Goal: Information Seeking & Learning: Learn about a topic

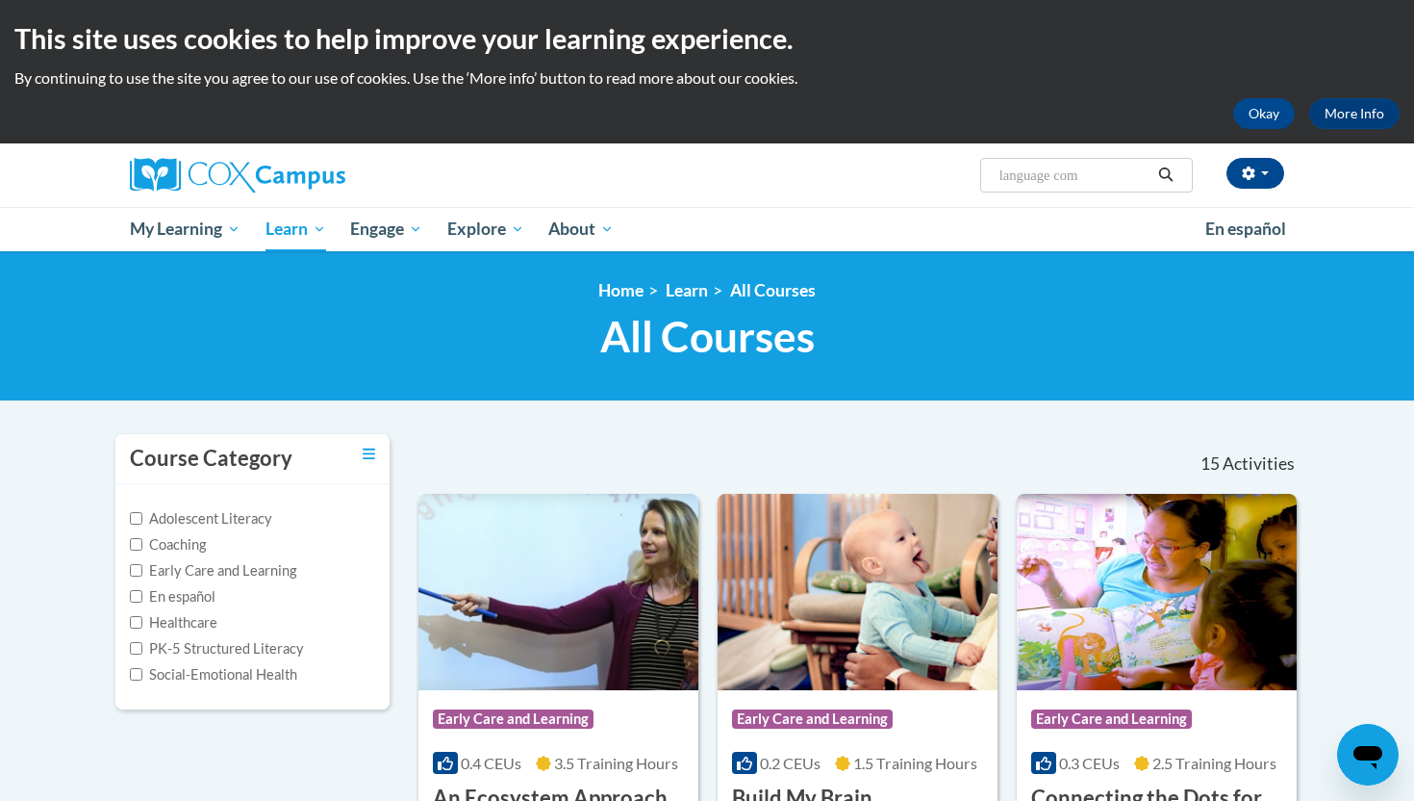
type input "language comp"
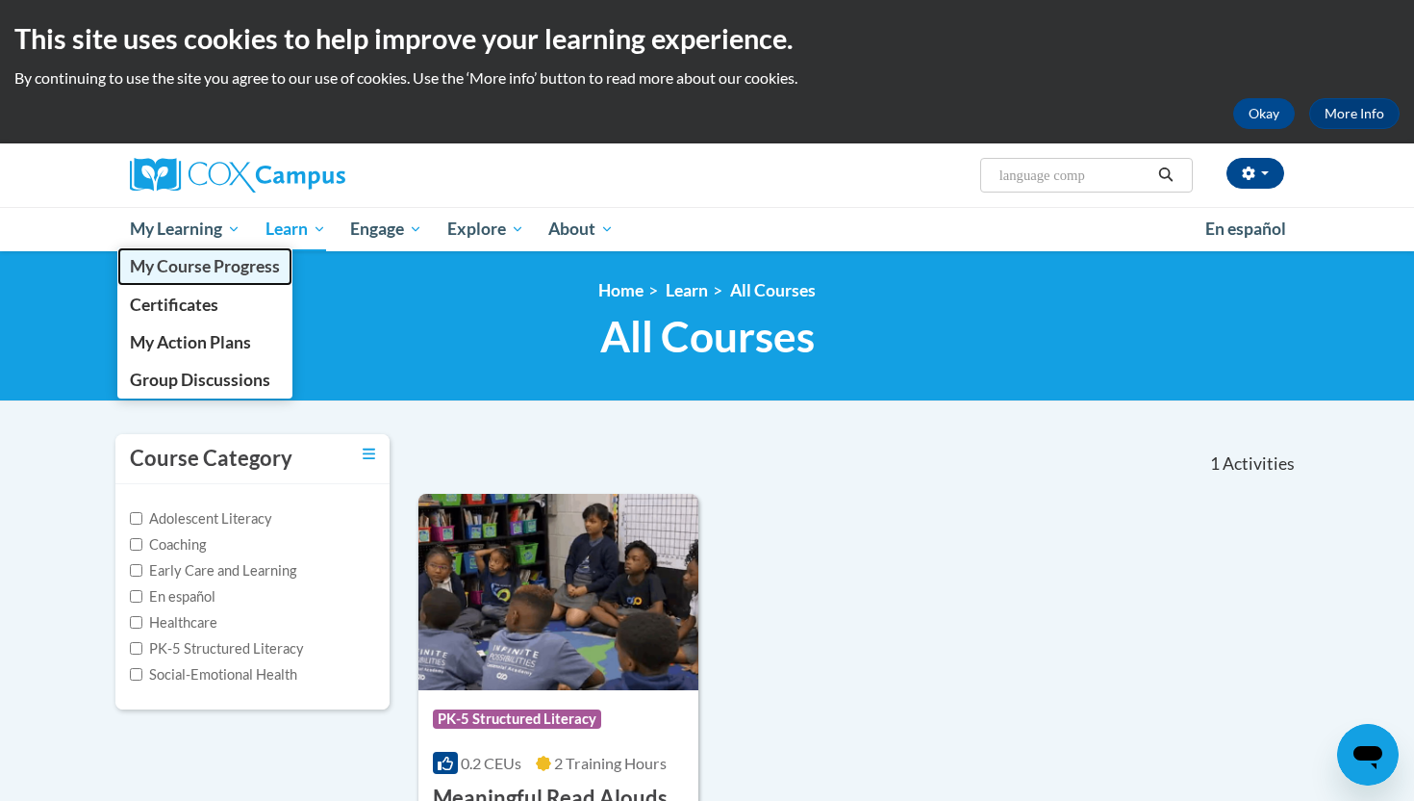
click at [191, 255] on link "My Course Progress" at bounding box center [204, 266] width 175 height 38
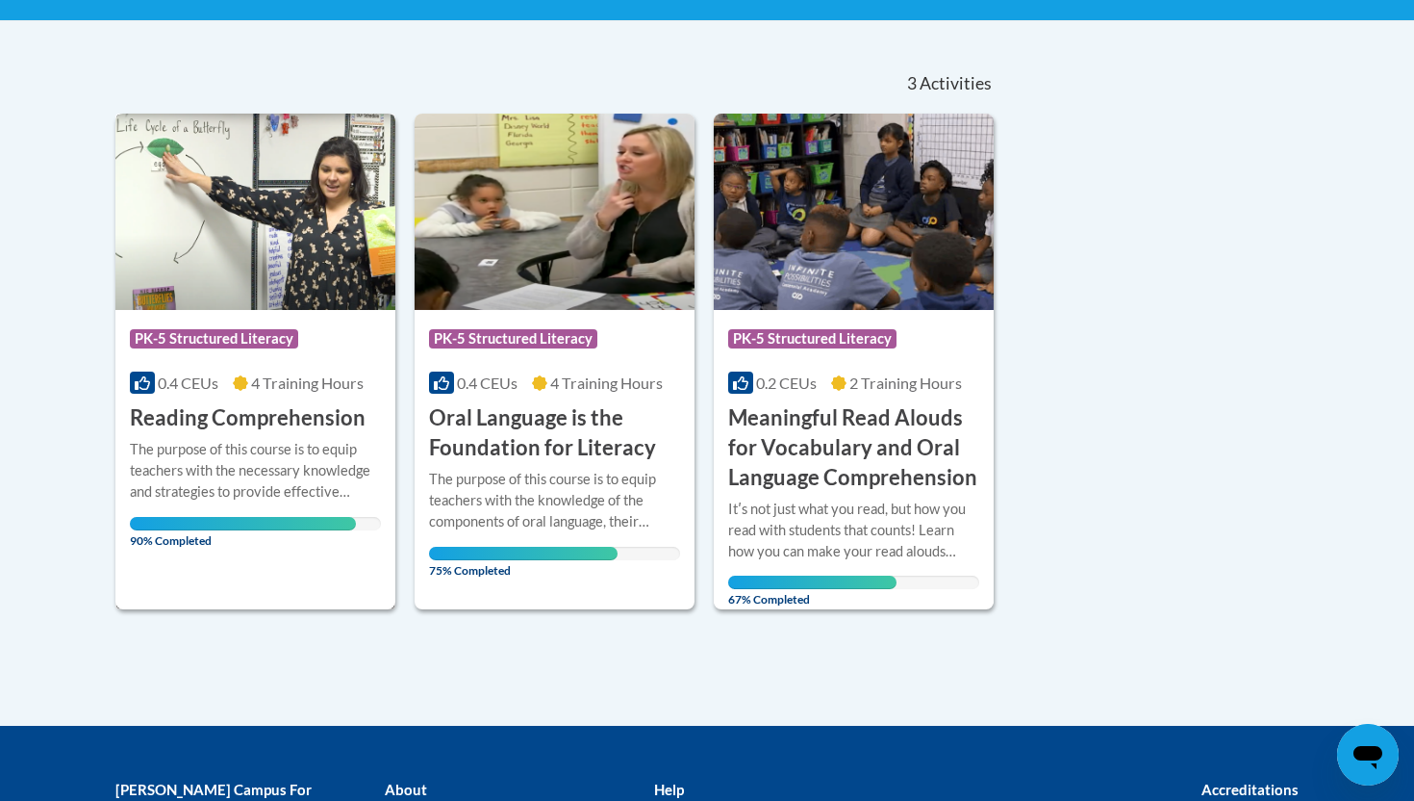
click at [247, 242] on img at bounding box center [255, 212] width 280 height 196
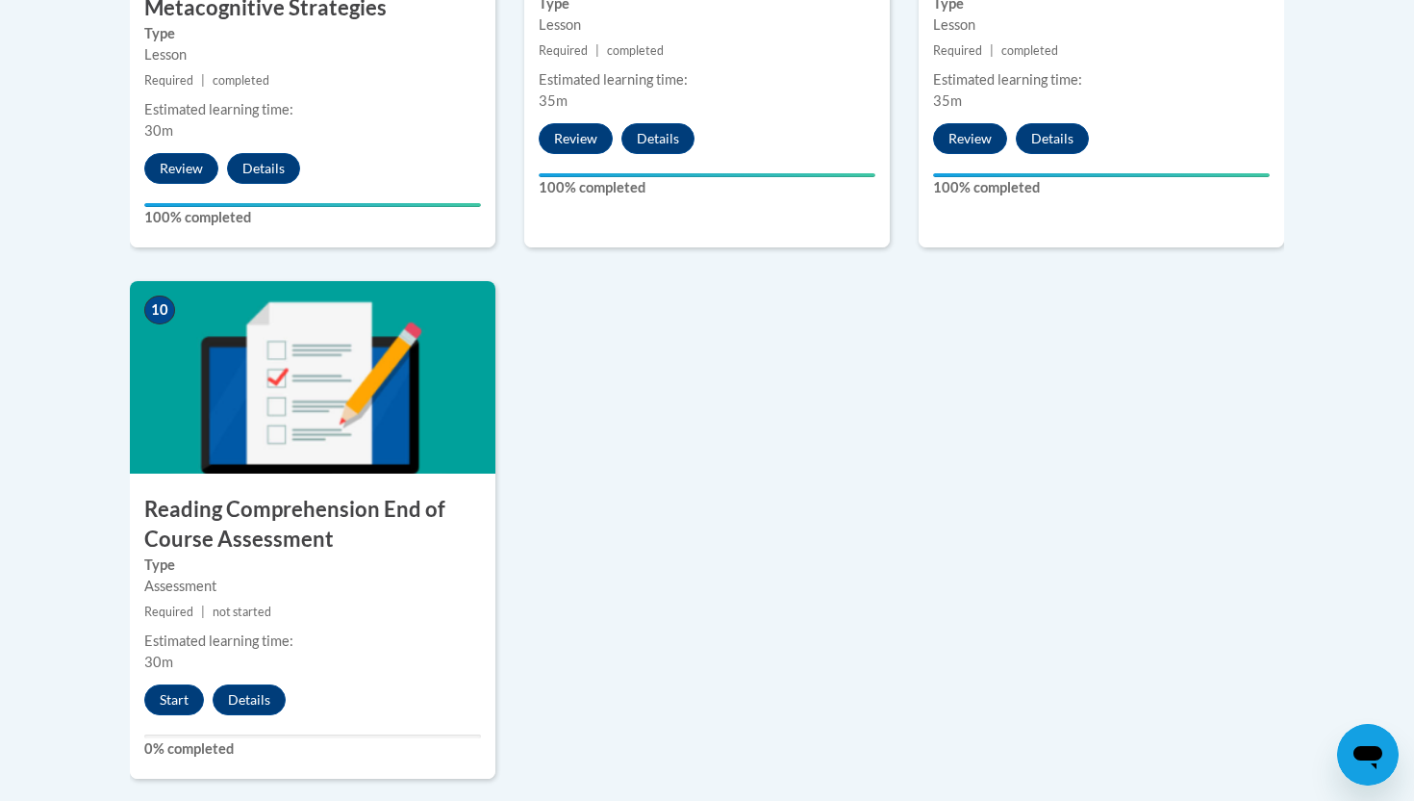
scroll to position [2028, 0]
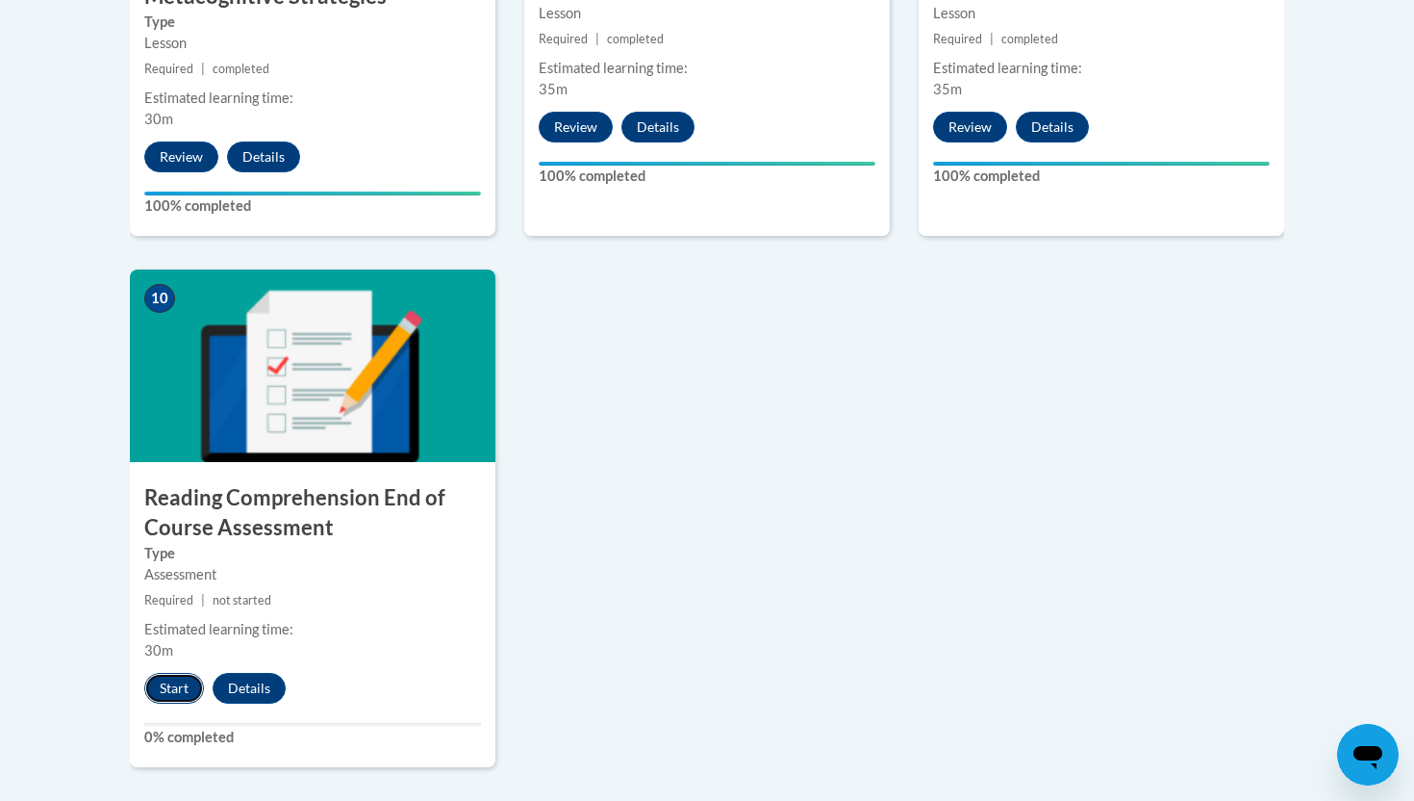
click at [181, 681] on button "Start" at bounding box center [174, 688] width 60 height 31
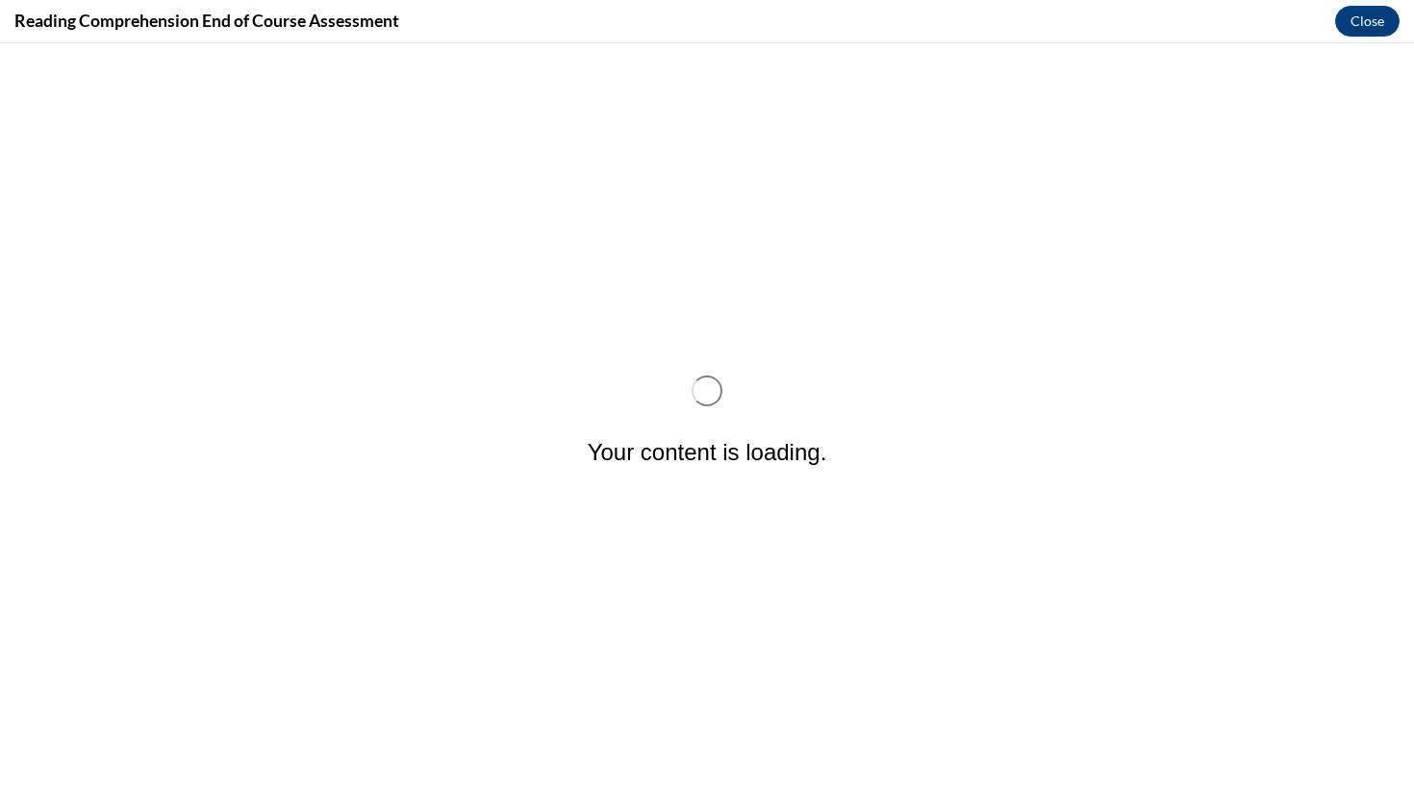
scroll to position [0, 0]
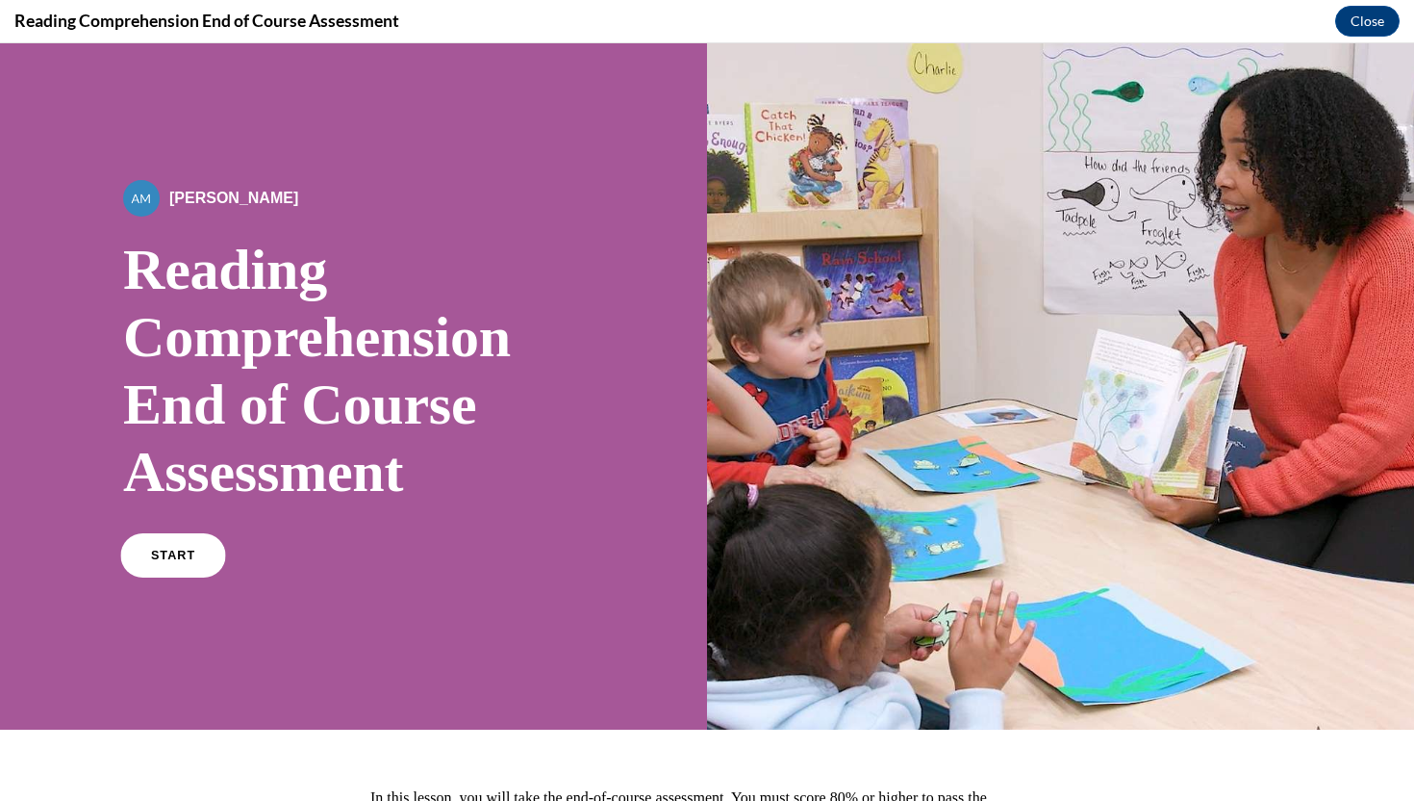
click at [170, 549] on span "START" at bounding box center [173, 555] width 44 height 14
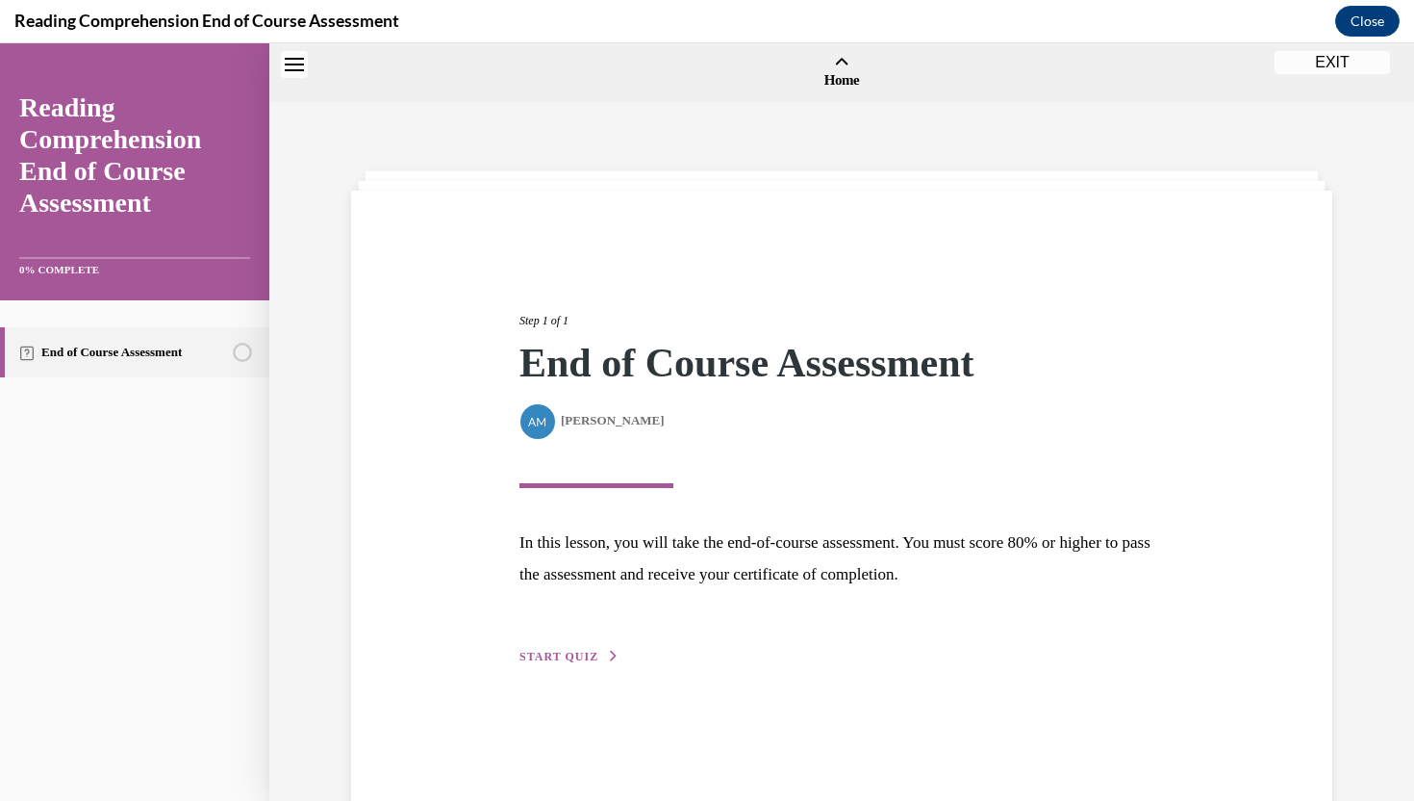
scroll to position [60, 0]
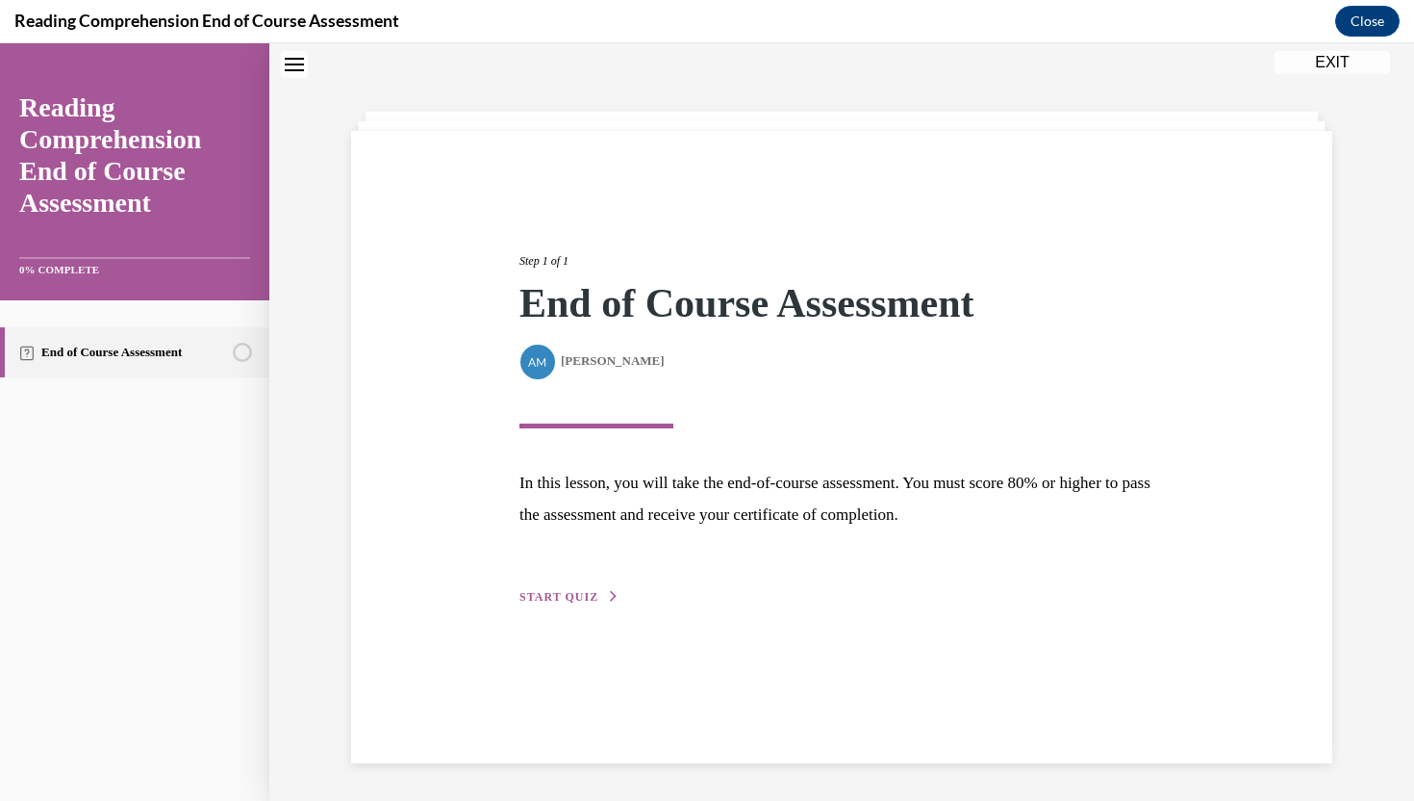
click at [524, 590] on span "START QUIZ" at bounding box center [559, 596] width 79 height 13
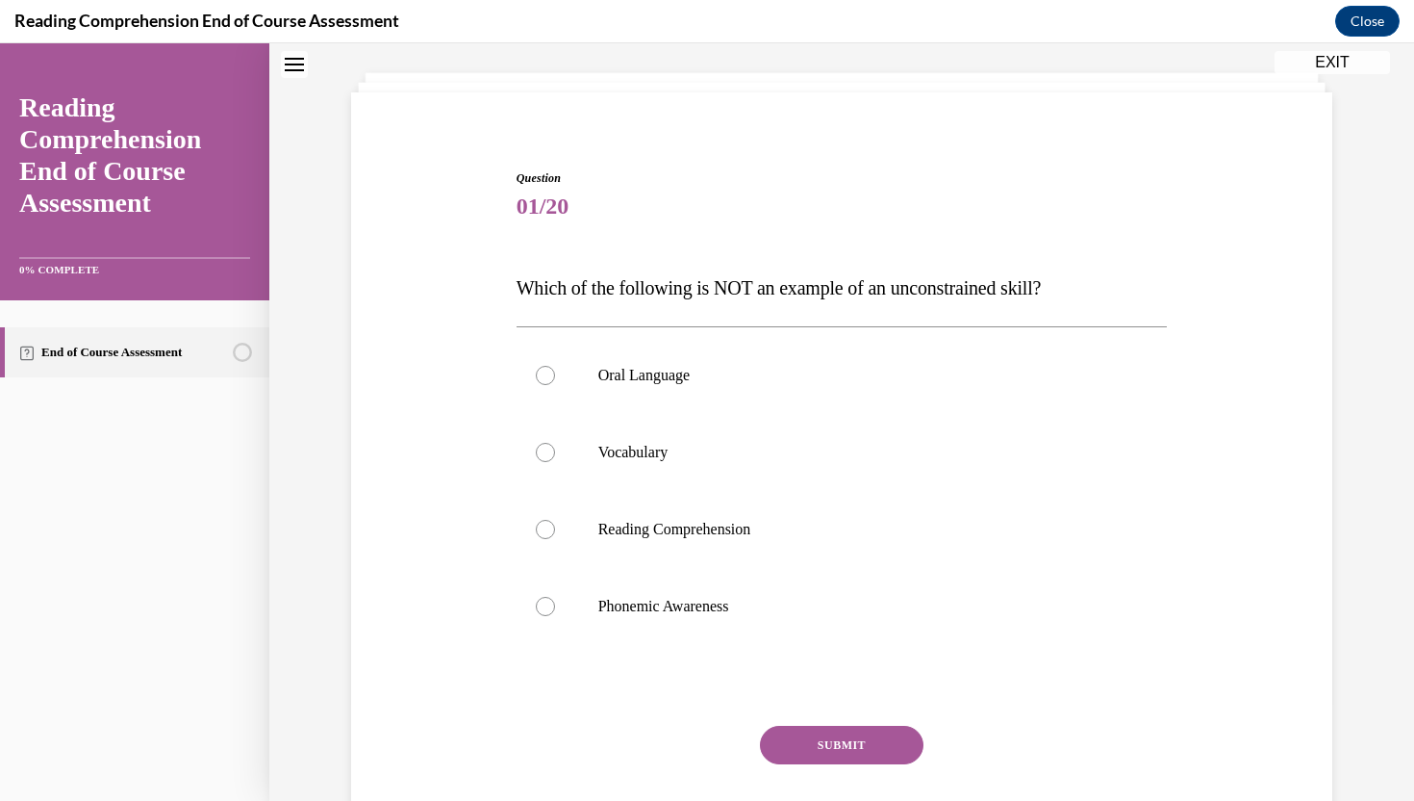
scroll to position [103, 0]
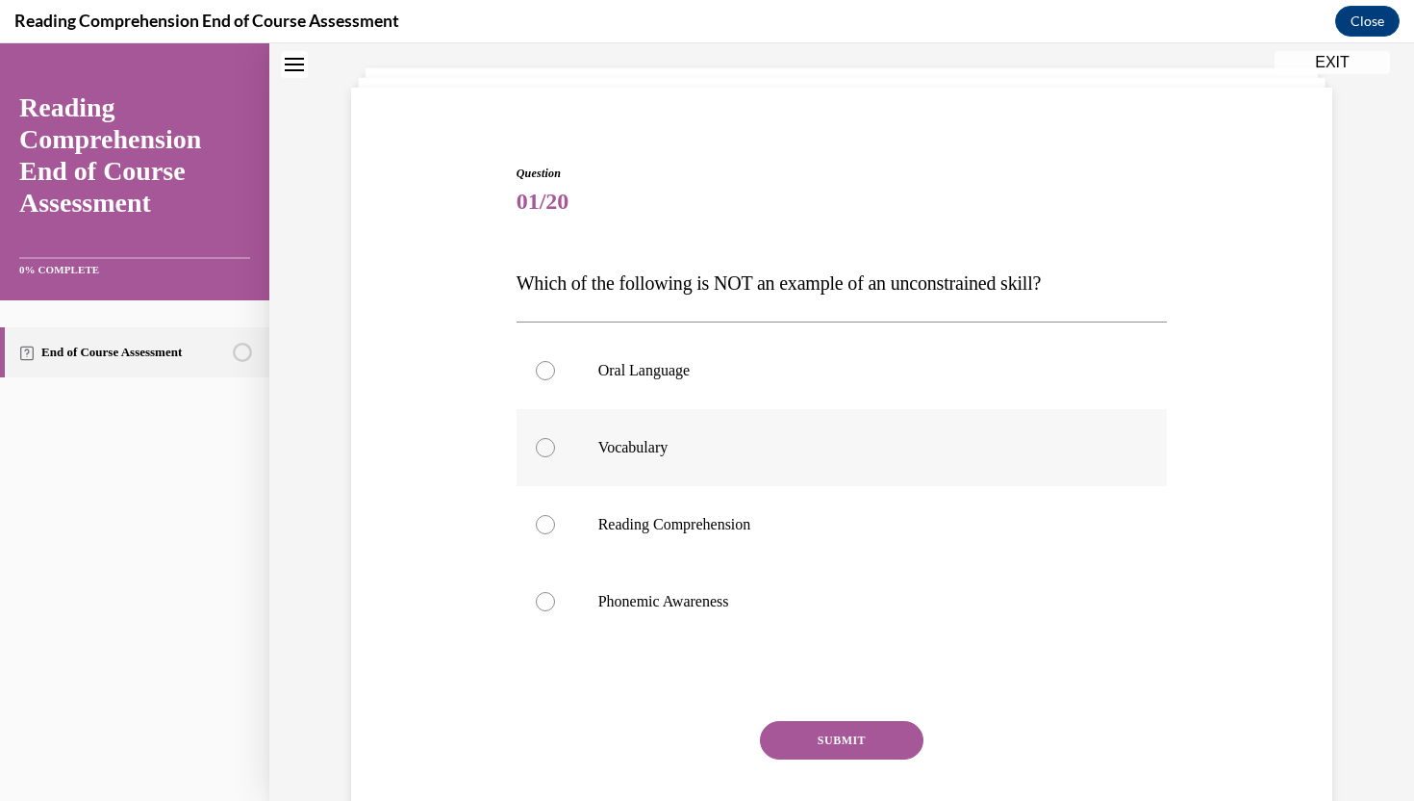
click at [551, 435] on label "Vocabulary" at bounding box center [842, 447] width 651 height 77
click at [551, 438] on input "Vocabulary" at bounding box center [545, 447] width 19 height 19
radio input "true"
click at [535, 591] on label "Phonemic Awareness" at bounding box center [842, 601] width 651 height 77
click at [536, 592] on input "Phonemic Awareness" at bounding box center [545, 601] width 19 height 19
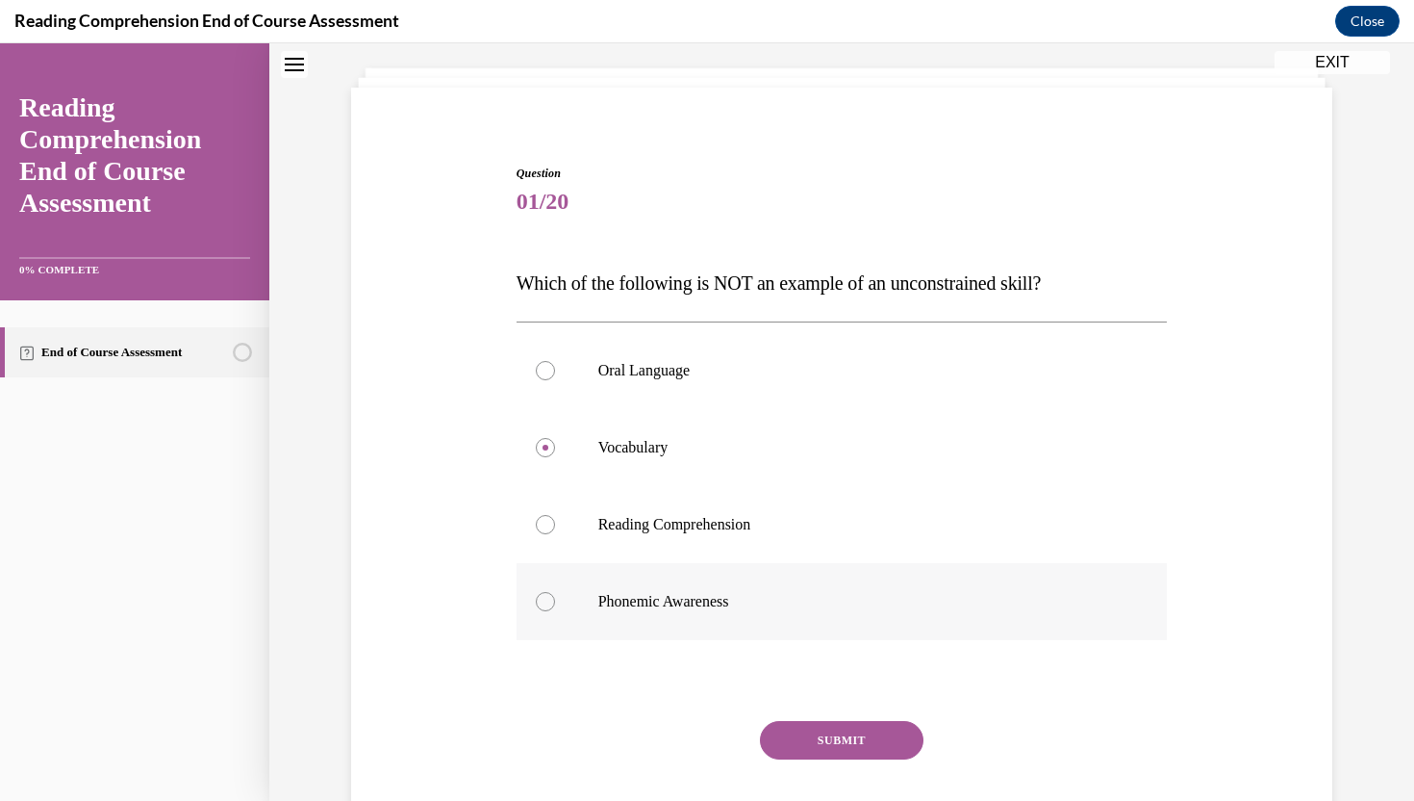
radio input "true"
click at [781, 737] on button "SUBMIT" at bounding box center [842, 740] width 164 height 38
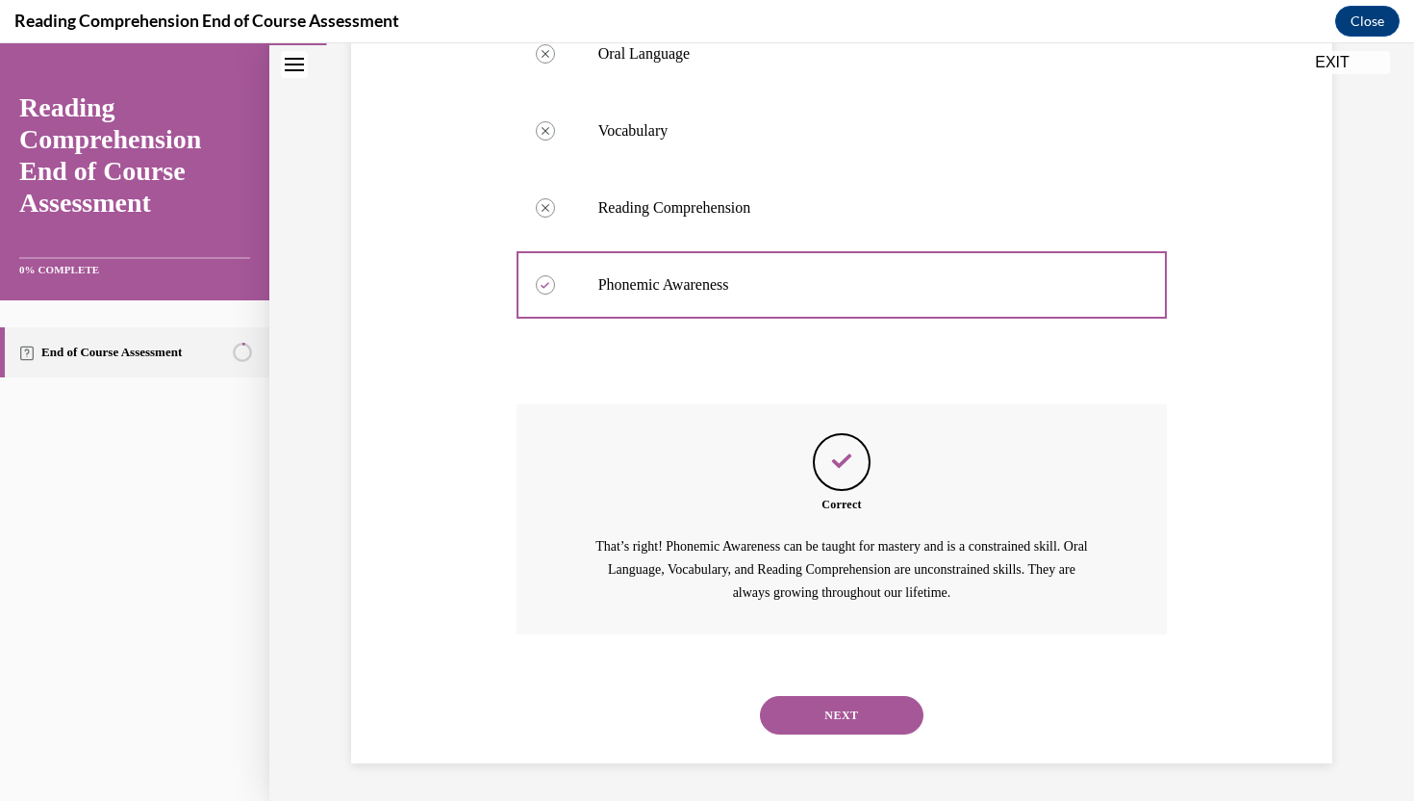
scroll to position [420, 0]
click at [806, 704] on button "NEXT" at bounding box center [842, 714] width 164 height 38
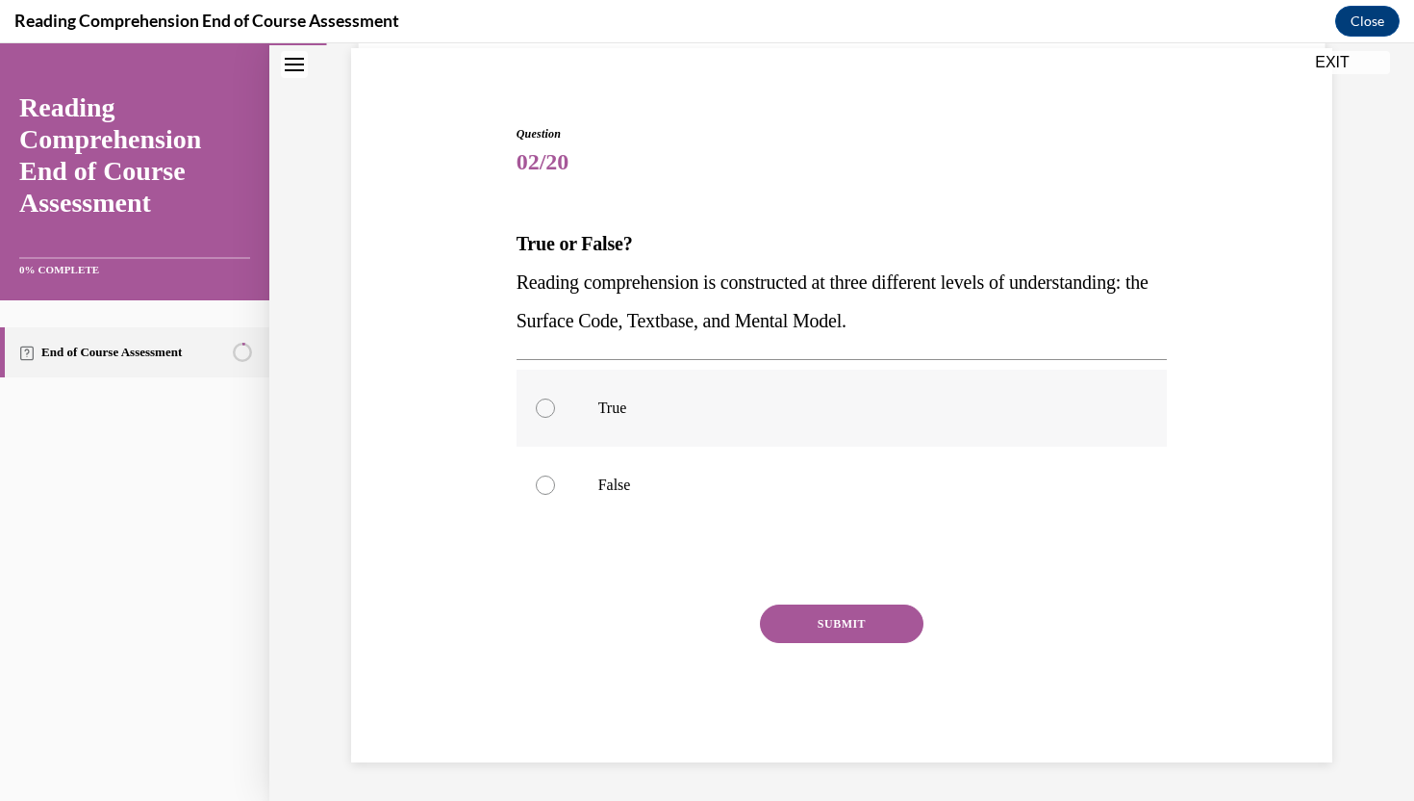
click at [644, 410] on p "True" at bounding box center [859, 407] width 522 height 19
click at [555, 410] on input "True" at bounding box center [545, 407] width 19 height 19
radio input "true"
click at [873, 622] on button "SUBMIT" at bounding box center [842, 623] width 164 height 38
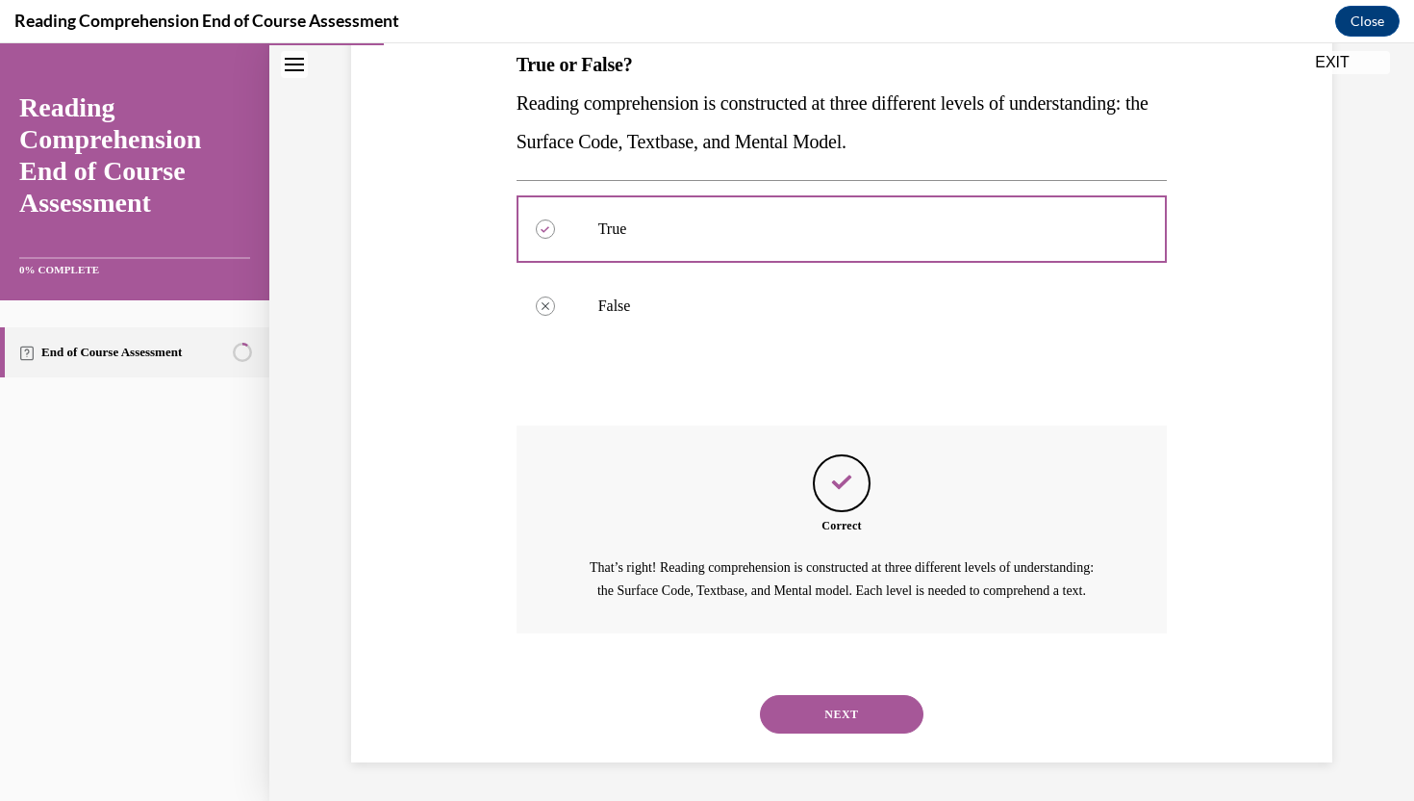
scroll to position [343, 0]
click at [823, 703] on button "NEXT" at bounding box center [842, 714] width 164 height 38
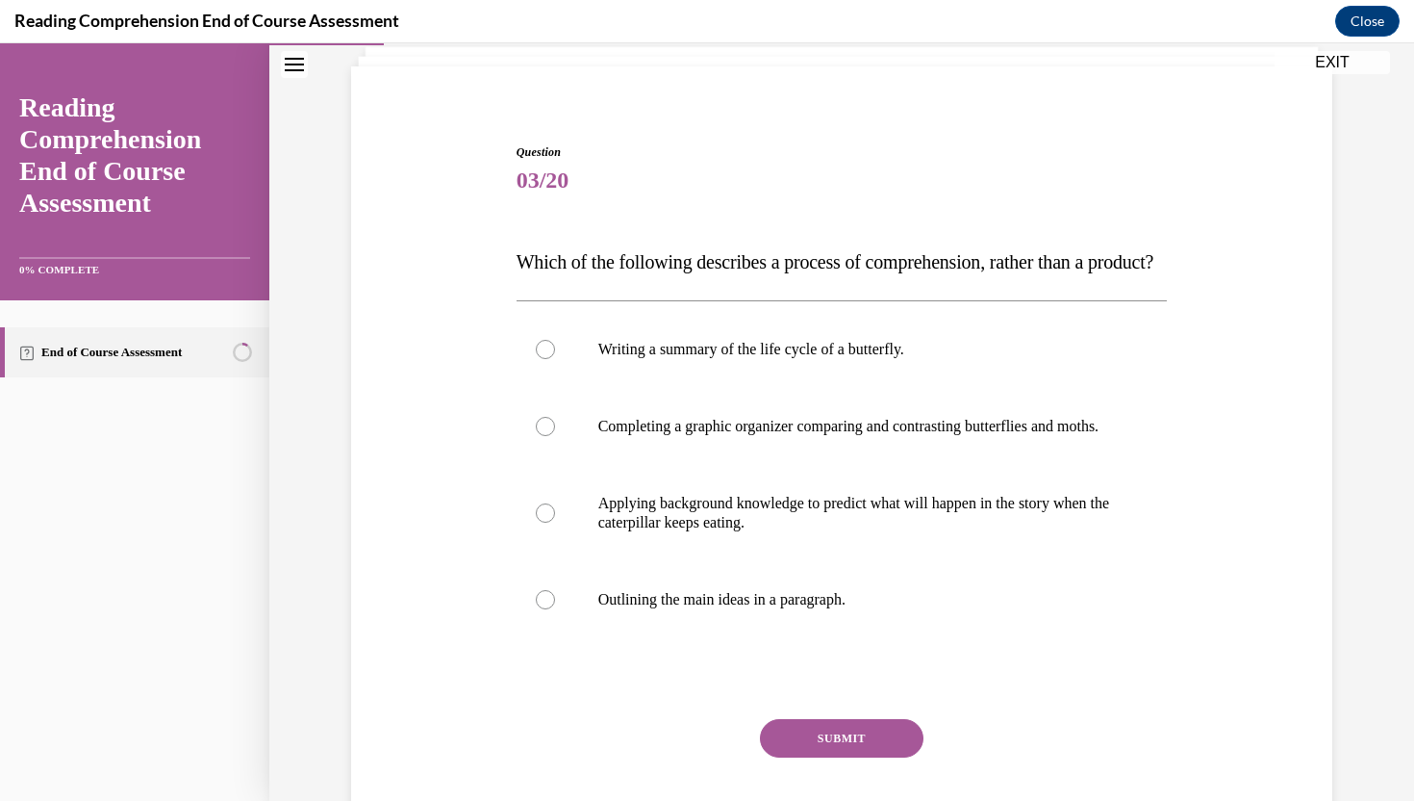
scroll to position [129, 0]
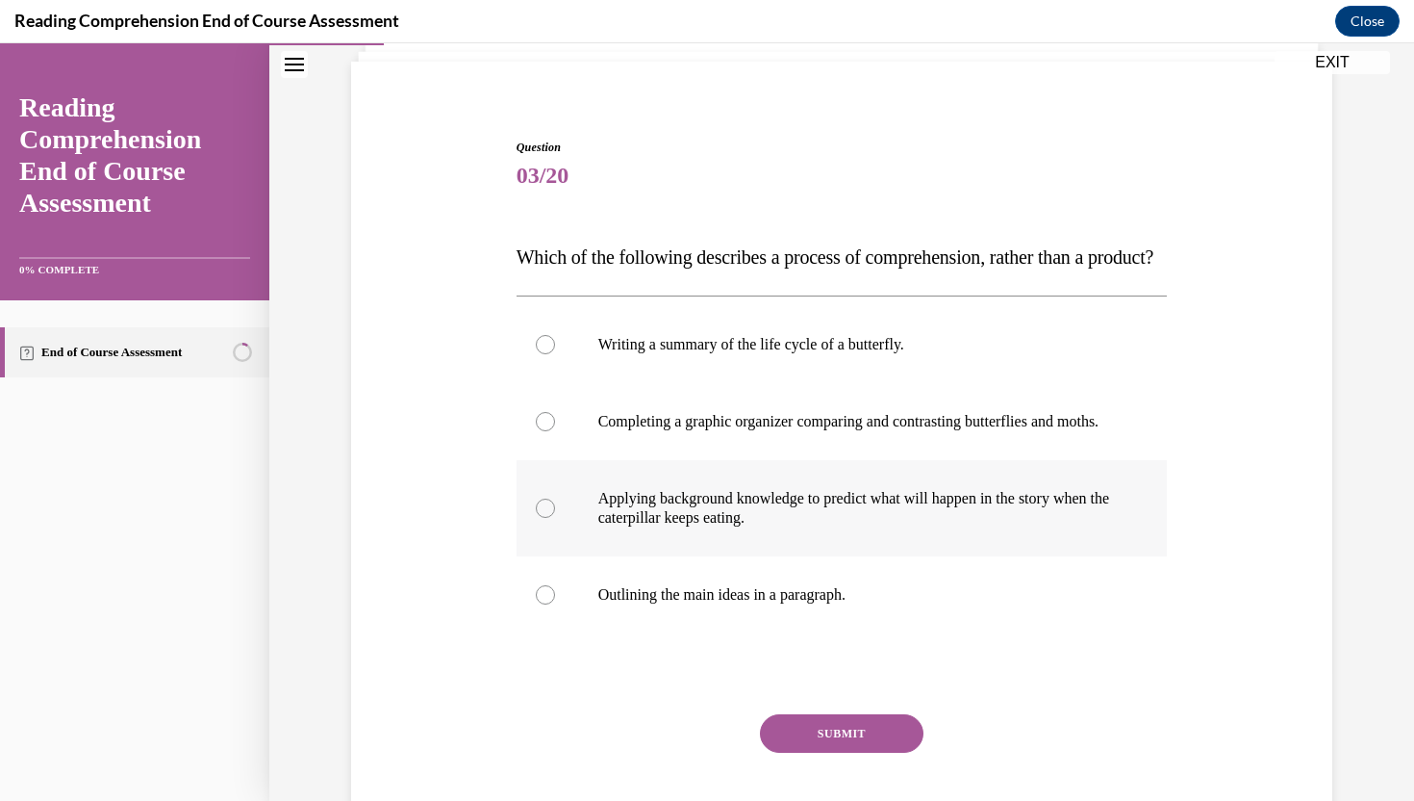
click at [623, 527] on p "Applying background knowledge to predict what will happen in the story when the…" at bounding box center [859, 508] width 522 height 38
click at [555, 518] on input "Applying background knowledge to predict what will happen in the story when the…" at bounding box center [545, 507] width 19 height 19
radio input "true"
click at [793, 752] on button "SUBMIT" at bounding box center [842, 733] width 164 height 38
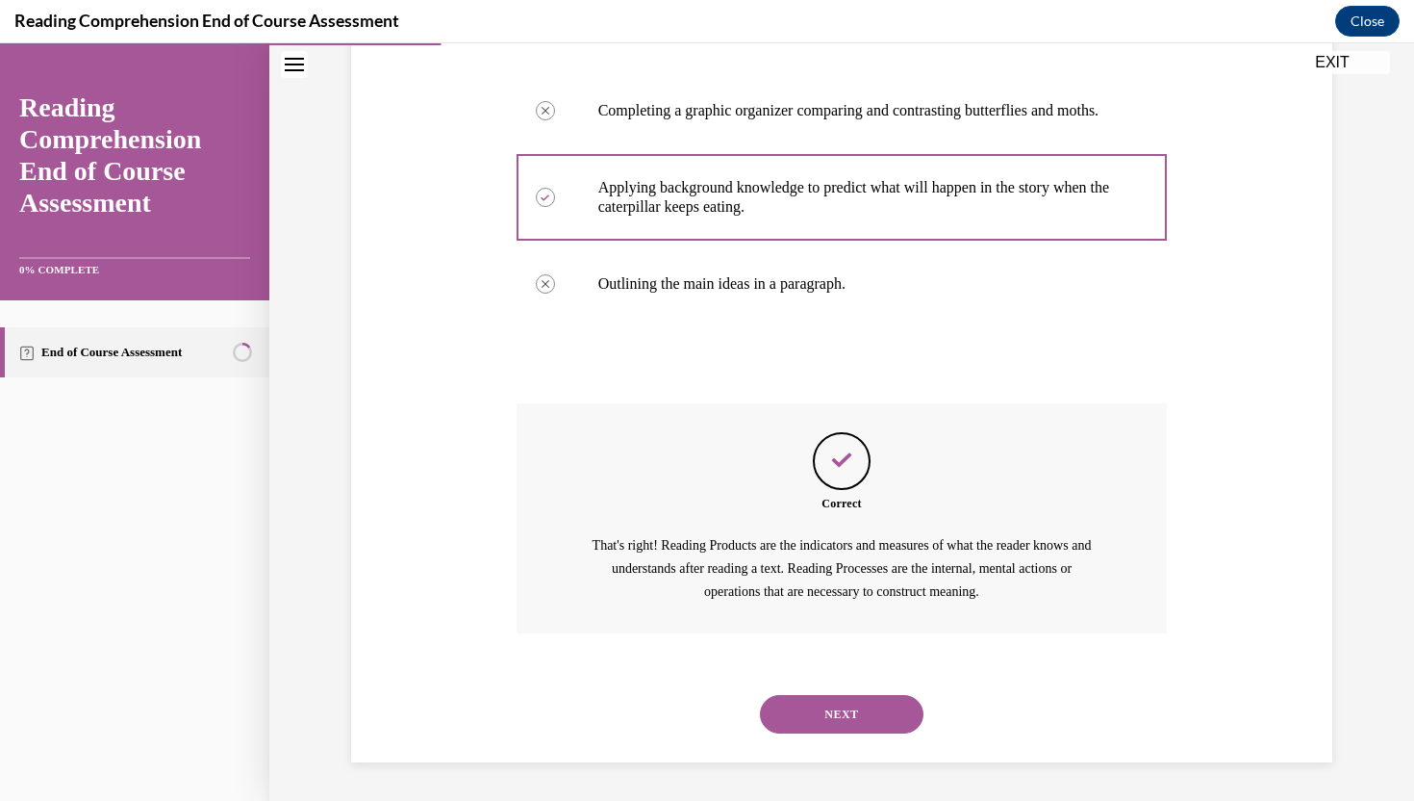
scroll to position [497, 0]
click at [845, 719] on button "NEXT" at bounding box center [842, 714] width 164 height 38
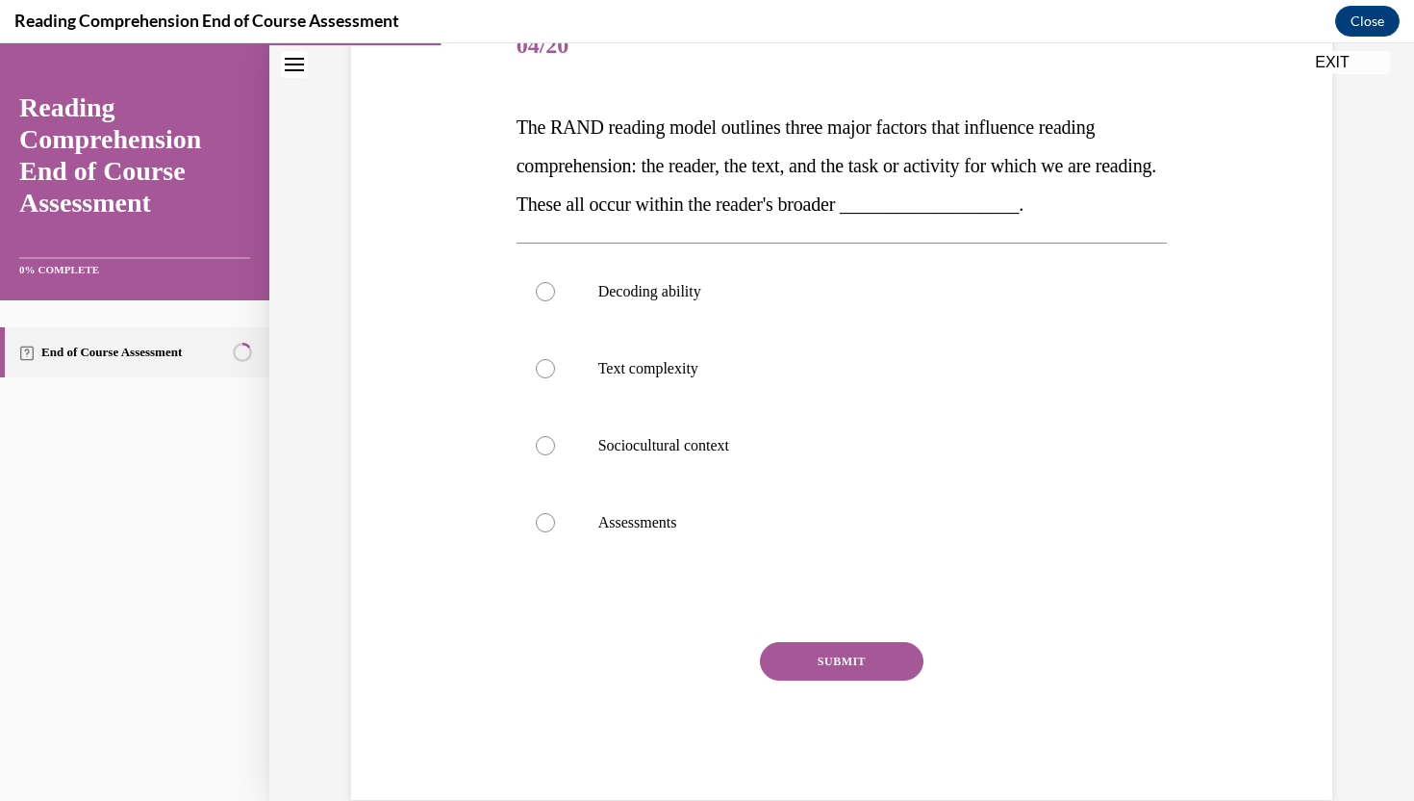
scroll to position [247, 0]
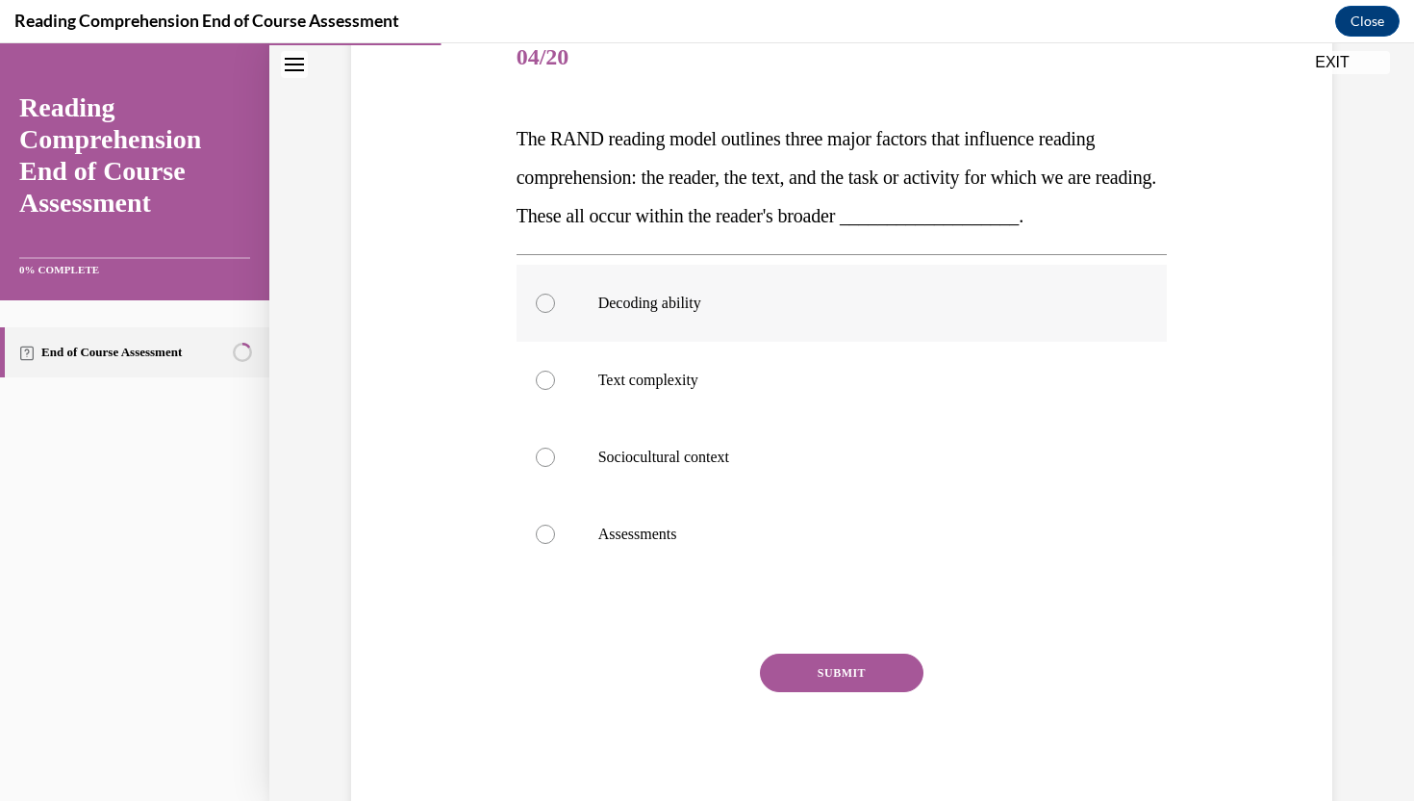
click at [613, 312] on p "Decoding ability" at bounding box center [859, 302] width 522 height 19
click at [555, 312] on input "Decoding ability" at bounding box center [545, 302] width 19 height 19
radio input "true"
click at [850, 674] on button "SUBMIT" at bounding box center [842, 672] width 164 height 38
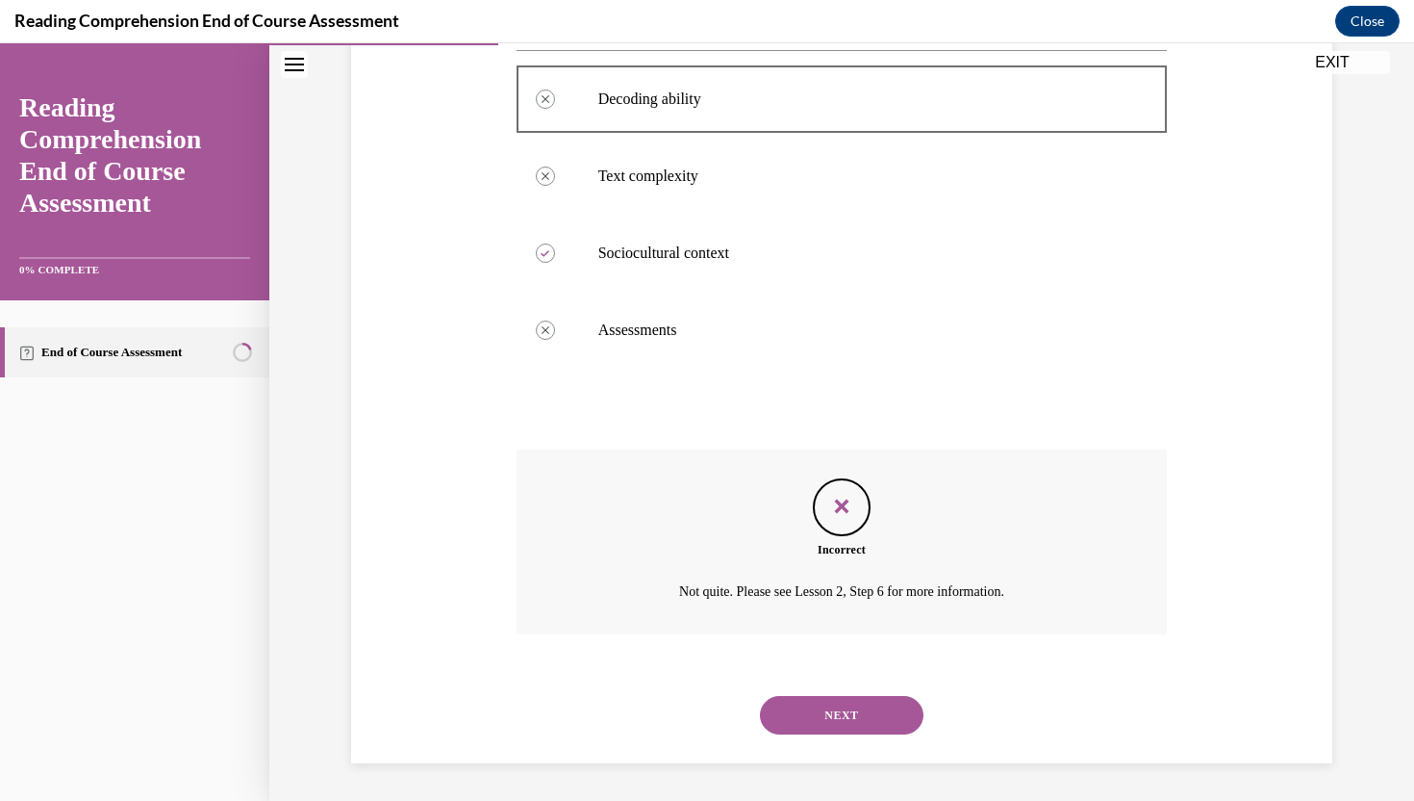
scroll to position [452, 0]
click at [838, 724] on button "NEXT" at bounding box center [842, 714] width 164 height 38
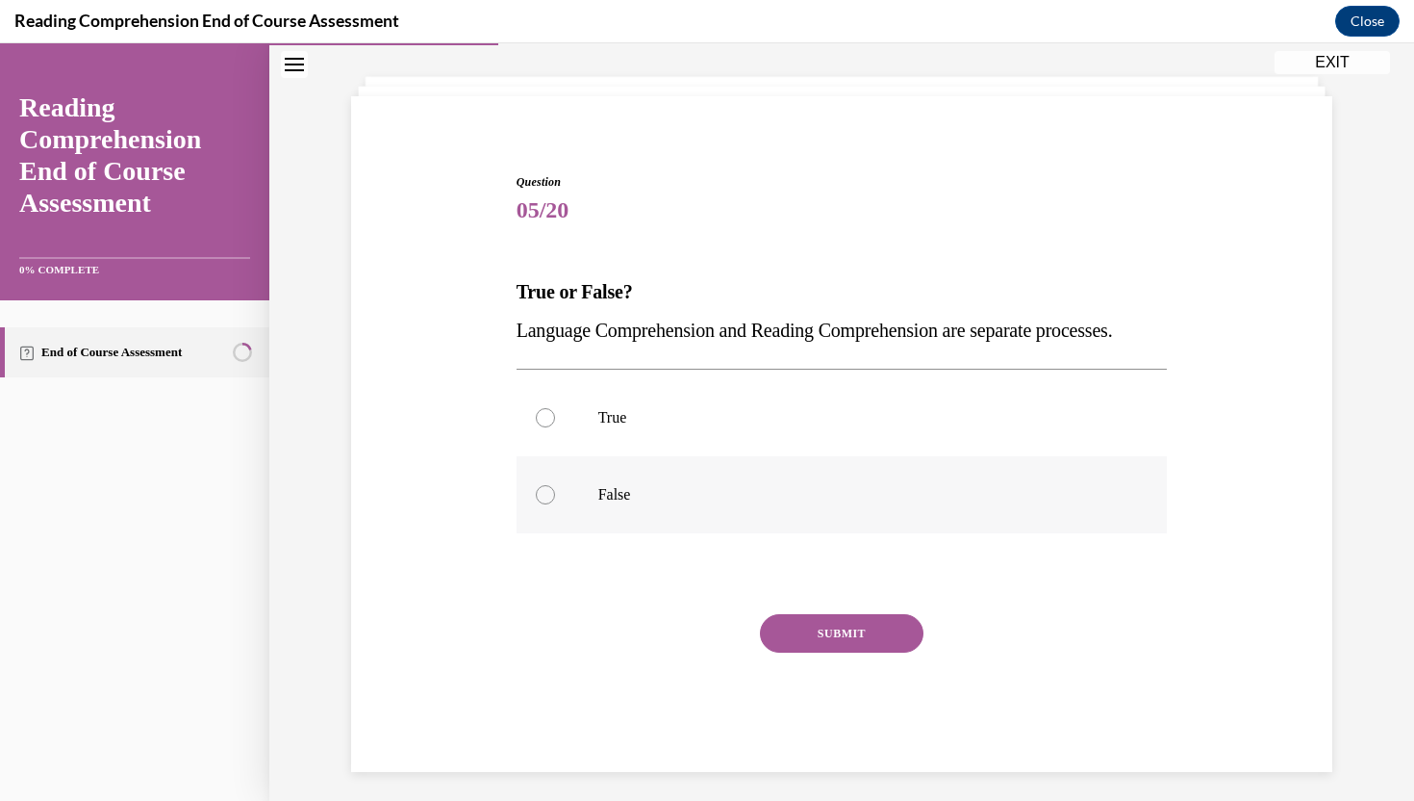
scroll to position [92, 0]
click at [610, 511] on label "False" at bounding box center [842, 496] width 651 height 77
click at [555, 506] on input "False" at bounding box center [545, 496] width 19 height 19
radio input "true"
click at [802, 654] on button "SUBMIT" at bounding box center [842, 635] width 164 height 38
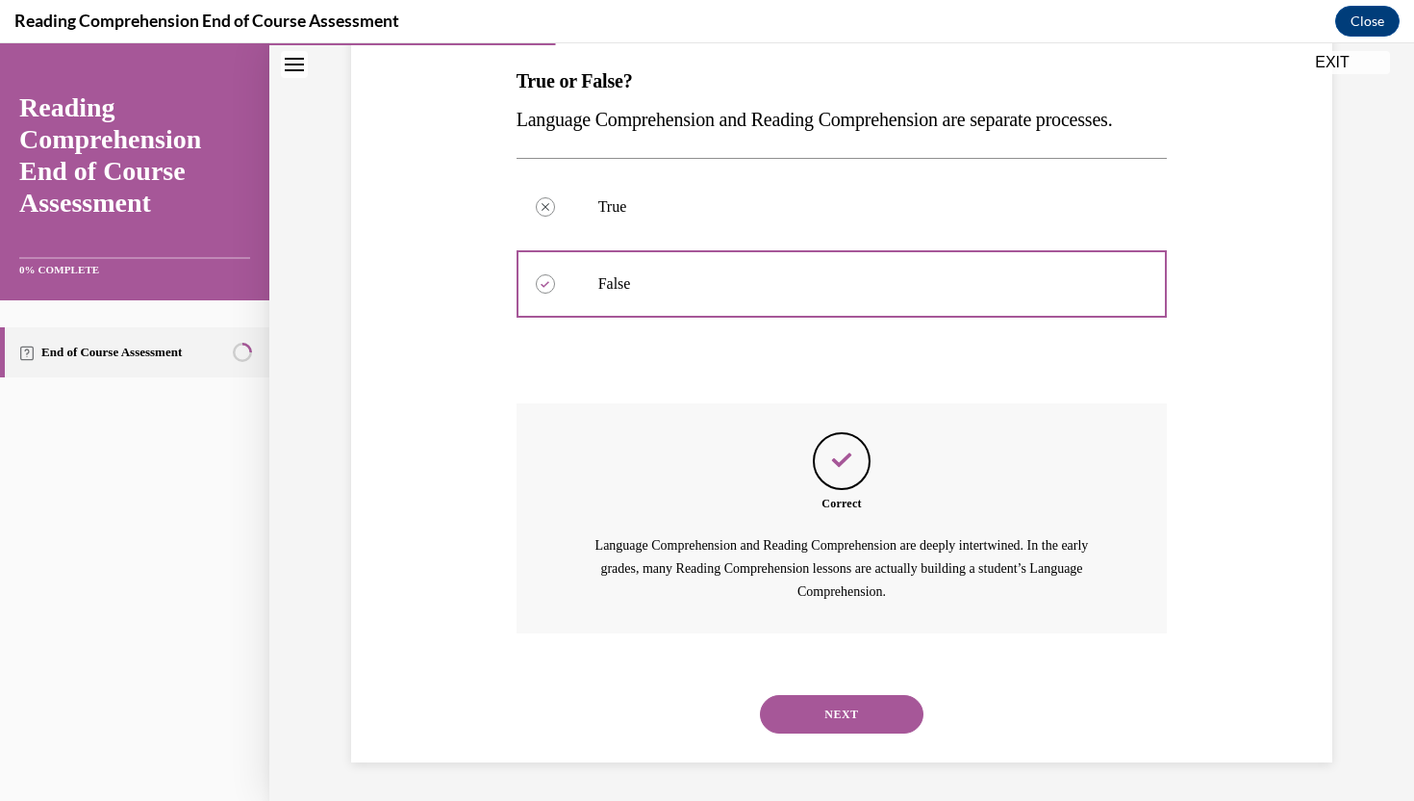
scroll to position [343, 0]
click at [819, 697] on button "NEXT" at bounding box center [842, 714] width 164 height 38
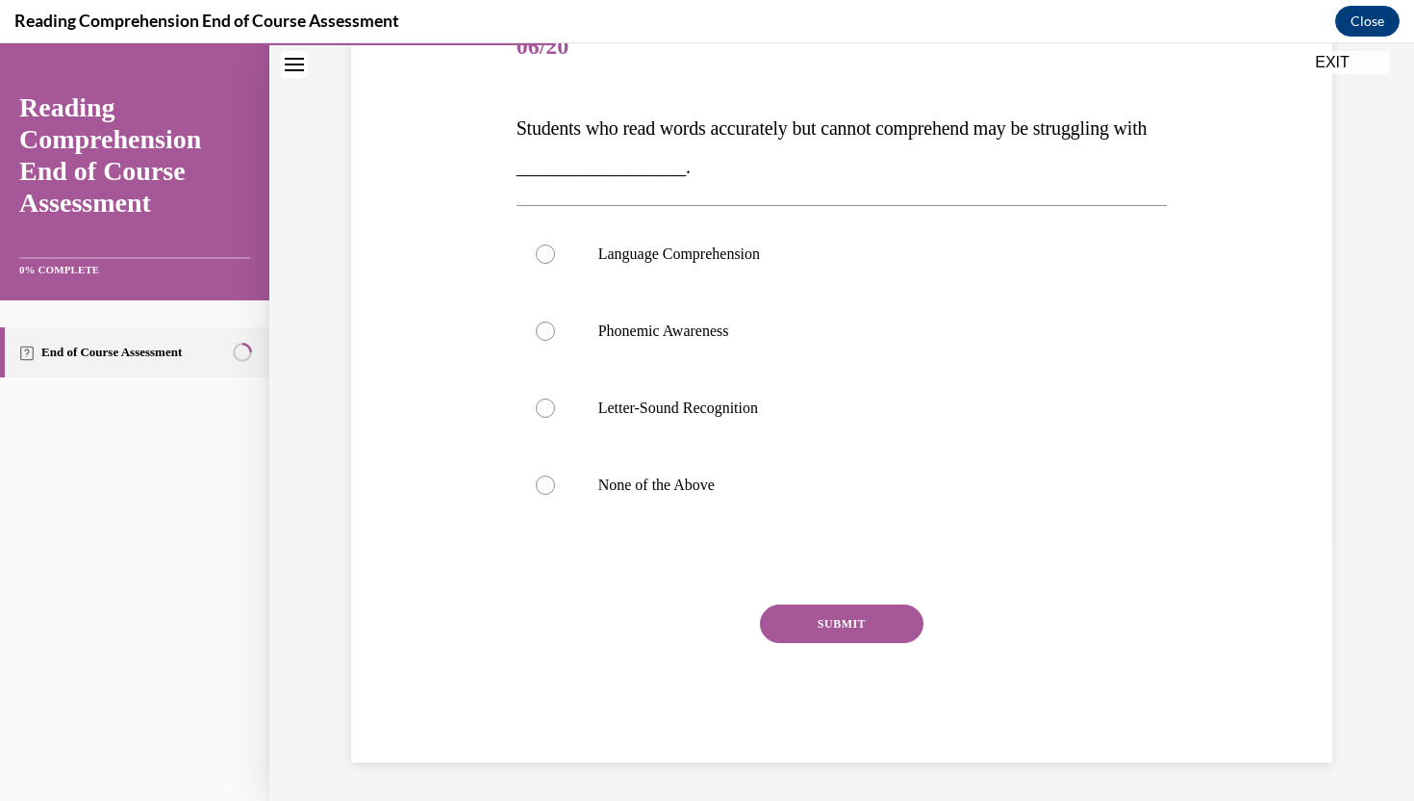
scroll to position [215, 0]
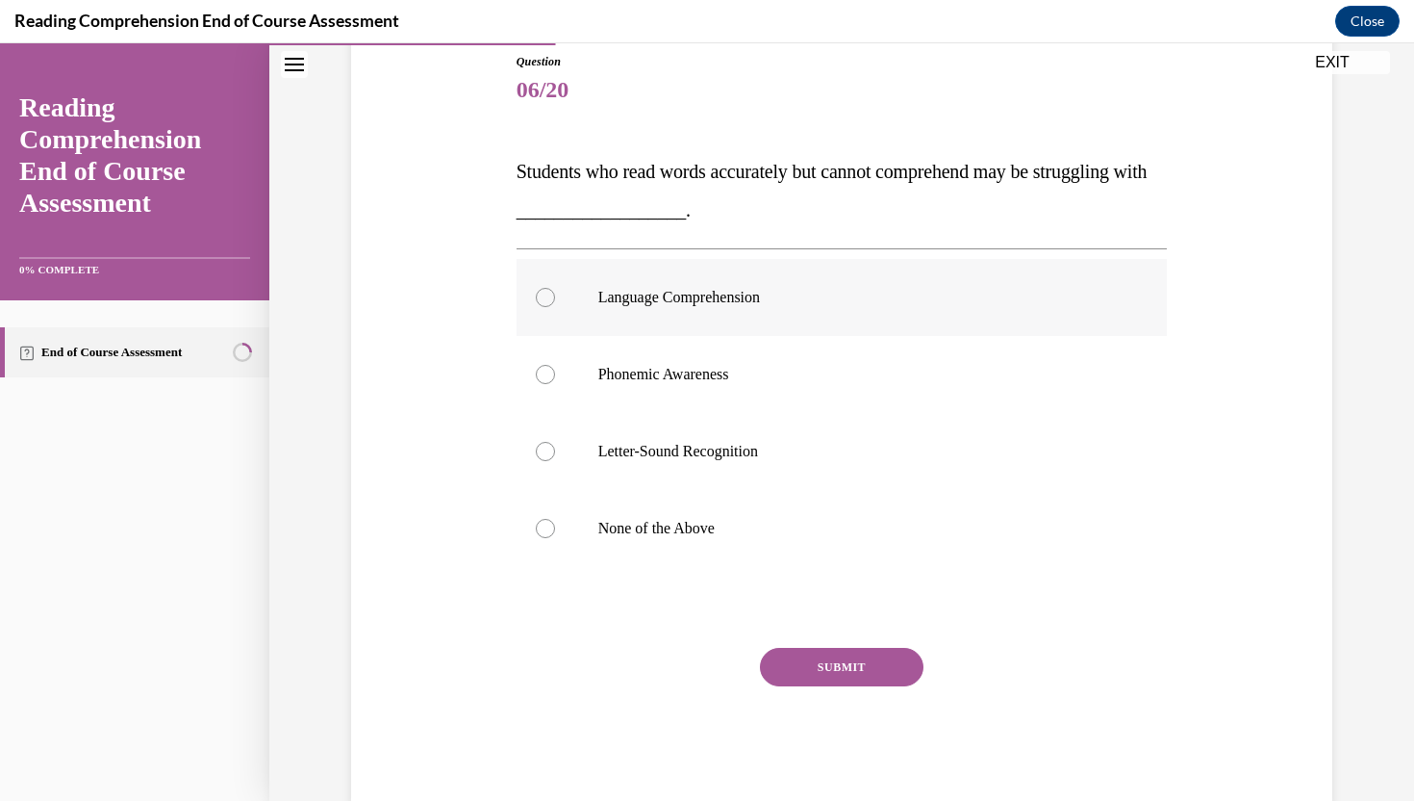
click at [684, 319] on label "Language Comprehension" at bounding box center [842, 297] width 651 height 77
click at [555, 307] on input "Language Comprehension" at bounding box center [545, 297] width 19 height 19
radio input "true"
click at [660, 512] on label "None of the Above" at bounding box center [842, 528] width 651 height 77
click at [555, 519] on input "None of the Above" at bounding box center [545, 528] width 19 height 19
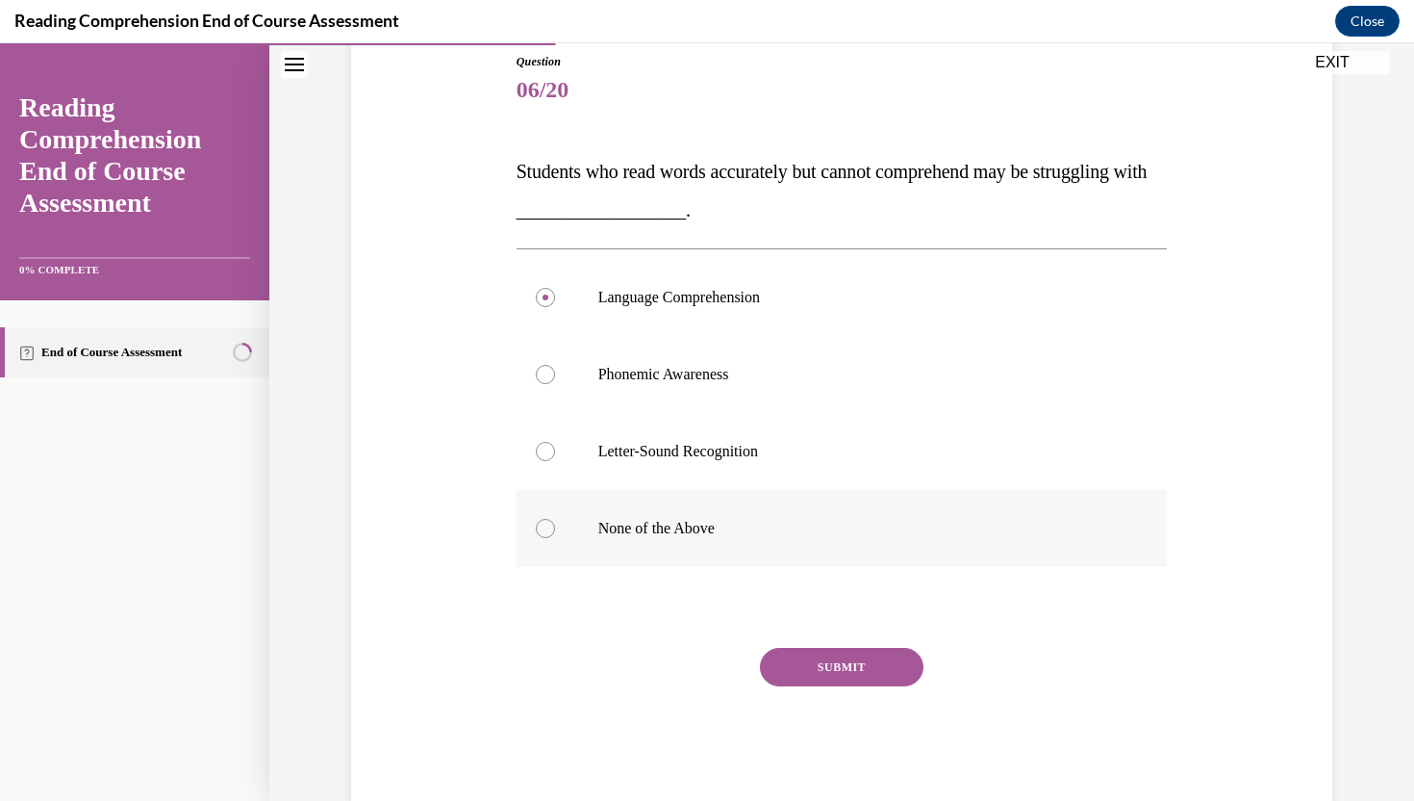
radio input "true"
click at [787, 651] on button "SUBMIT" at bounding box center [842, 667] width 164 height 38
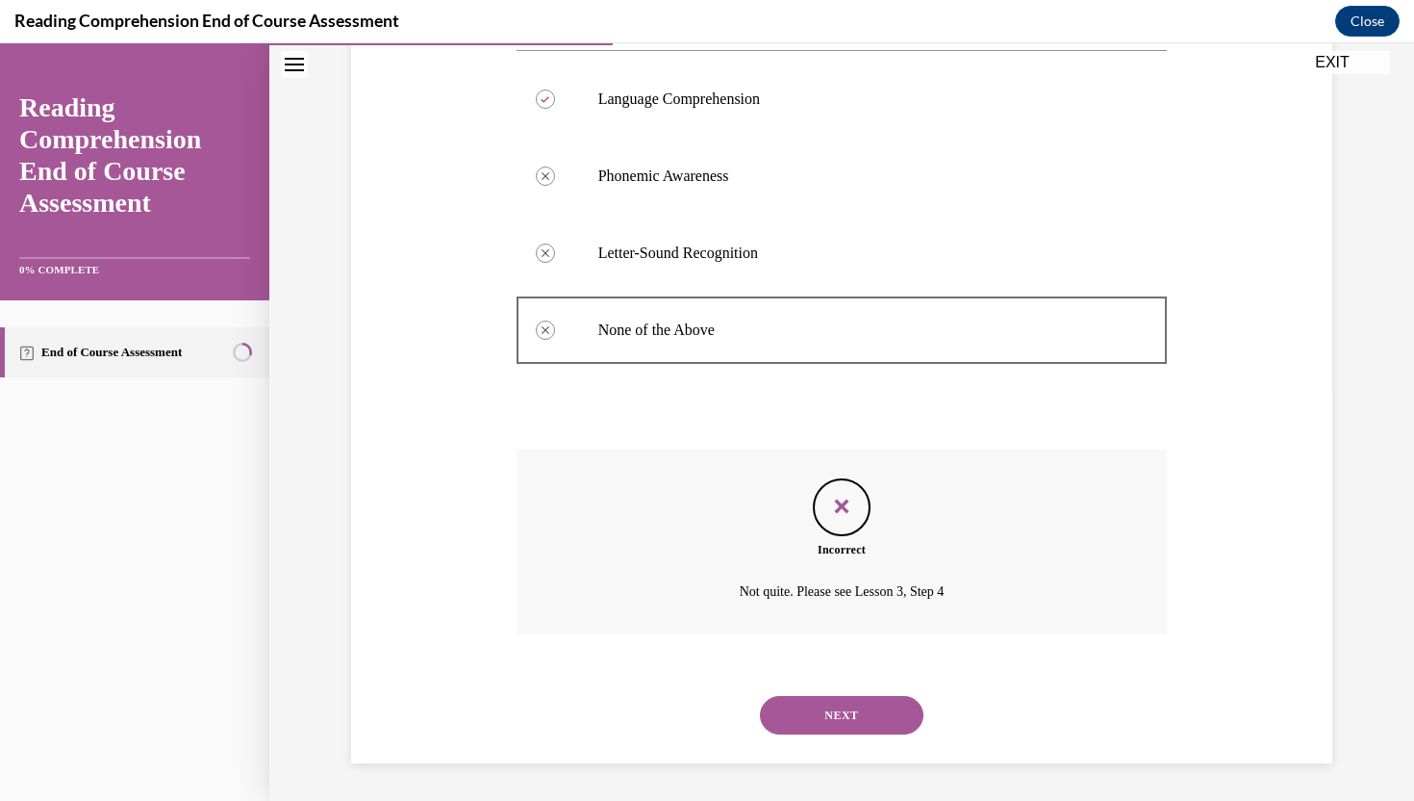
scroll to position [414, 0]
click at [801, 695] on button "NEXT" at bounding box center [842, 714] width 164 height 38
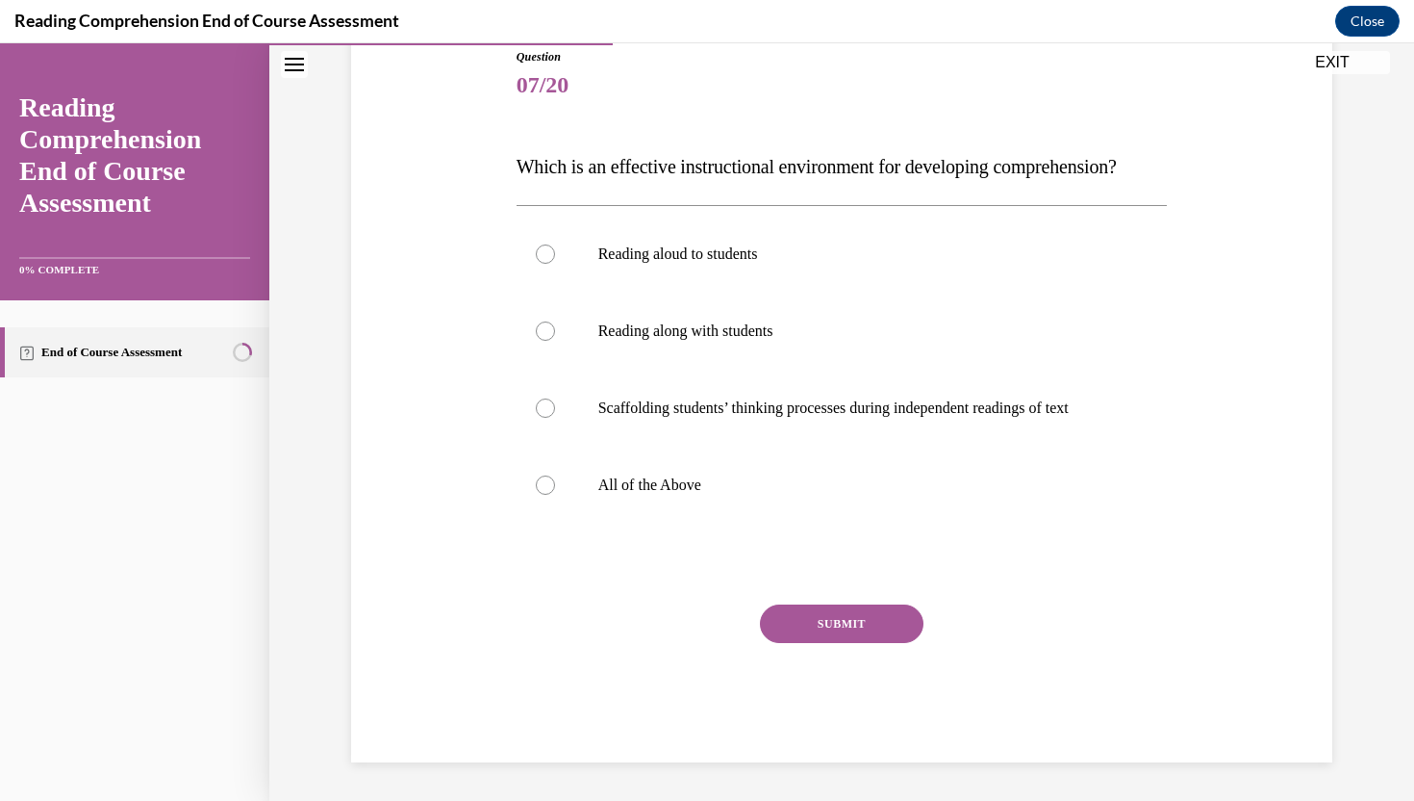
scroll to position [215, 0]
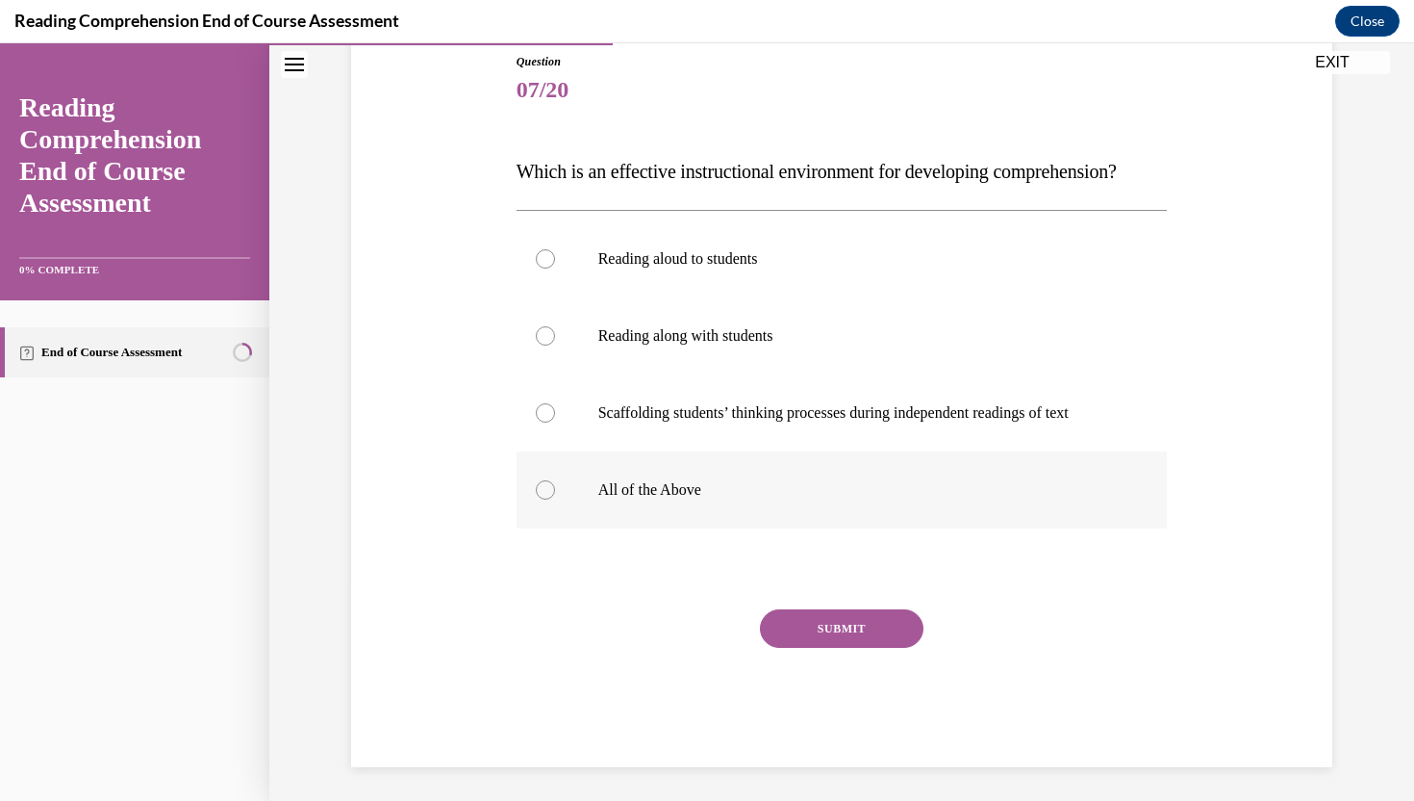
click at [725, 528] on label "All of the Above" at bounding box center [842, 489] width 651 height 77
click at [555, 499] on input "All of the Above" at bounding box center [545, 489] width 19 height 19
radio input "true"
click at [814, 648] on button "SUBMIT" at bounding box center [842, 628] width 164 height 38
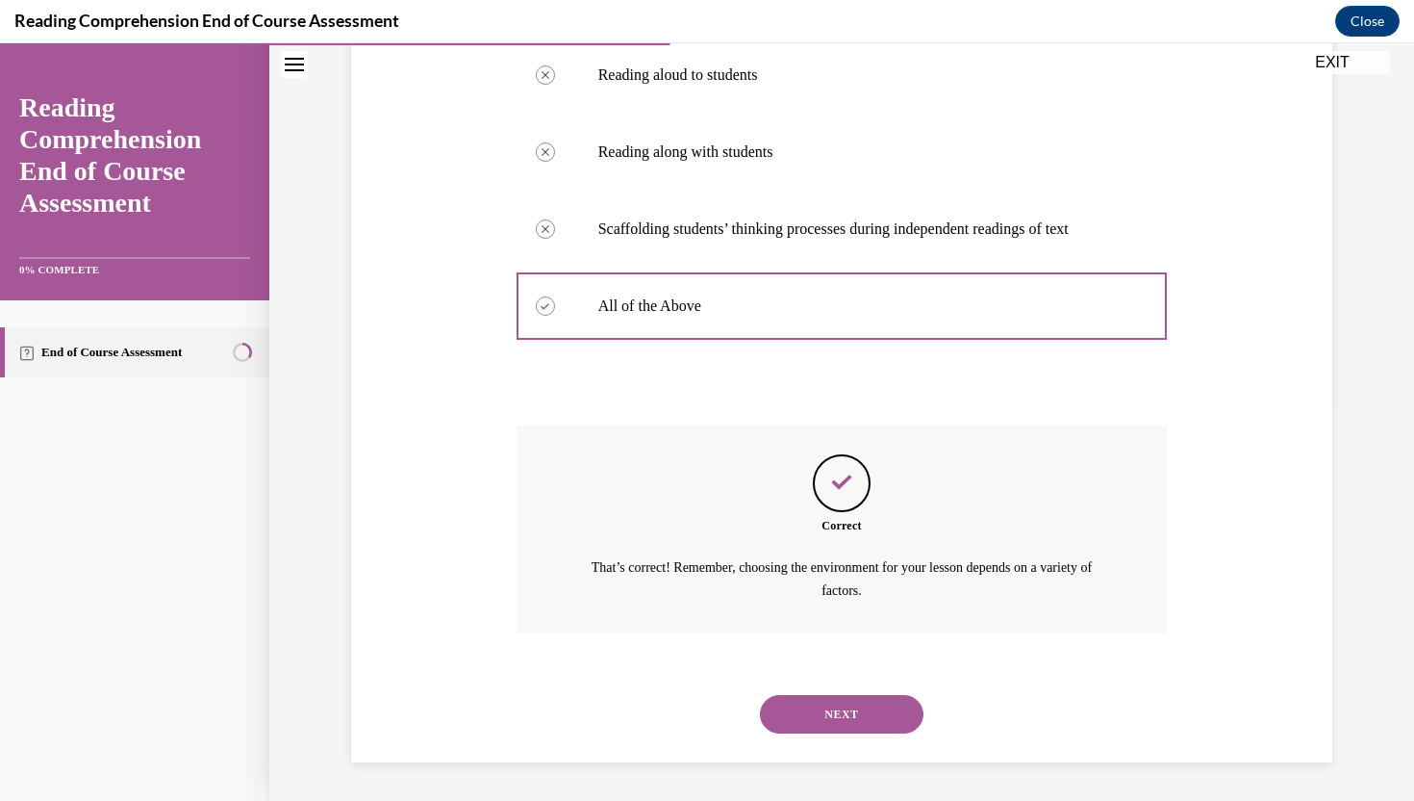
scroll to position [436, 0]
click at [819, 715] on button "NEXT" at bounding box center [842, 714] width 164 height 38
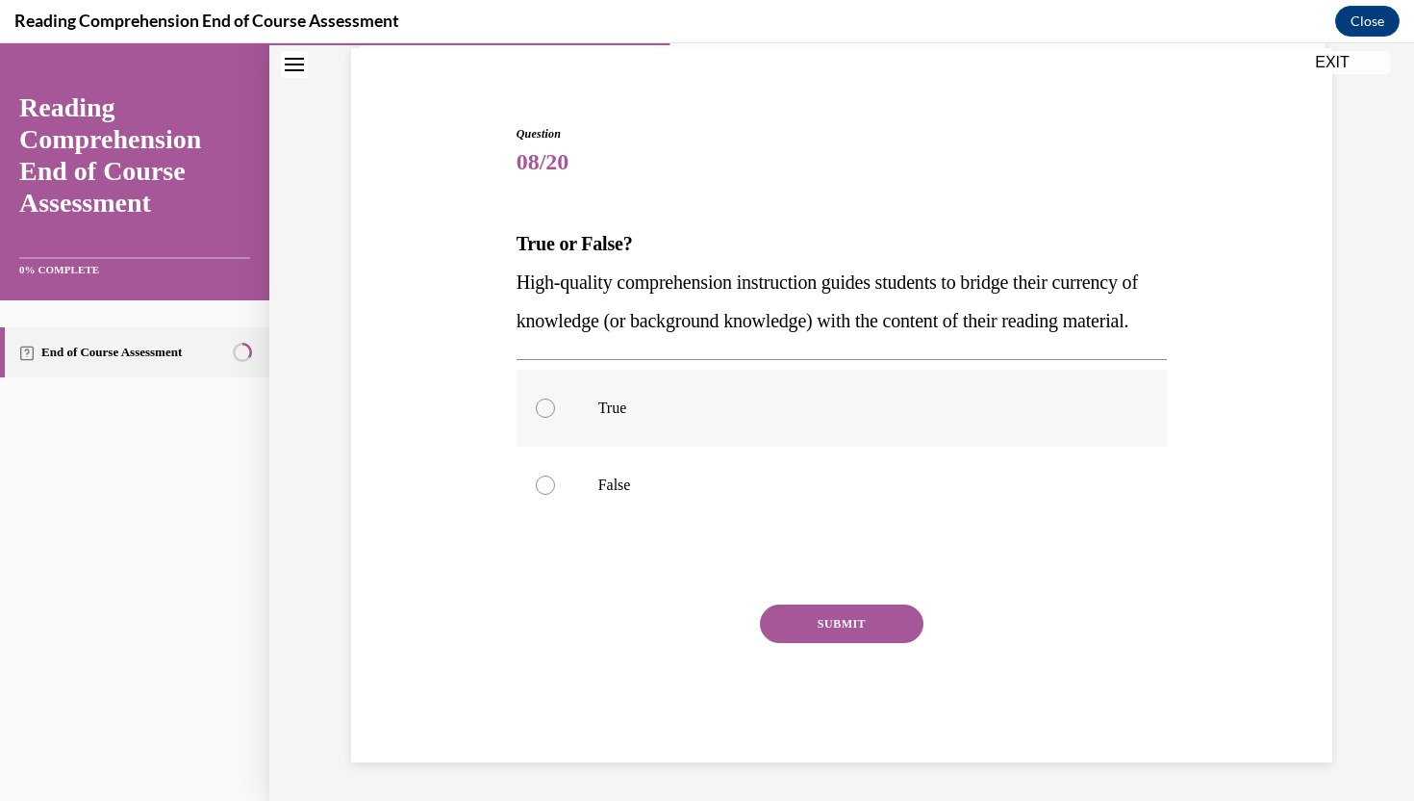
click at [704, 410] on p "True" at bounding box center [859, 407] width 522 height 19
click at [555, 410] on input "True" at bounding box center [545, 407] width 19 height 19
radio input "true"
click at [815, 612] on button "SUBMIT" at bounding box center [842, 623] width 164 height 38
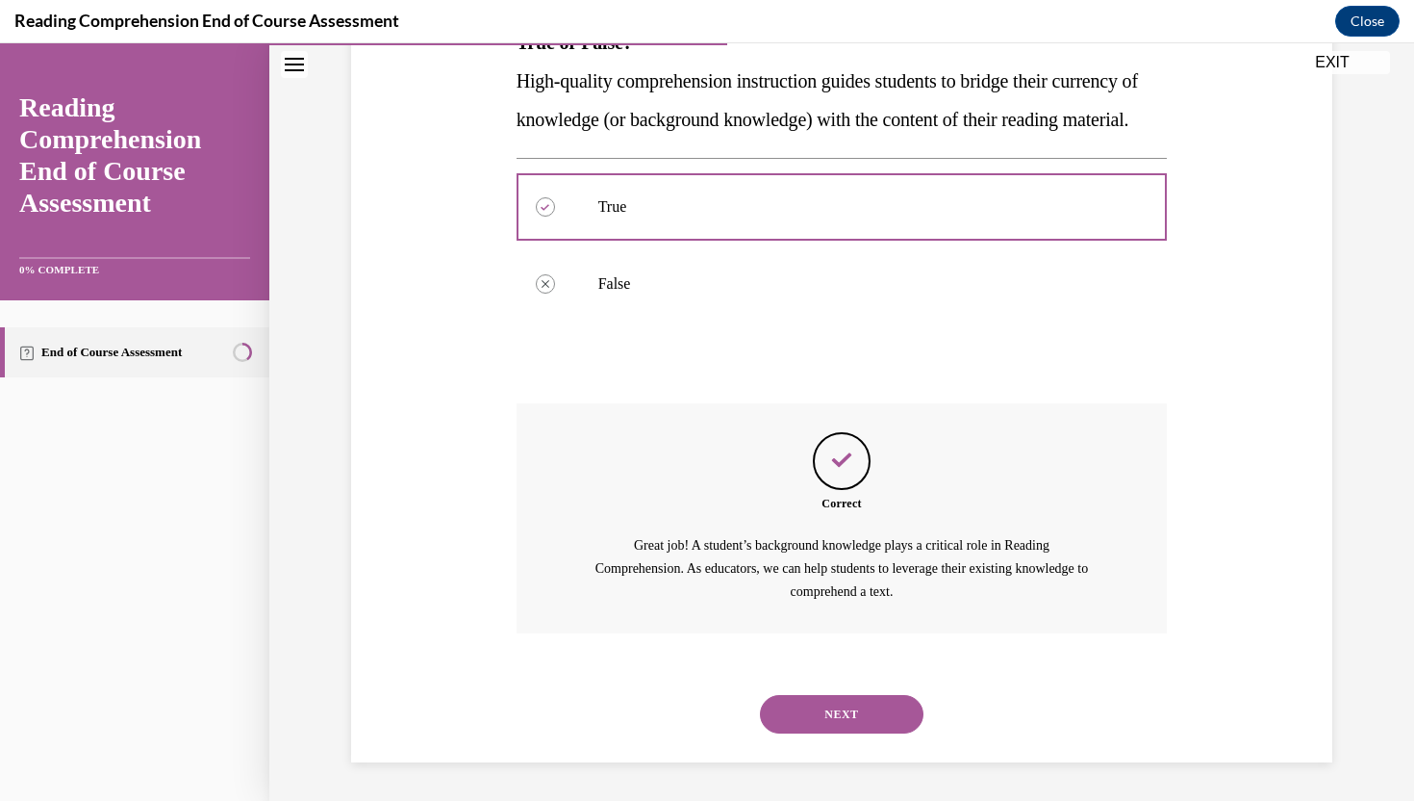
scroll to position [382, 0]
click at [827, 720] on button "NEXT" at bounding box center [842, 714] width 164 height 38
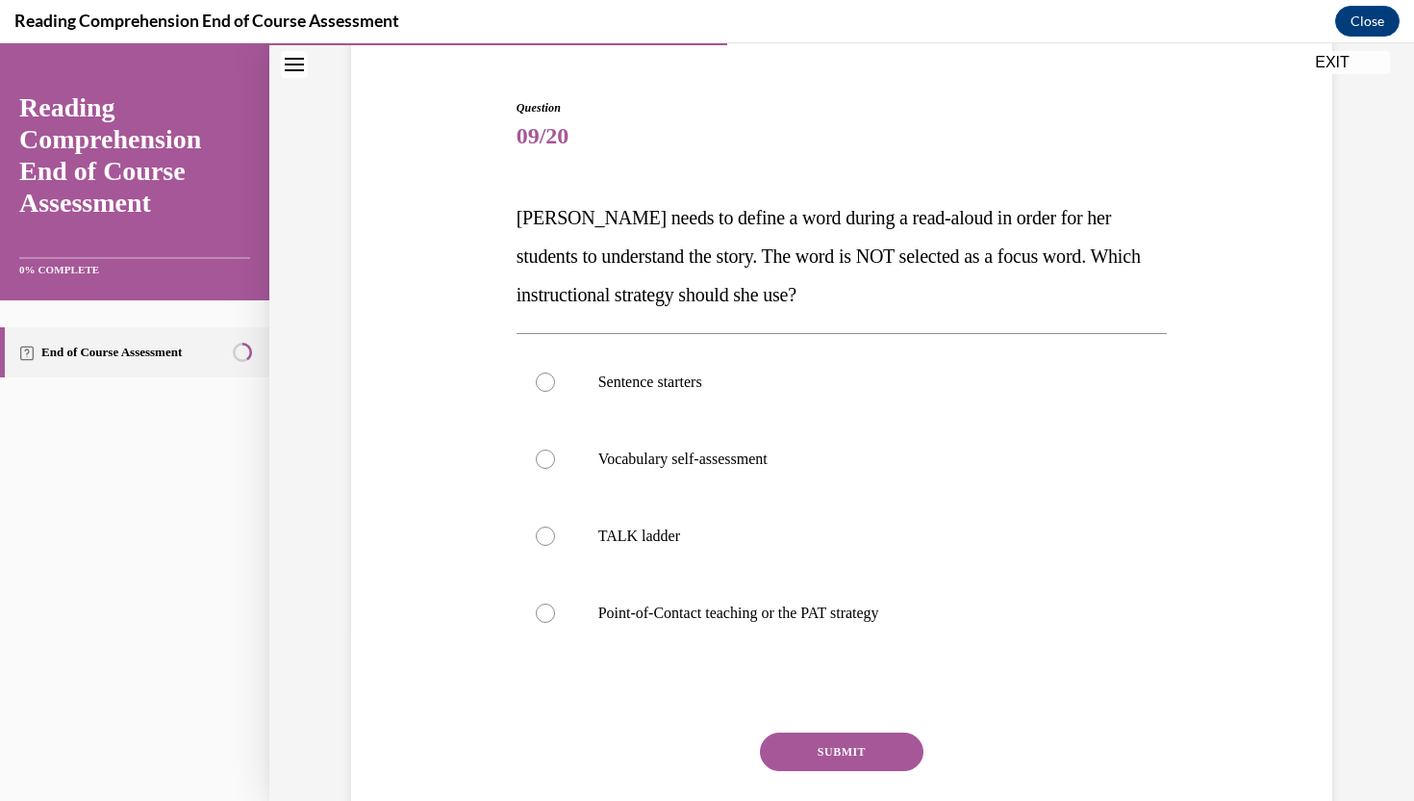
scroll to position [166, 0]
click at [648, 594] on label "Point-of-Contact teaching or the PAT strategy" at bounding box center [842, 614] width 651 height 77
click at [555, 605] on input "Point-of-Contact teaching or the PAT strategy" at bounding box center [545, 614] width 19 height 19
radio input "true"
click at [778, 756] on button "SUBMIT" at bounding box center [842, 753] width 164 height 38
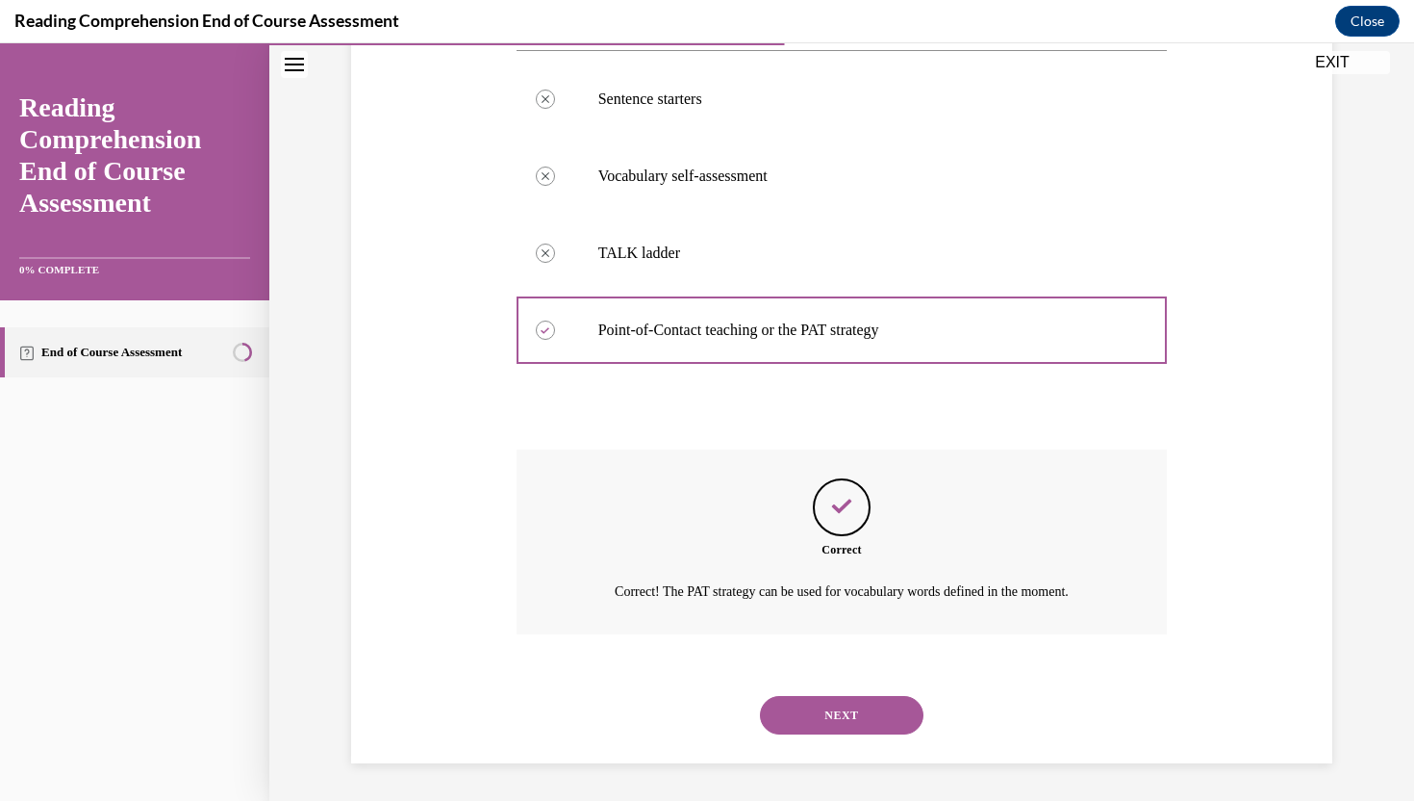
scroll to position [452, 0]
click at [815, 715] on button "NEXT" at bounding box center [842, 714] width 164 height 38
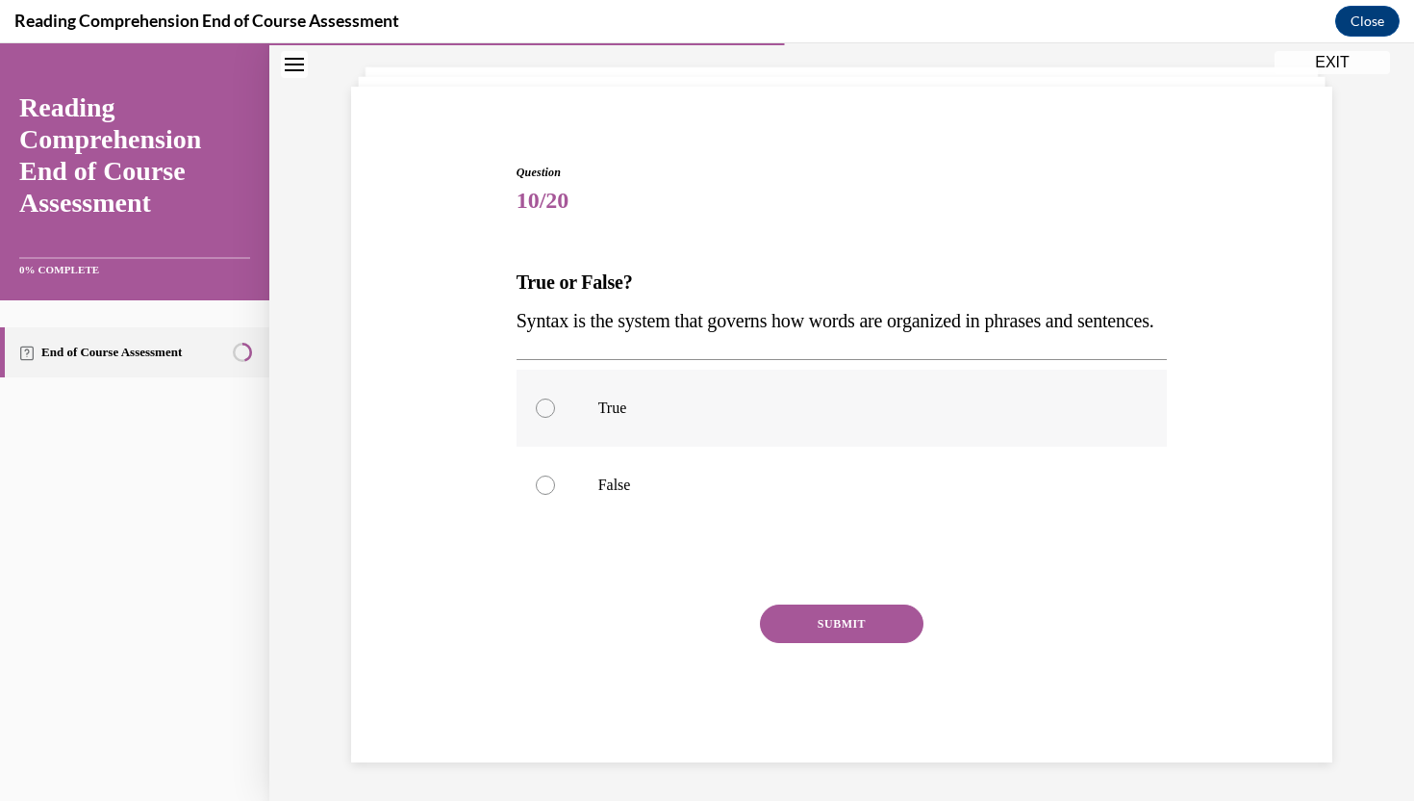
click at [694, 392] on label "True" at bounding box center [842, 407] width 651 height 77
click at [555, 398] on input "True" at bounding box center [545, 407] width 19 height 19
radio input "true"
click at [786, 611] on button "SUBMIT" at bounding box center [842, 623] width 164 height 38
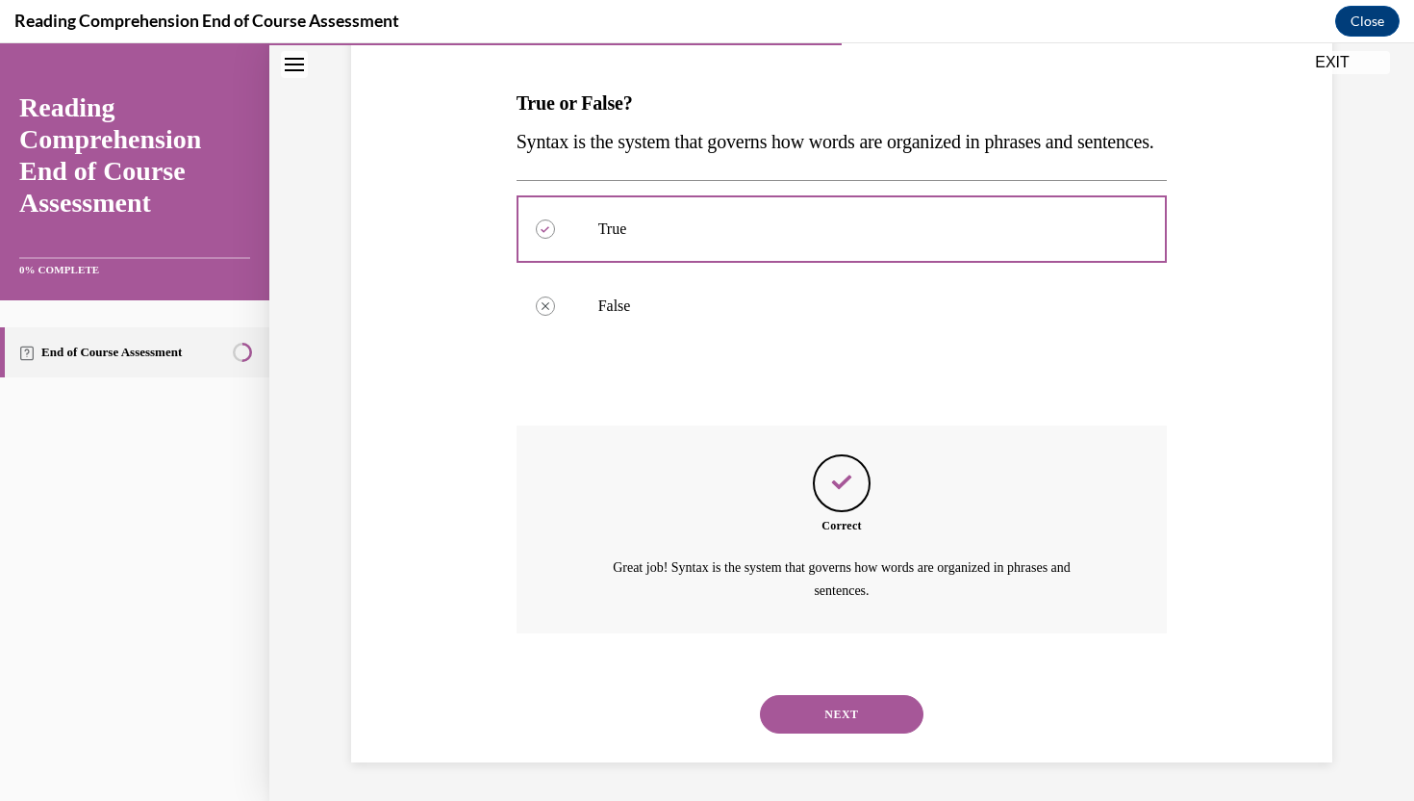
click at [831, 714] on button "NEXT" at bounding box center [842, 714] width 164 height 38
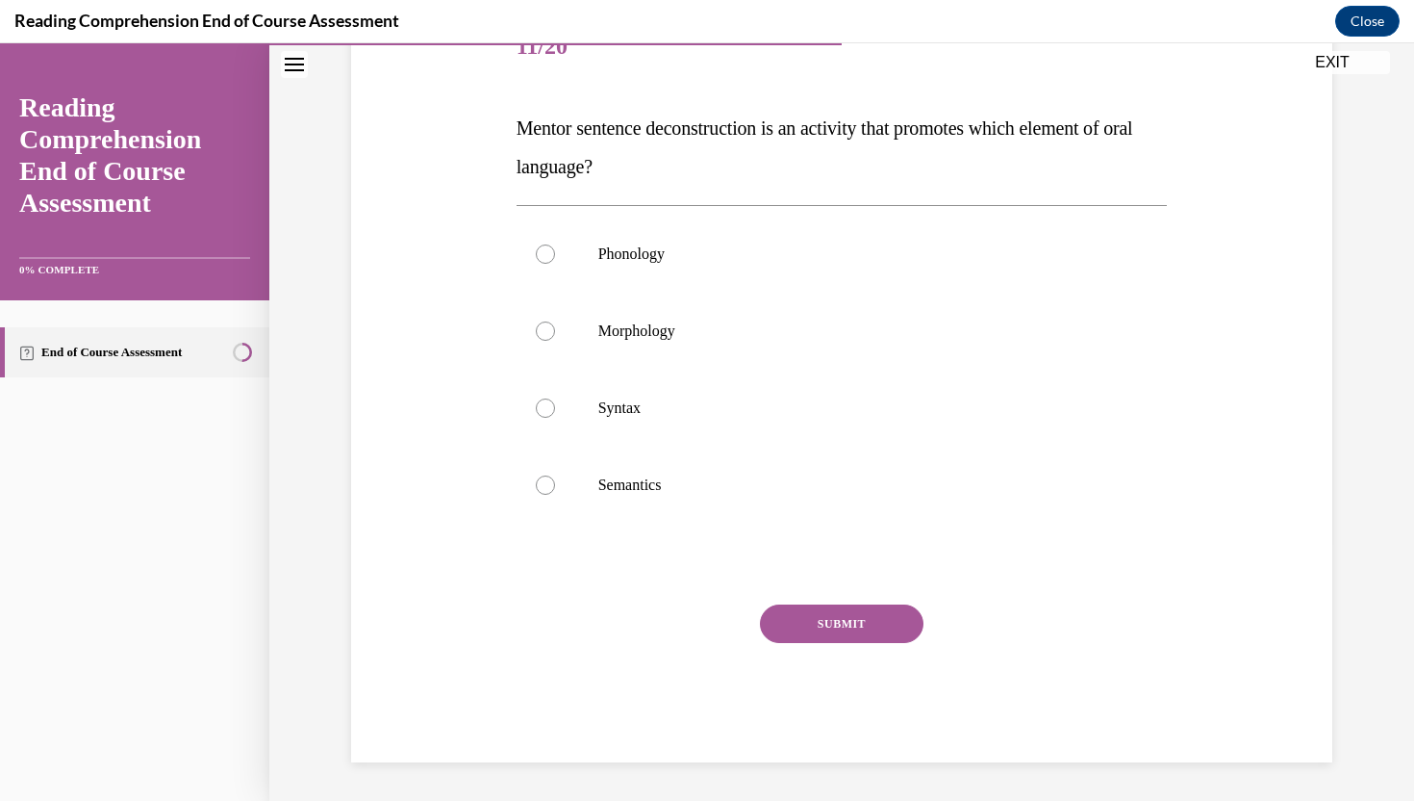
scroll to position [215, 0]
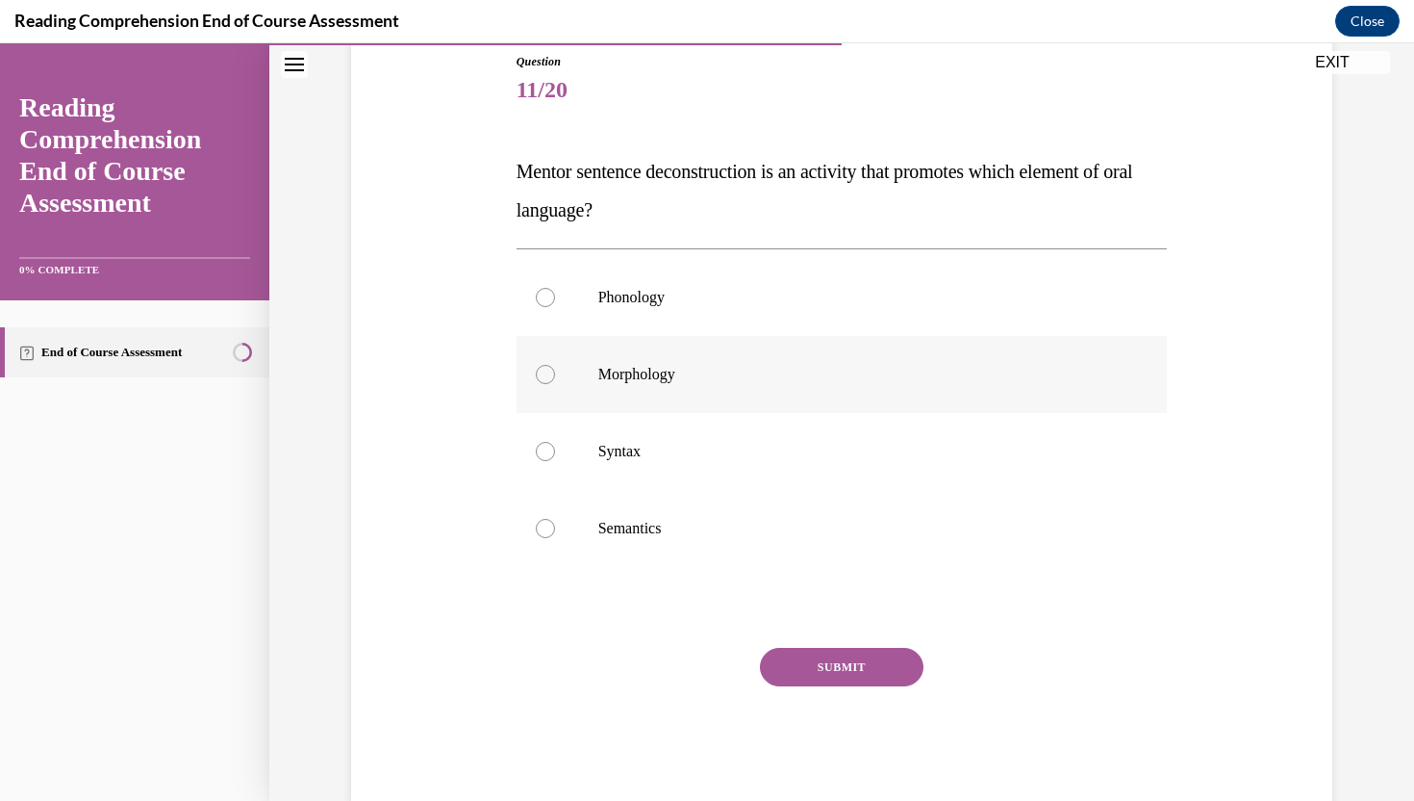
click at [644, 388] on label "Morphology" at bounding box center [842, 374] width 651 height 77
click at [555, 384] on input "Morphology" at bounding box center [545, 374] width 19 height 19
radio input "true"
click at [813, 663] on button "SUBMIT" at bounding box center [842, 667] width 164 height 38
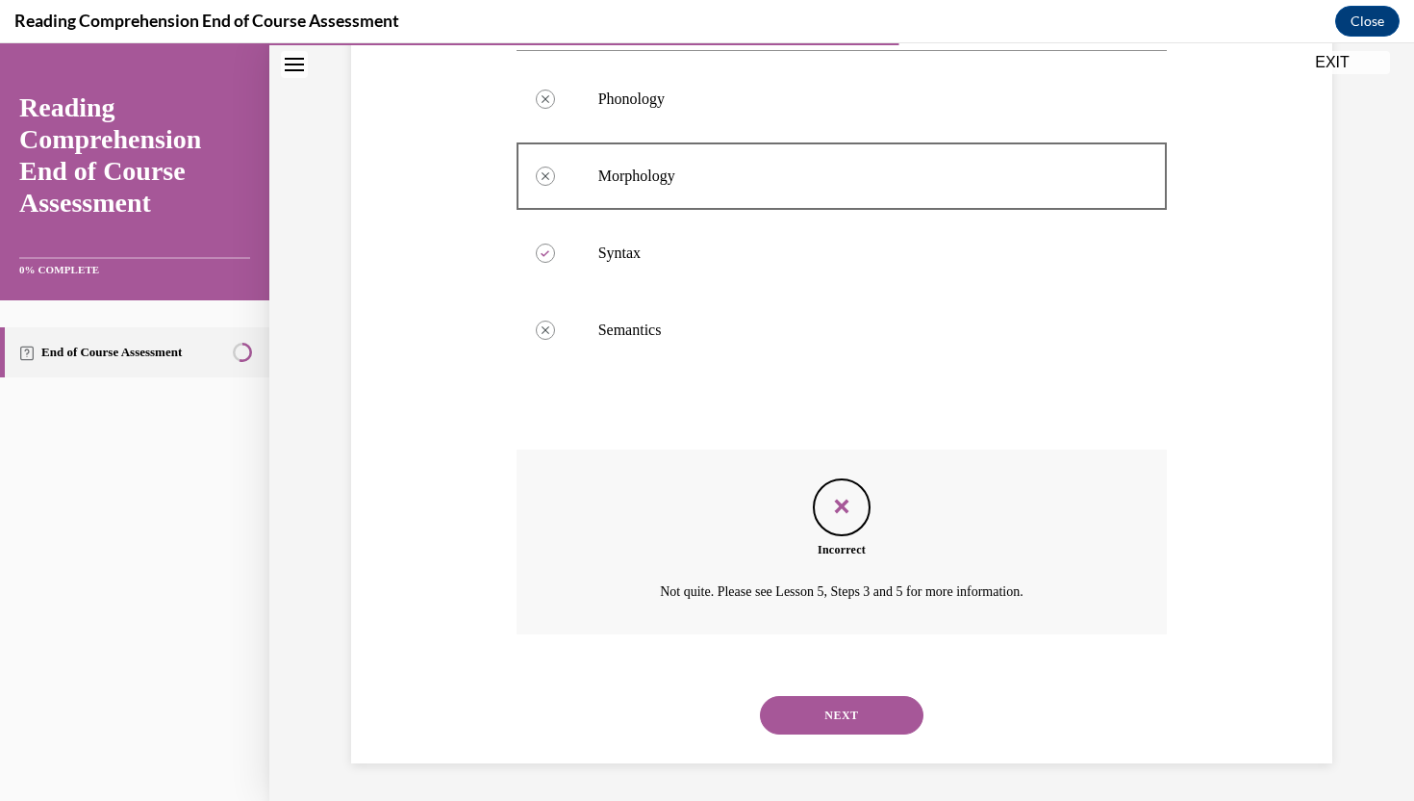
scroll to position [414, 0]
click at [803, 715] on button "NEXT" at bounding box center [842, 714] width 164 height 38
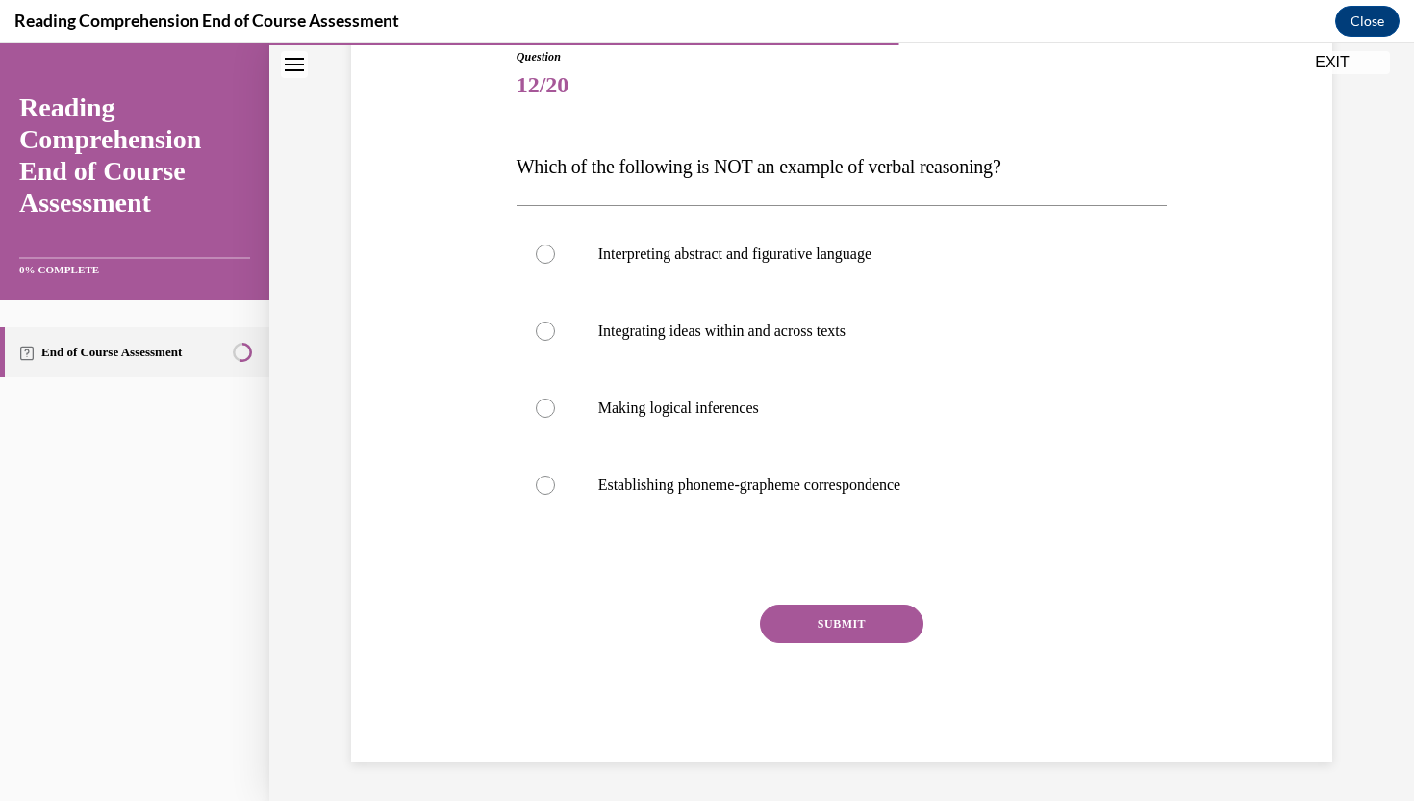
scroll to position [214, 0]
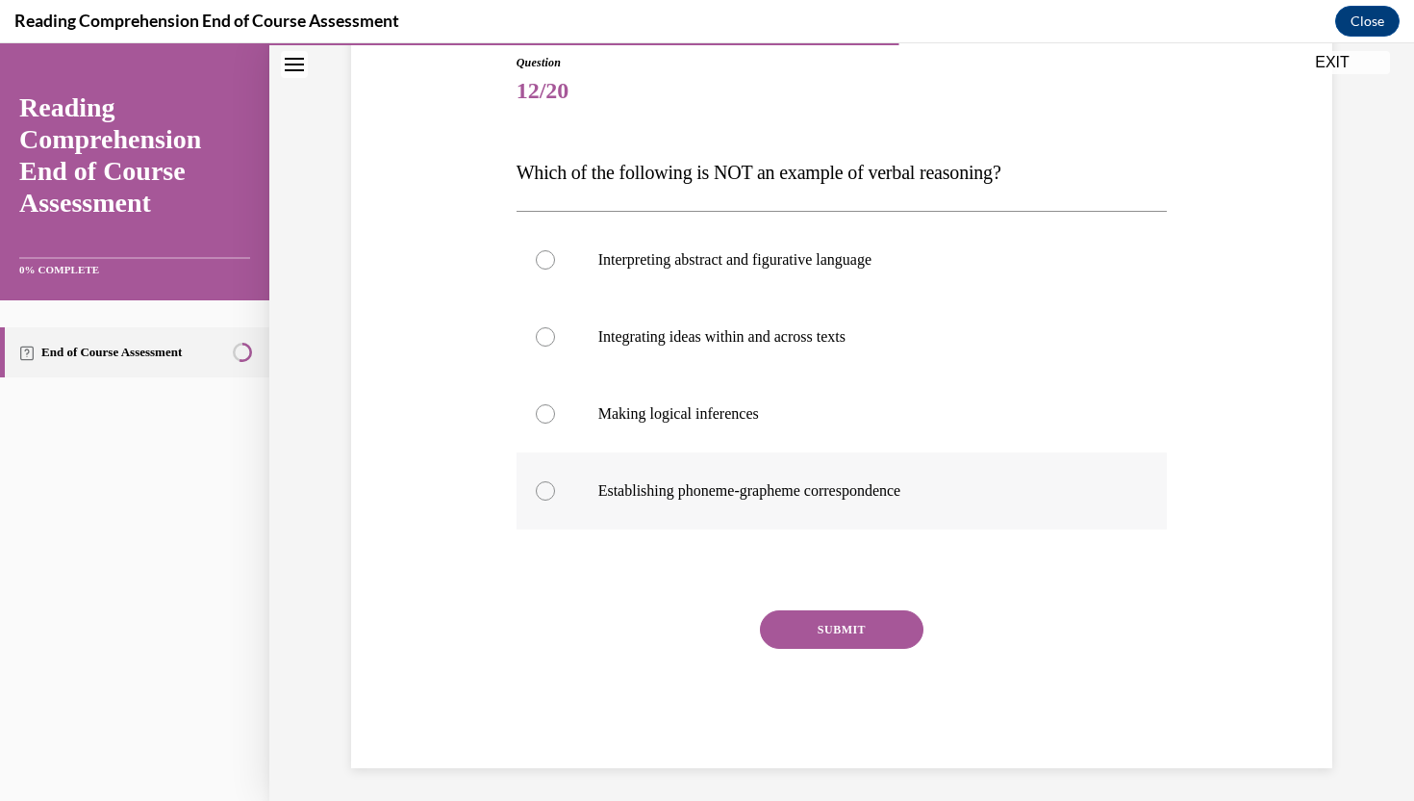
click at [627, 490] on p "Establishing phoneme-grapheme correspondence" at bounding box center [859, 490] width 522 height 19
click at [555, 490] on input "Establishing phoneme-grapheme correspondence" at bounding box center [545, 490] width 19 height 19
radio input "true"
click at [780, 623] on button "SUBMIT" at bounding box center [842, 629] width 164 height 38
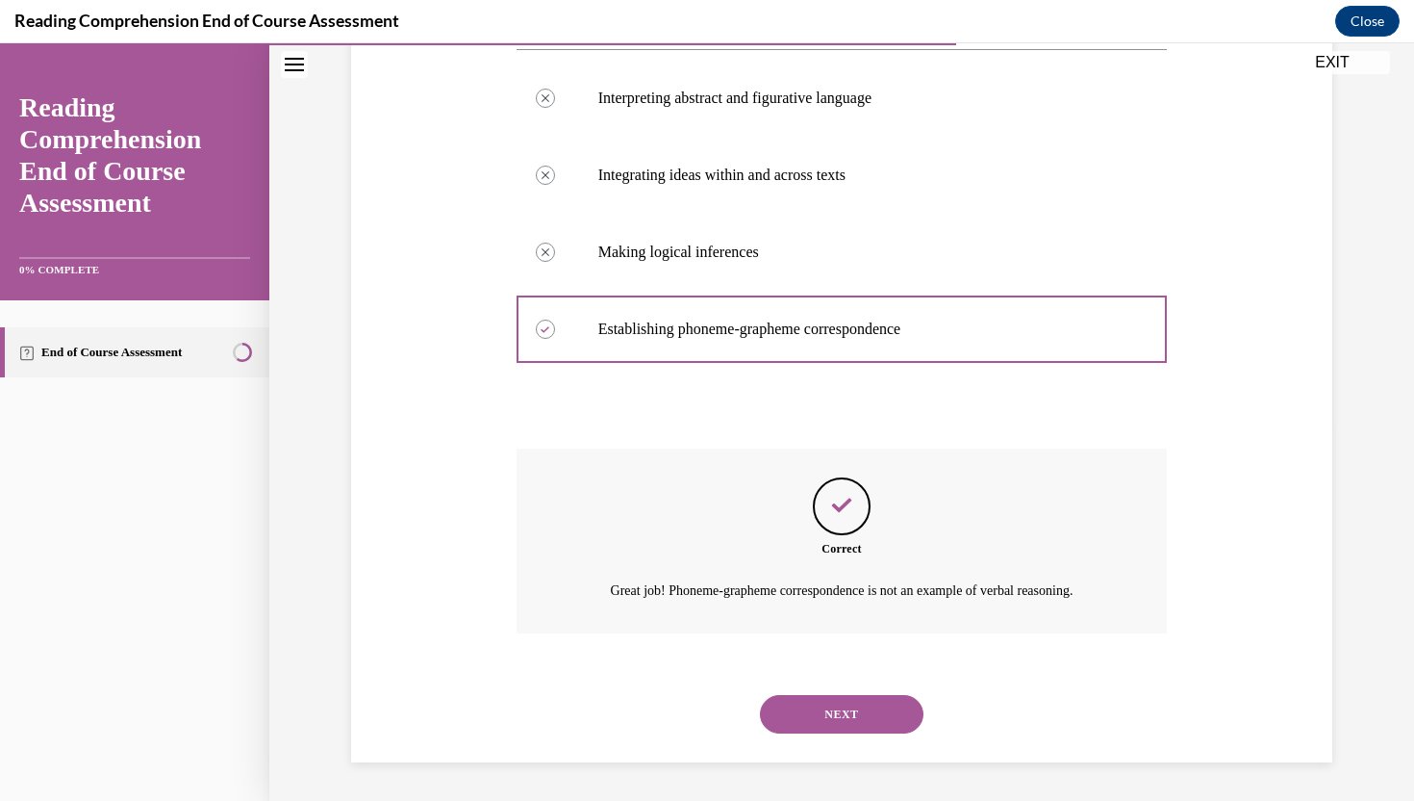
click at [825, 723] on button "NEXT" at bounding box center [842, 714] width 164 height 38
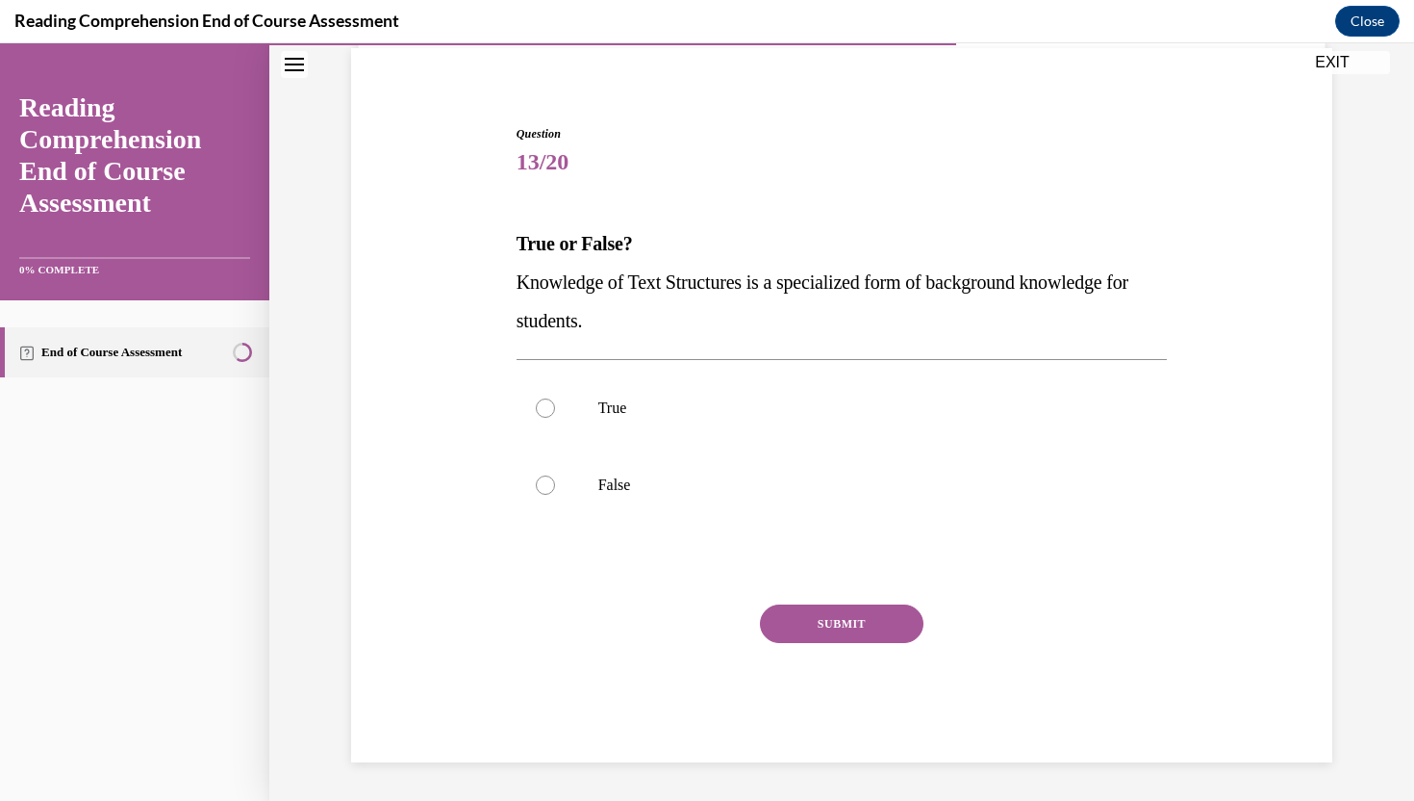
scroll to position [142, 0]
click at [734, 395] on label "True" at bounding box center [842, 407] width 651 height 77
click at [555, 398] on input "True" at bounding box center [545, 407] width 19 height 19
radio input "true"
click at [794, 616] on button "SUBMIT" at bounding box center [842, 623] width 164 height 38
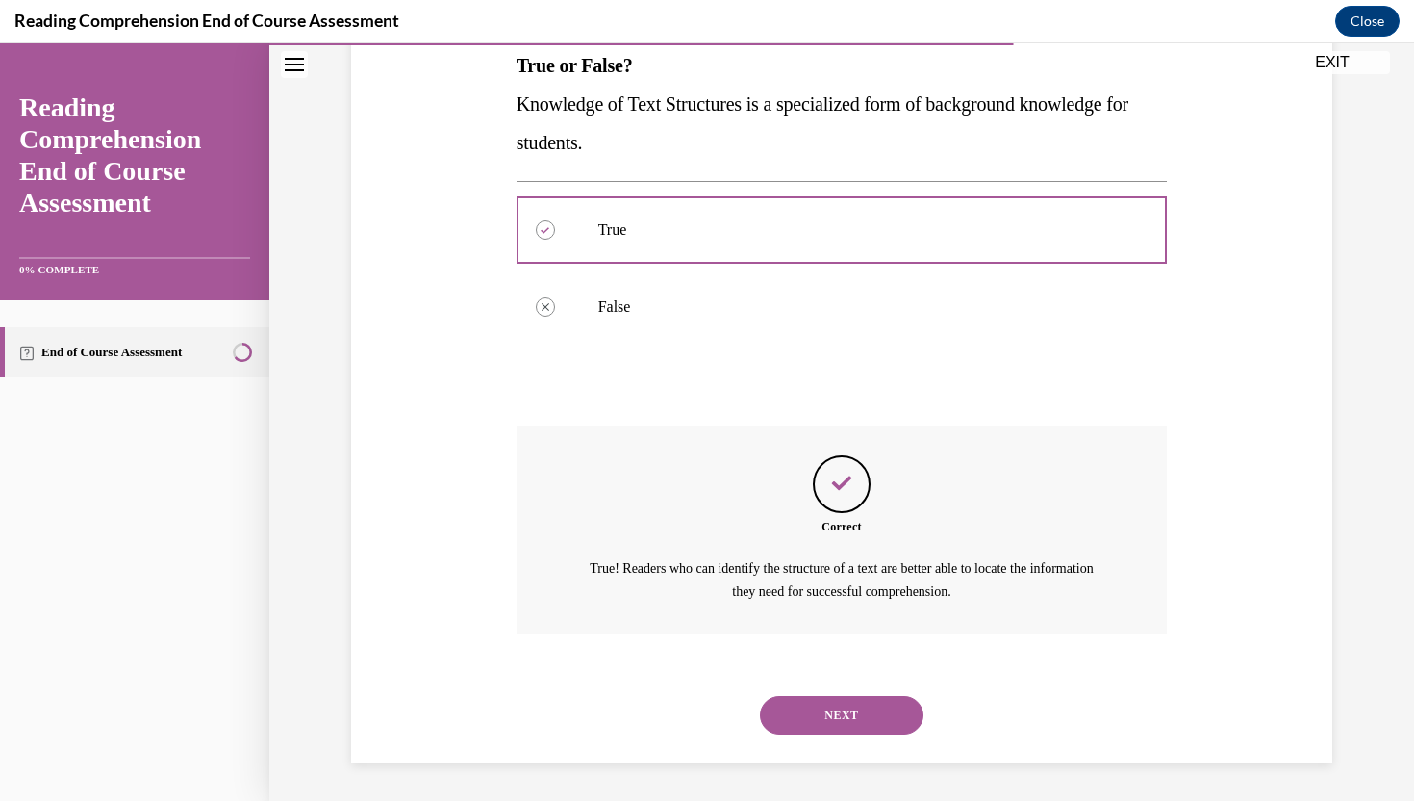
click at [819, 715] on button "NEXT" at bounding box center [842, 715] width 164 height 38
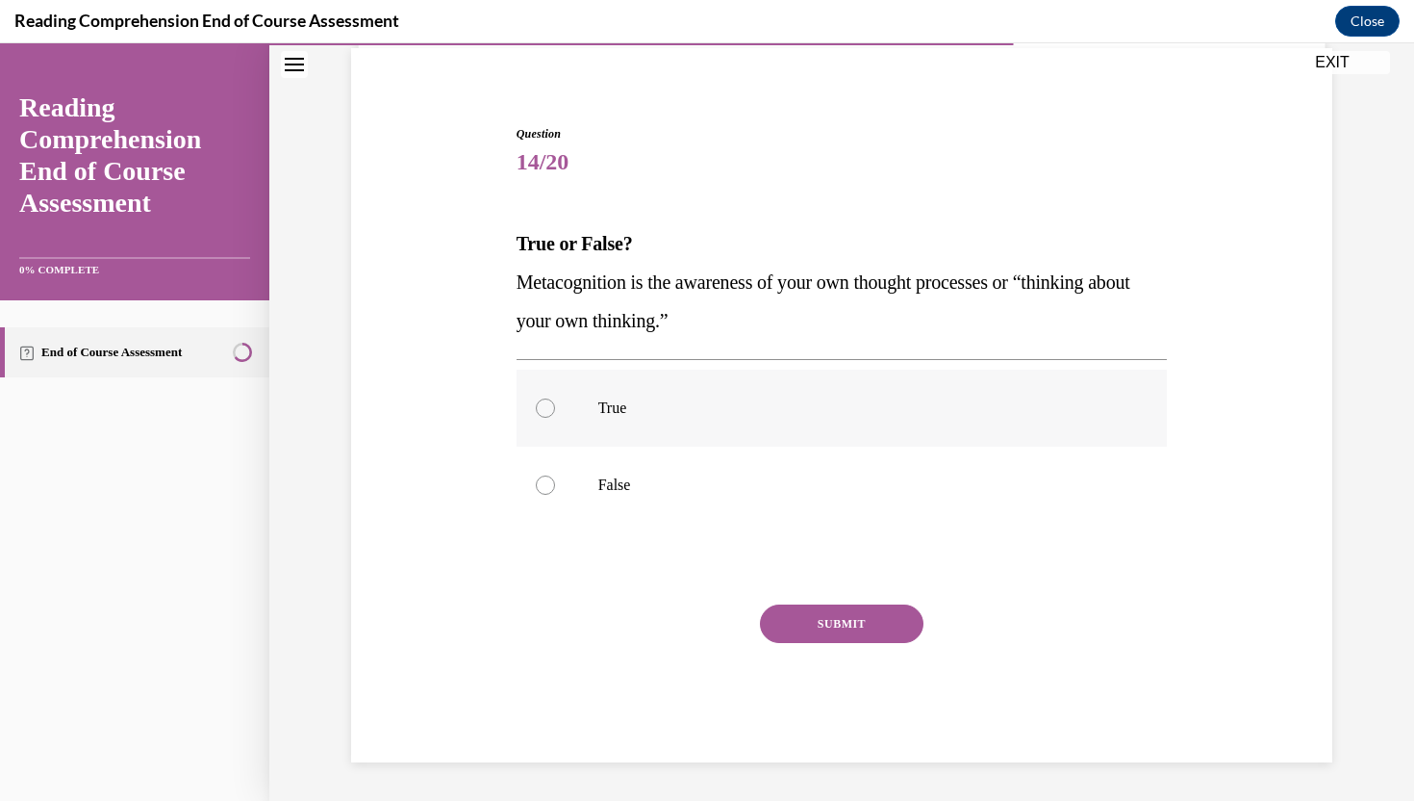
click at [657, 419] on label "True" at bounding box center [842, 407] width 651 height 77
click at [555, 418] on input "True" at bounding box center [545, 407] width 19 height 19
radio input "true"
click at [793, 628] on button "SUBMIT" at bounding box center [842, 623] width 164 height 38
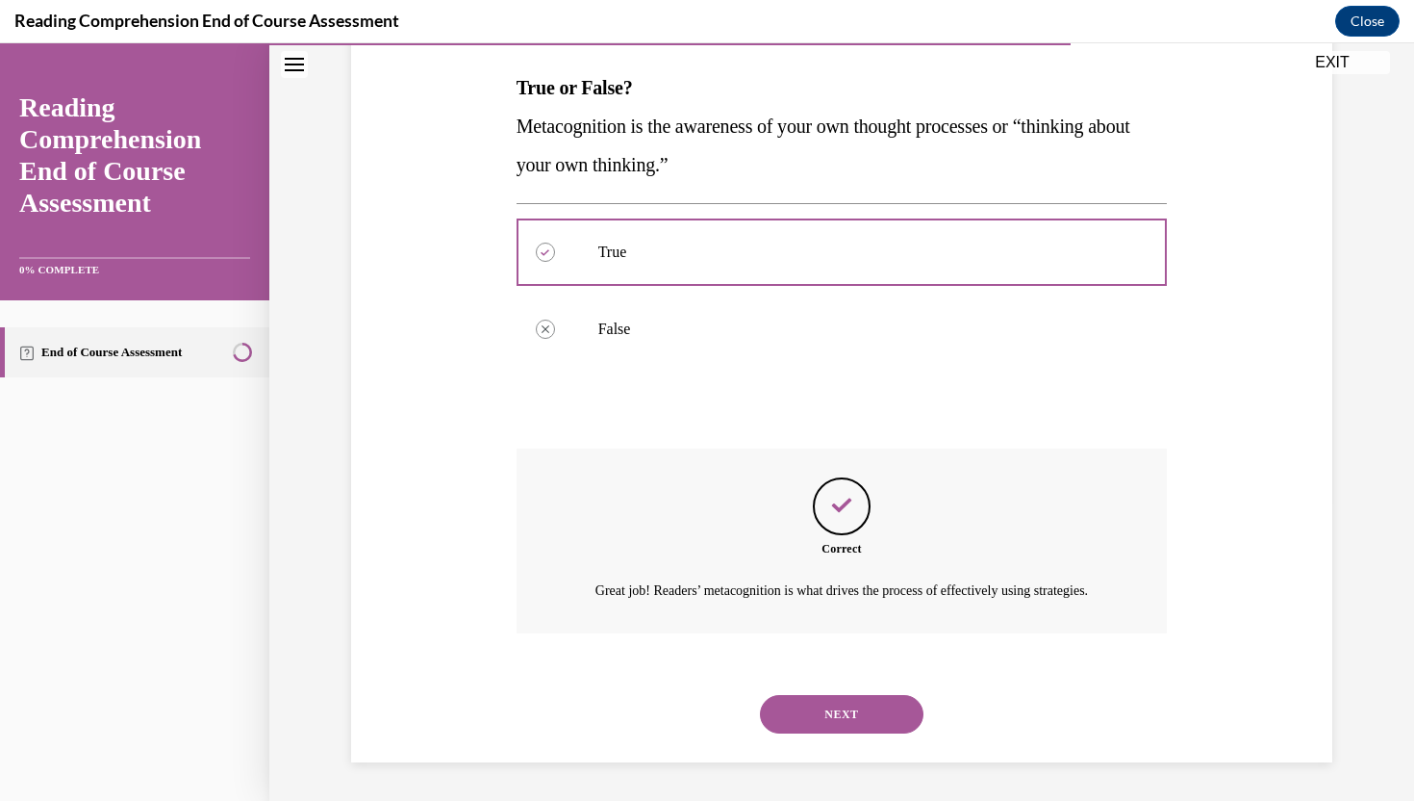
click at [820, 707] on button "NEXT" at bounding box center [842, 714] width 164 height 38
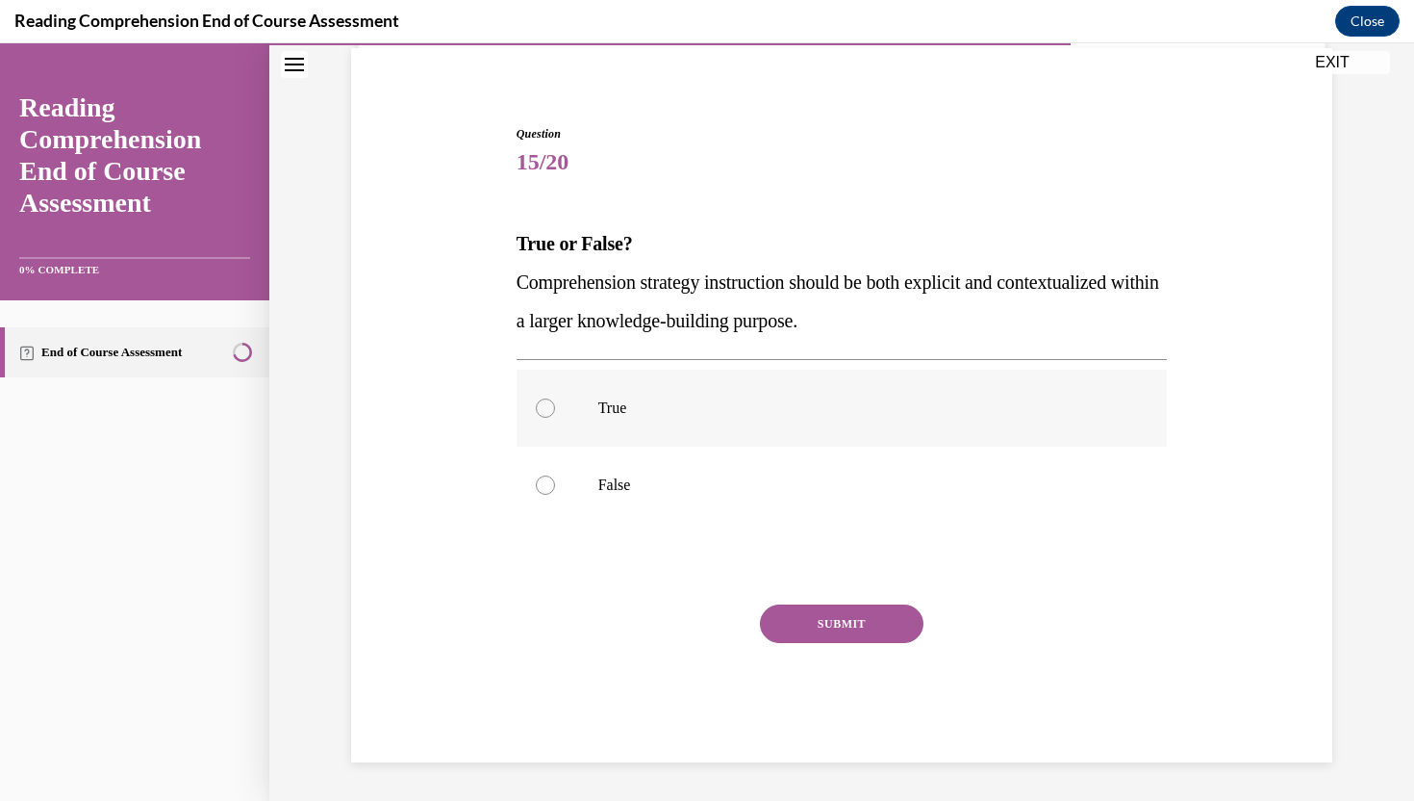
click at [884, 394] on label "True" at bounding box center [842, 407] width 651 height 77
click at [555, 398] on input "True" at bounding box center [545, 407] width 19 height 19
radio input "true"
click at [889, 626] on button "SUBMIT" at bounding box center [842, 623] width 164 height 38
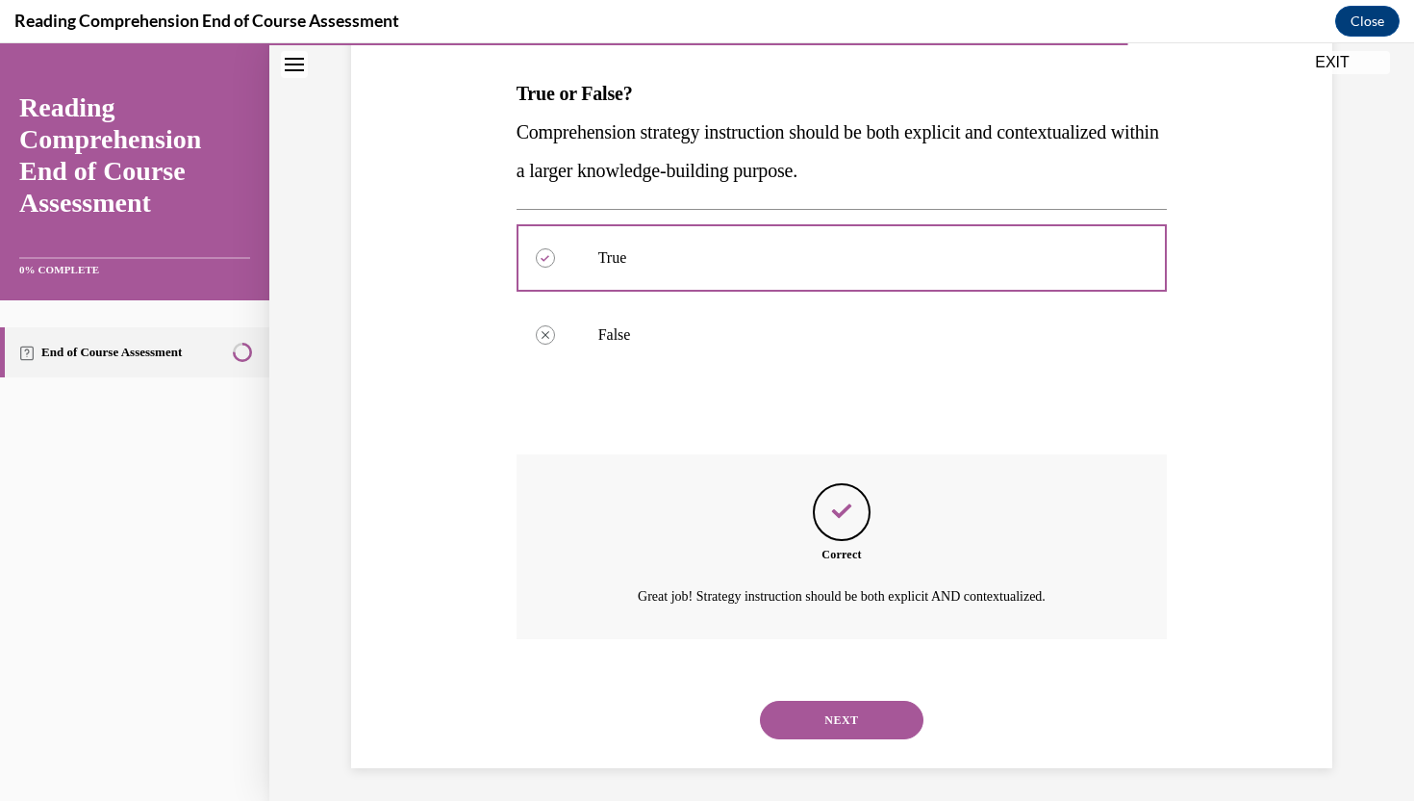
scroll to position [298, 0]
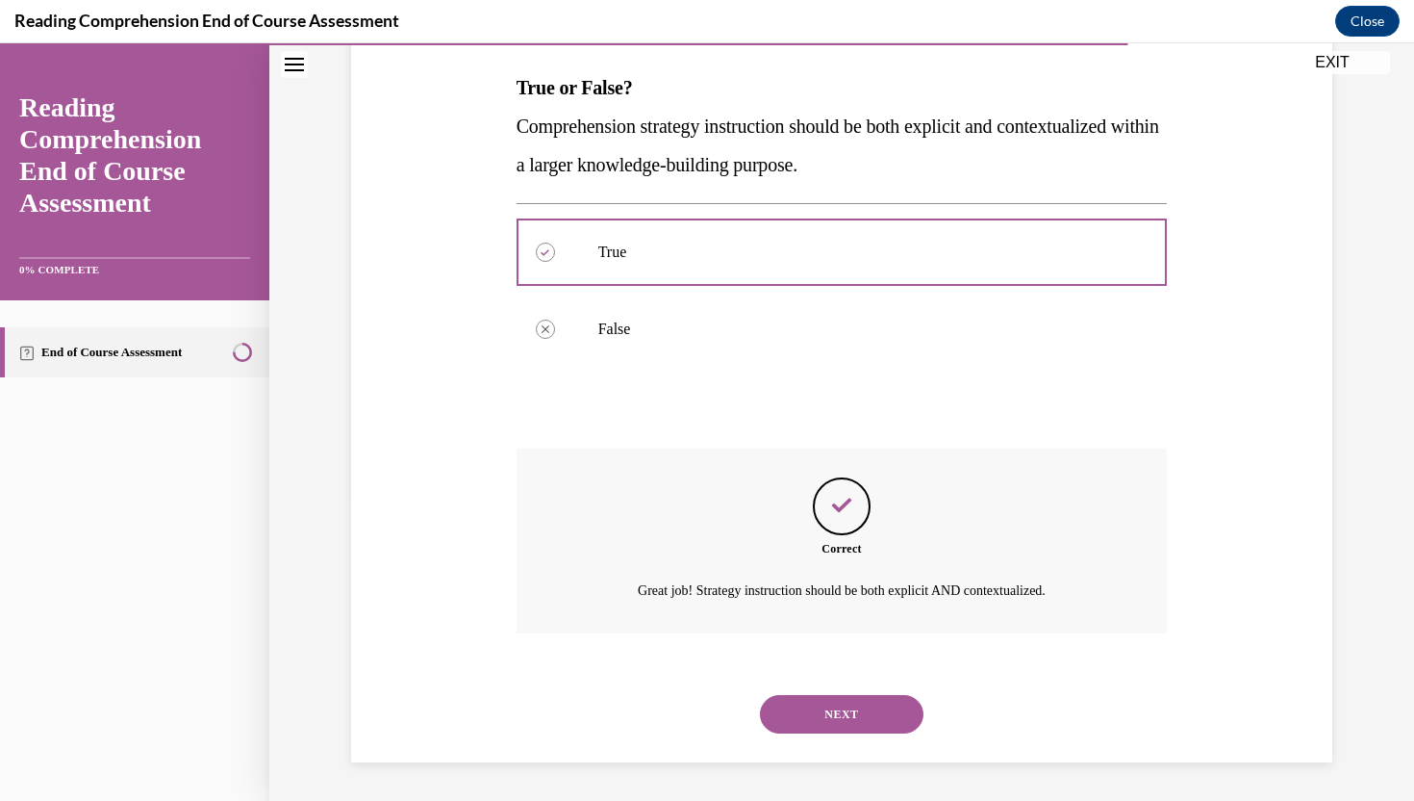
click at [865, 716] on button "NEXT" at bounding box center [842, 714] width 164 height 38
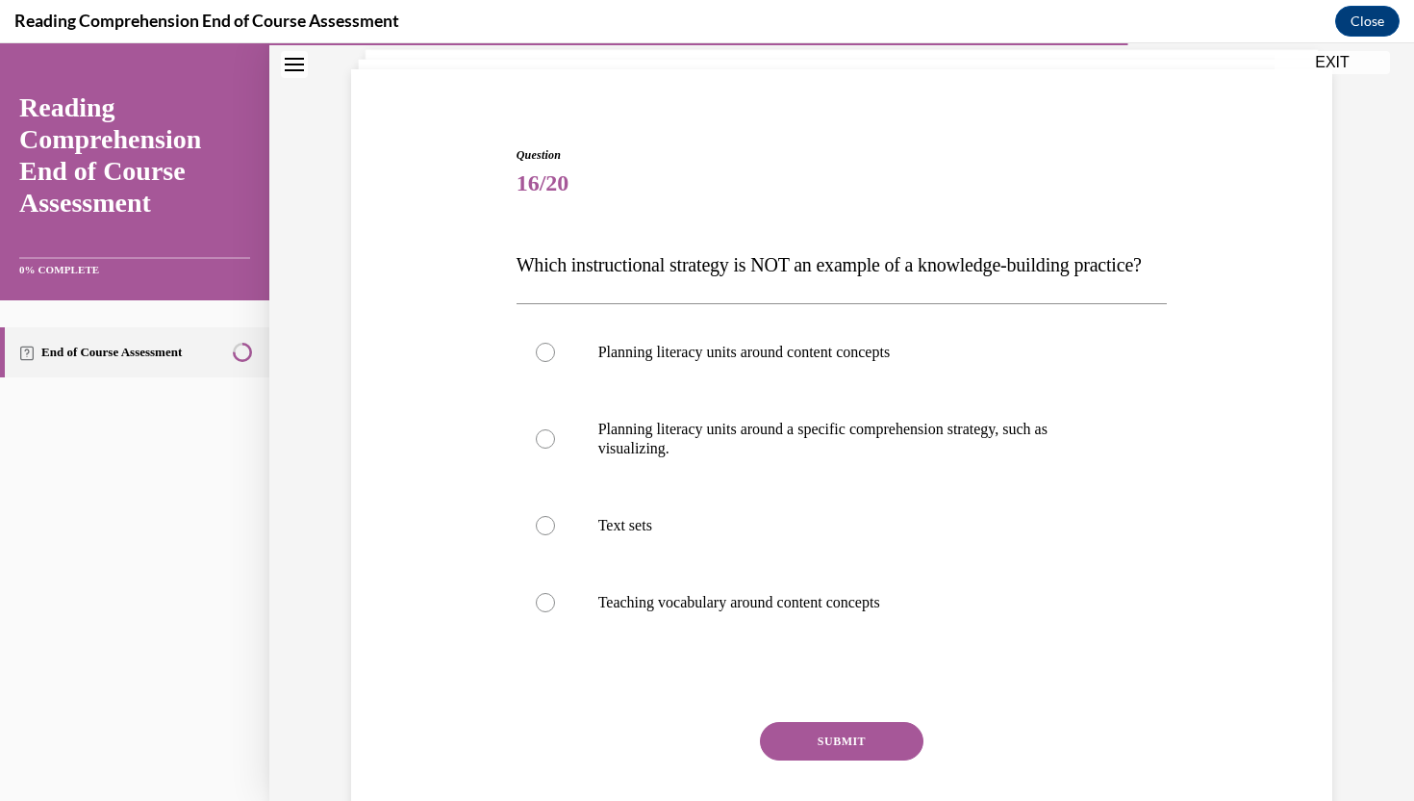
scroll to position [129, 0]
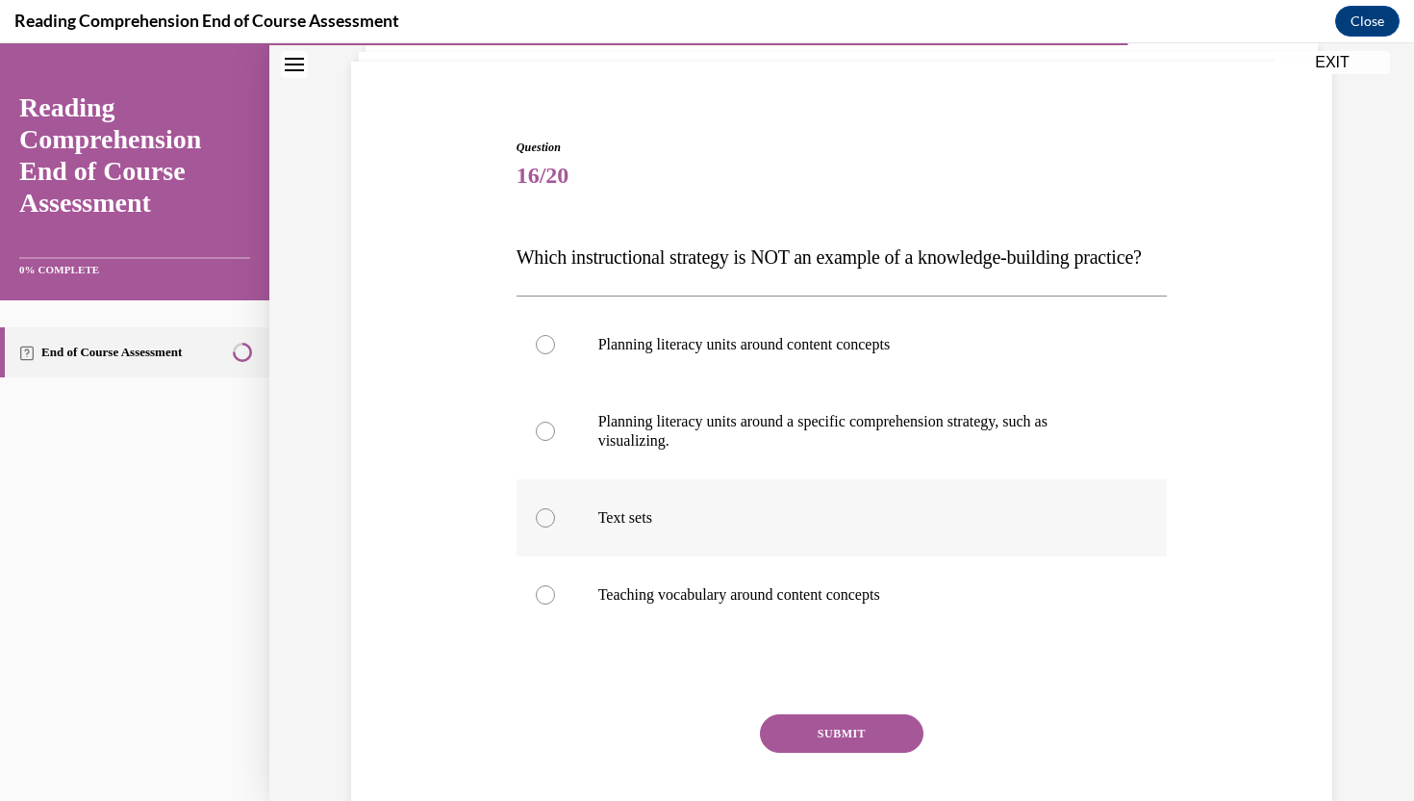
click at [801, 527] on p "Text sets" at bounding box center [859, 517] width 522 height 19
click at [555, 527] on input "Text sets" at bounding box center [545, 517] width 19 height 19
radio input "true"
click at [838, 752] on button "SUBMIT" at bounding box center [842, 733] width 164 height 38
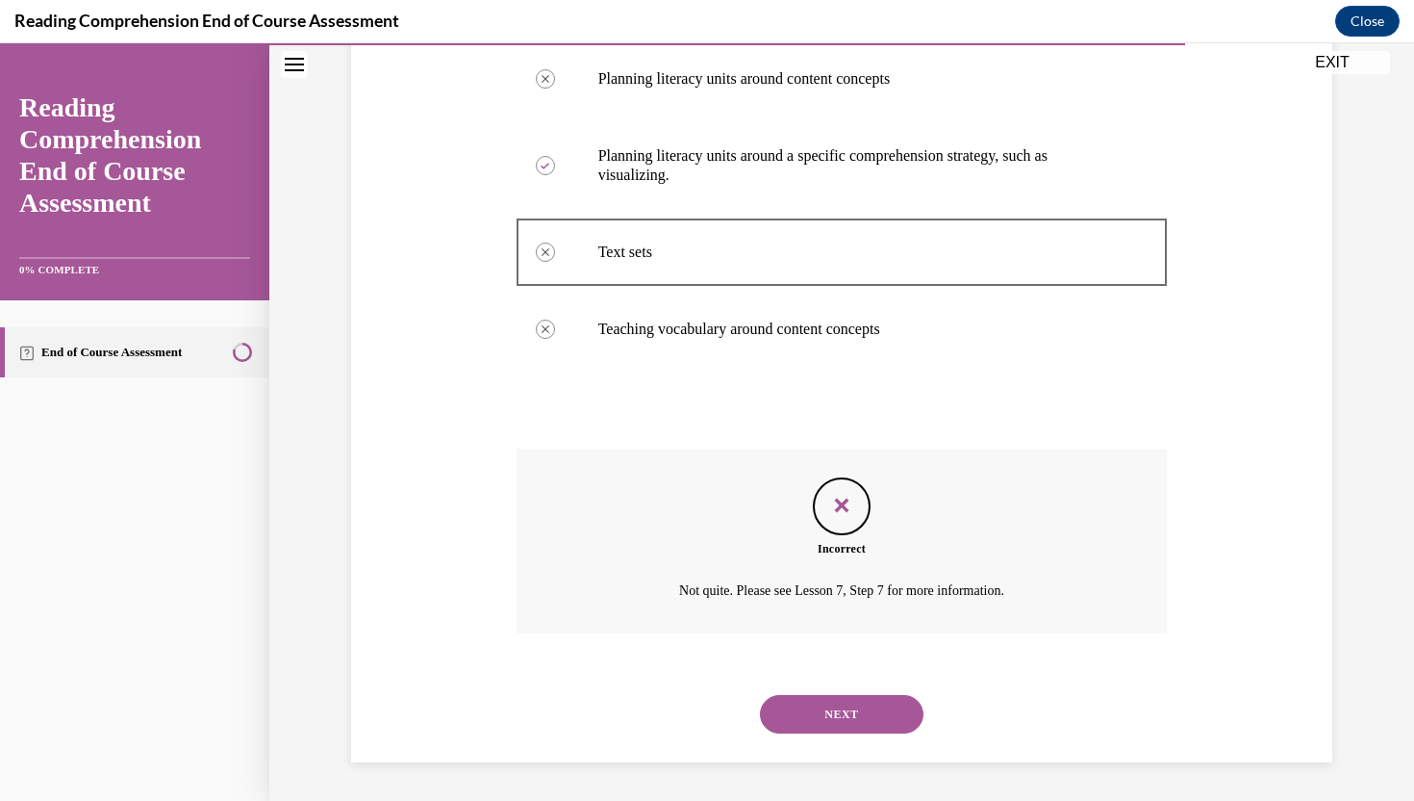
scroll to position [433, 0]
click at [860, 710] on button "NEXT" at bounding box center [842, 714] width 164 height 38
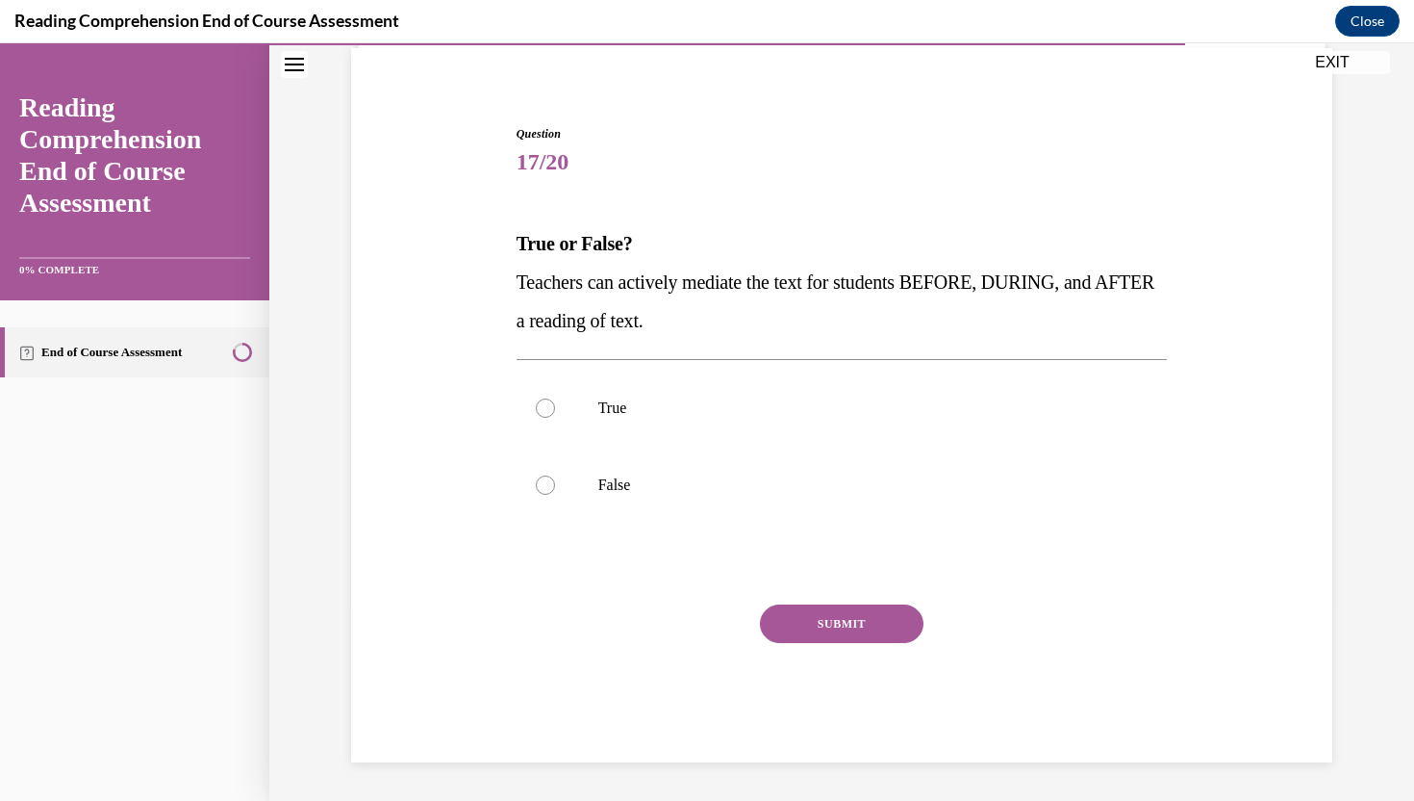
scroll to position [142, 0]
click at [697, 384] on label "True" at bounding box center [842, 407] width 651 height 77
click at [555, 398] on input "True" at bounding box center [545, 407] width 19 height 19
radio input "true"
click at [835, 648] on div "SUBMIT" at bounding box center [842, 652] width 651 height 96
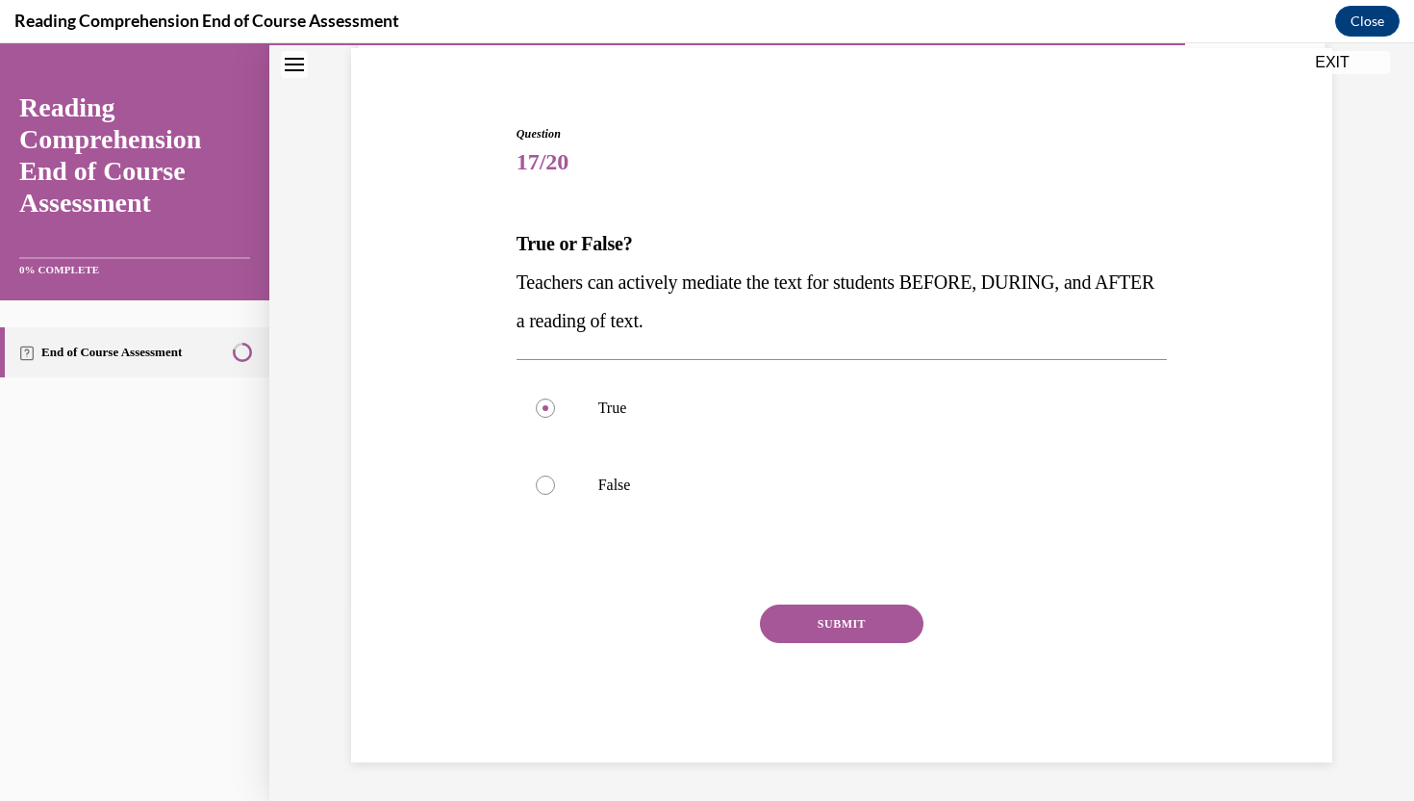
click at [835, 631] on button "SUBMIT" at bounding box center [842, 623] width 164 height 38
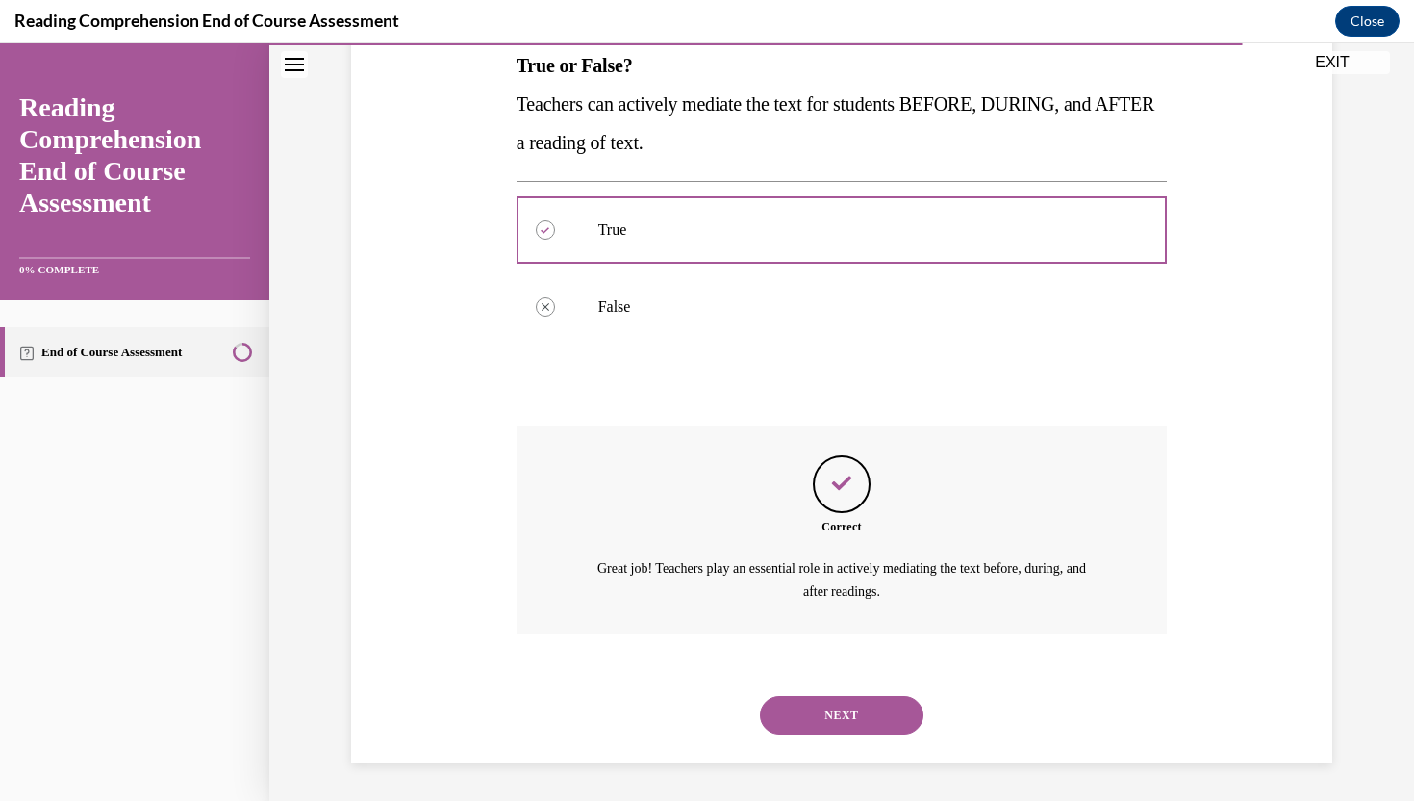
click at [843, 705] on button "NEXT" at bounding box center [842, 715] width 164 height 38
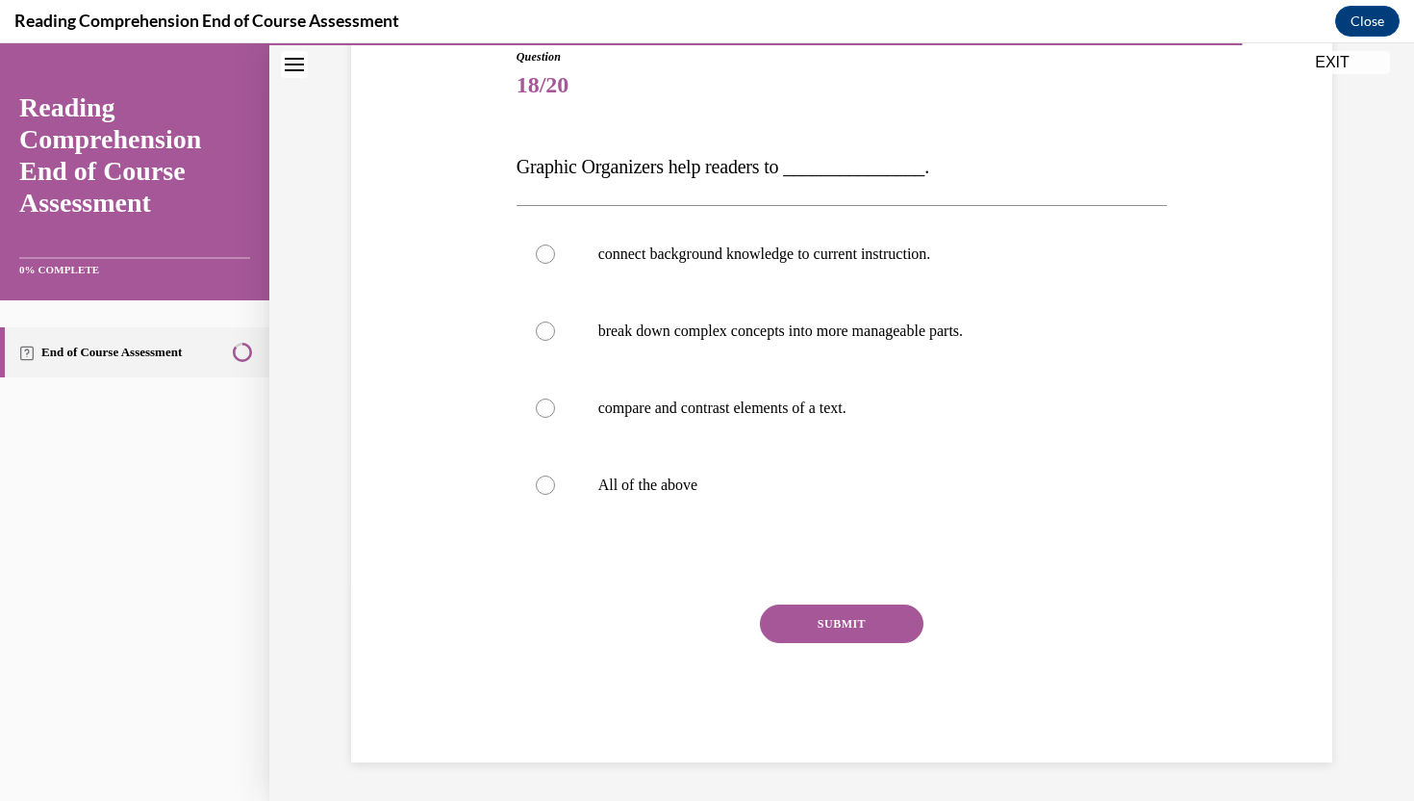
scroll to position [214, 0]
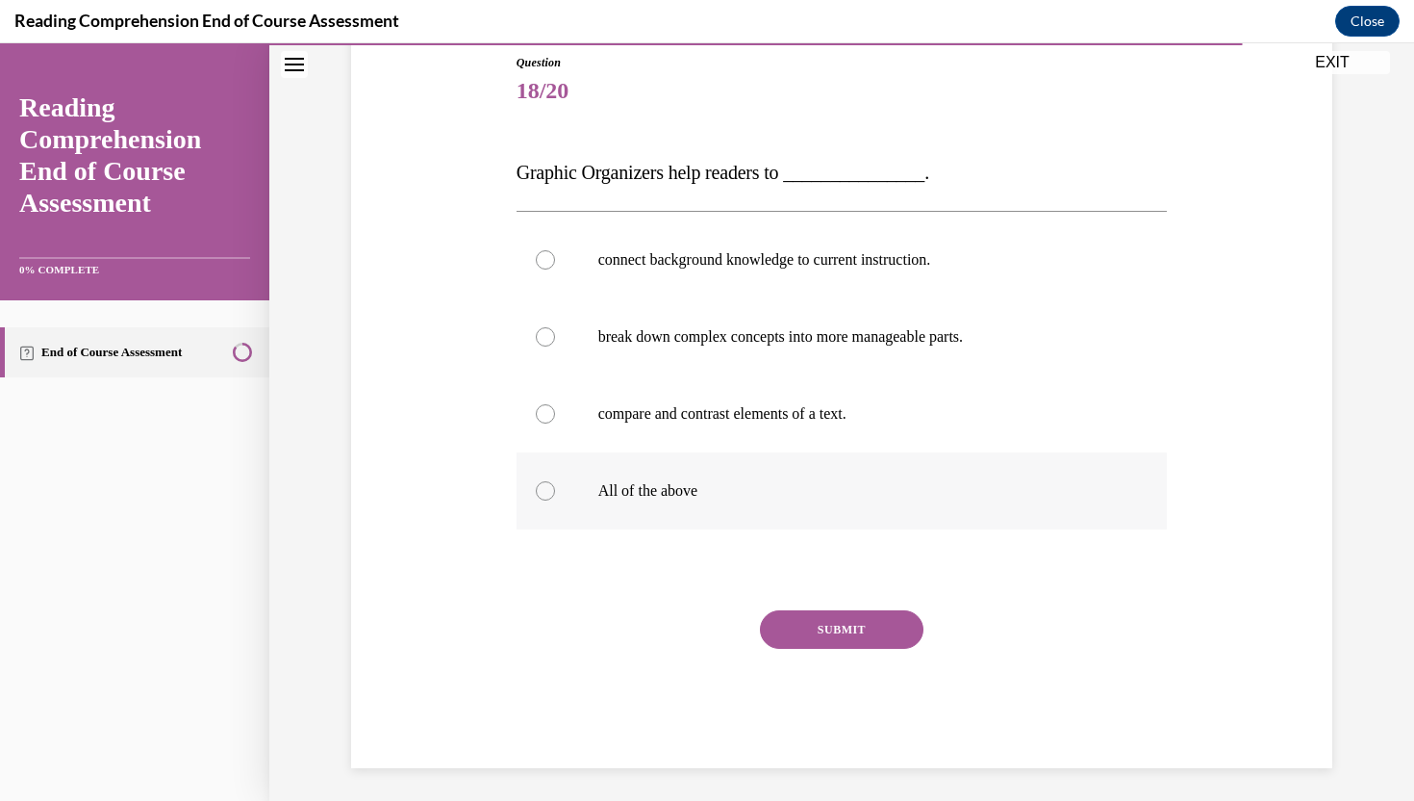
click at [969, 485] on p "All of the above" at bounding box center [859, 490] width 522 height 19
click at [555, 485] on input "All of the above" at bounding box center [545, 490] width 19 height 19
radio input "true"
click at [857, 630] on button "SUBMIT" at bounding box center [842, 629] width 164 height 38
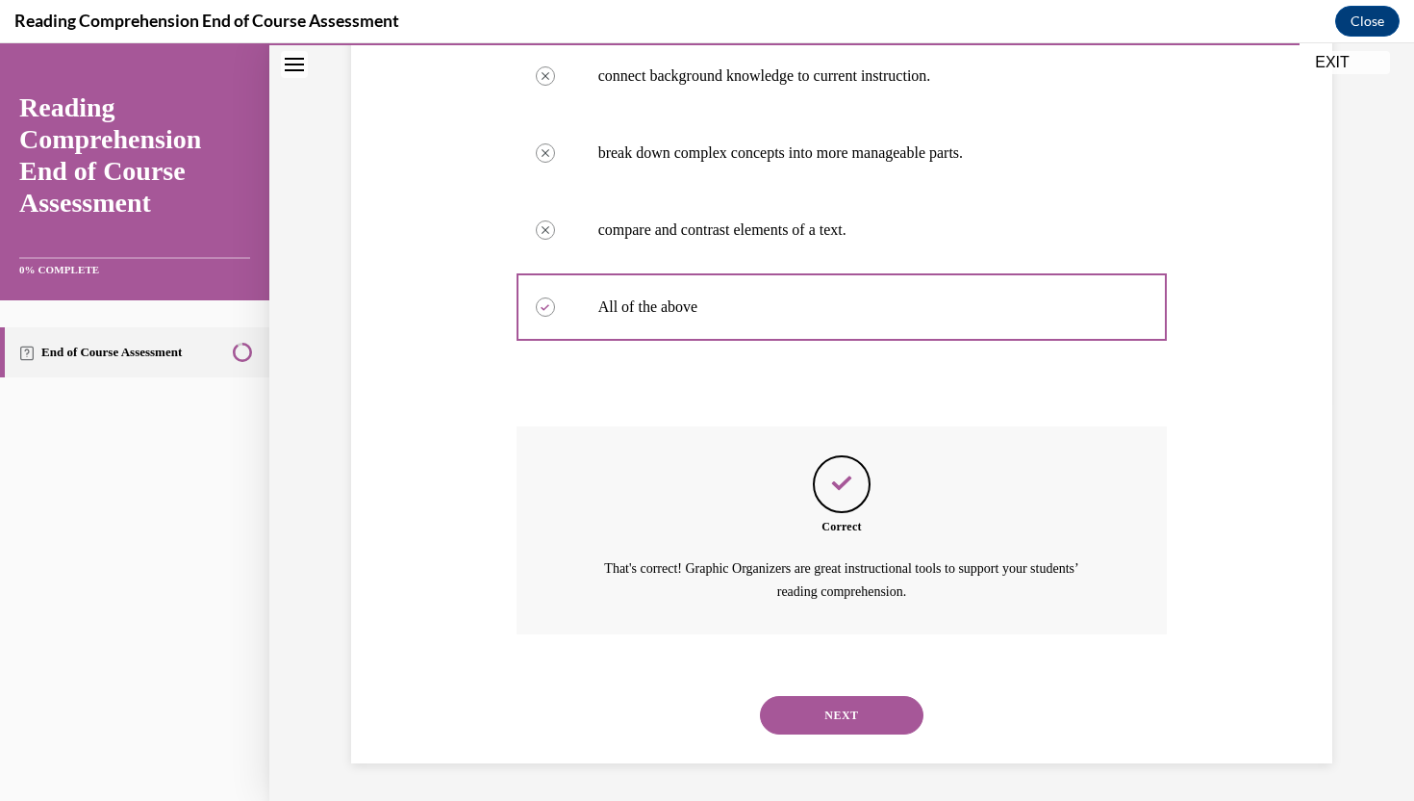
click at [856, 716] on button "NEXT" at bounding box center [842, 715] width 164 height 38
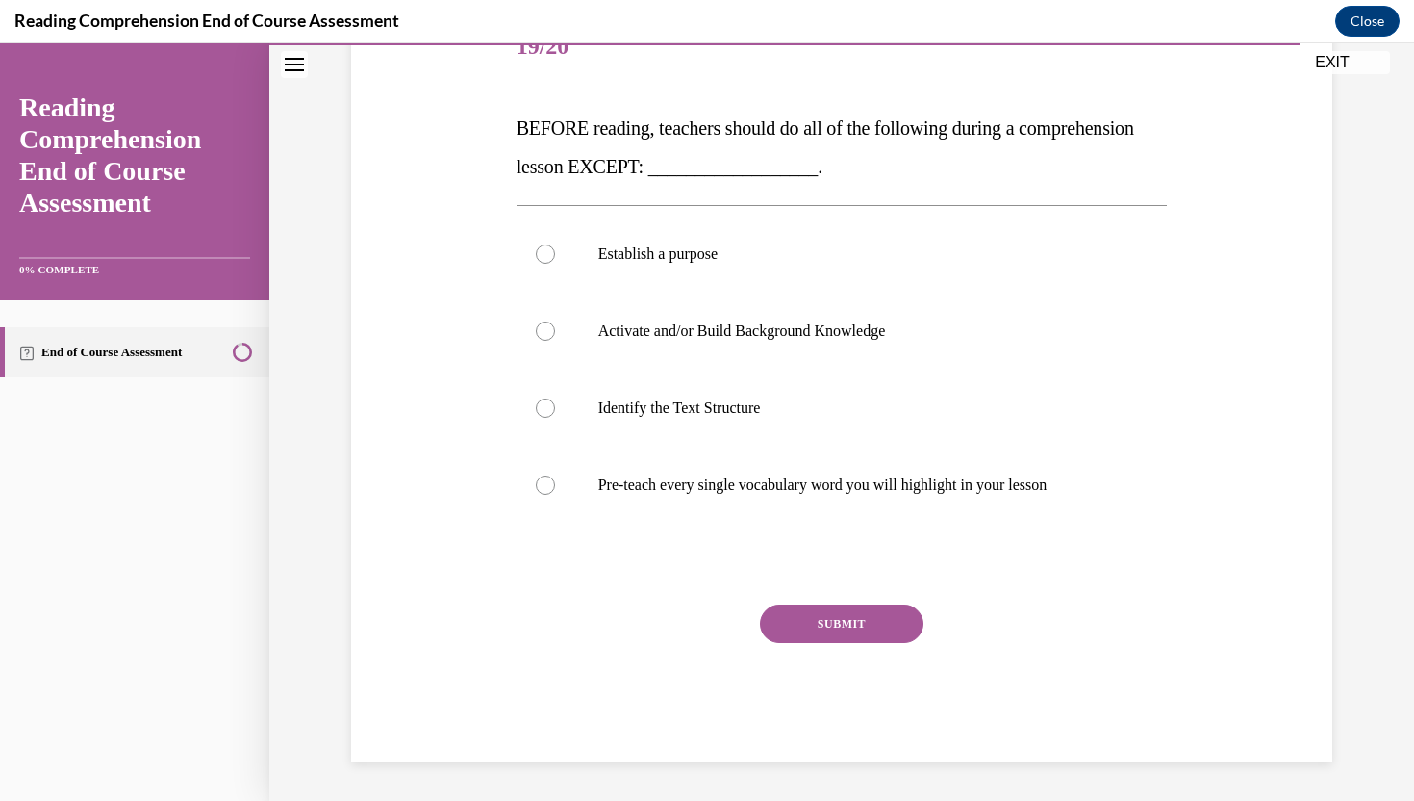
scroll to position [215, 0]
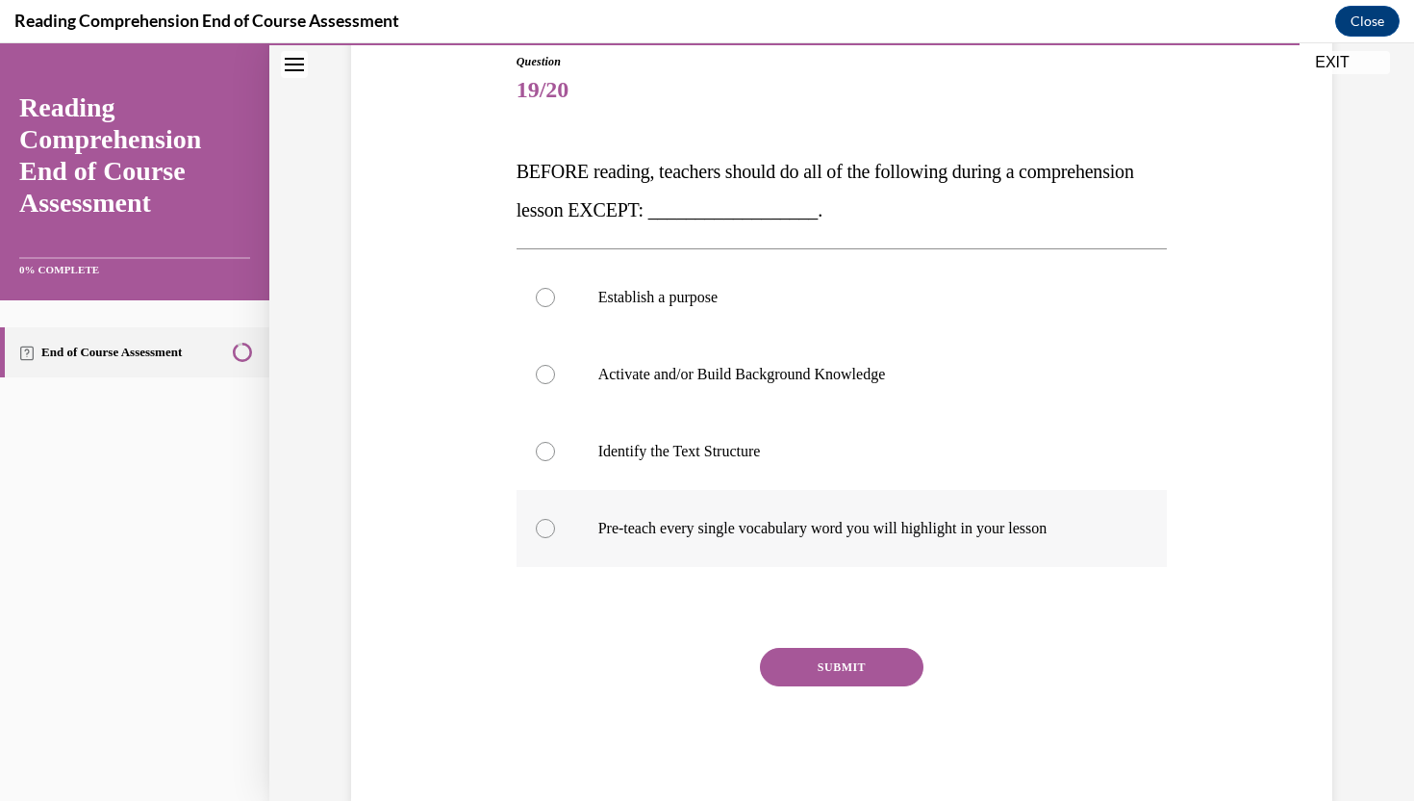
click at [940, 551] on label "Pre-teach every single vocabulary word you will highlight in your lesson" at bounding box center [842, 528] width 651 height 77
click at [555, 538] on input "Pre-teach every single vocabulary word you will highlight in your lesson" at bounding box center [545, 528] width 19 height 19
radio input "true"
click at [867, 663] on button "SUBMIT" at bounding box center [842, 667] width 164 height 38
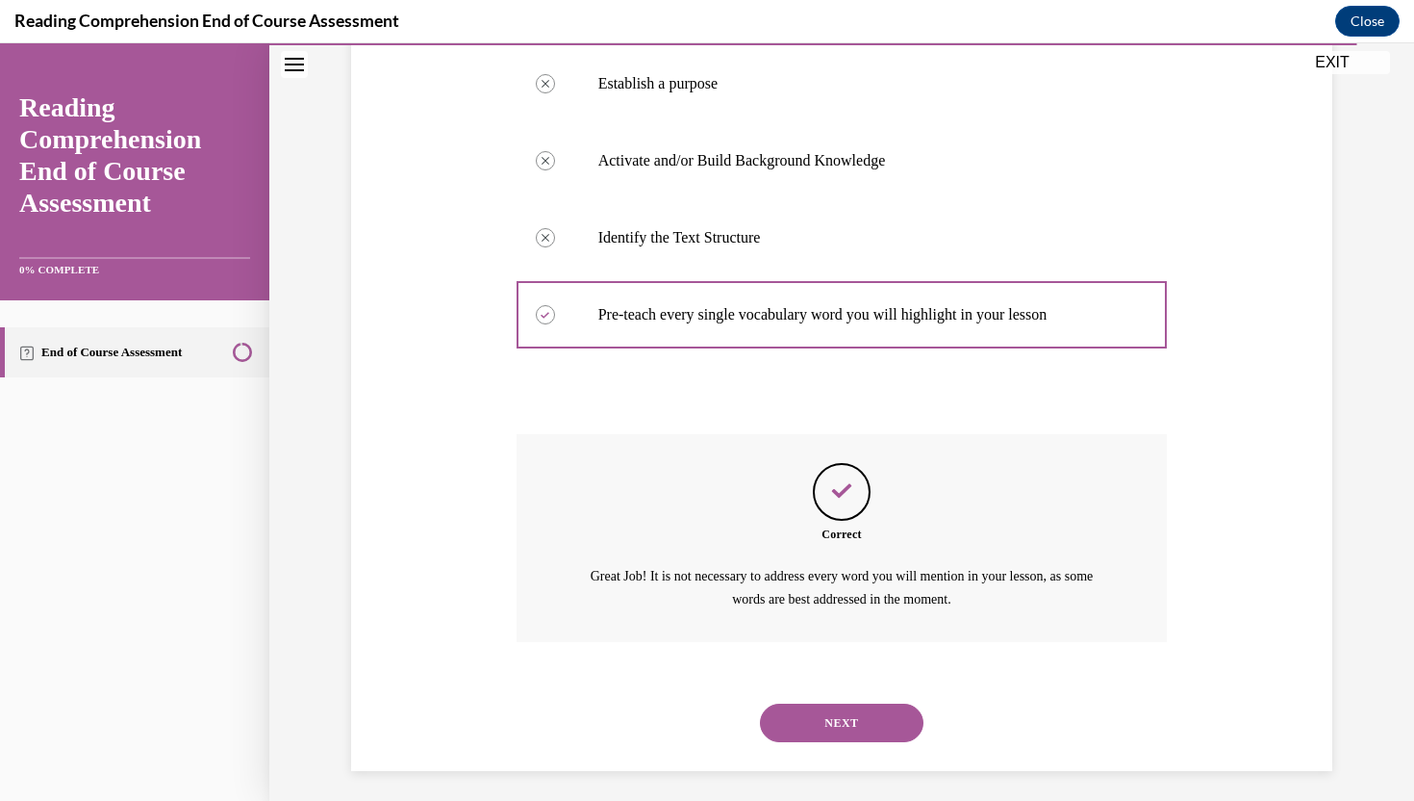
scroll to position [436, 0]
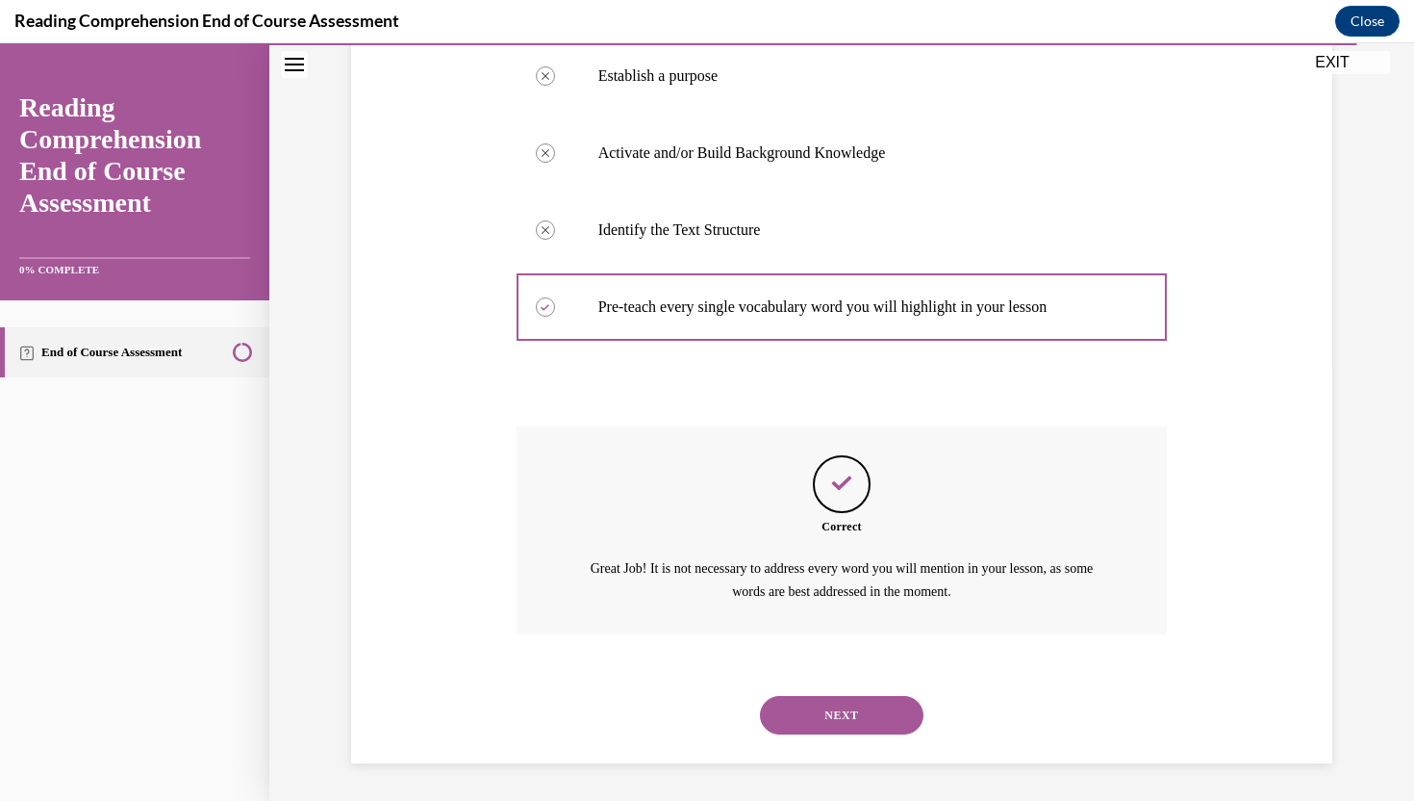
click at [879, 711] on button "NEXT" at bounding box center [842, 715] width 164 height 38
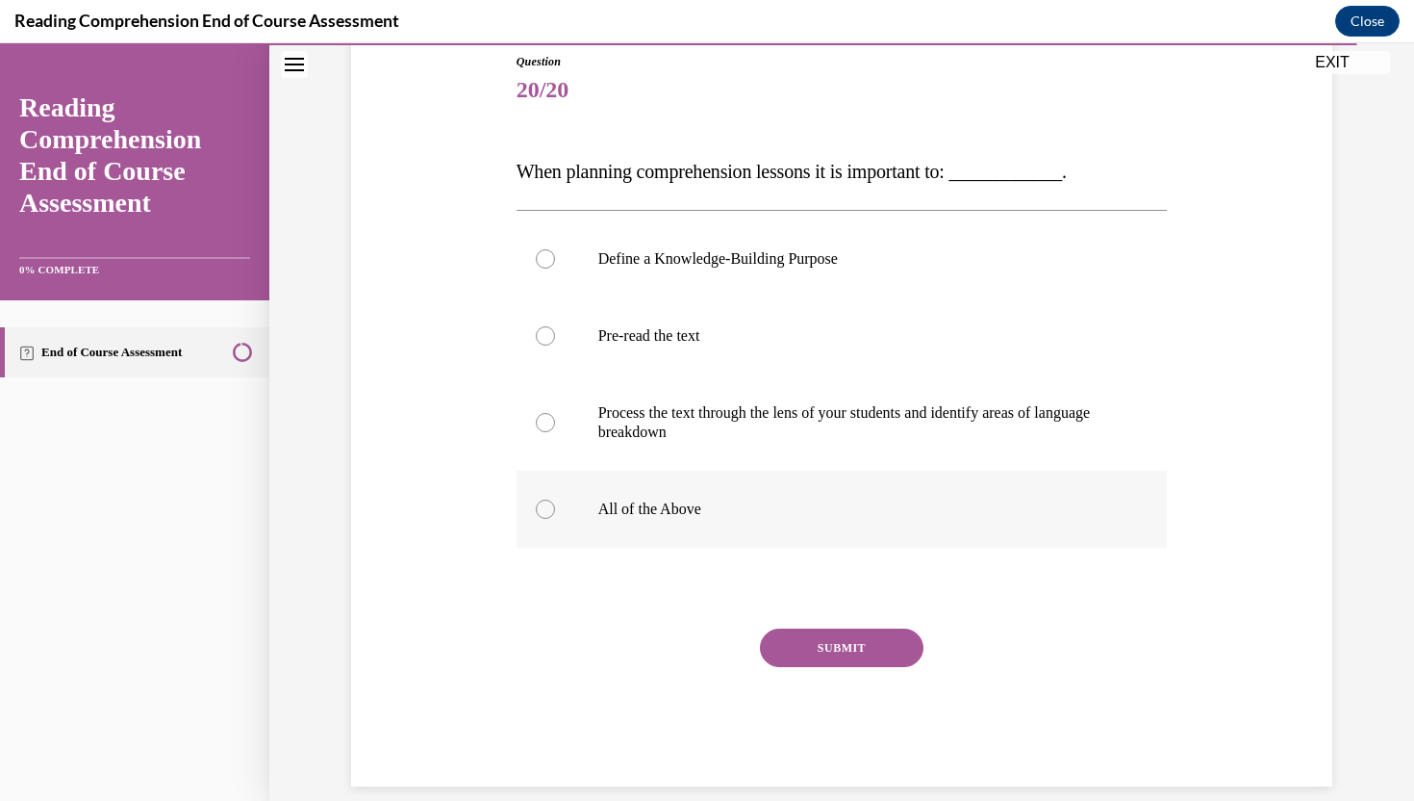
click at [801, 496] on label "All of the Above" at bounding box center [842, 509] width 651 height 77
click at [555, 499] on input "All of the Above" at bounding box center [545, 508] width 19 height 19
radio input "true"
click at [822, 643] on button "SUBMIT" at bounding box center [842, 647] width 164 height 38
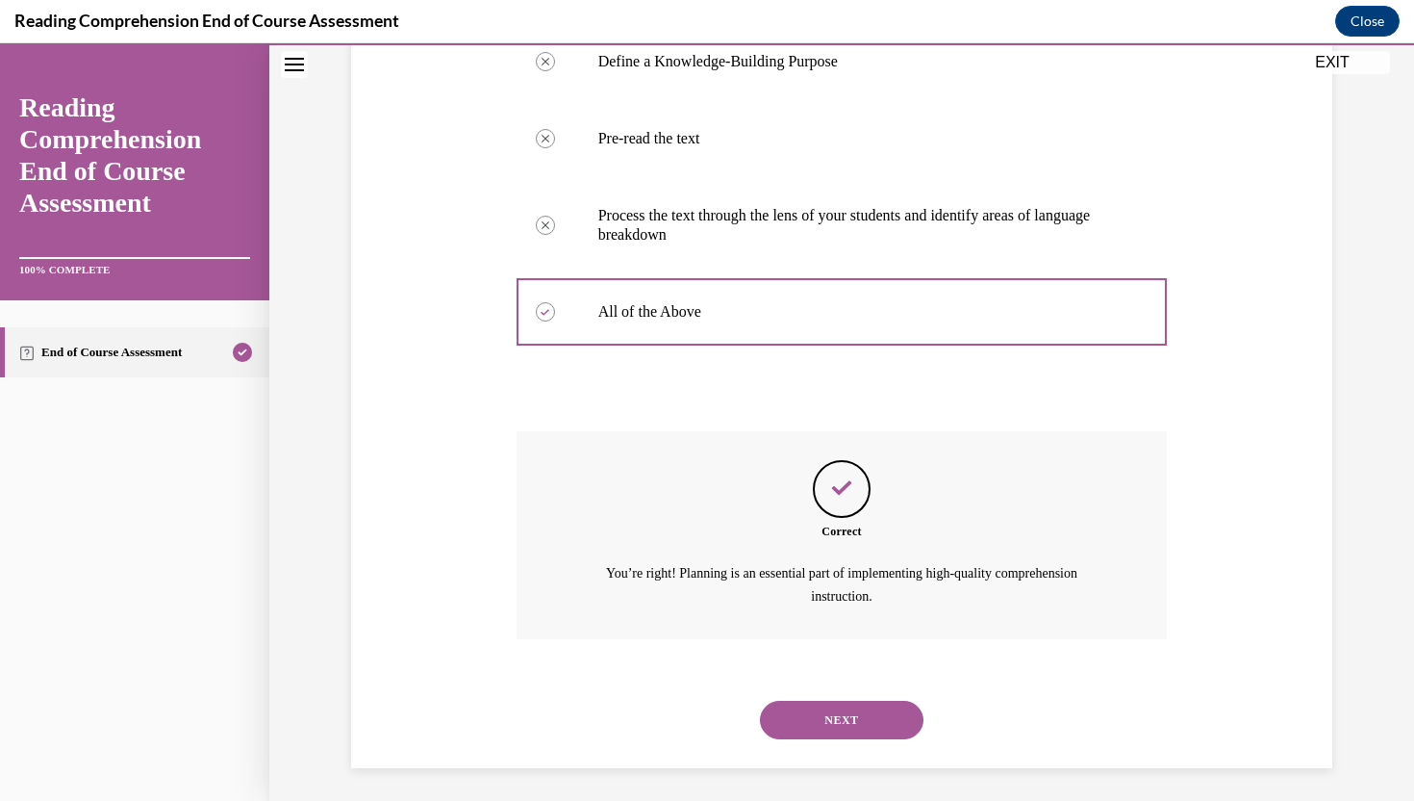
scroll to position [417, 0]
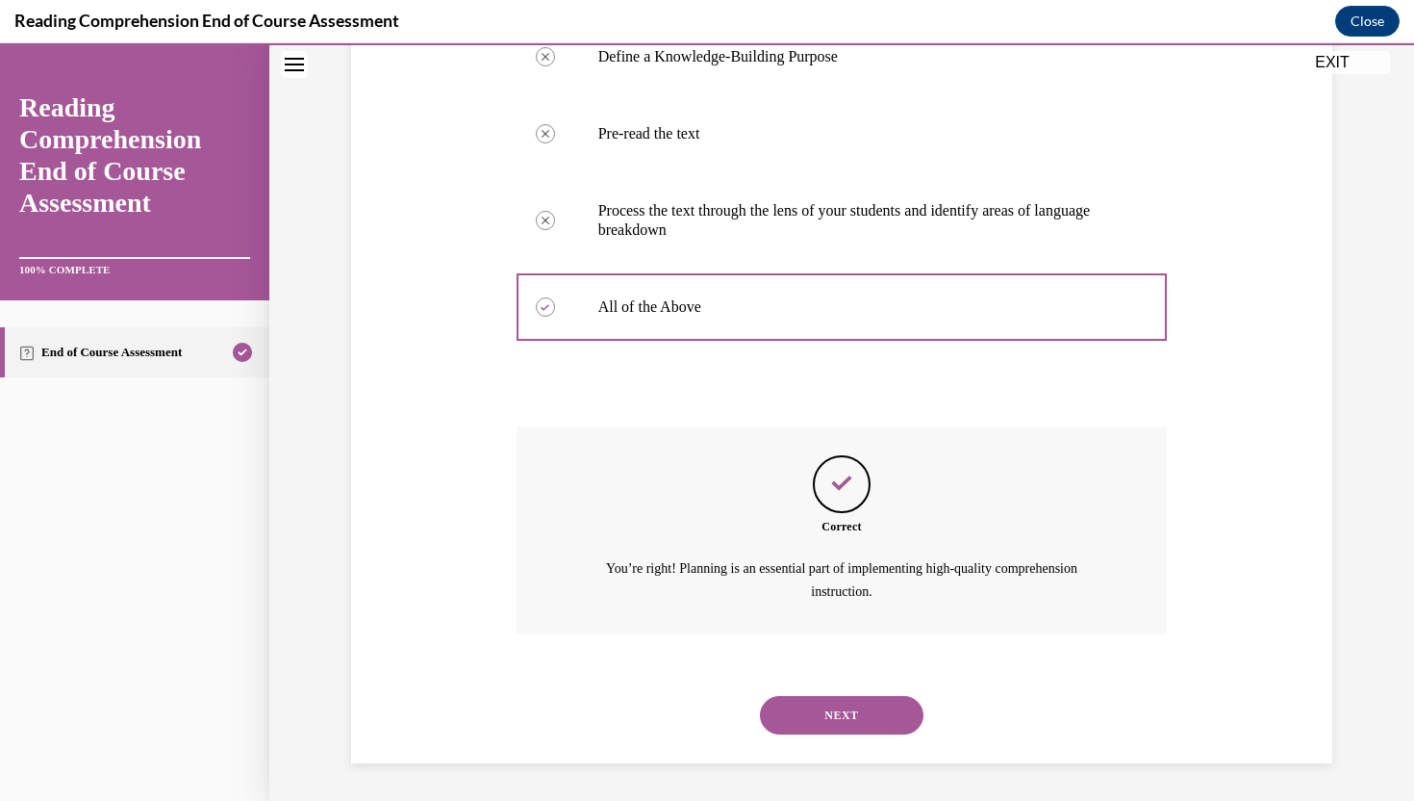
click at [845, 711] on button "NEXT" at bounding box center [842, 715] width 164 height 38
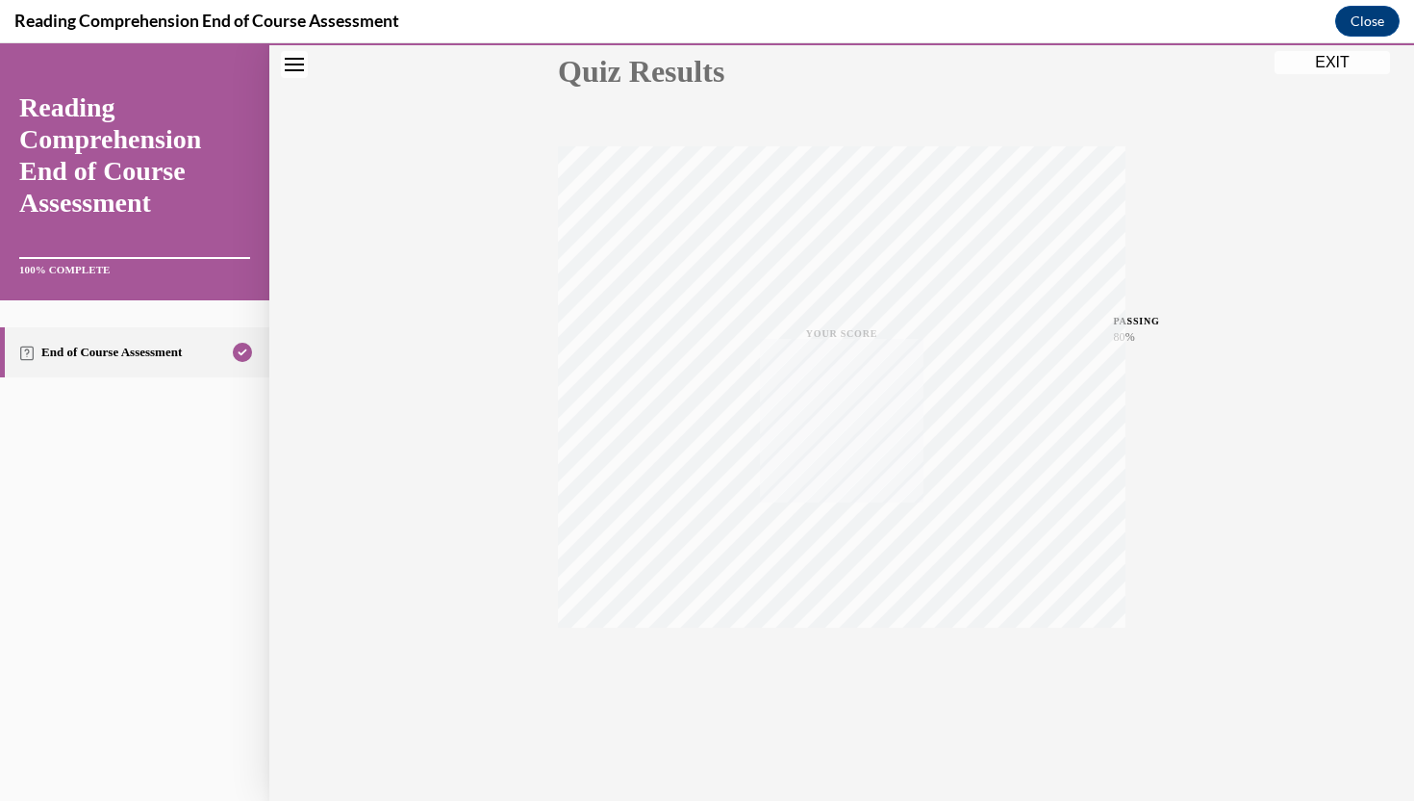
scroll to position [229, 0]
click at [831, 674] on icon "button" at bounding box center [842, 683] width 68 height 21
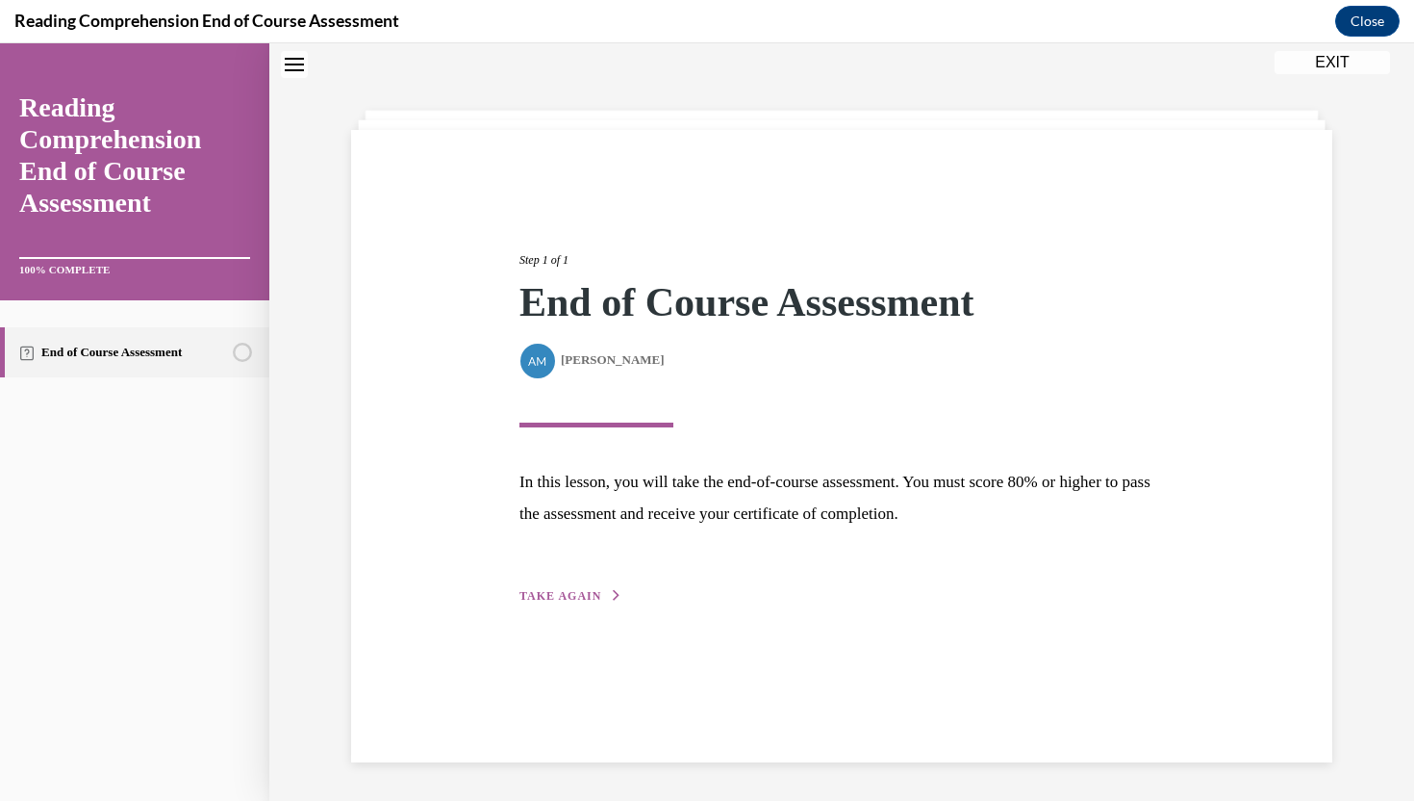
scroll to position [61, 0]
click at [573, 590] on span "TAKE AGAIN" at bounding box center [561, 595] width 82 height 13
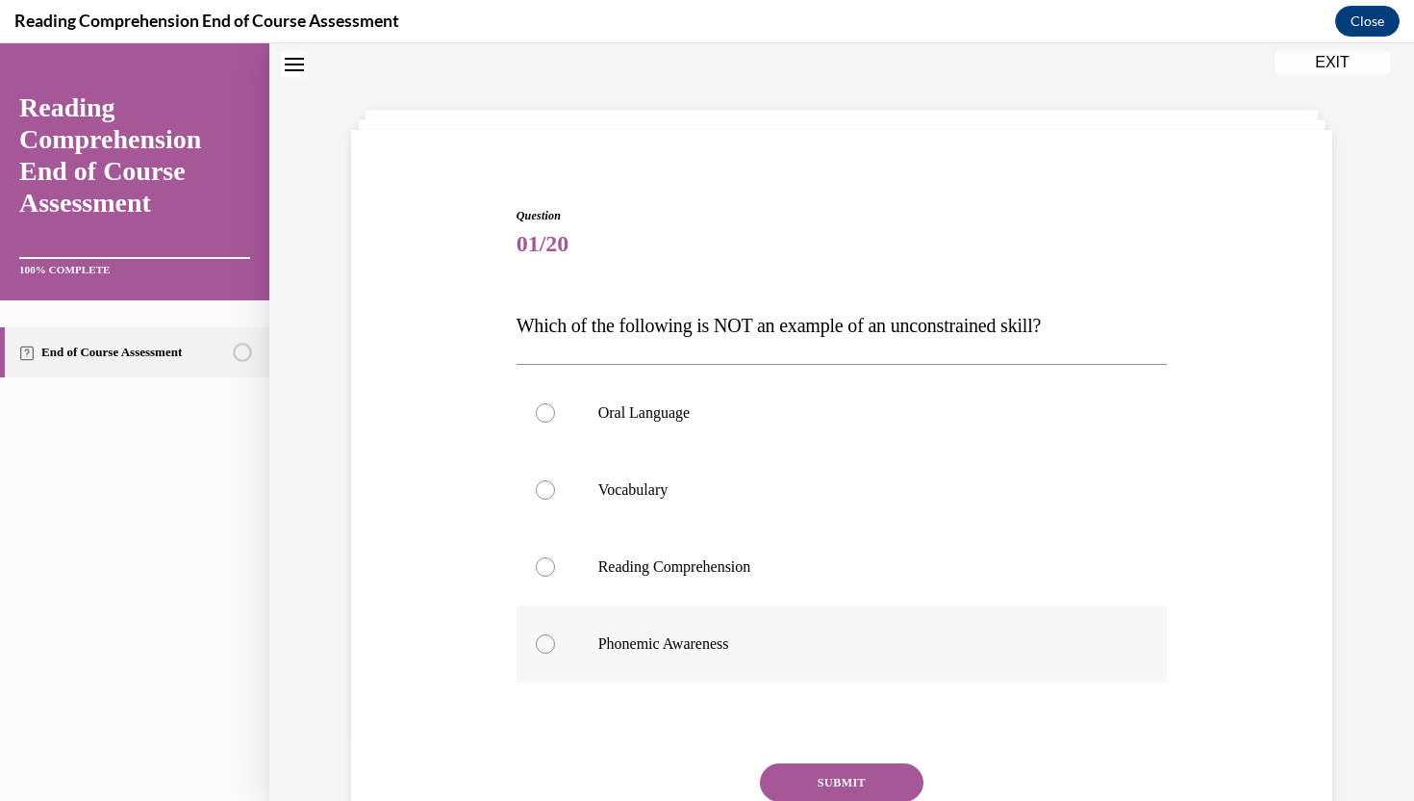
click at [716, 660] on label "Phonemic Awareness" at bounding box center [842, 643] width 651 height 77
click at [555, 653] on input "Phonemic Awareness" at bounding box center [545, 643] width 19 height 19
radio input "true"
click at [824, 775] on button "SUBMIT" at bounding box center [842, 782] width 164 height 38
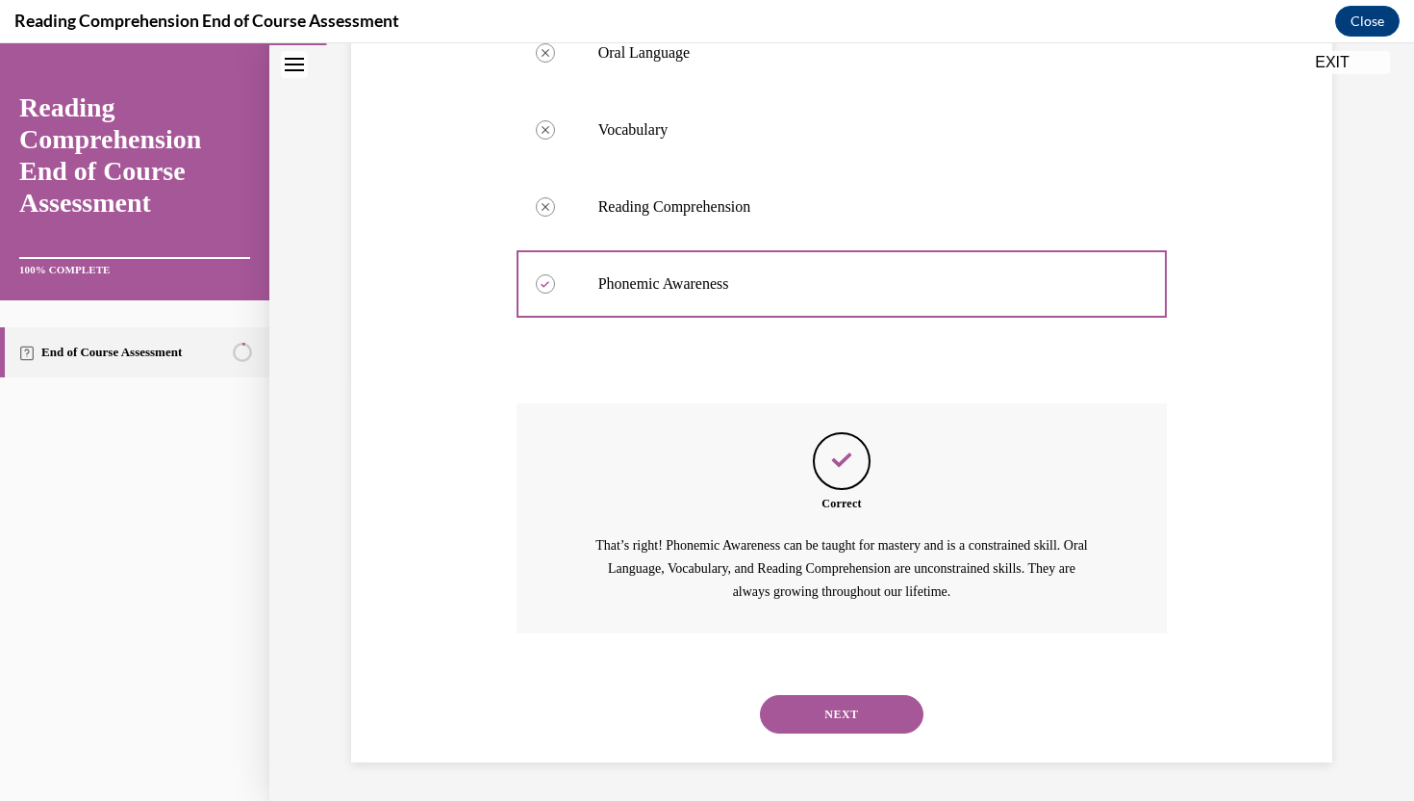
click at [842, 725] on button "NEXT" at bounding box center [842, 714] width 164 height 38
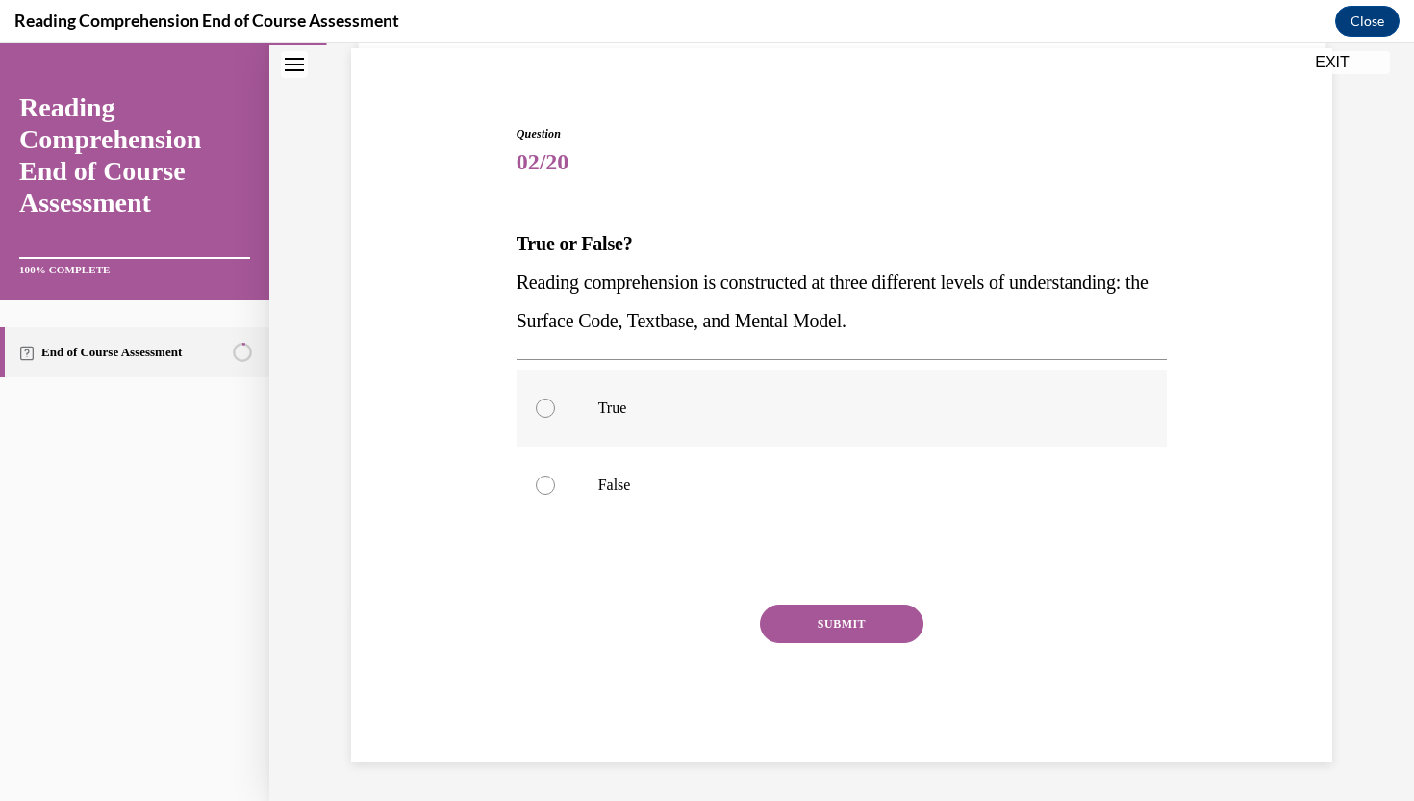
click at [591, 412] on label "True" at bounding box center [842, 407] width 651 height 77
click at [555, 412] on input "True" at bounding box center [545, 407] width 19 height 19
radio input "true"
click at [794, 612] on button "SUBMIT" at bounding box center [842, 623] width 164 height 38
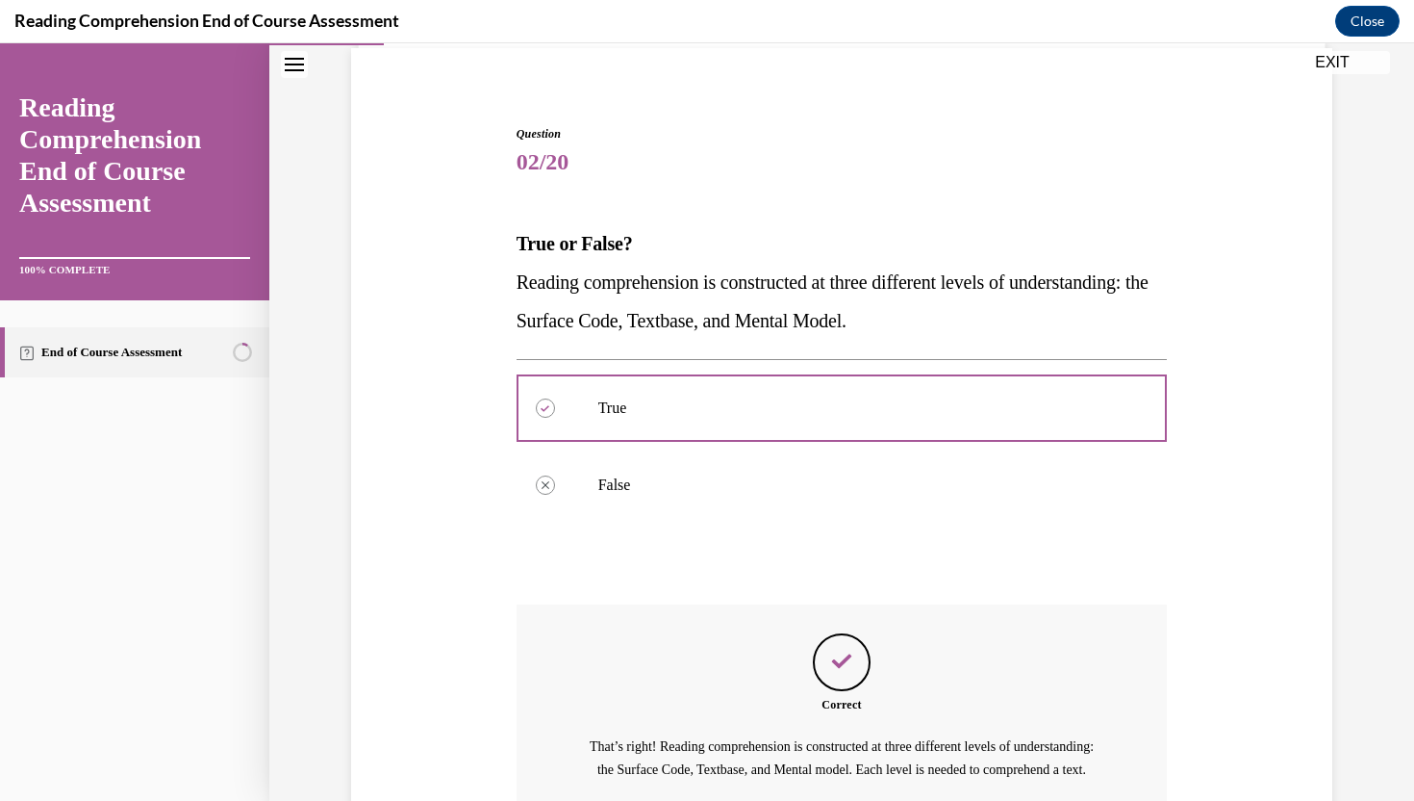
scroll to position [343, 0]
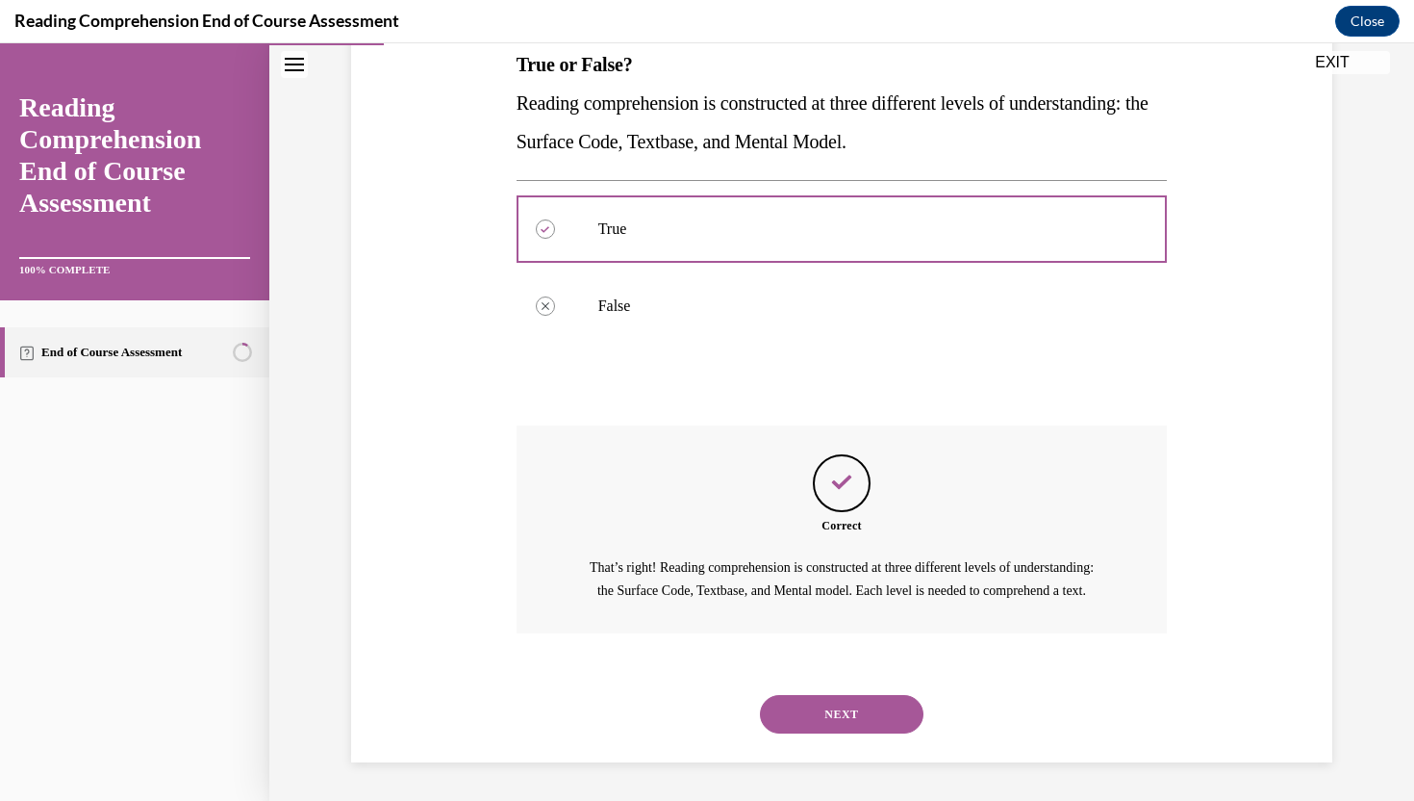
click at [804, 709] on button "NEXT" at bounding box center [842, 714] width 164 height 38
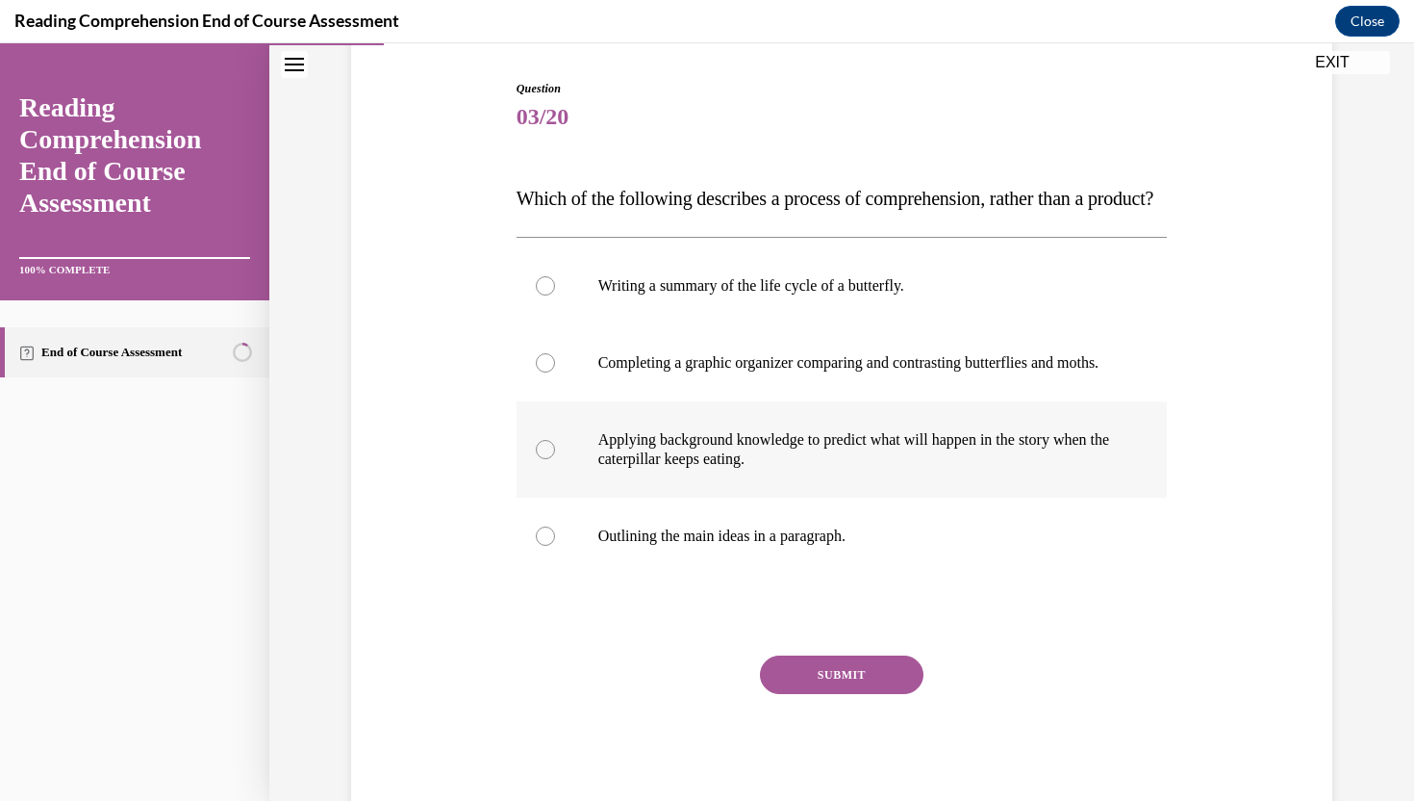
scroll to position [239, 0]
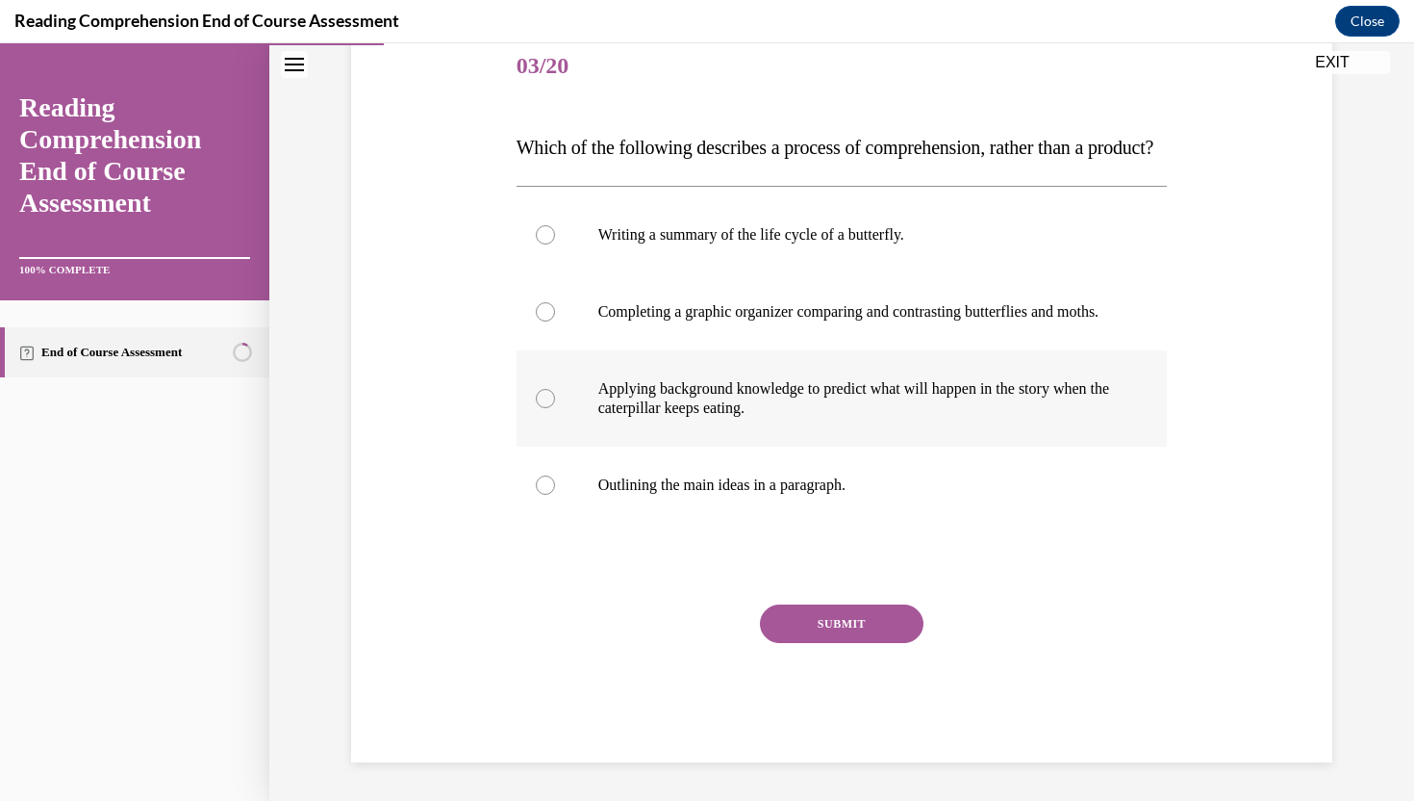
click at [1153, 428] on label "Applying background knowledge to predict what will happen in the story when the…" at bounding box center [842, 398] width 651 height 96
click at [555, 408] on input "Applying background knowledge to predict what will happen in the story when the…" at bounding box center [545, 398] width 19 height 19
radio input "true"
click at [886, 660] on div "Question 03/20 Which of the following describes a process of comprehension, rat…" at bounding box center [842, 395] width 651 height 733
click at [885, 643] on button "SUBMIT" at bounding box center [842, 623] width 164 height 38
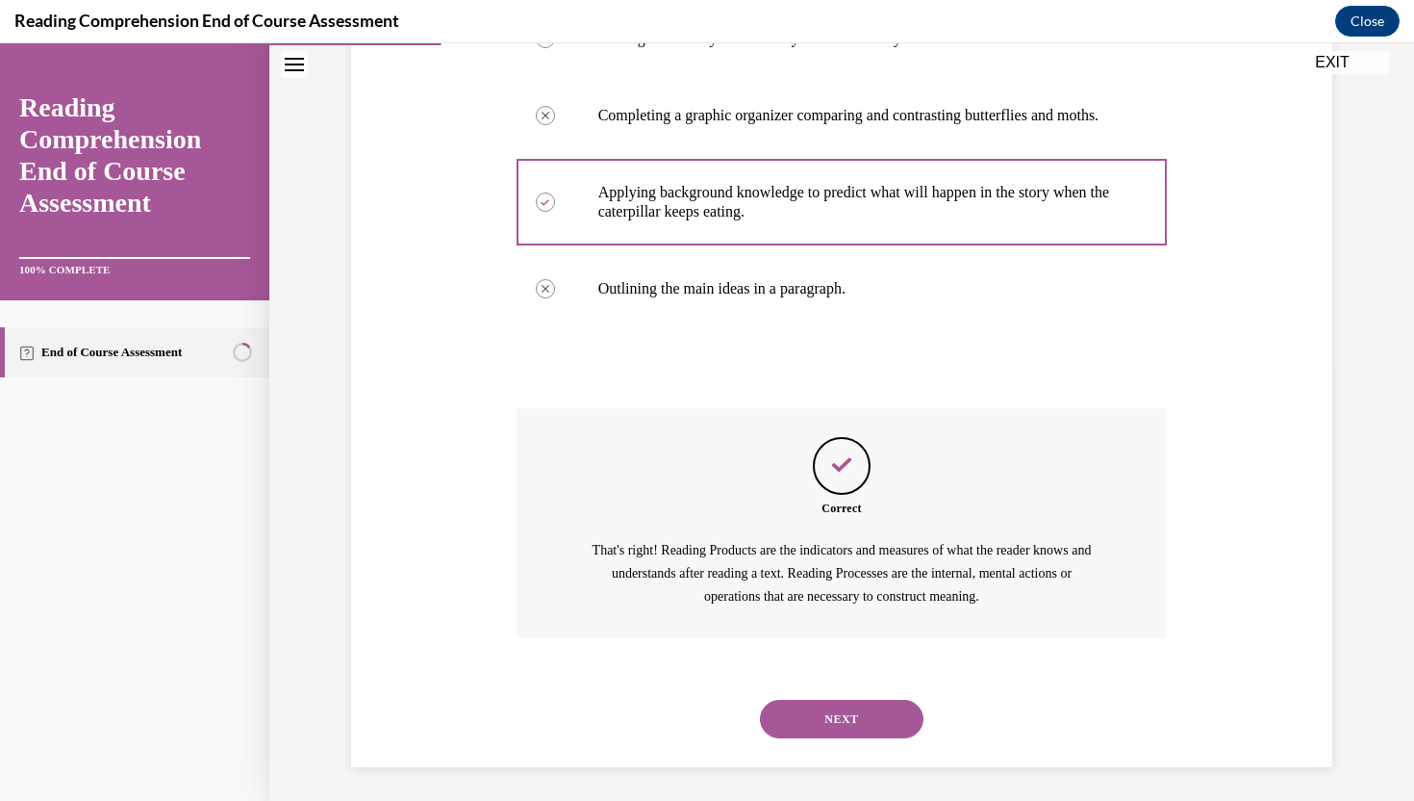
scroll to position [497, 0]
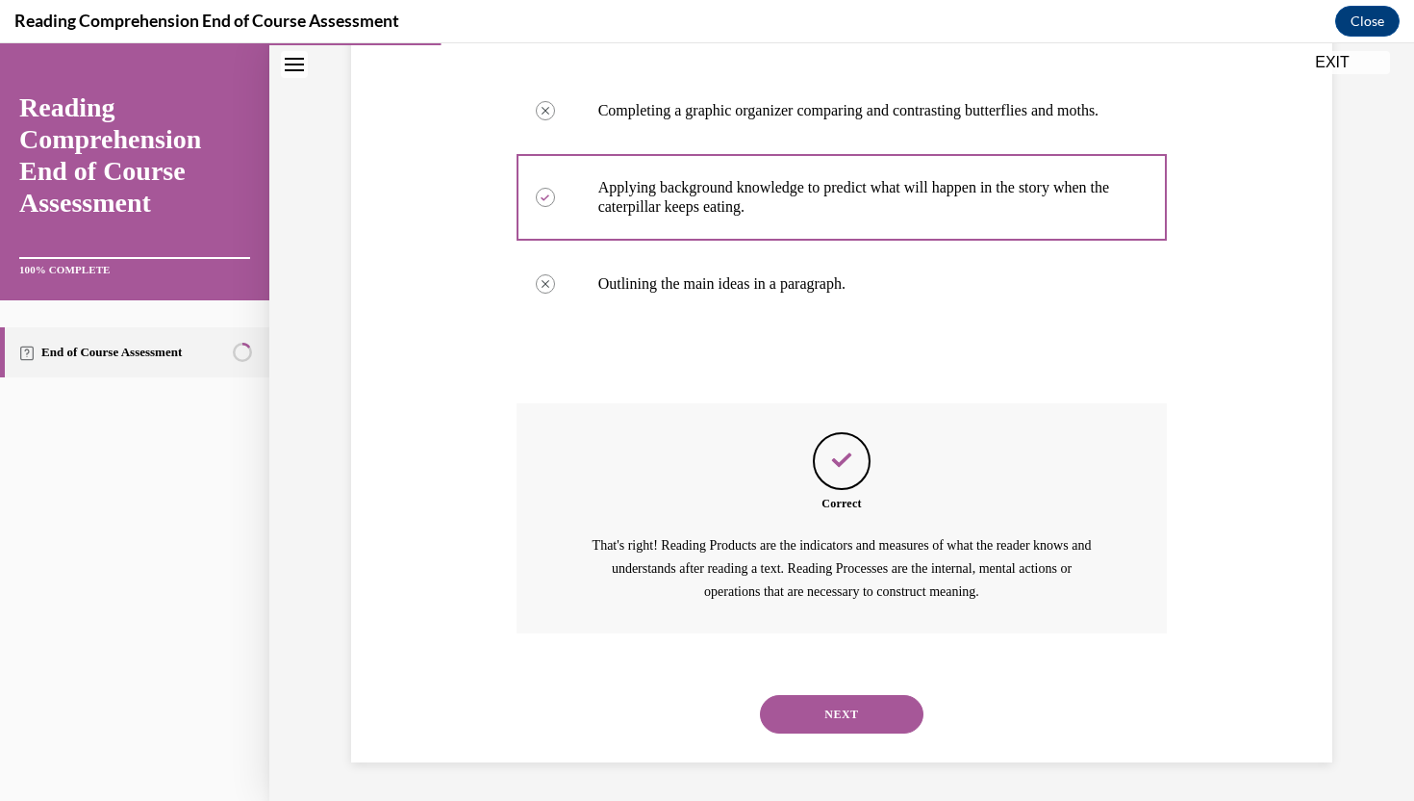
click at [879, 710] on button "NEXT" at bounding box center [842, 714] width 164 height 38
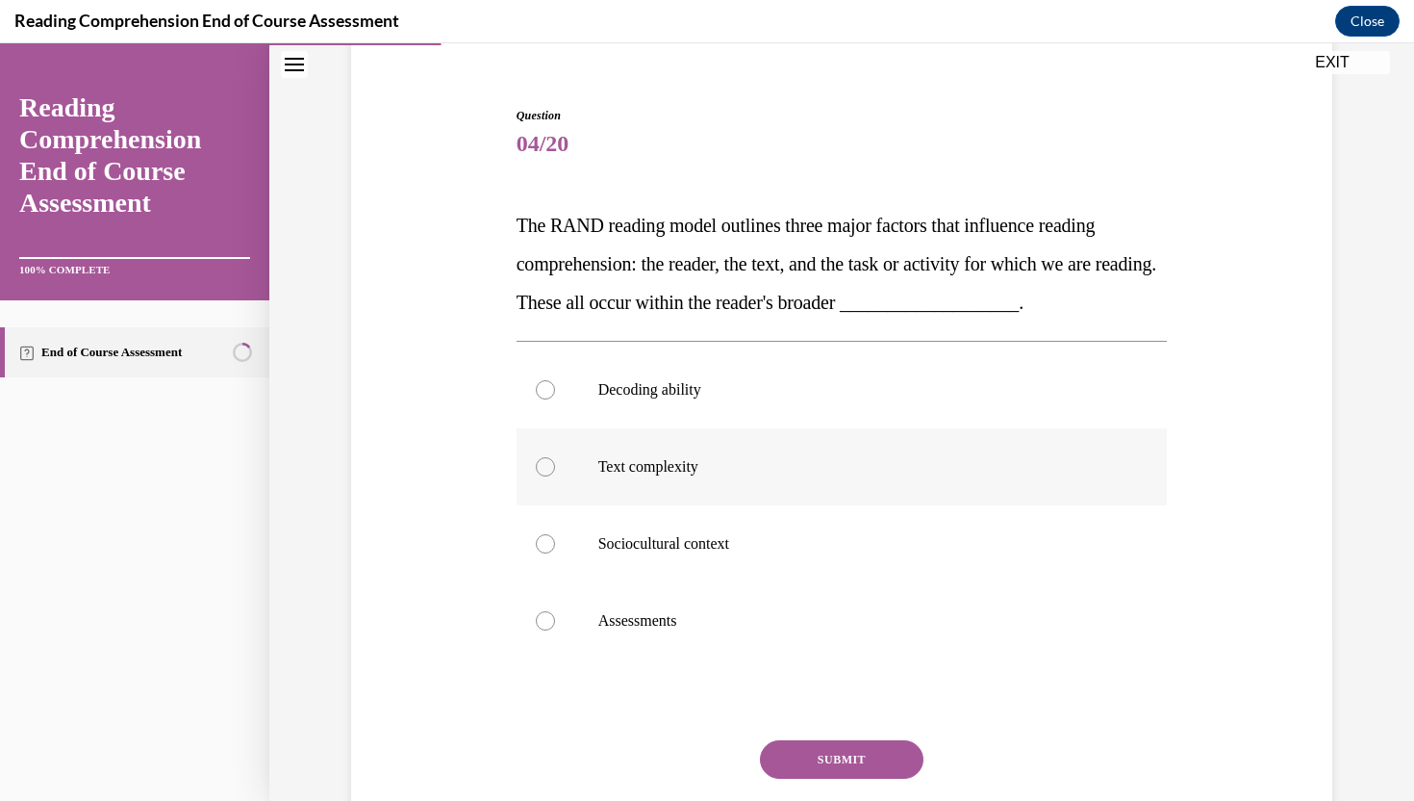
scroll to position [163, 0]
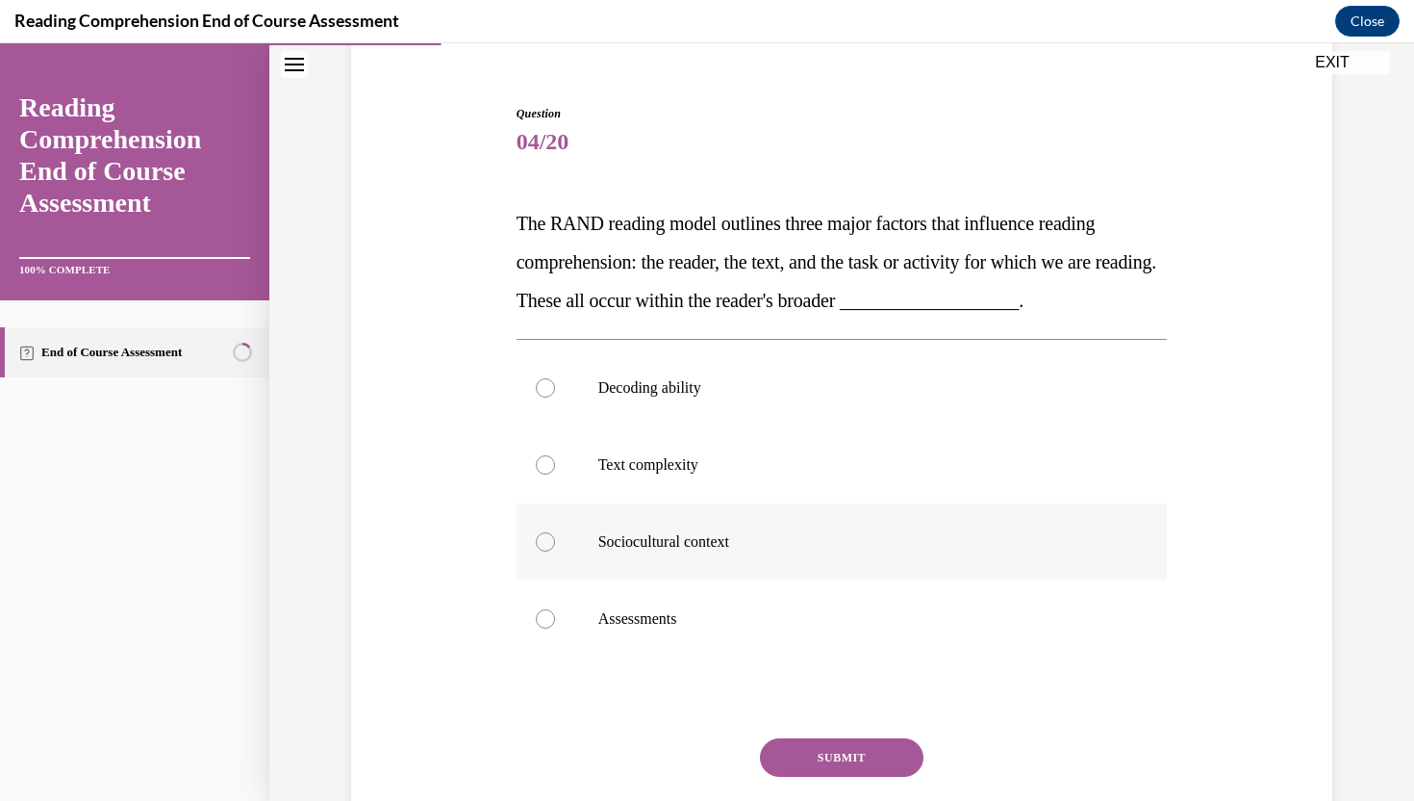
click at [891, 554] on label "Sociocultural context" at bounding box center [842, 541] width 651 height 77
click at [555, 551] on input "Sociocultural context" at bounding box center [545, 541] width 19 height 19
radio input "true"
click at [856, 749] on button "SUBMIT" at bounding box center [842, 757] width 164 height 38
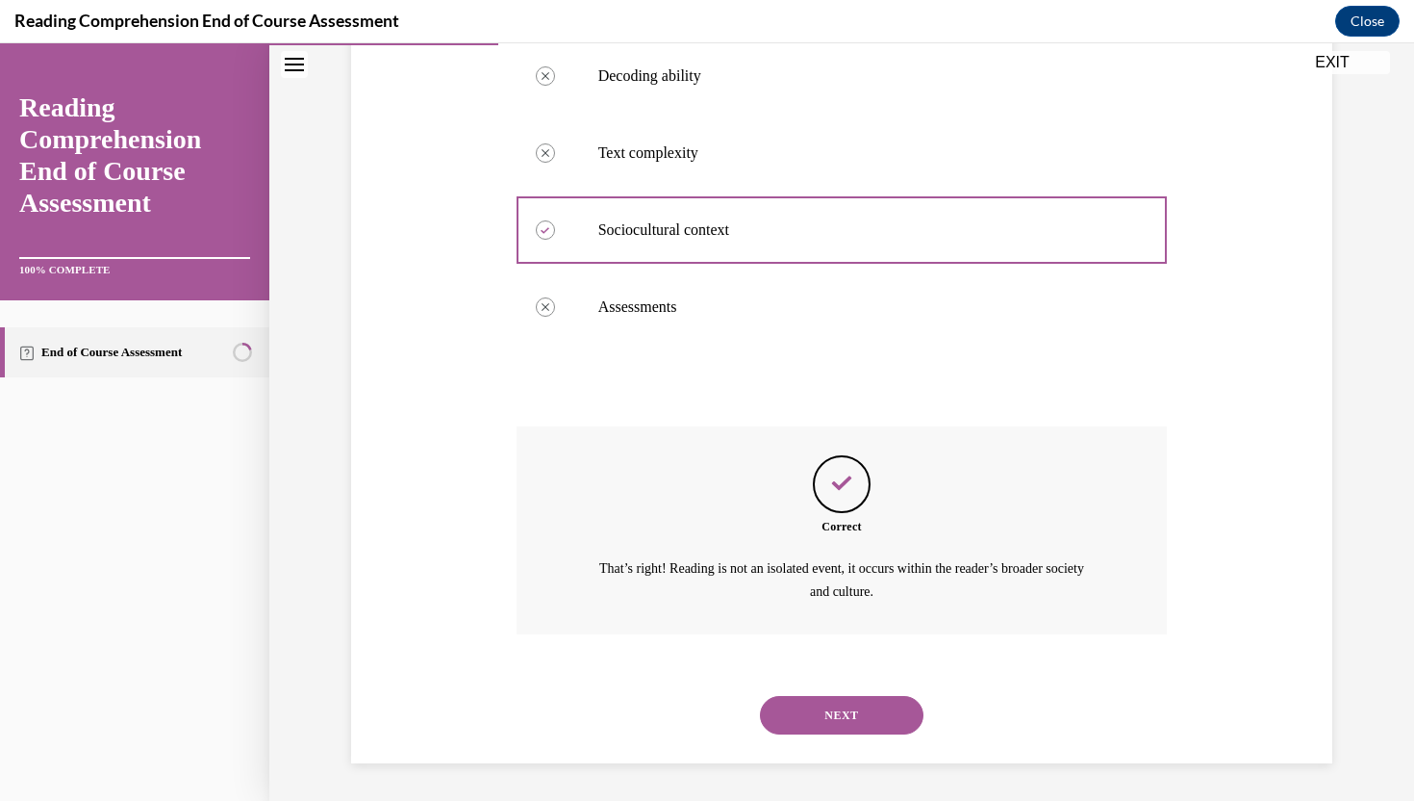
click at [858, 718] on button "NEXT" at bounding box center [842, 715] width 164 height 38
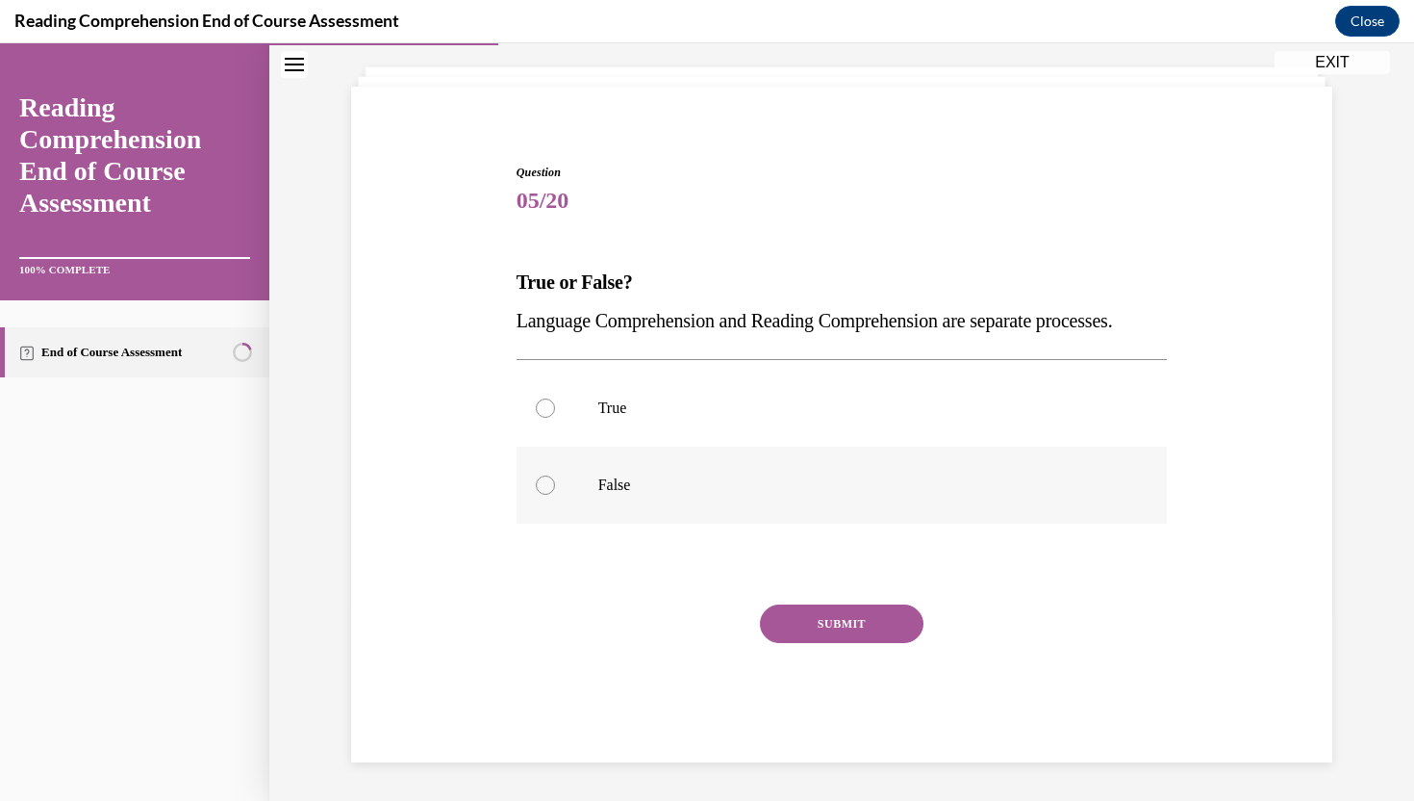
click at [625, 471] on label "False" at bounding box center [842, 484] width 651 height 77
click at [555, 475] on input "False" at bounding box center [545, 484] width 19 height 19
radio input "true"
click at [818, 614] on button "SUBMIT" at bounding box center [842, 623] width 164 height 38
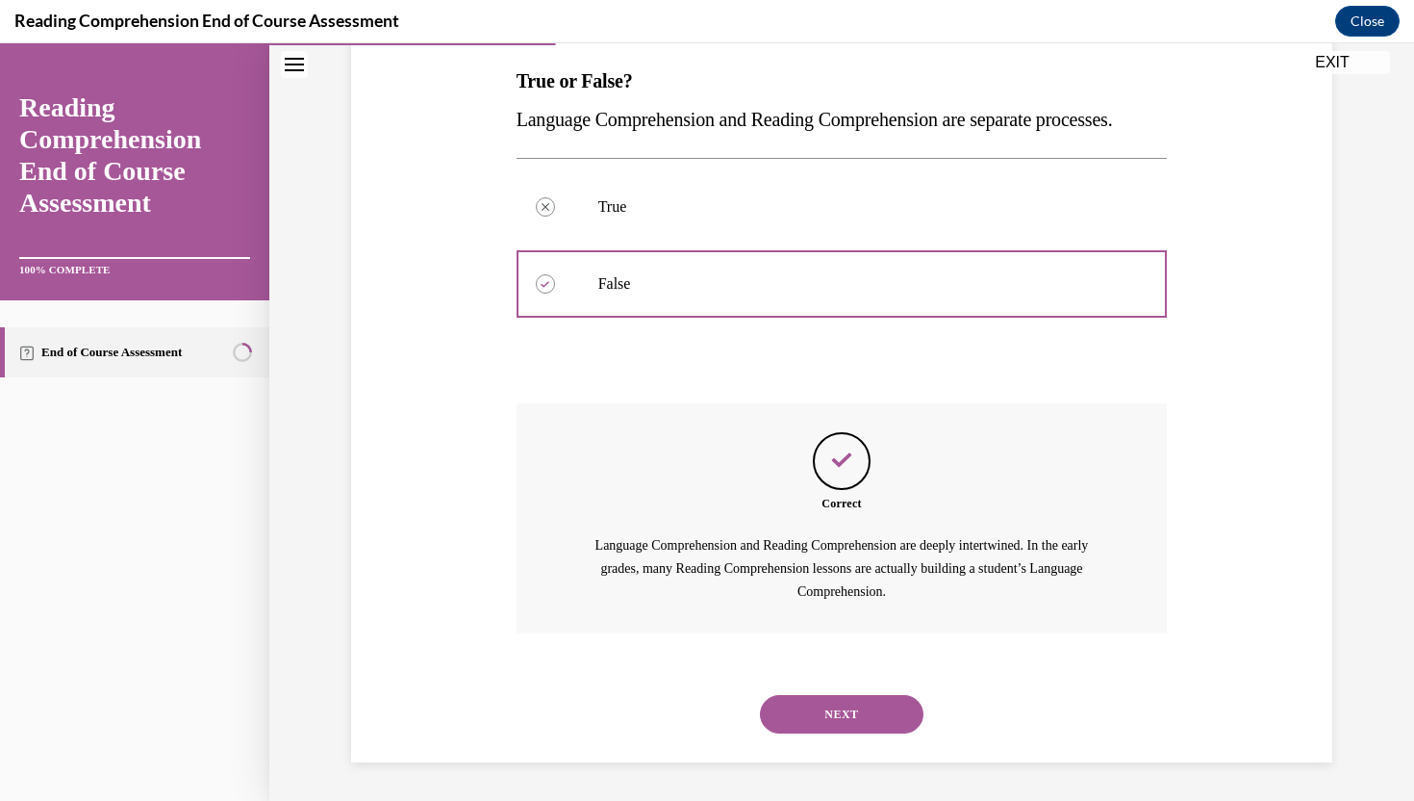
click at [829, 711] on button "NEXT" at bounding box center [842, 714] width 164 height 38
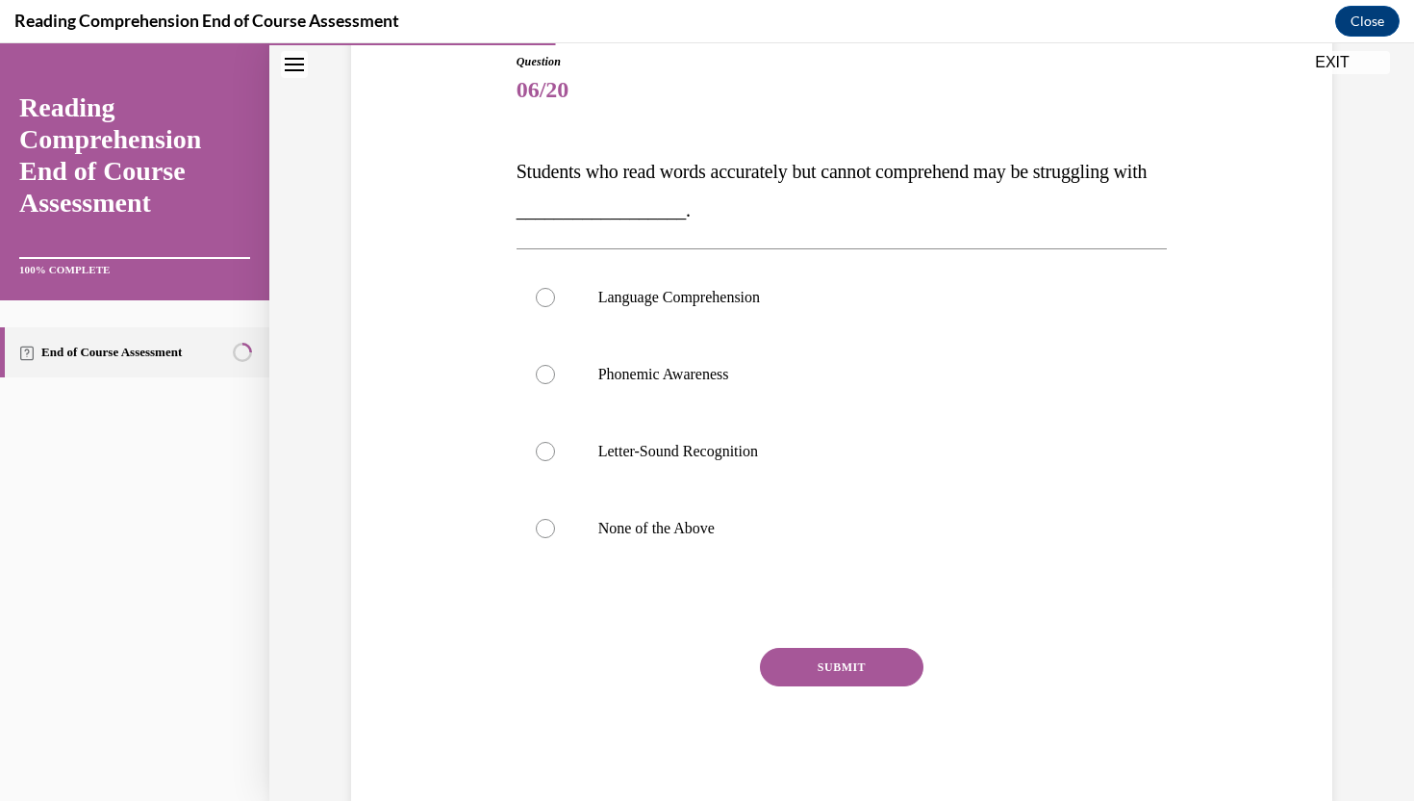
scroll to position [226, 0]
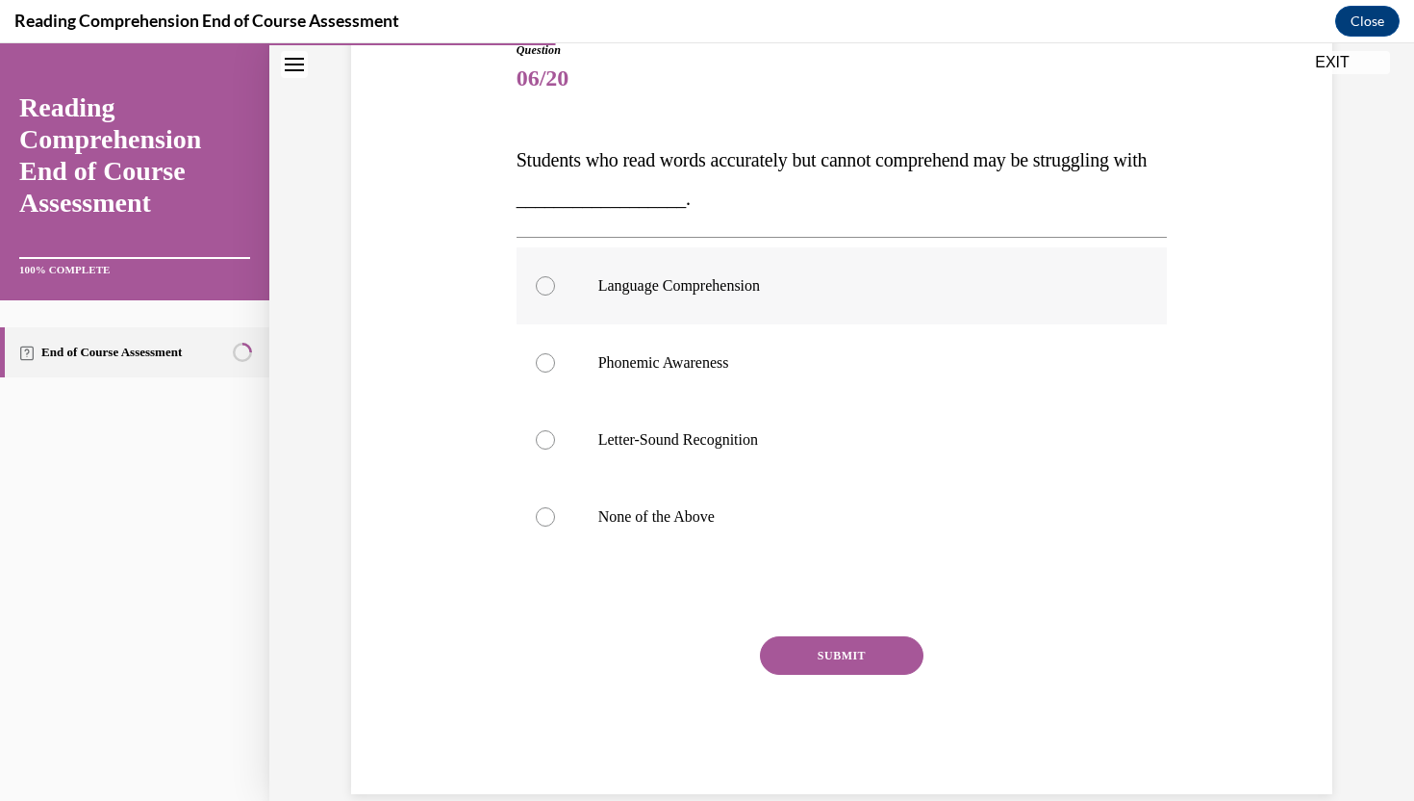
click at [706, 288] on p "Language Comprehension" at bounding box center [859, 285] width 522 height 19
click at [555, 288] on input "Language Comprehension" at bounding box center [545, 285] width 19 height 19
radio input "true"
click at [791, 657] on button "SUBMIT" at bounding box center [842, 655] width 164 height 38
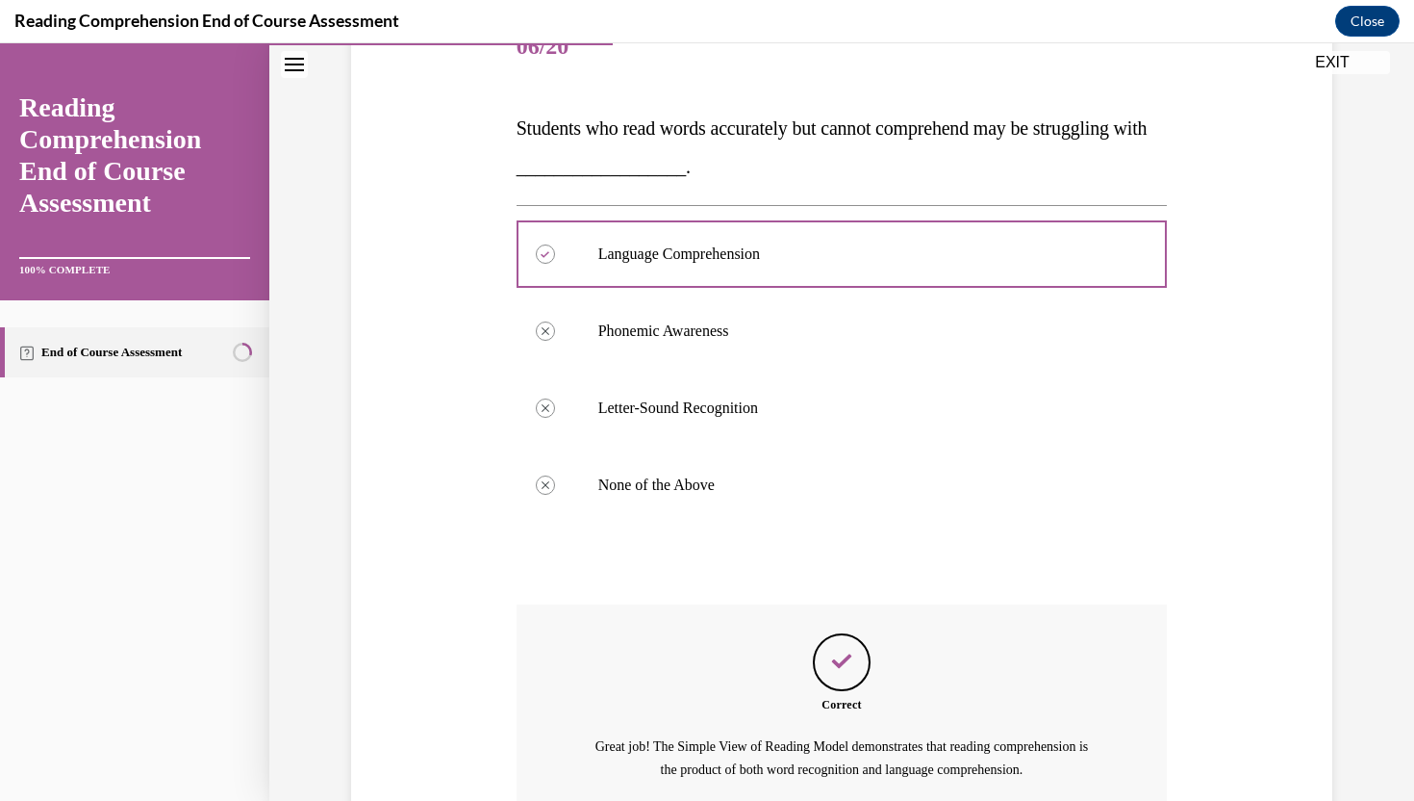
scroll to position [436, 0]
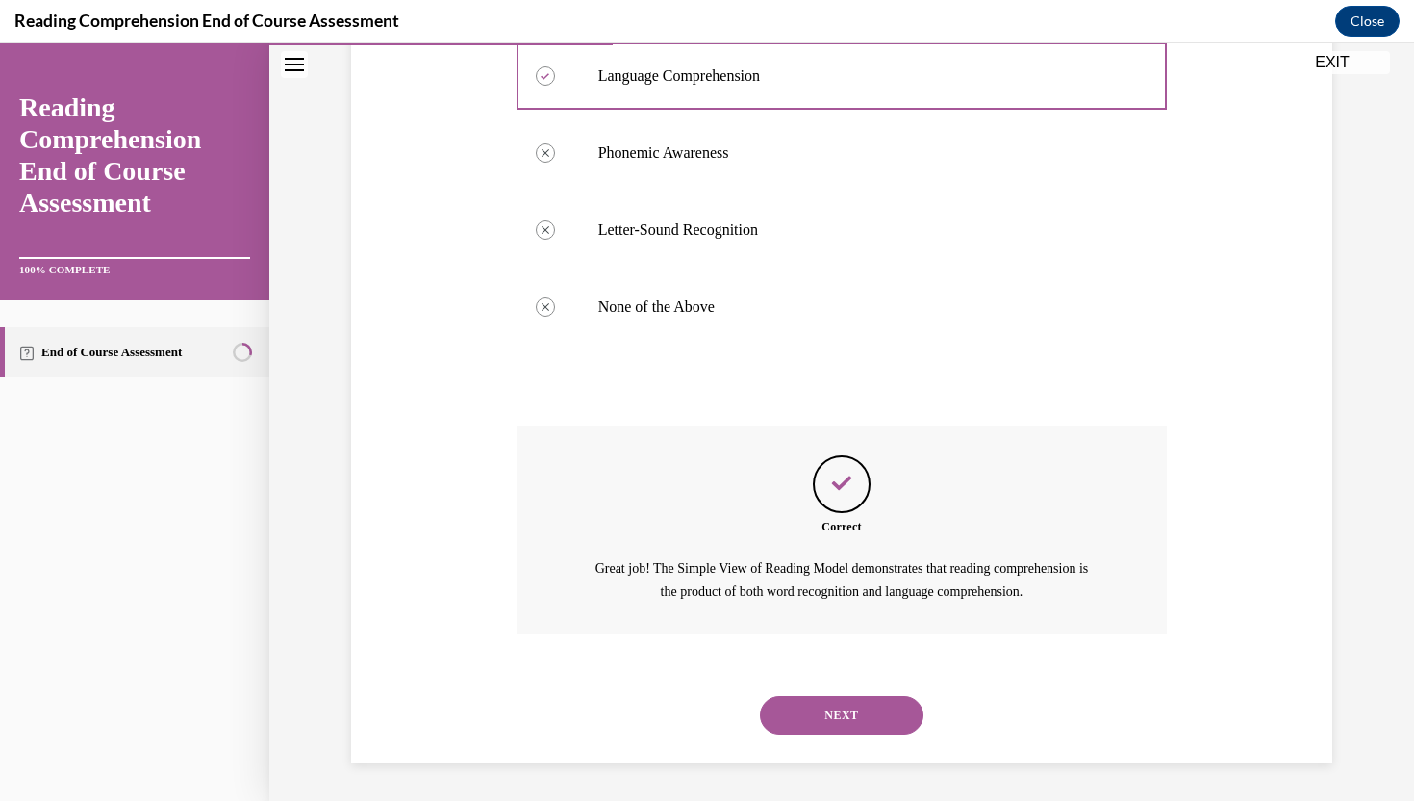
click at [796, 702] on button "NEXT" at bounding box center [842, 715] width 164 height 38
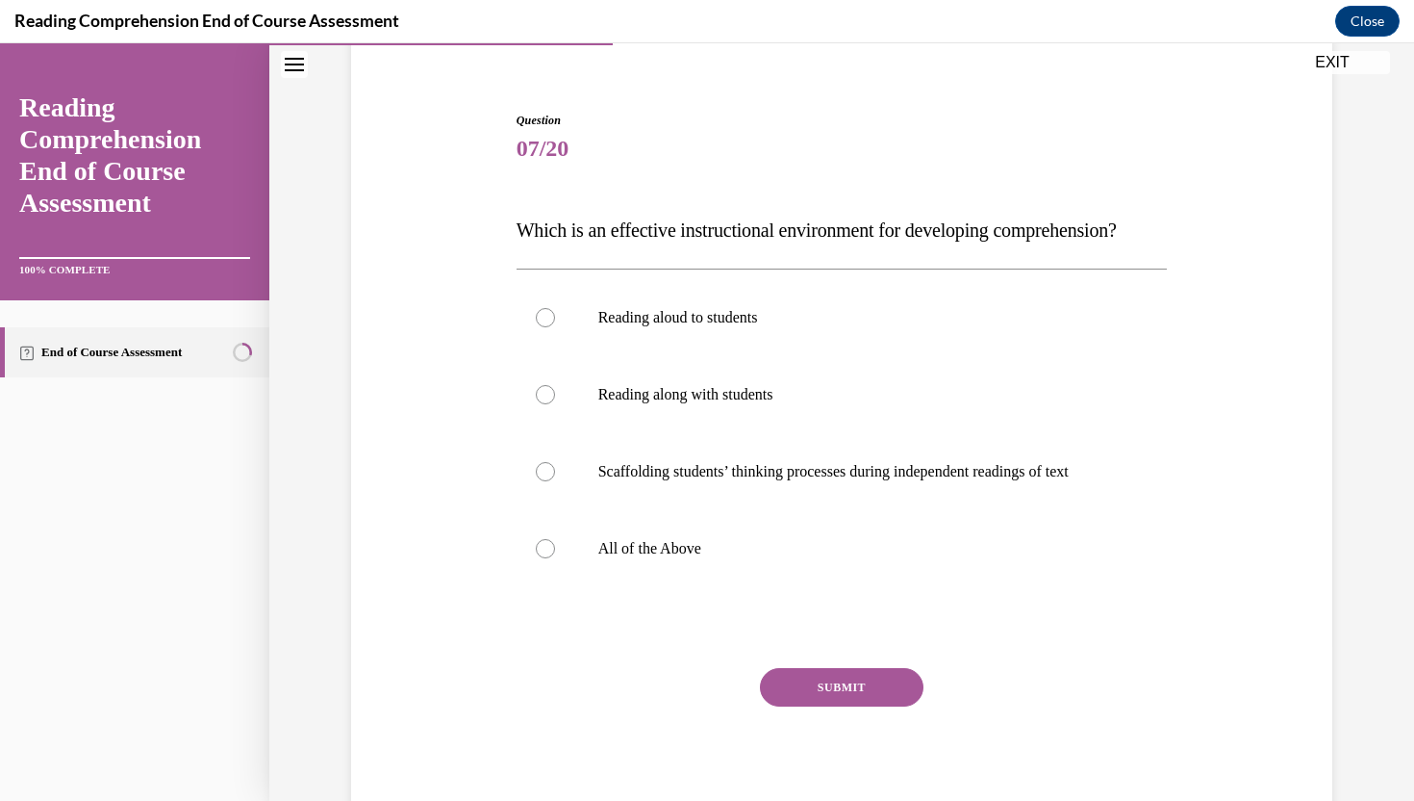
scroll to position [155, 0]
click at [680, 588] on label "All of the Above" at bounding box center [842, 549] width 651 height 77
click at [555, 559] on input "All of the Above" at bounding box center [545, 549] width 19 height 19
radio input "true"
click at [802, 707] on button "SUBMIT" at bounding box center [842, 688] width 164 height 38
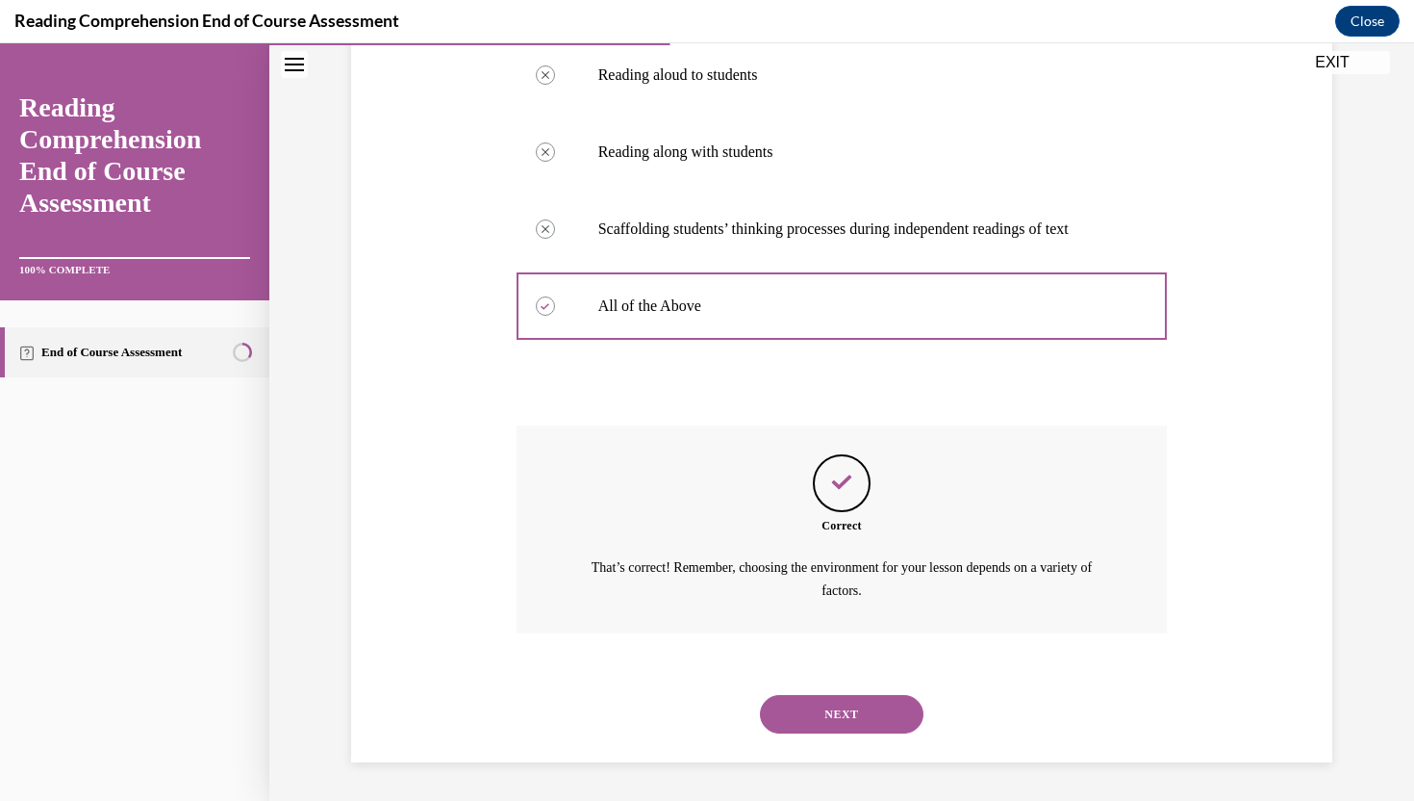
click at [807, 719] on button "NEXT" at bounding box center [842, 714] width 164 height 38
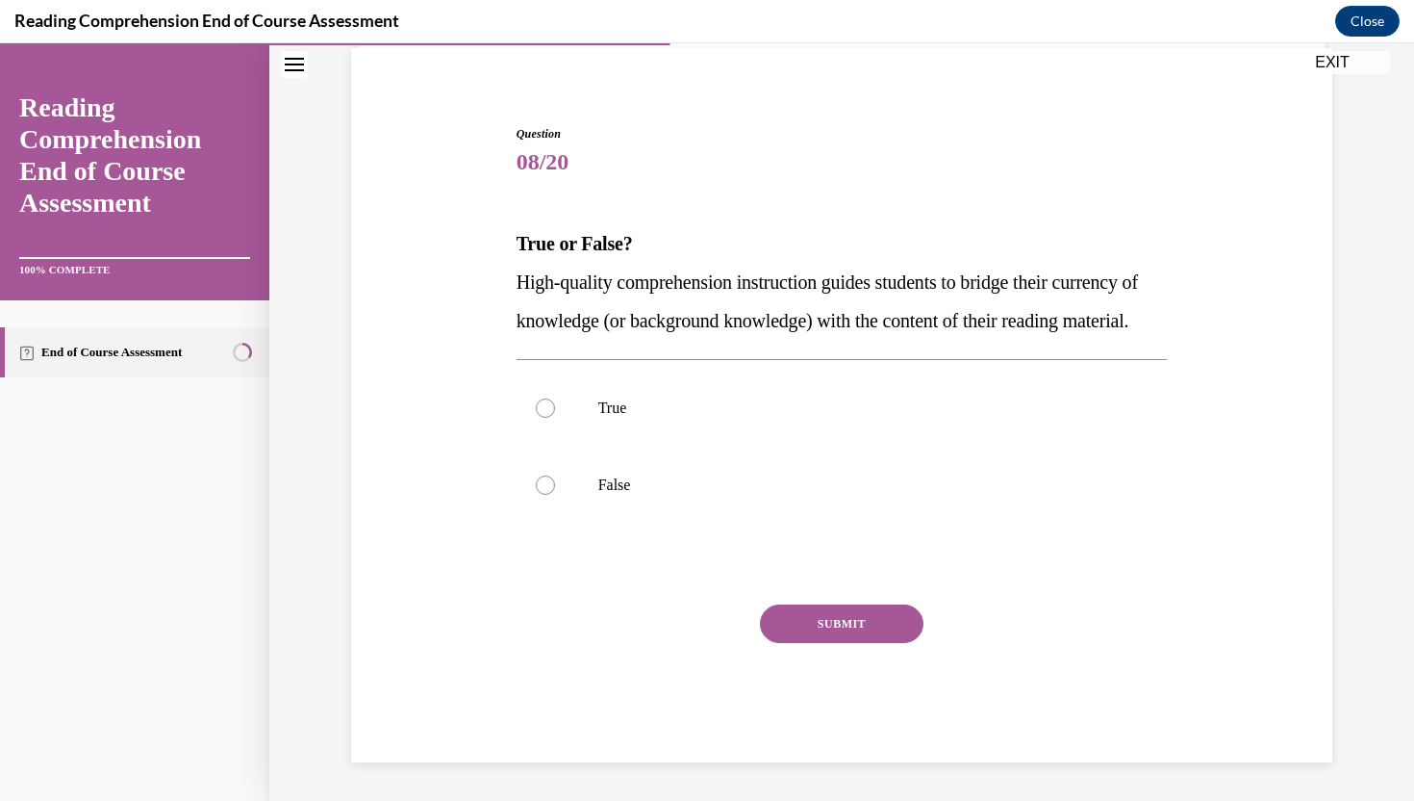
scroll to position [181, 0]
click at [717, 420] on label "True" at bounding box center [842, 407] width 651 height 77
click at [555, 418] on input "True" at bounding box center [545, 407] width 19 height 19
radio input "true"
click at [823, 620] on button "SUBMIT" at bounding box center [842, 623] width 164 height 38
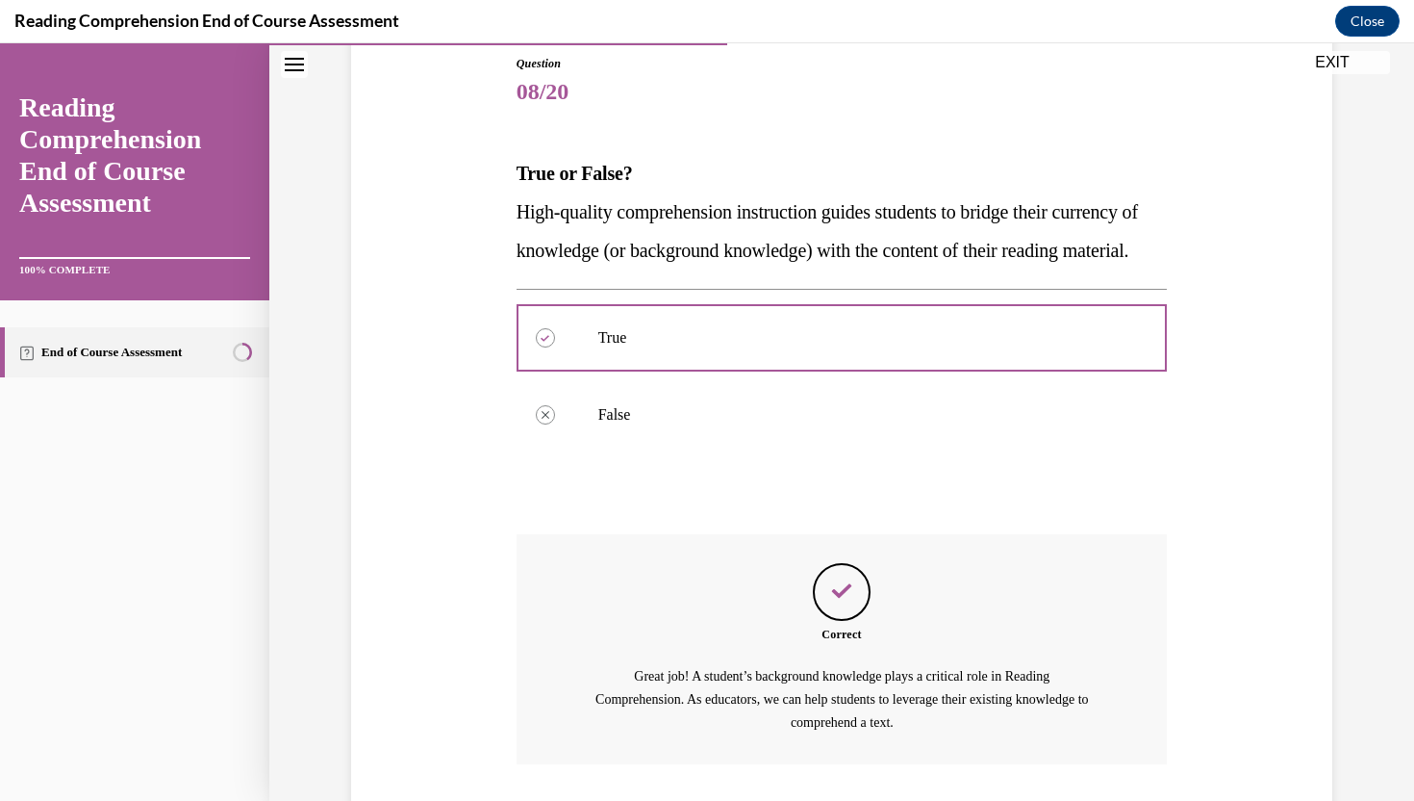
scroll to position [382, 0]
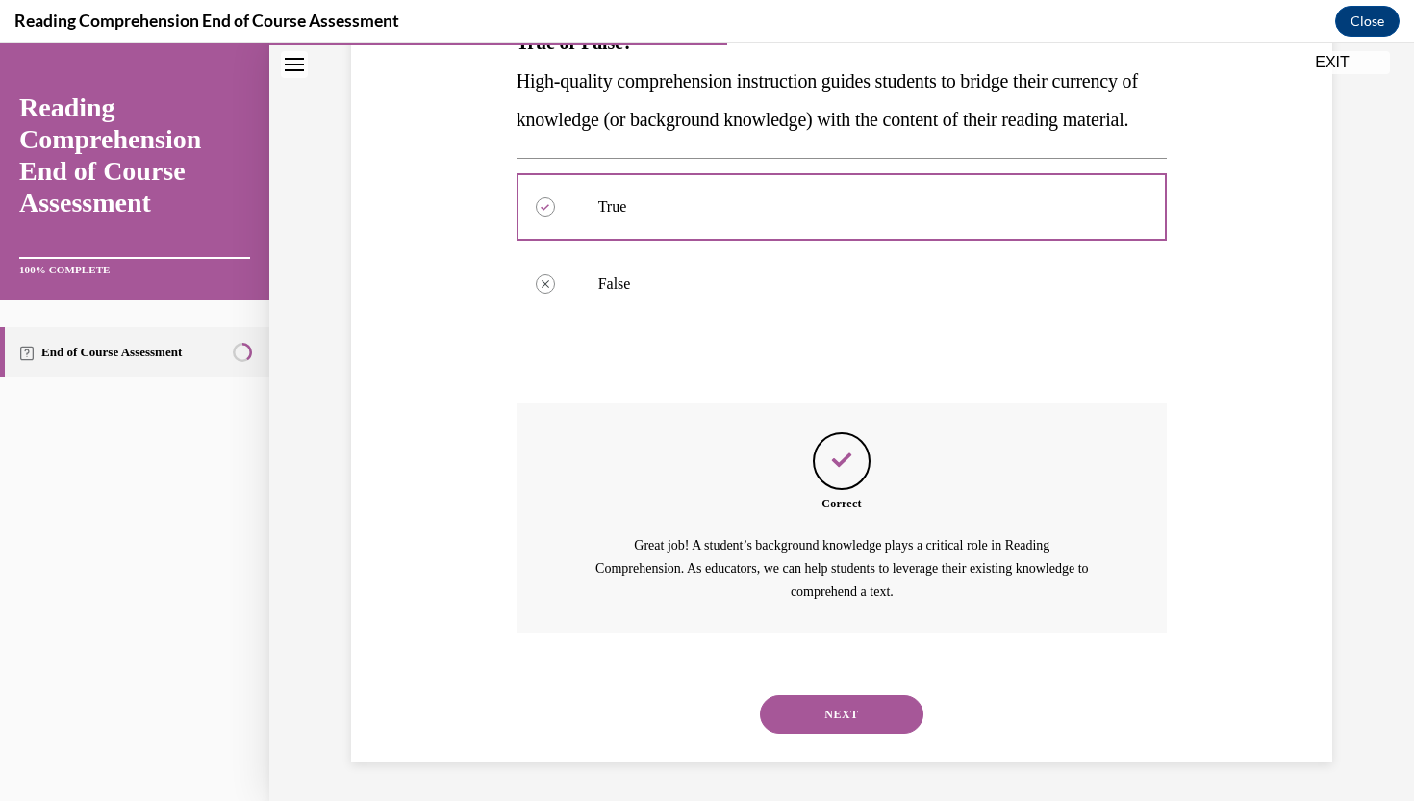
click at [812, 715] on button "NEXT" at bounding box center [842, 714] width 164 height 38
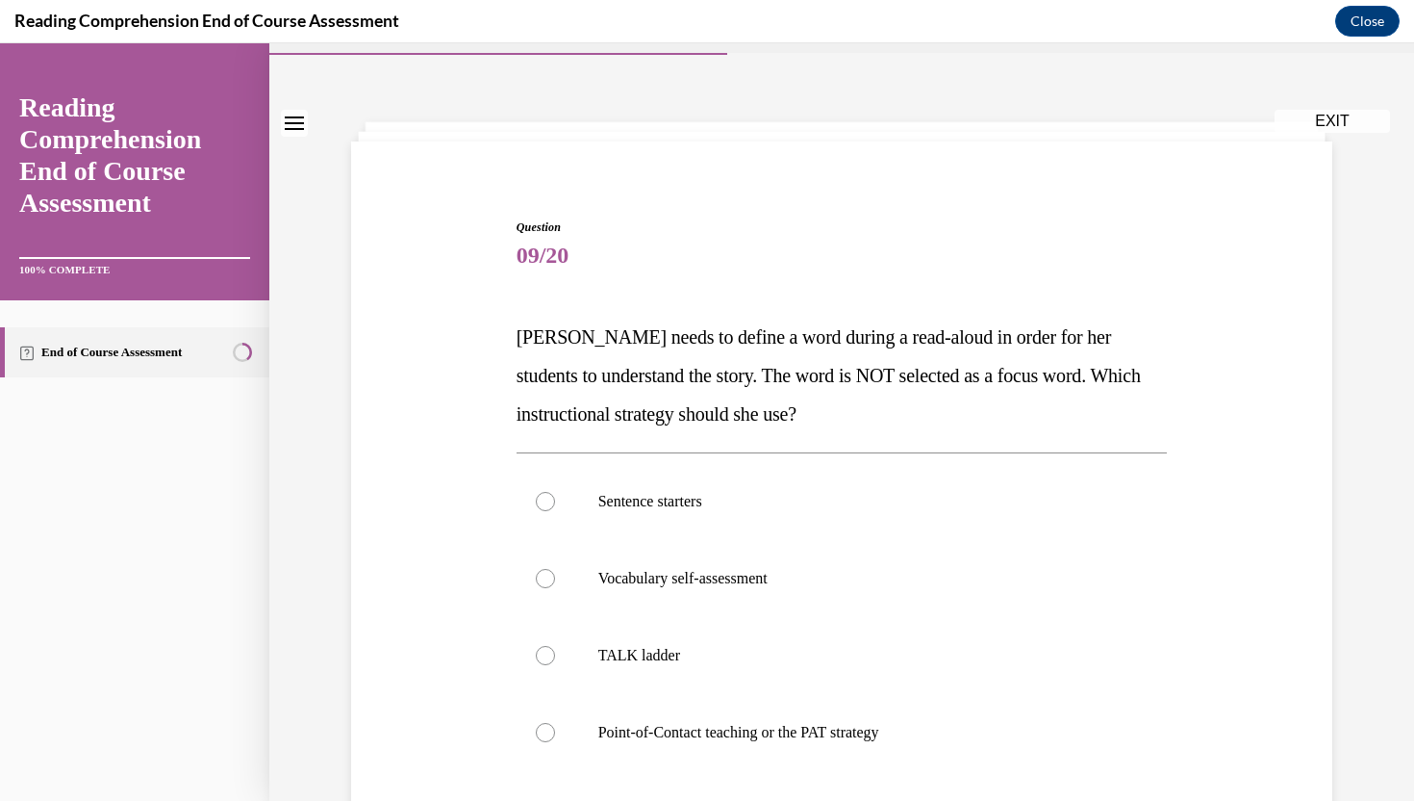
scroll to position [77, 0]
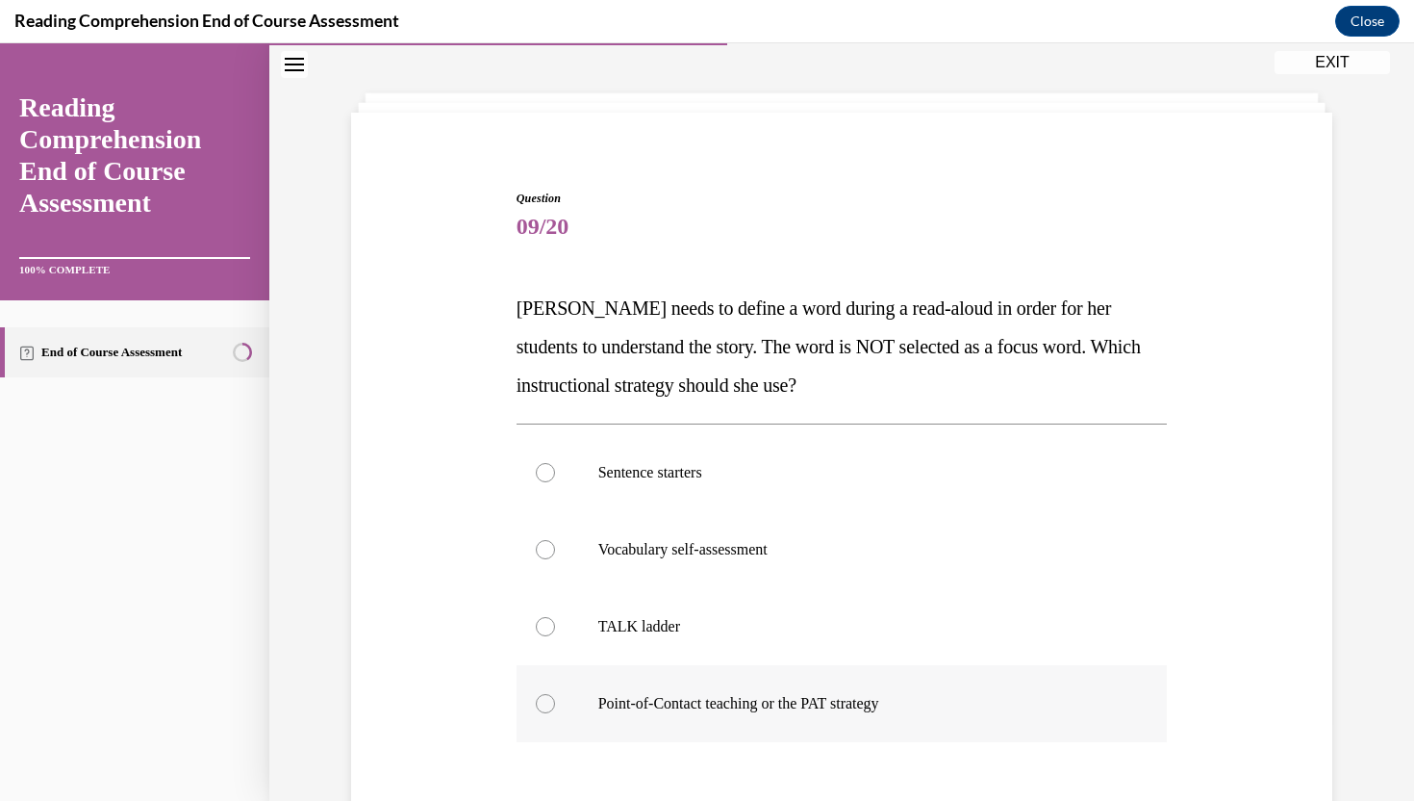
click at [598, 687] on label "Point-of-Contact teaching or the PAT strategy" at bounding box center [842, 703] width 651 height 77
click at [555, 694] on input "Point-of-Contact teaching or the PAT strategy" at bounding box center [545, 703] width 19 height 19
radio input "true"
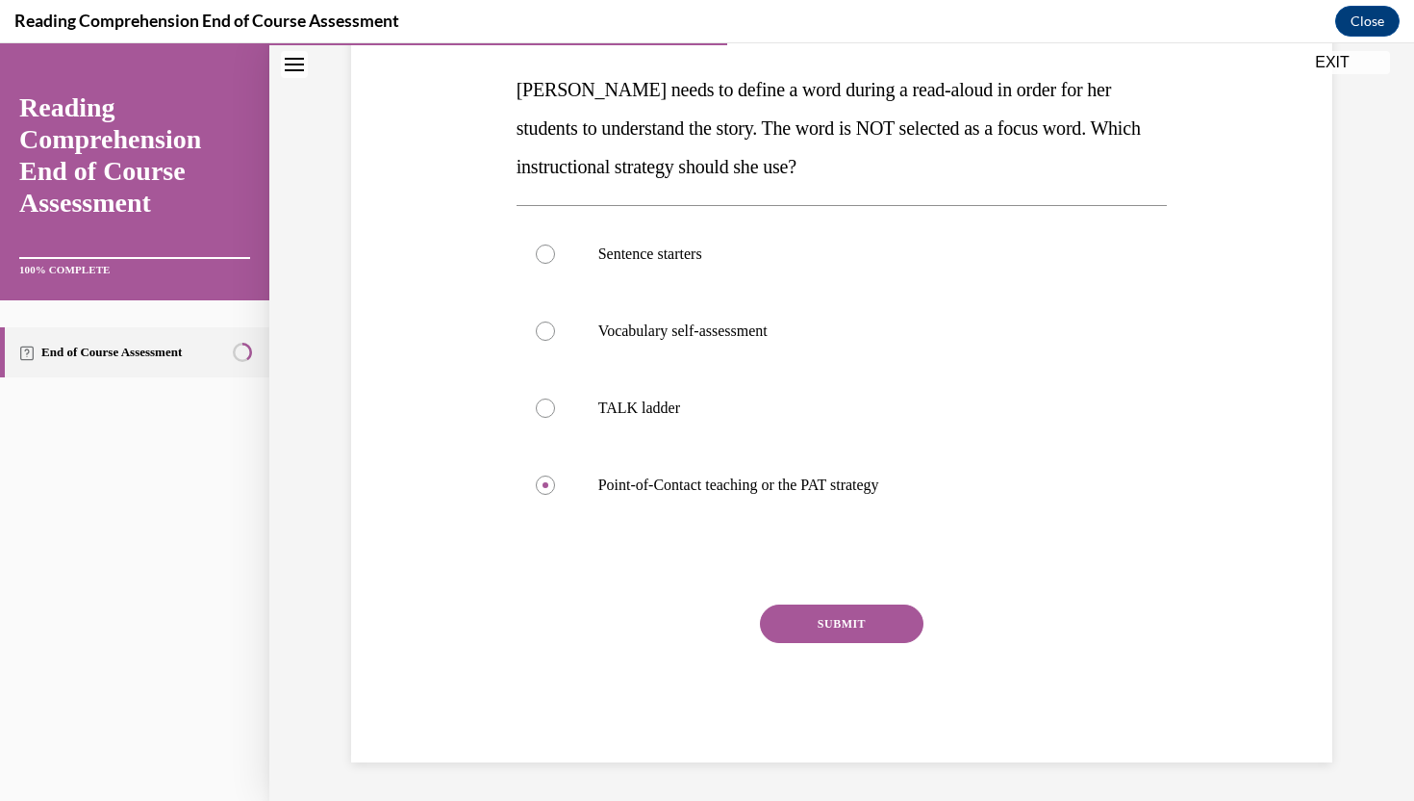
click at [867, 610] on button "SUBMIT" at bounding box center [842, 623] width 164 height 38
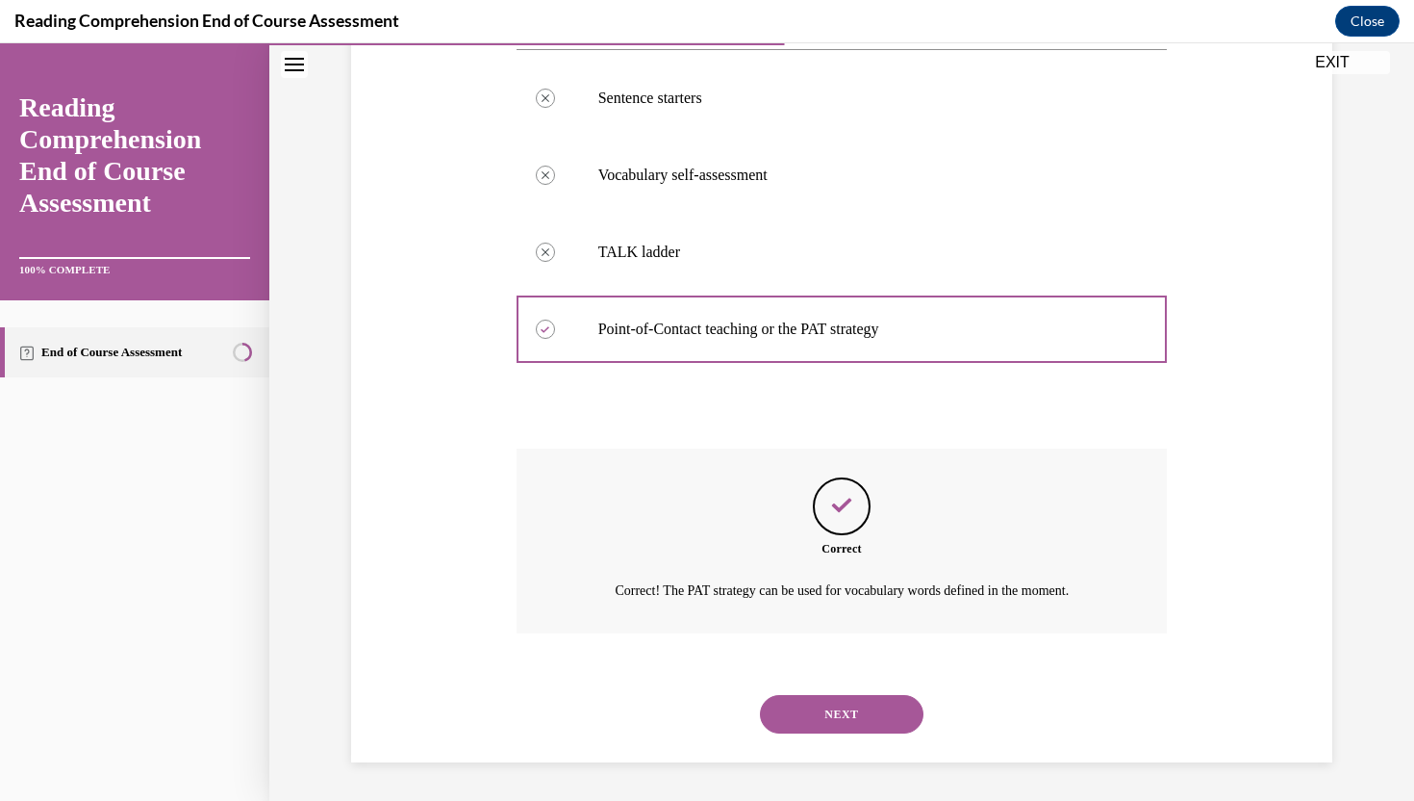
click at [845, 704] on button "NEXT" at bounding box center [842, 714] width 164 height 38
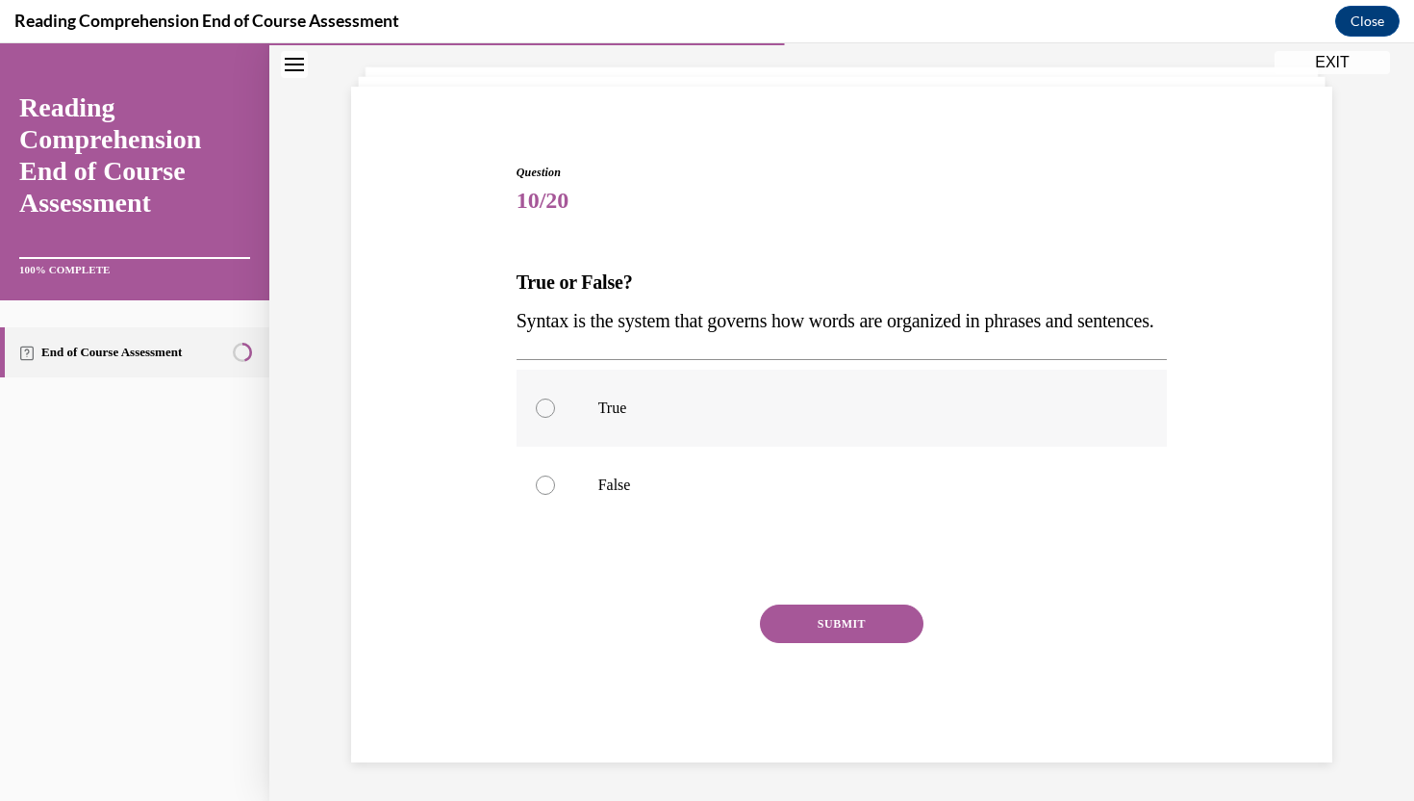
click at [757, 404] on p "True" at bounding box center [859, 407] width 522 height 19
click at [555, 404] on input "True" at bounding box center [545, 407] width 19 height 19
radio input "true"
click at [846, 627] on button "SUBMIT" at bounding box center [842, 623] width 164 height 38
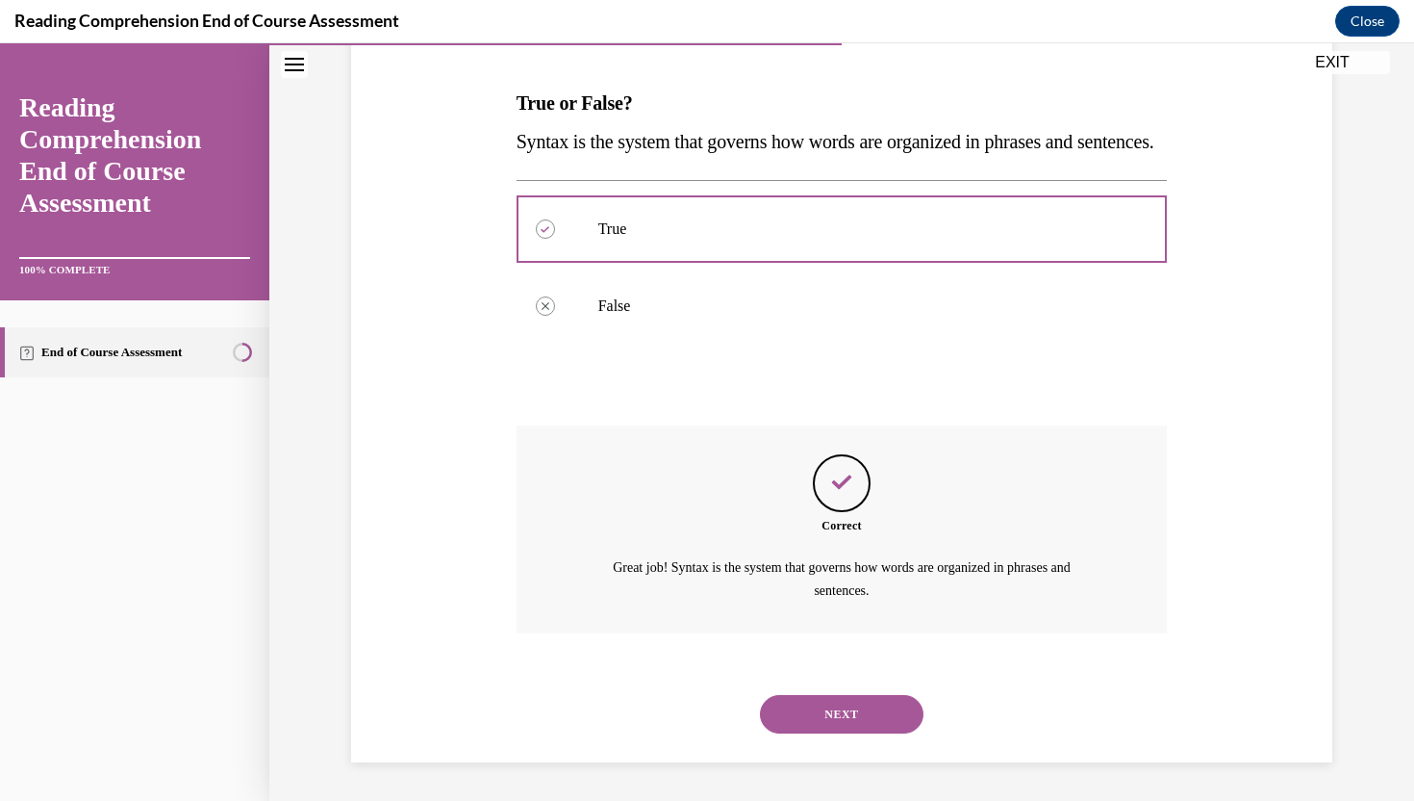
click at [848, 728] on button "NEXT" at bounding box center [842, 714] width 164 height 38
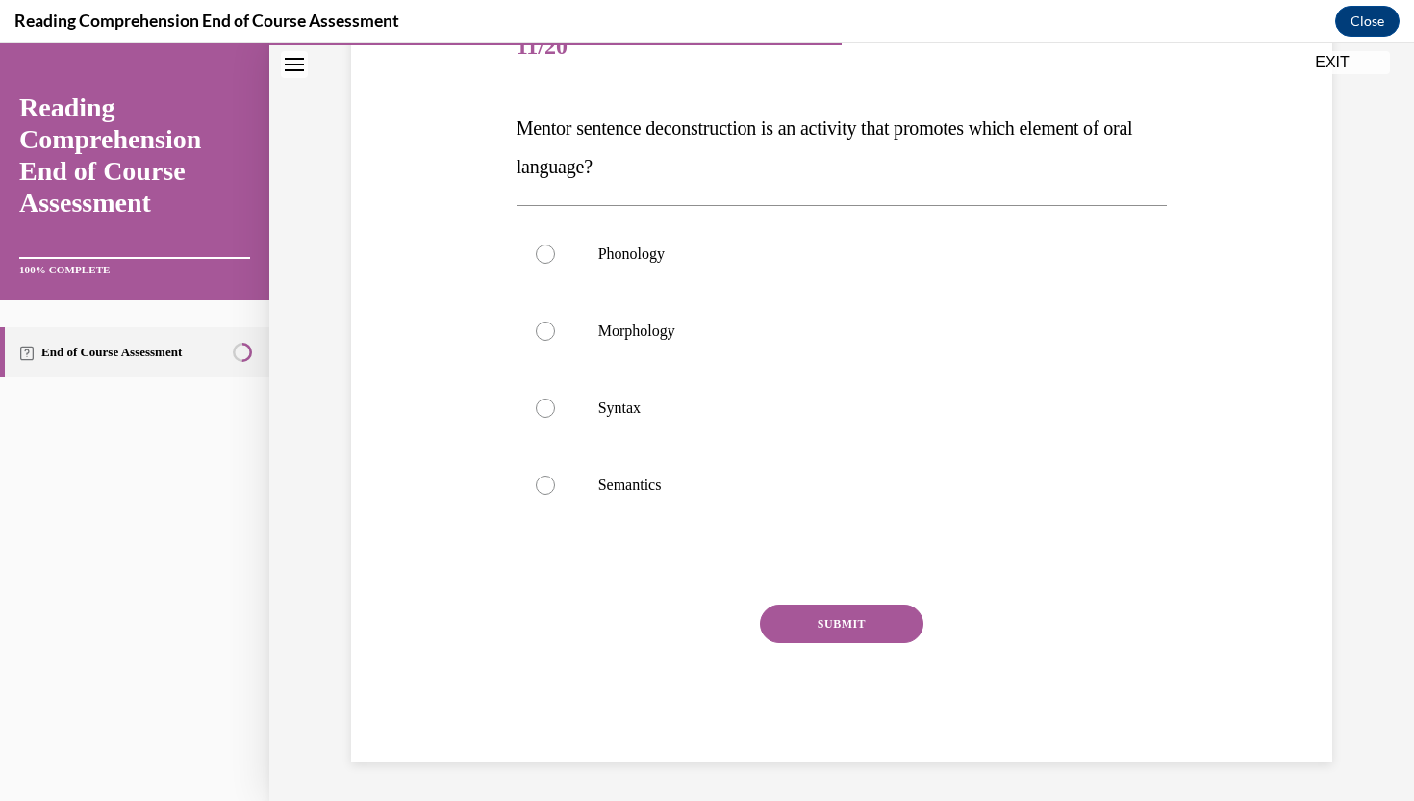
scroll to position [215, 0]
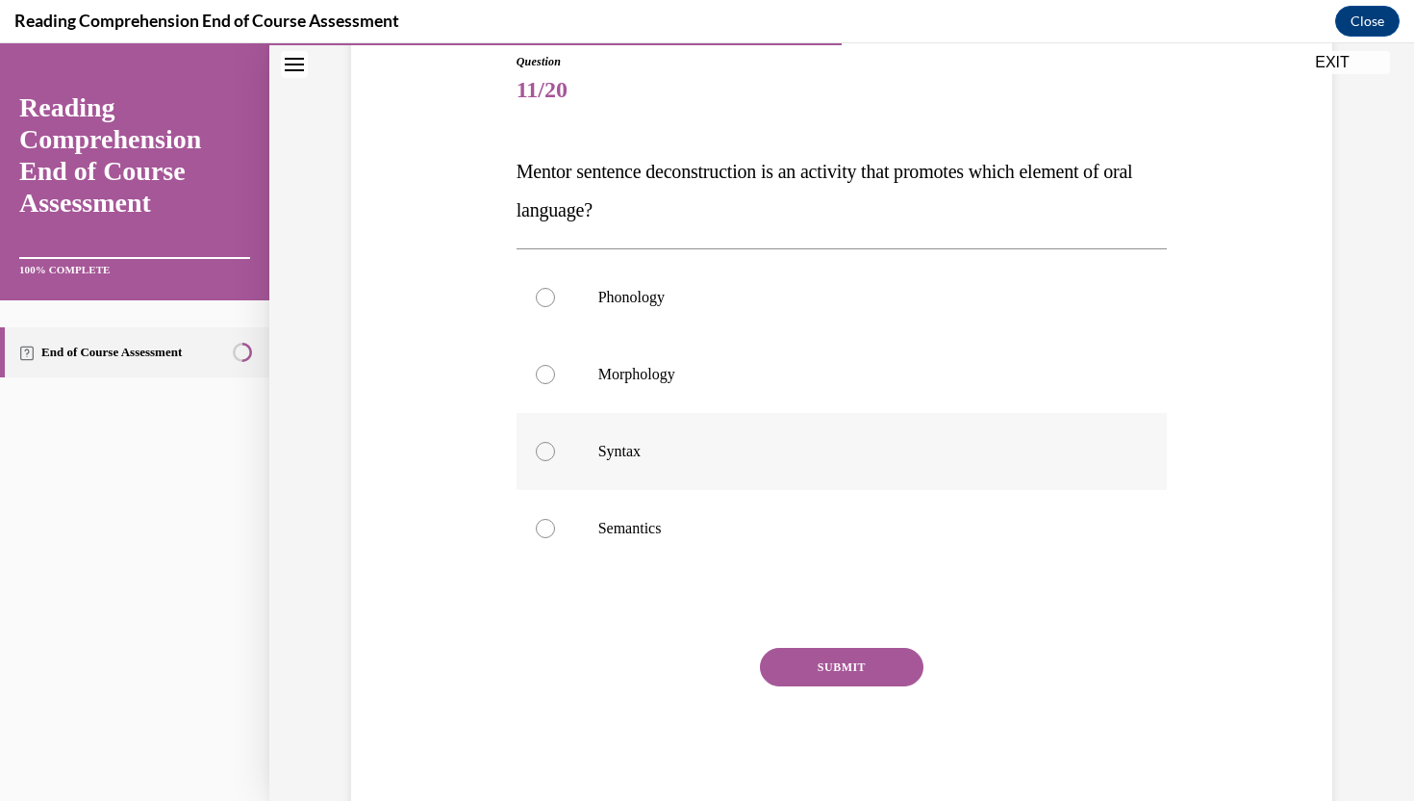
click at [761, 450] on label "Syntax" at bounding box center [842, 451] width 651 height 77
click at [555, 450] on input "Syntax" at bounding box center [545, 451] width 19 height 19
radio input "true"
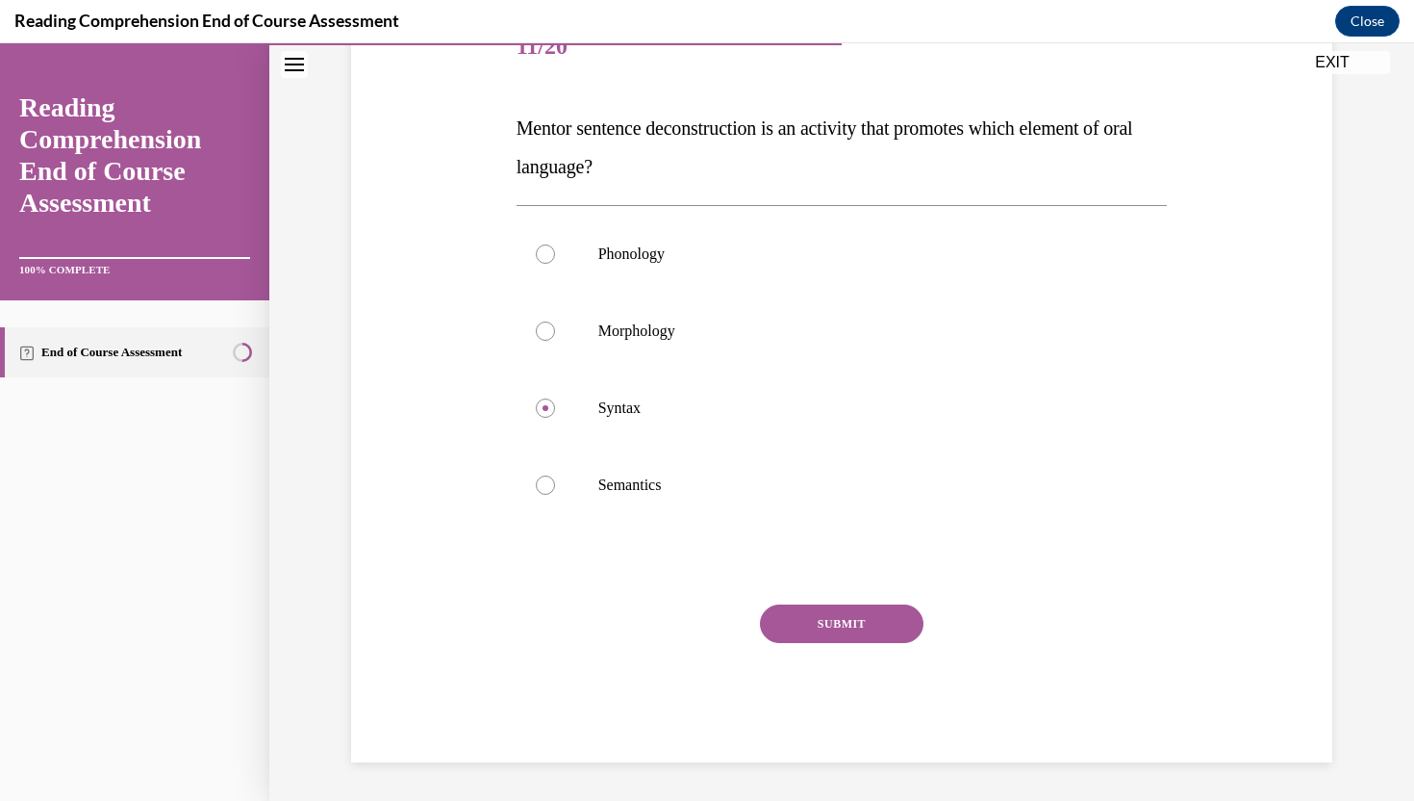
click at [837, 624] on button "SUBMIT" at bounding box center [842, 623] width 164 height 38
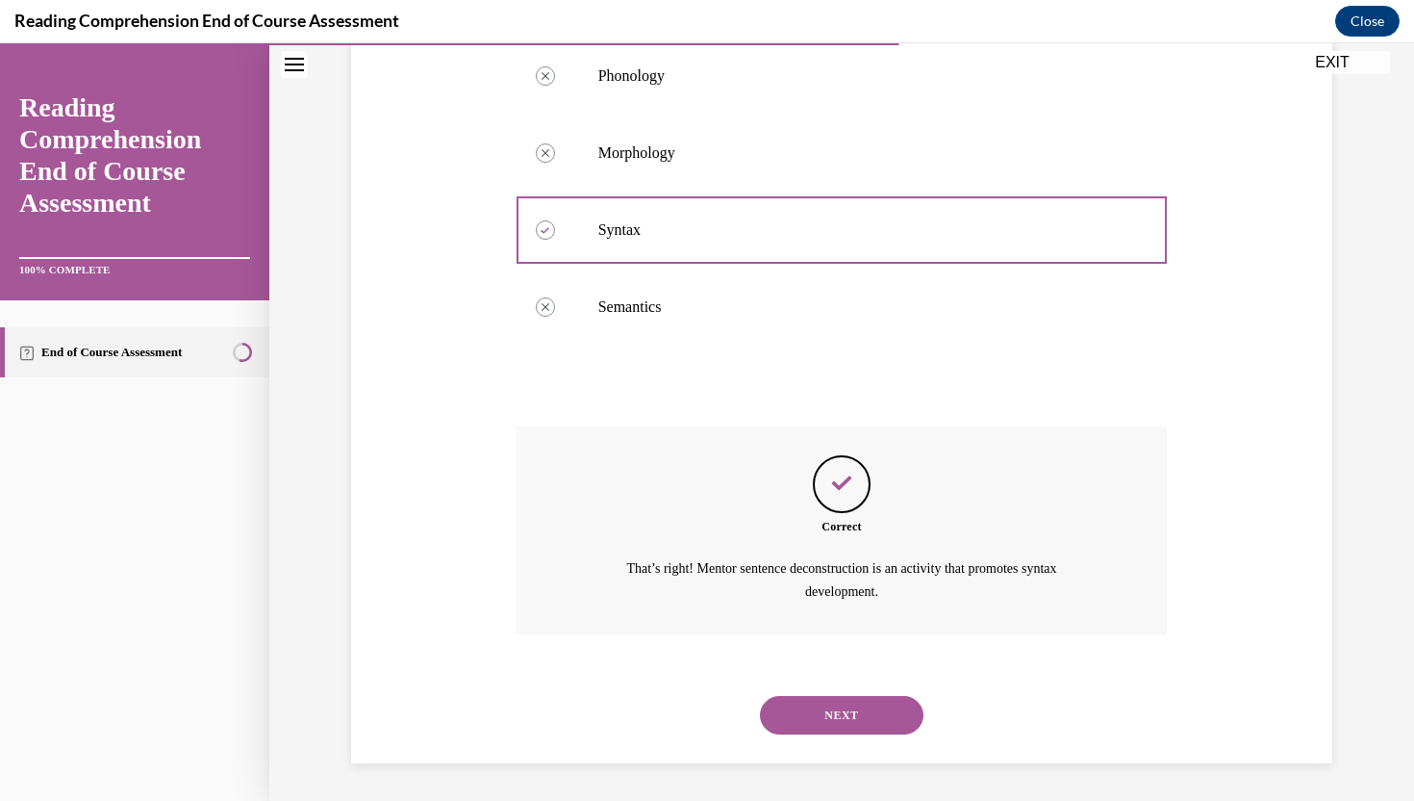
click at [852, 723] on button "NEXT" at bounding box center [842, 715] width 164 height 38
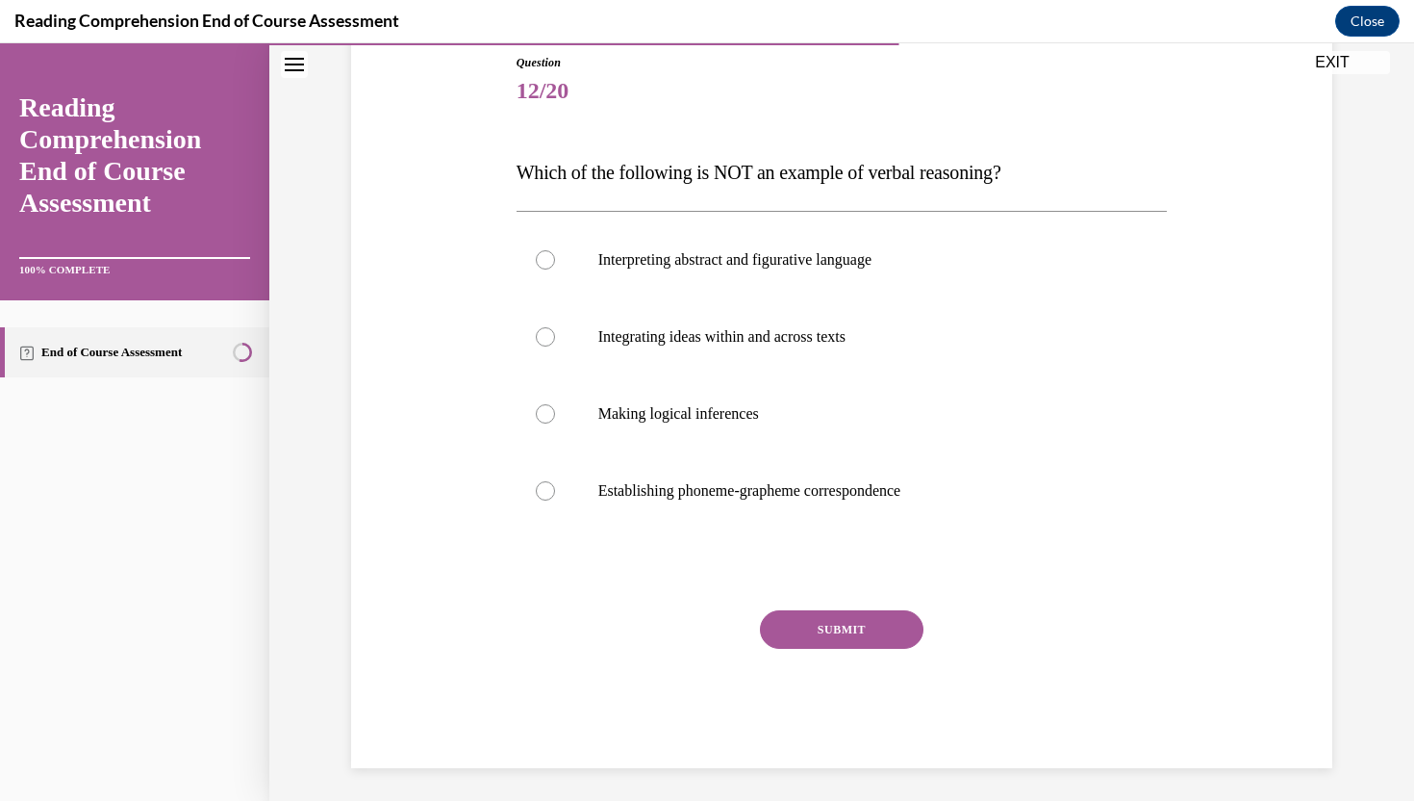
scroll to position [205, 0]
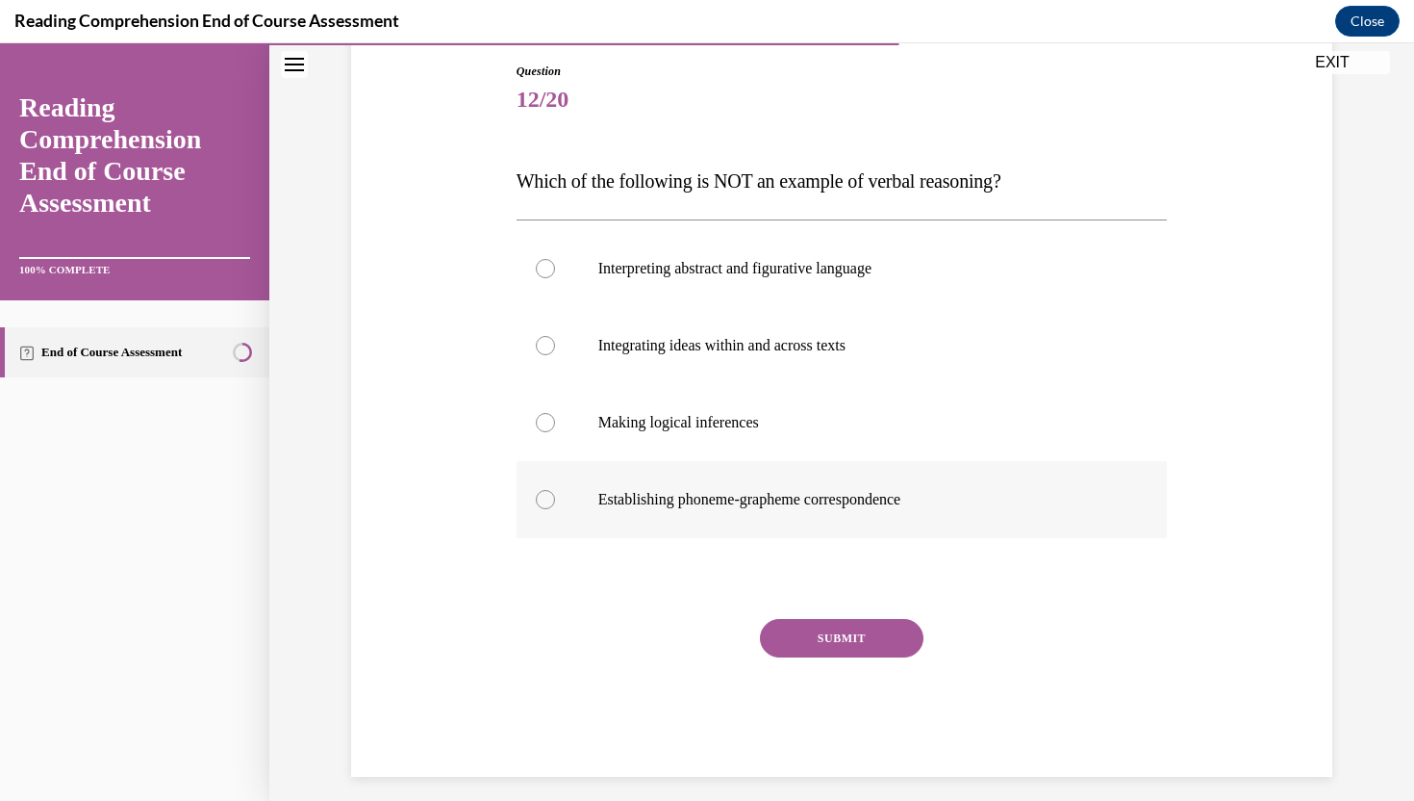
click at [1005, 501] on p "Establishing phoneme-grapheme correspondence" at bounding box center [859, 499] width 522 height 19
click at [555, 501] on input "Establishing phoneme-grapheme correspondence" at bounding box center [545, 499] width 19 height 19
radio input "true"
click at [888, 623] on button "SUBMIT" at bounding box center [842, 638] width 164 height 38
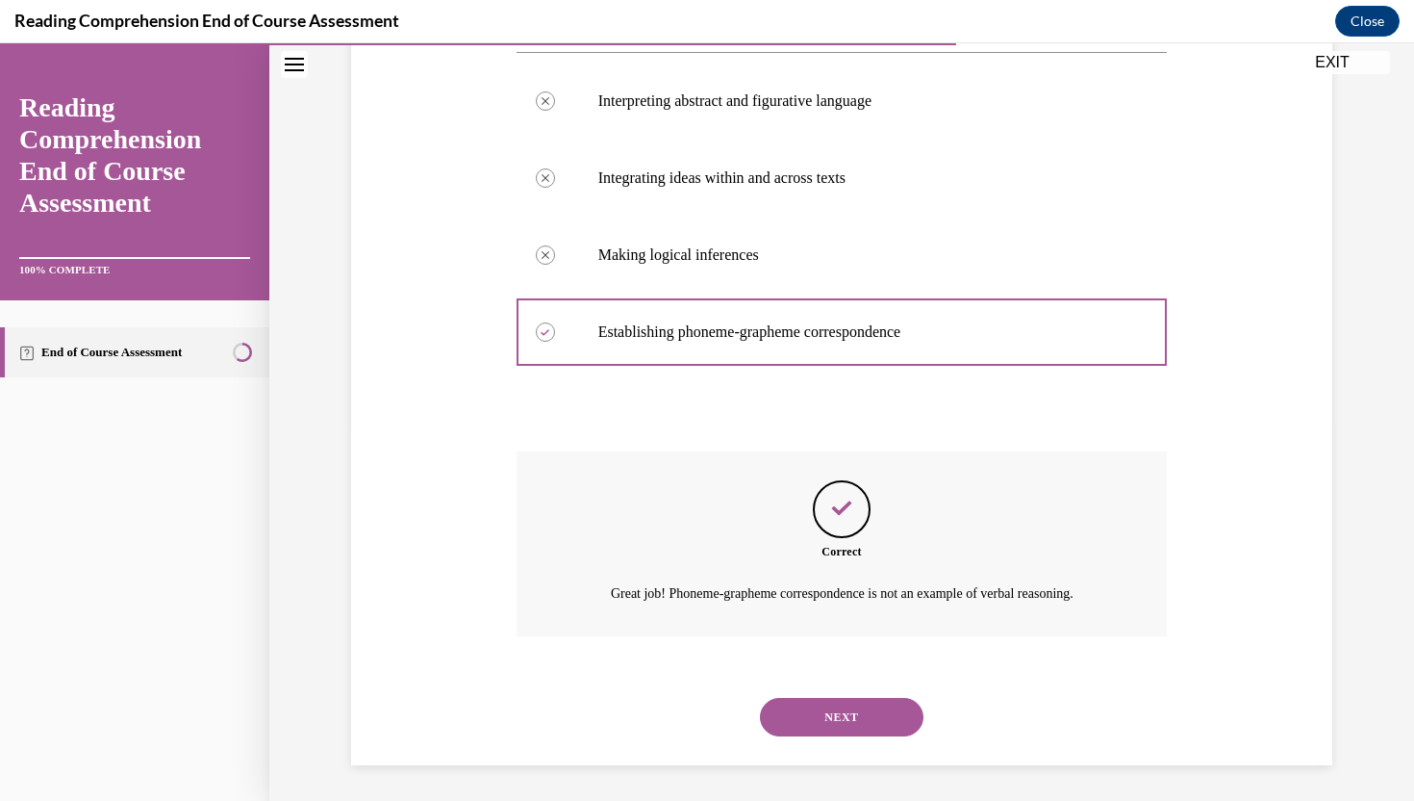
scroll to position [375, 0]
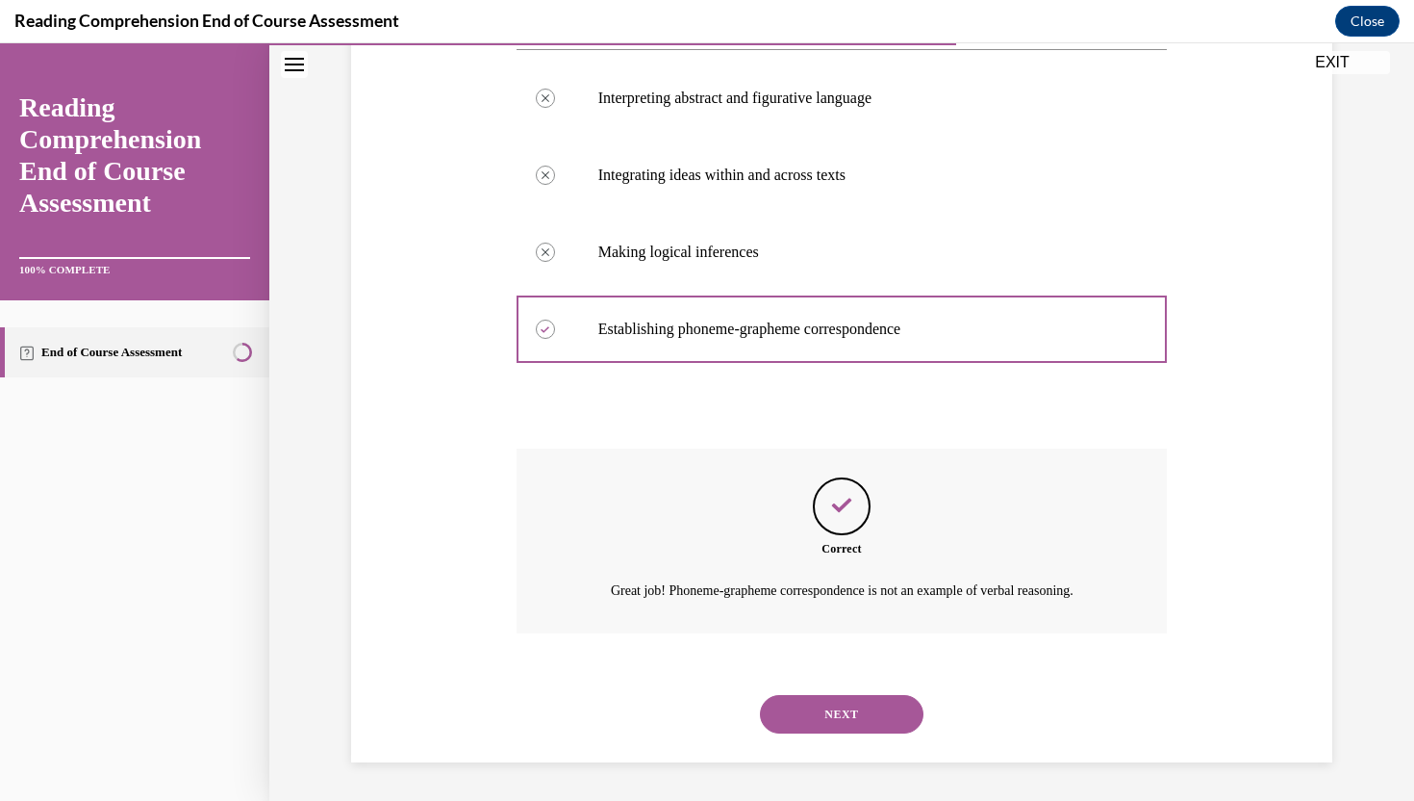
click at [877, 692] on div "NEXT" at bounding box center [842, 713] width 651 height 77
click at [878, 703] on button "NEXT" at bounding box center [842, 714] width 164 height 38
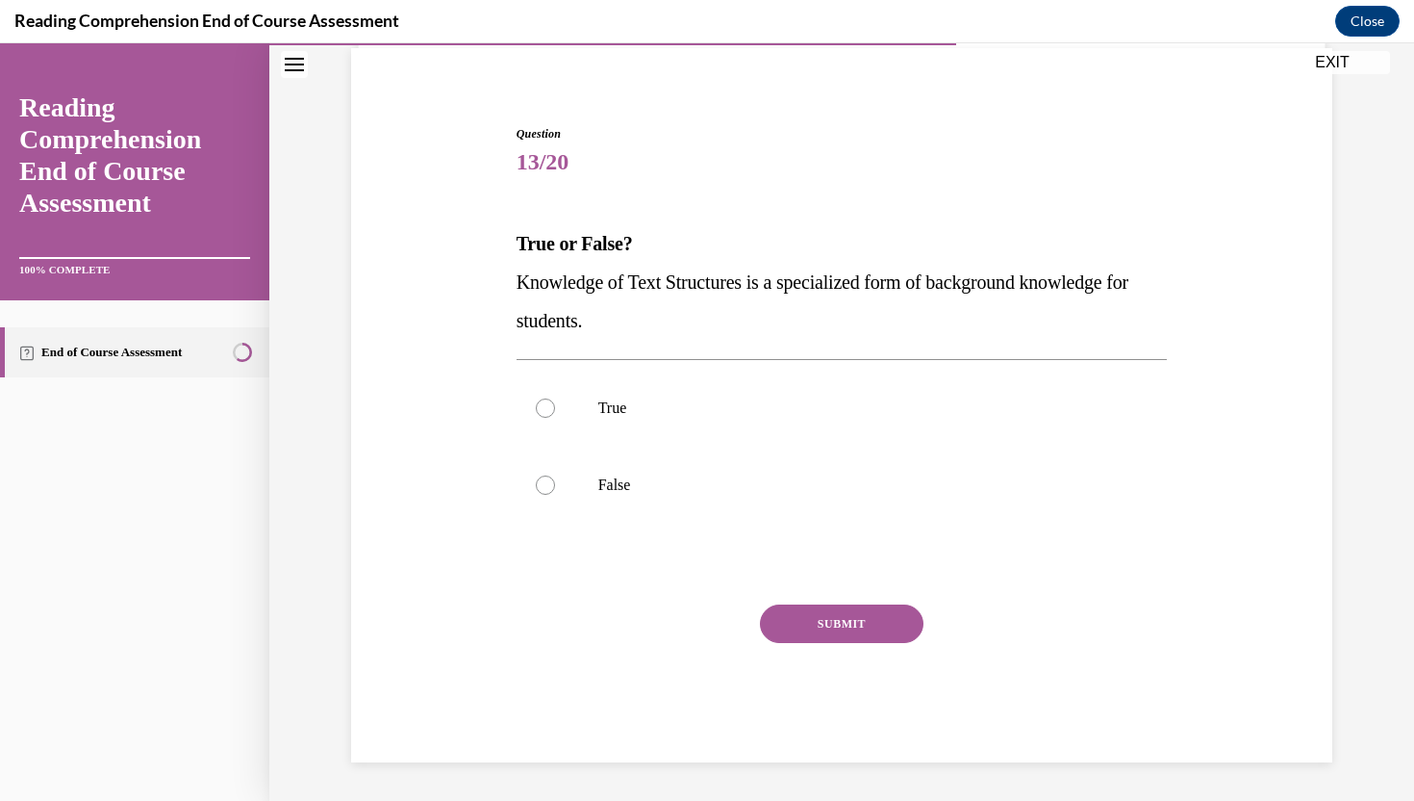
scroll to position [142, 0]
click at [955, 394] on label "True" at bounding box center [842, 407] width 651 height 77
click at [555, 398] on input "True" at bounding box center [545, 407] width 19 height 19
radio input "true"
click at [834, 621] on button "SUBMIT" at bounding box center [842, 623] width 164 height 38
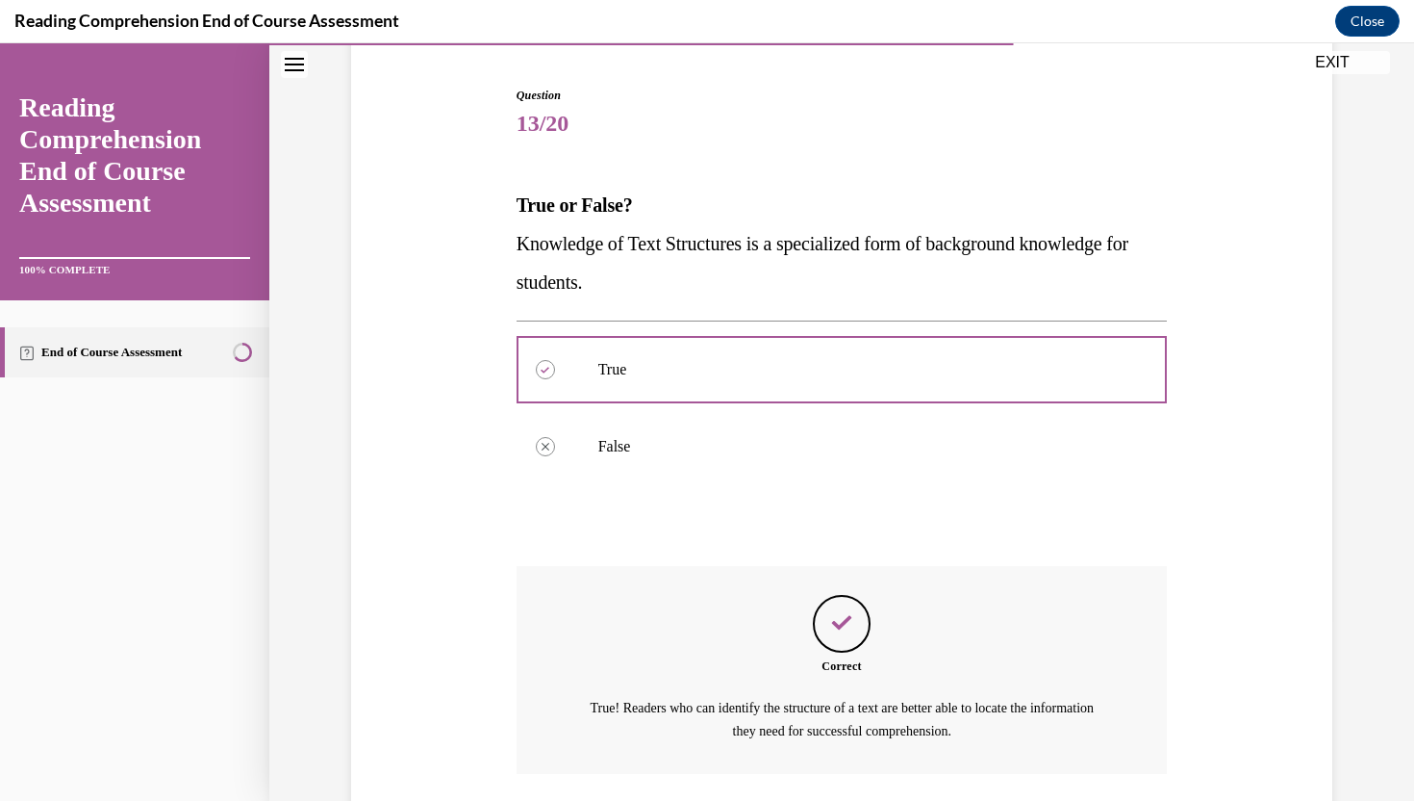
scroll to position [320, 0]
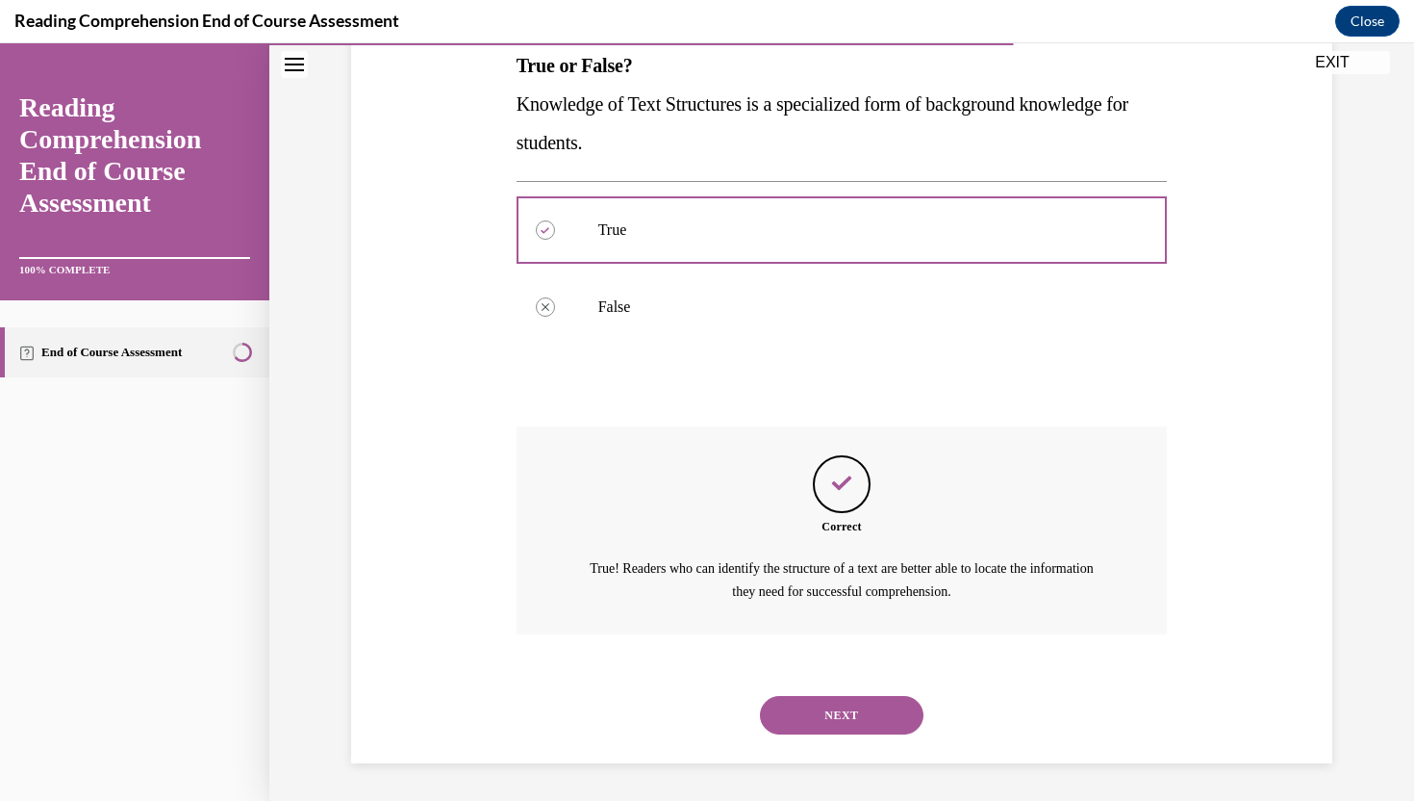
click at [847, 706] on button "NEXT" at bounding box center [842, 715] width 164 height 38
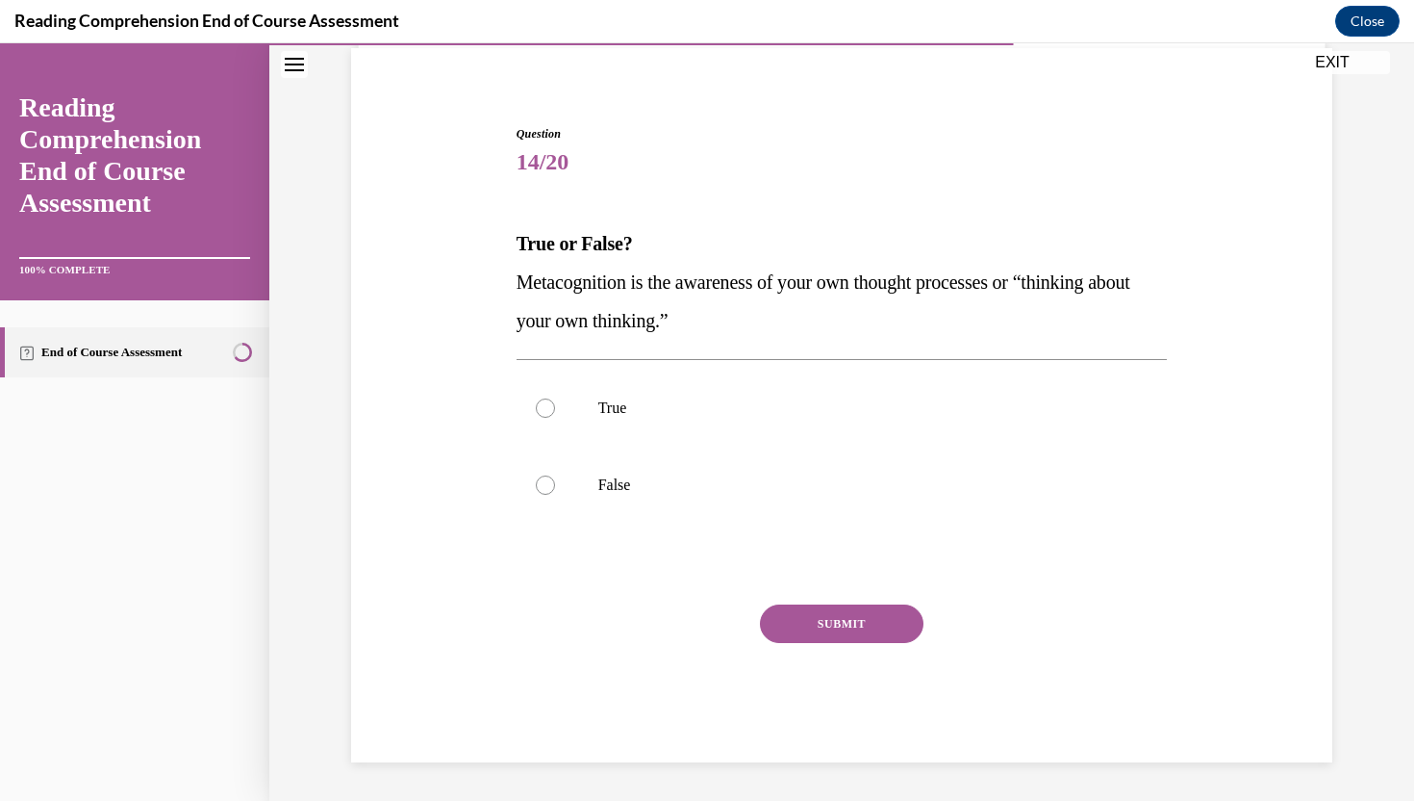
scroll to position [142, 0]
click at [788, 430] on label "True" at bounding box center [842, 407] width 651 height 77
click at [555, 418] on input "True" at bounding box center [545, 407] width 19 height 19
radio input "true"
click at [801, 617] on button "SUBMIT" at bounding box center [842, 623] width 164 height 38
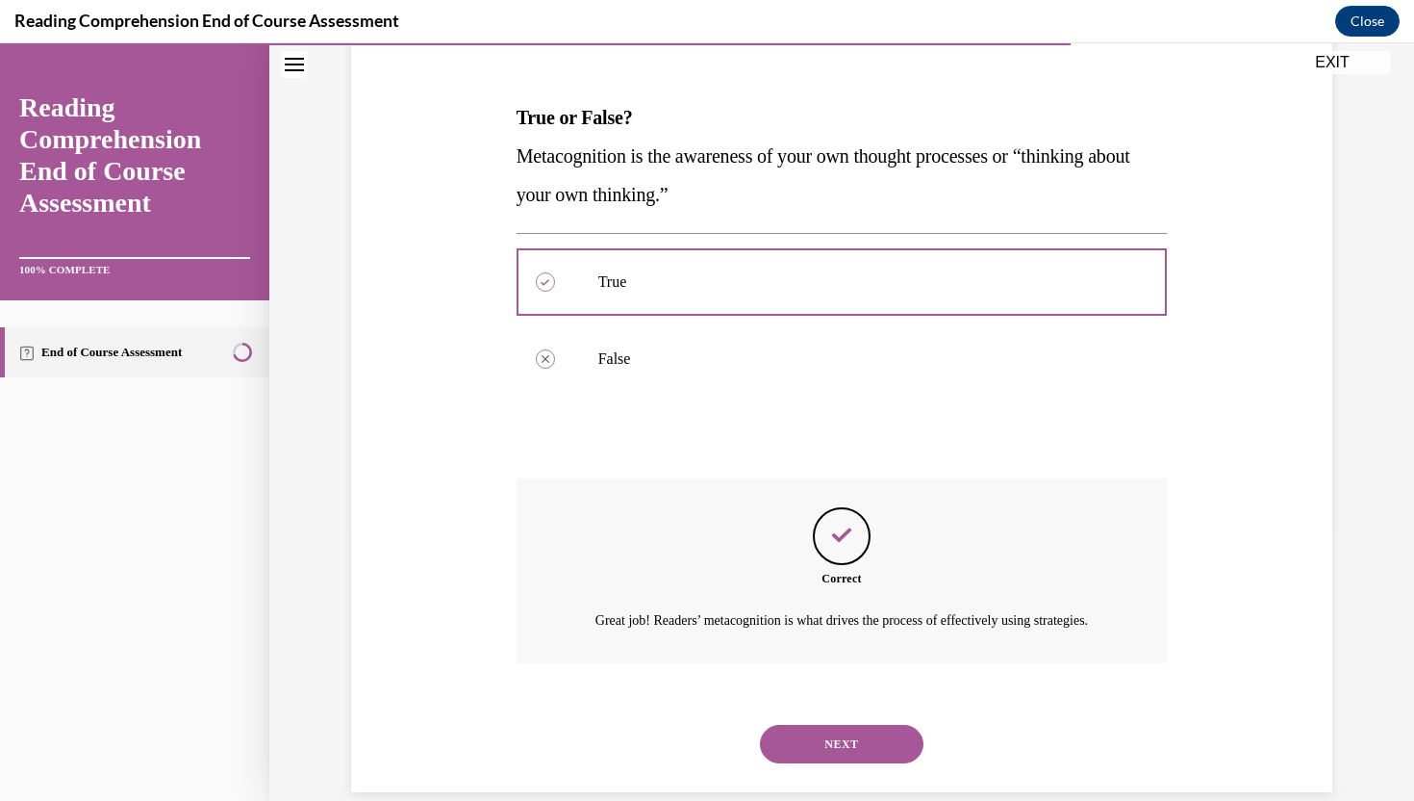
scroll to position [320, 0]
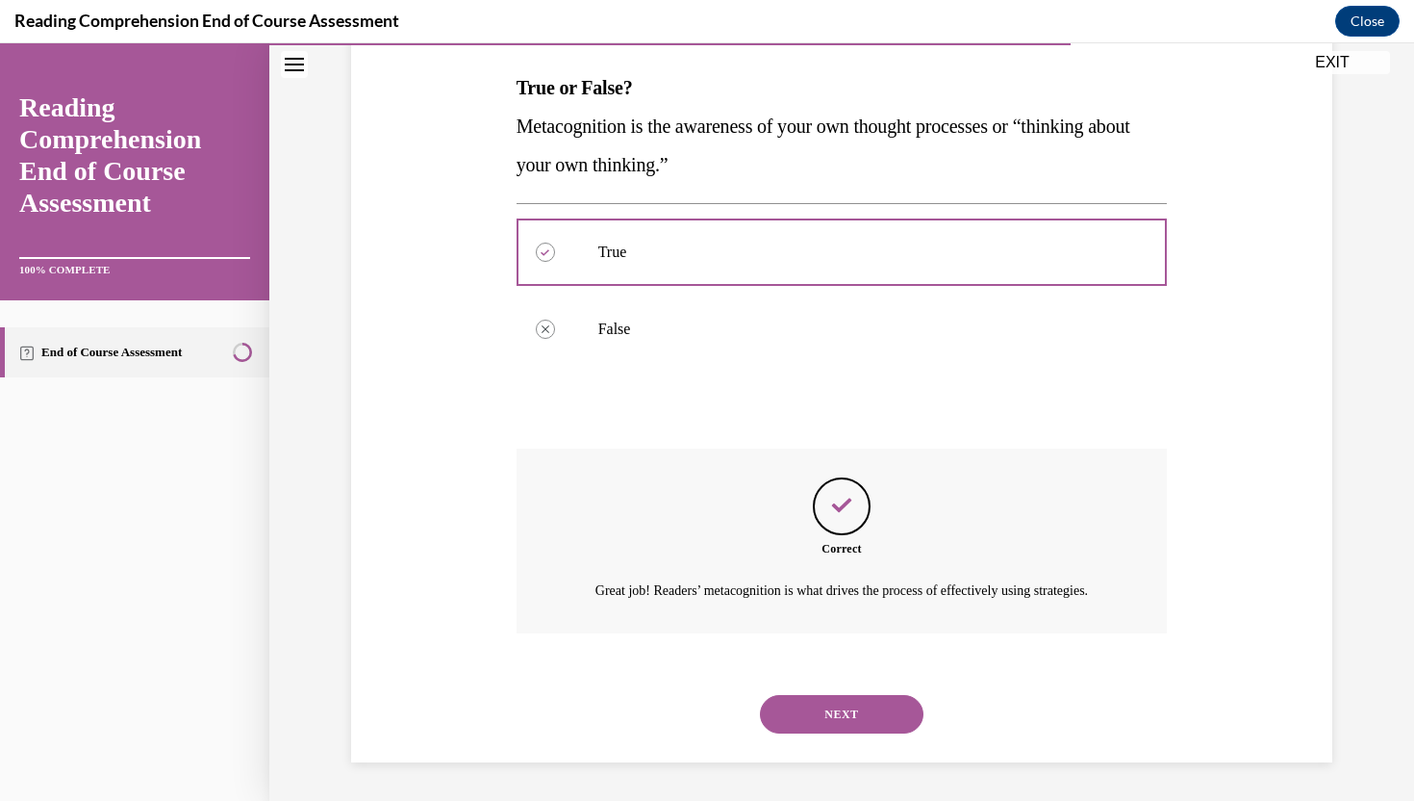
click at [807, 700] on button "NEXT" at bounding box center [842, 714] width 164 height 38
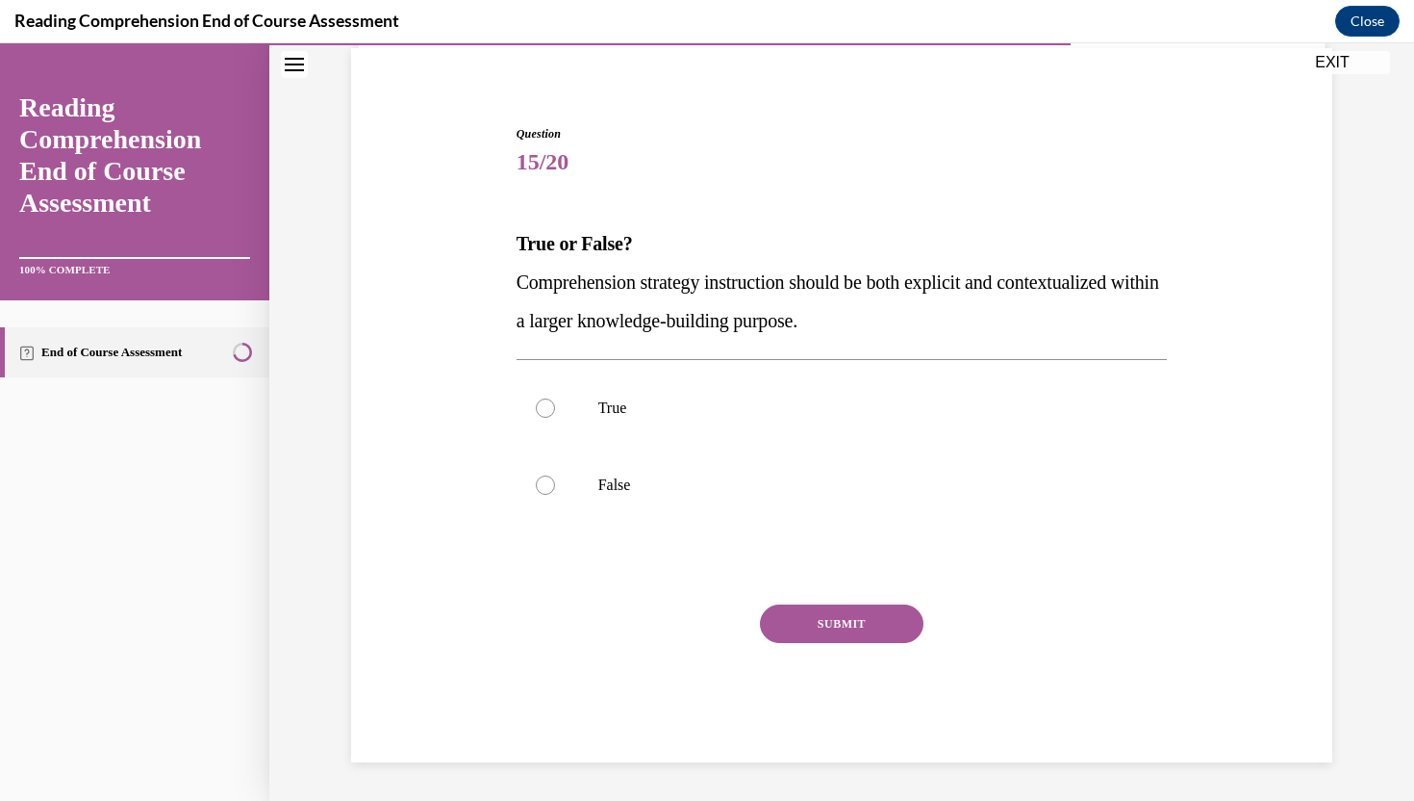
scroll to position [142, 0]
click at [720, 392] on label "True" at bounding box center [842, 407] width 651 height 77
click at [555, 398] on input "True" at bounding box center [545, 407] width 19 height 19
radio input "true"
click at [815, 624] on button "SUBMIT" at bounding box center [842, 623] width 164 height 38
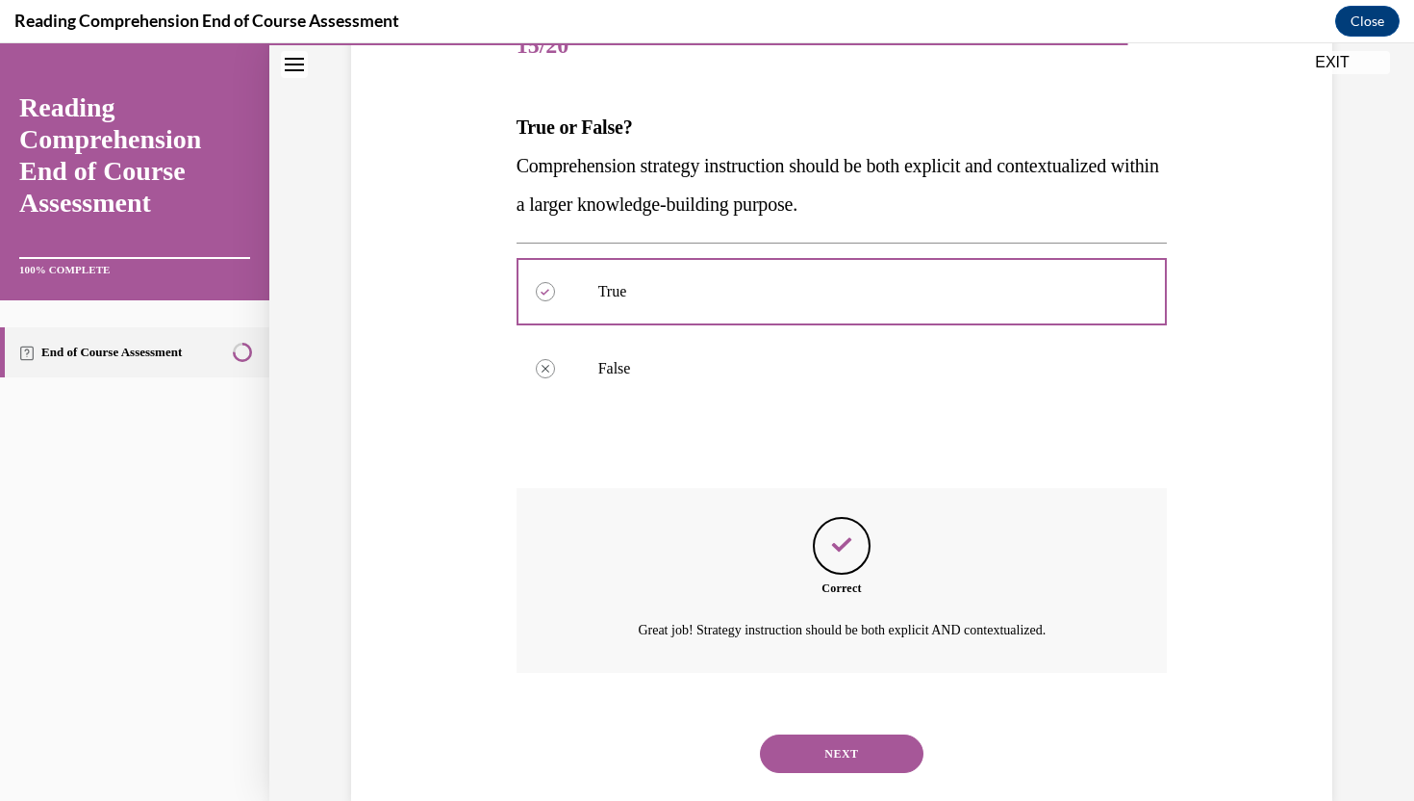
scroll to position [298, 0]
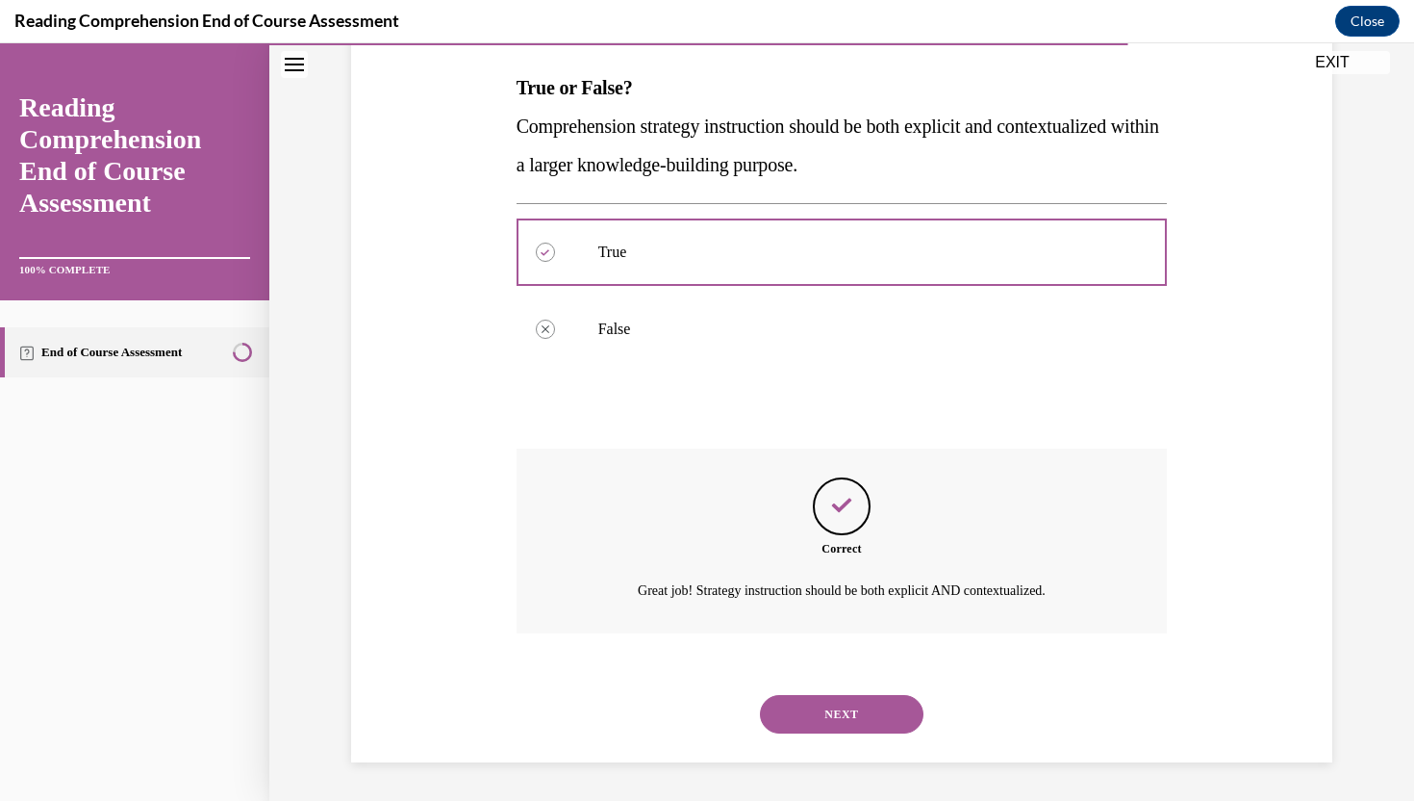
click at [805, 721] on button "NEXT" at bounding box center [842, 714] width 164 height 38
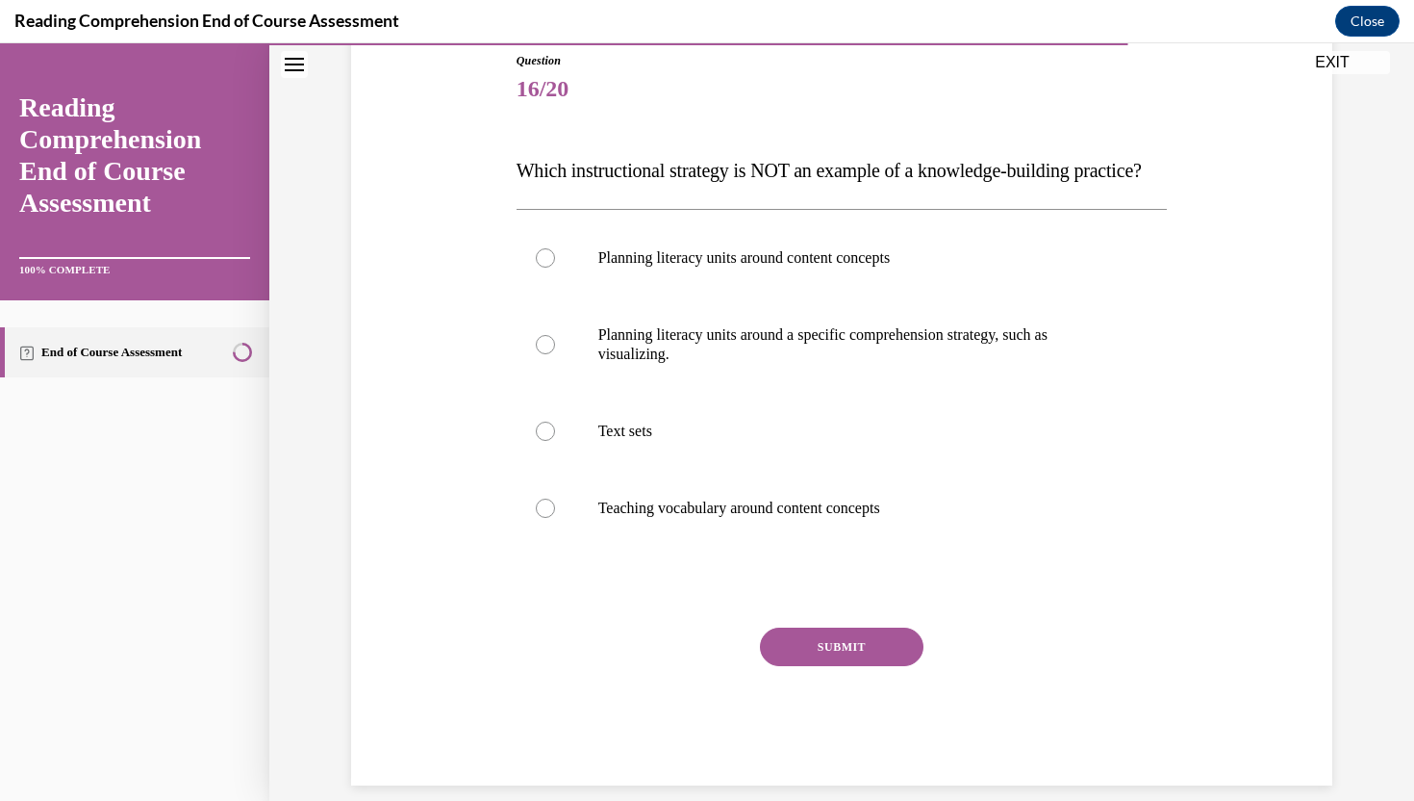
scroll to position [214, 0]
click at [637, 444] on label "Text sets" at bounding box center [842, 432] width 651 height 77
click at [555, 443] on input "Text sets" at bounding box center [545, 432] width 19 height 19
radio input "true"
click at [868, 668] on button "SUBMIT" at bounding box center [842, 648] width 164 height 38
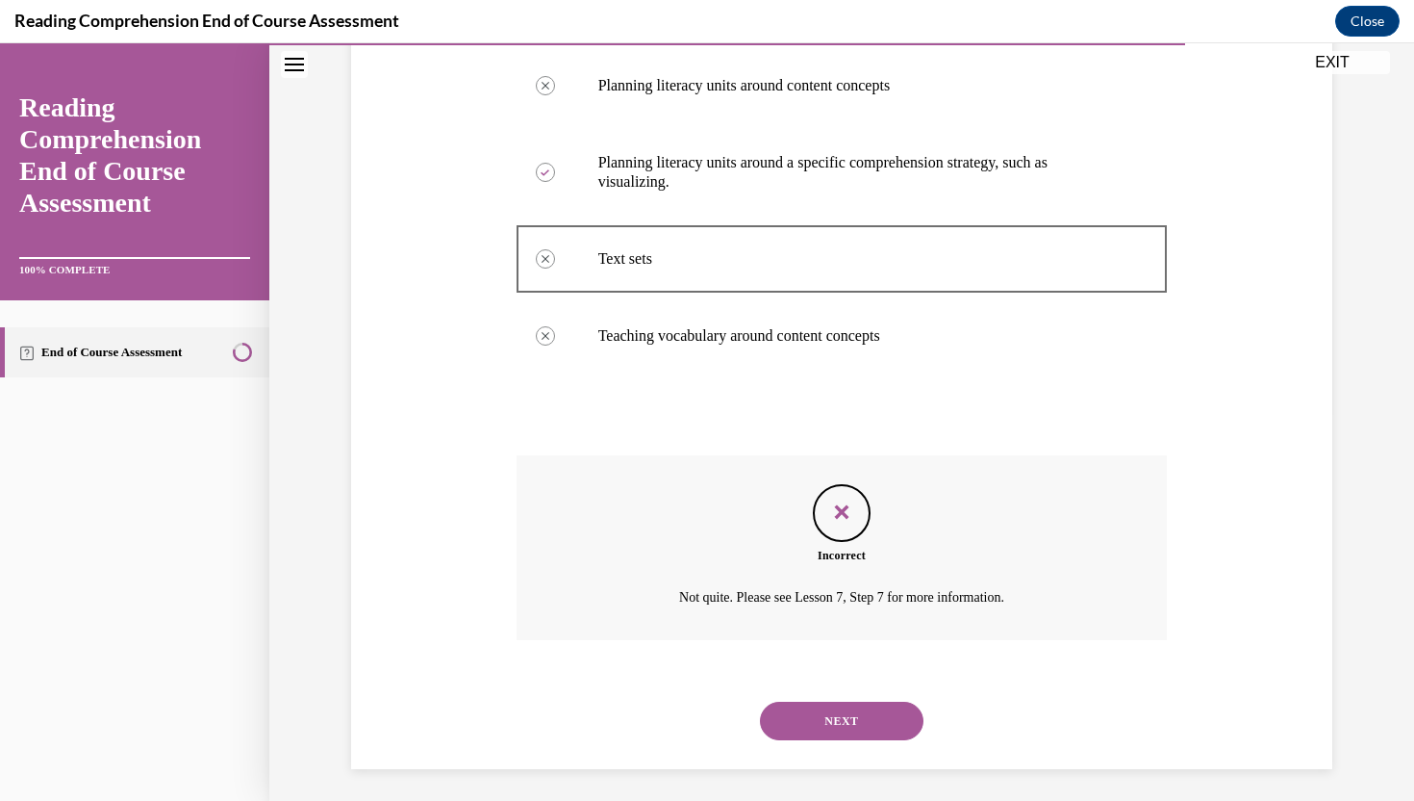
scroll to position [395, 0]
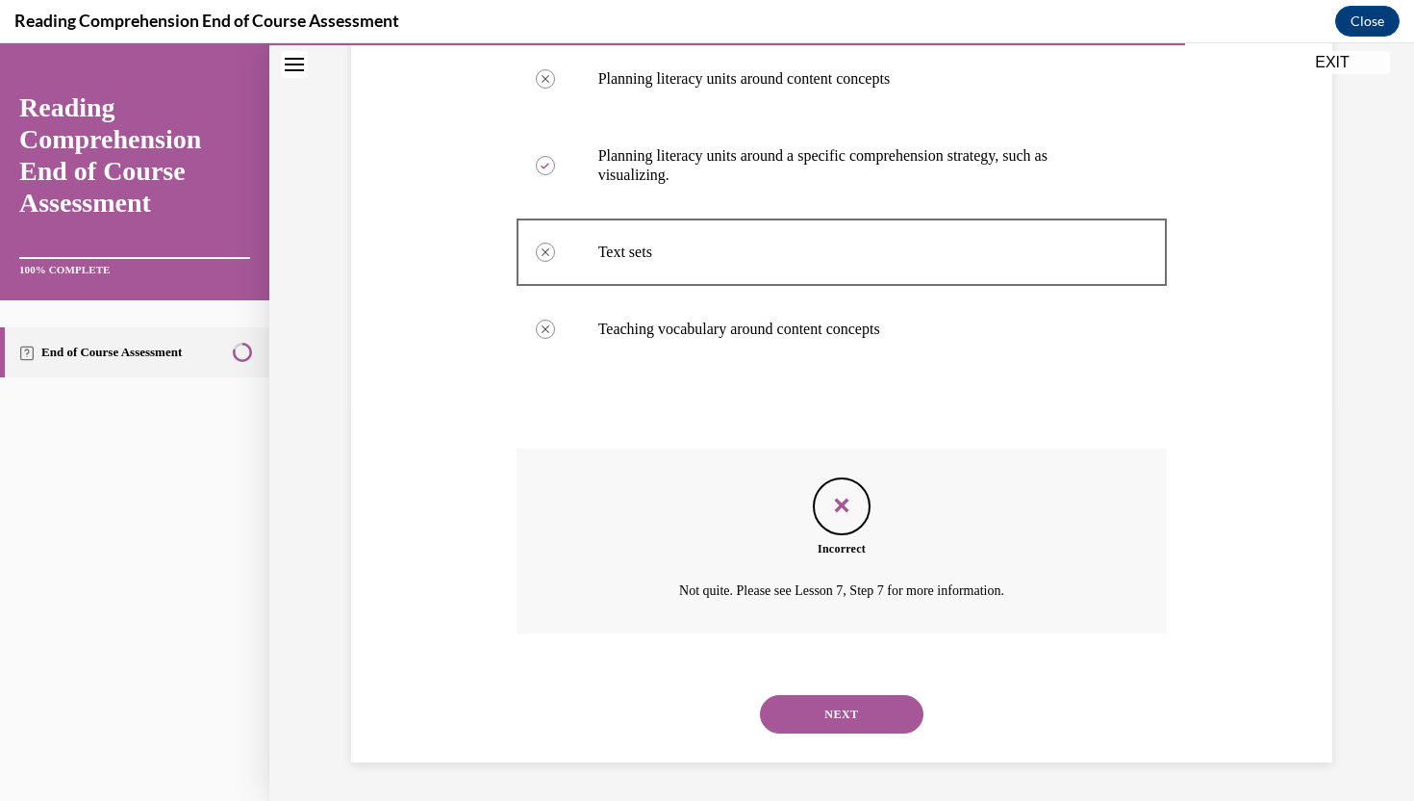
click at [858, 733] on button "NEXT" at bounding box center [842, 714] width 164 height 38
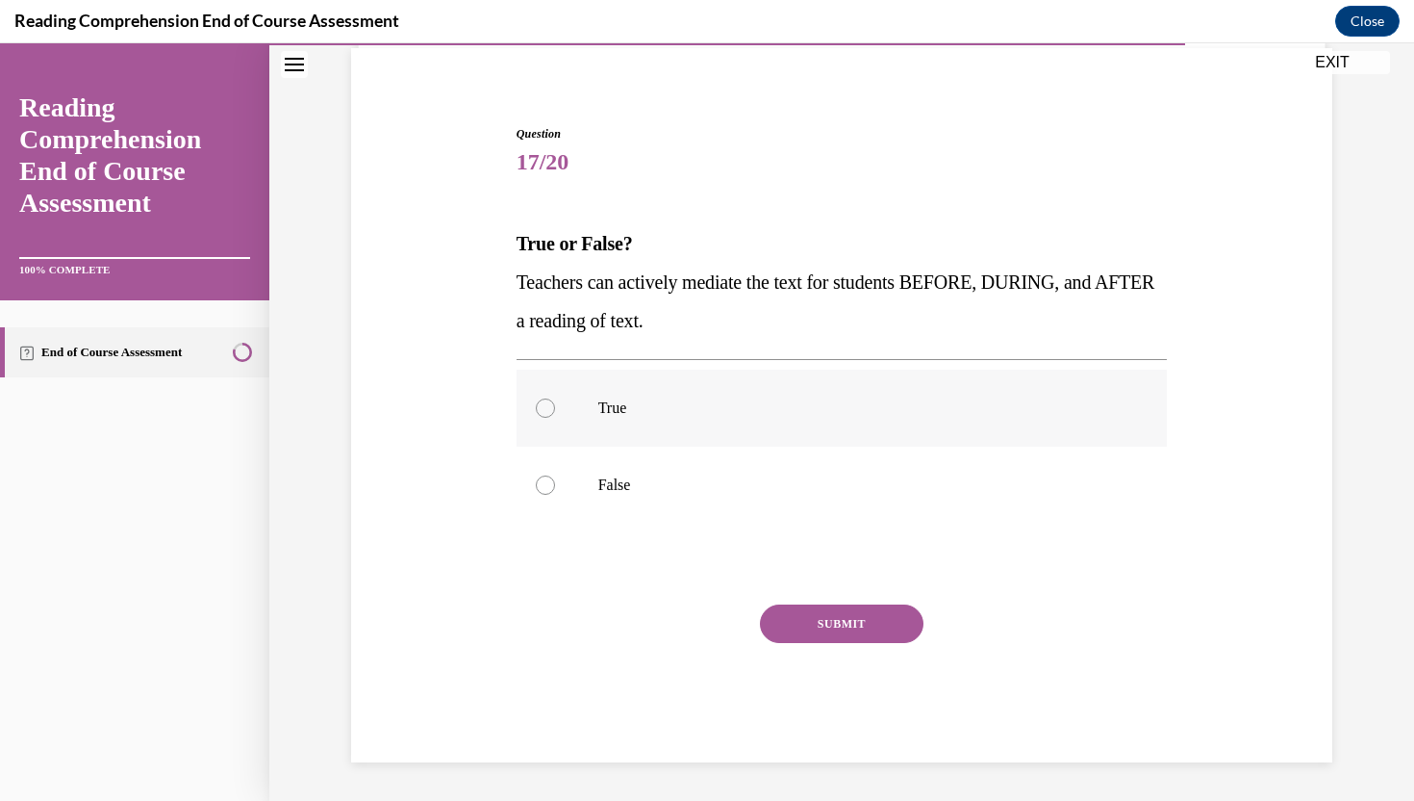
click at [774, 401] on p "True" at bounding box center [859, 407] width 522 height 19
click at [555, 401] on input "True" at bounding box center [545, 407] width 19 height 19
radio input "true"
click at [819, 624] on button "SUBMIT" at bounding box center [842, 623] width 164 height 38
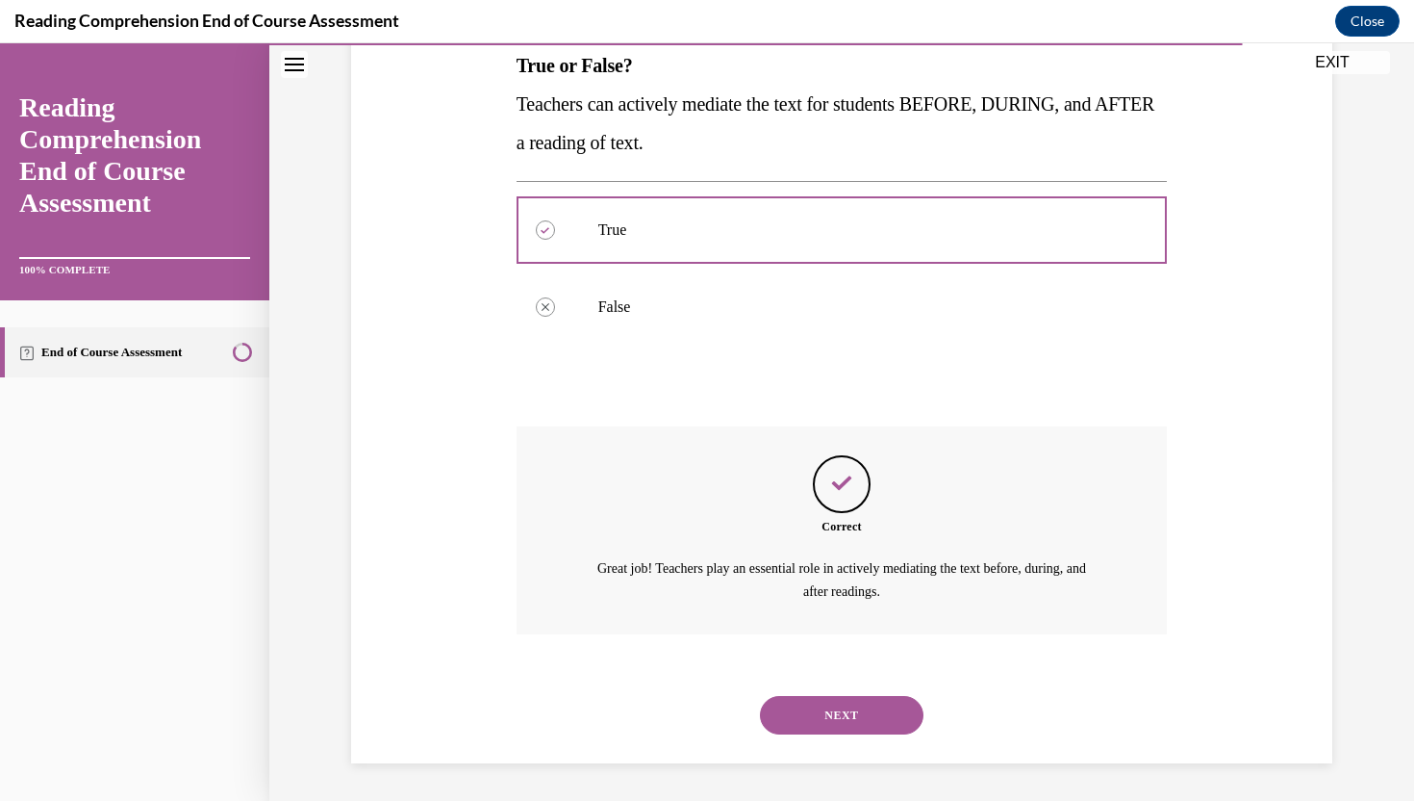
click at [816, 707] on button "NEXT" at bounding box center [842, 715] width 164 height 38
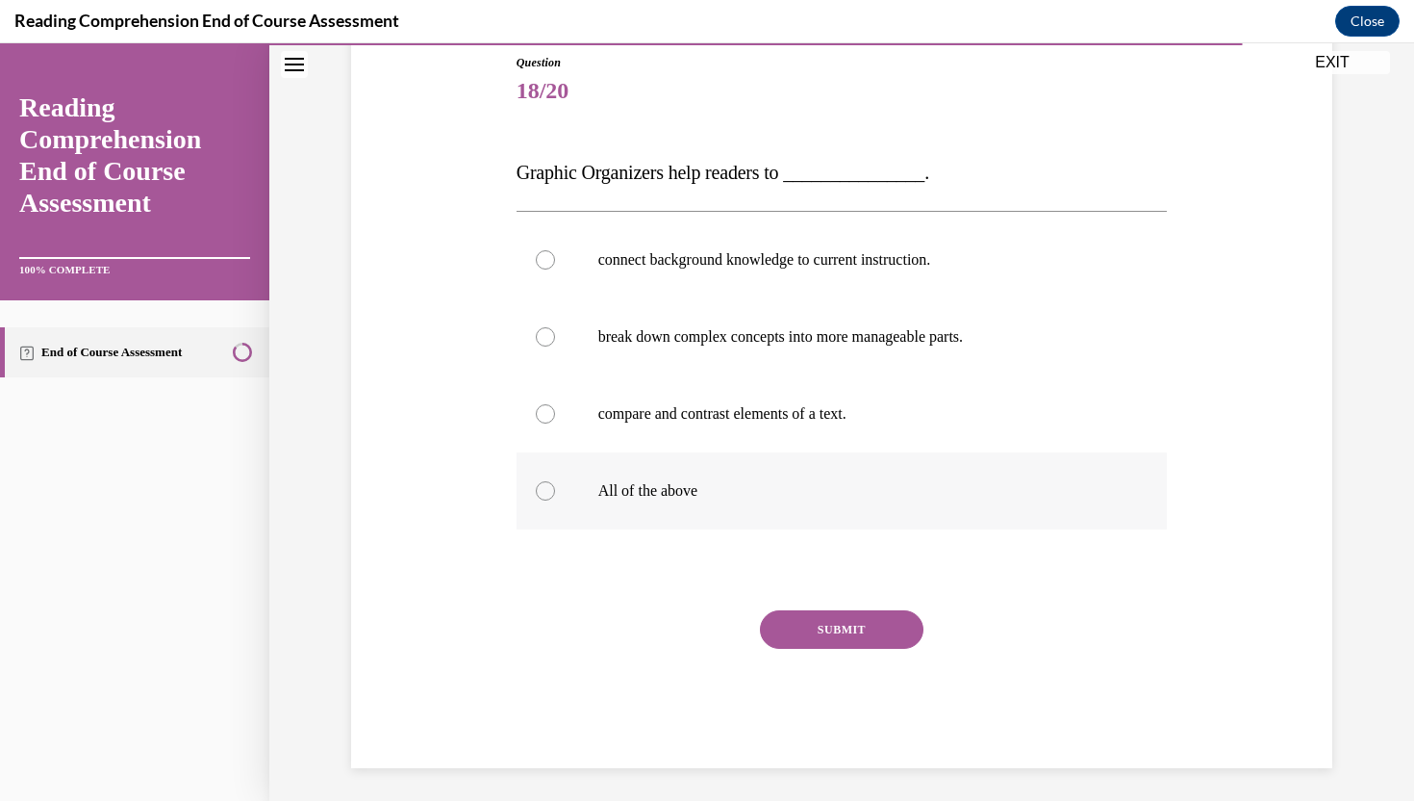
click at [794, 489] on p "All of the above" at bounding box center [859, 490] width 522 height 19
click at [555, 489] on input "All of the above" at bounding box center [545, 490] width 19 height 19
radio input "true"
click at [815, 633] on button "SUBMIT" at bounding box center [842, 629] width 164 height 38
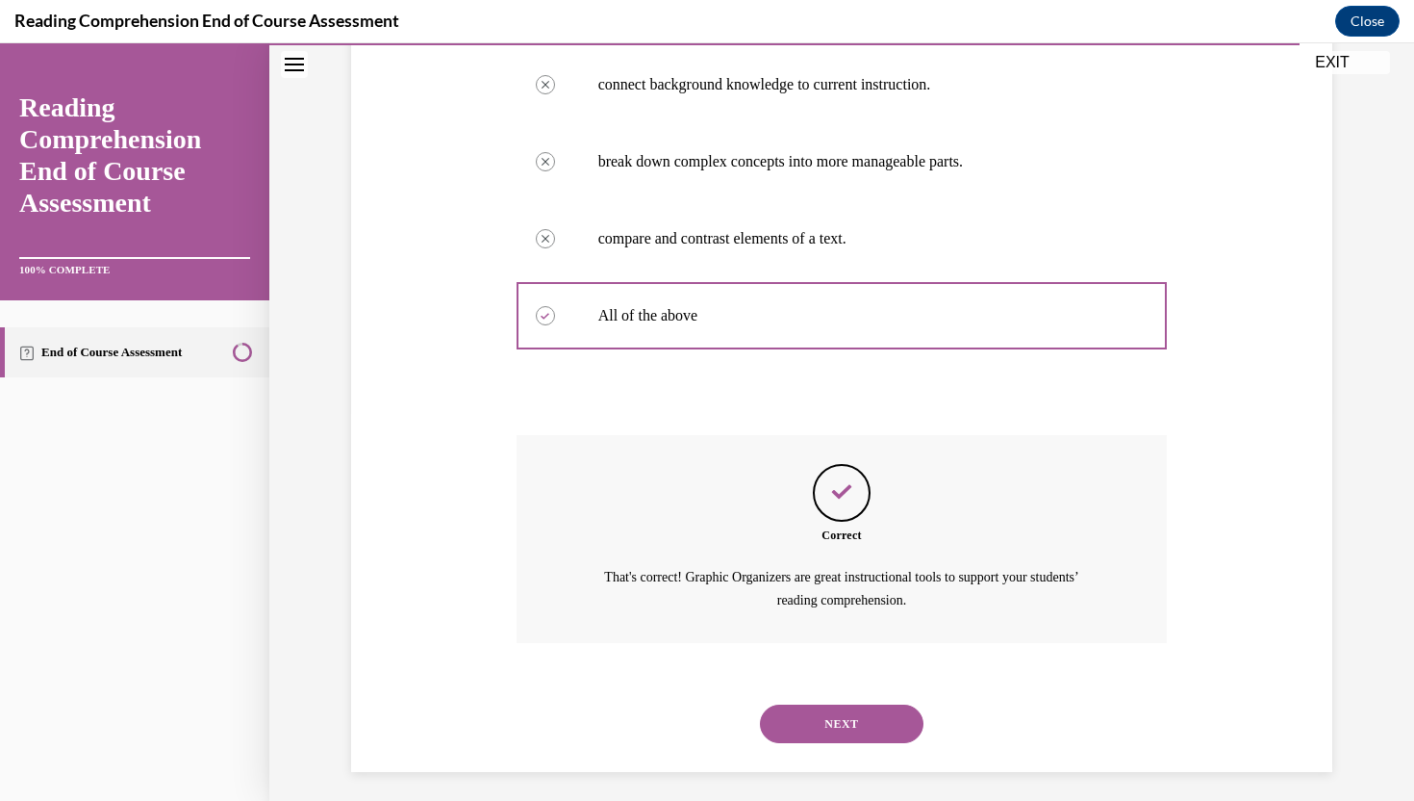
scroll to position [397, 0]
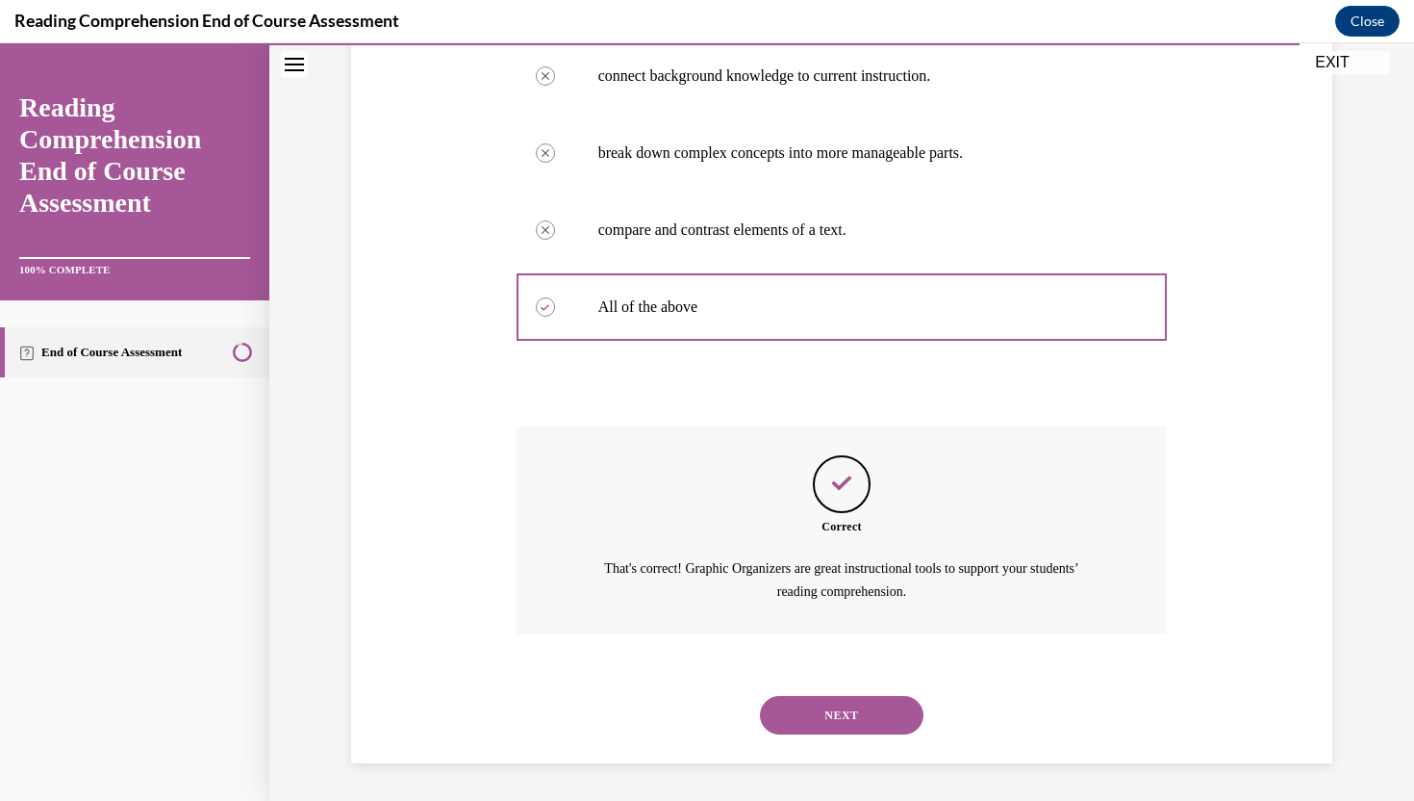
click at [836, 707] on button "NEXT" at bounding box center [842, 715] width 164 height 38
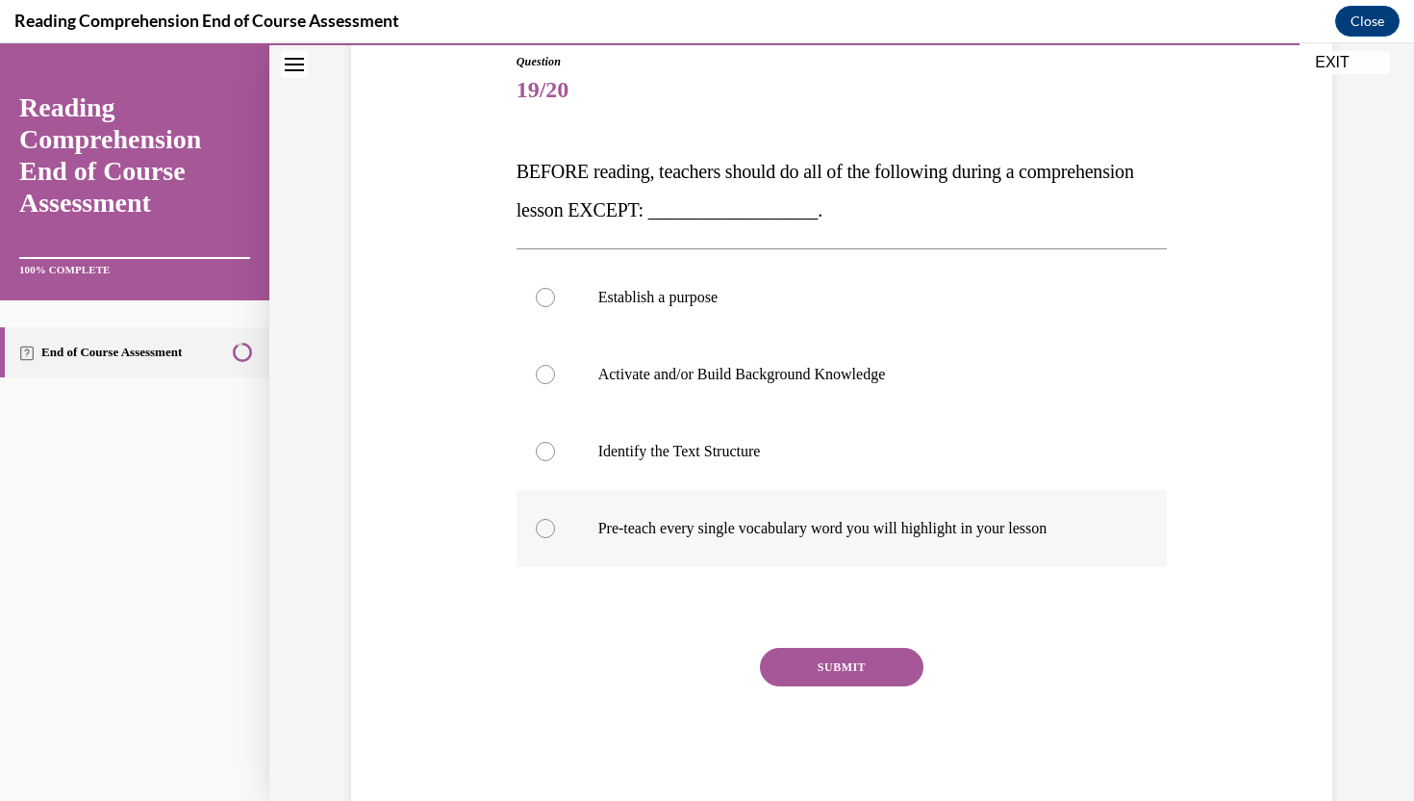
click at [894, 547] on label "Pre-teach every single vocabulary word you will highlight in your lesson" at bounding box center [842, 528] width 651 height 77
click at [555, 538] on input "Pre-teach every single vocabulary word you will highlight in your lesson" at bounding box center [545, 528] width 19 height 19
radio input "true"
click at [885, 664] on button "SUBMIT" at bounding box center [842, 667] width 164 height 38
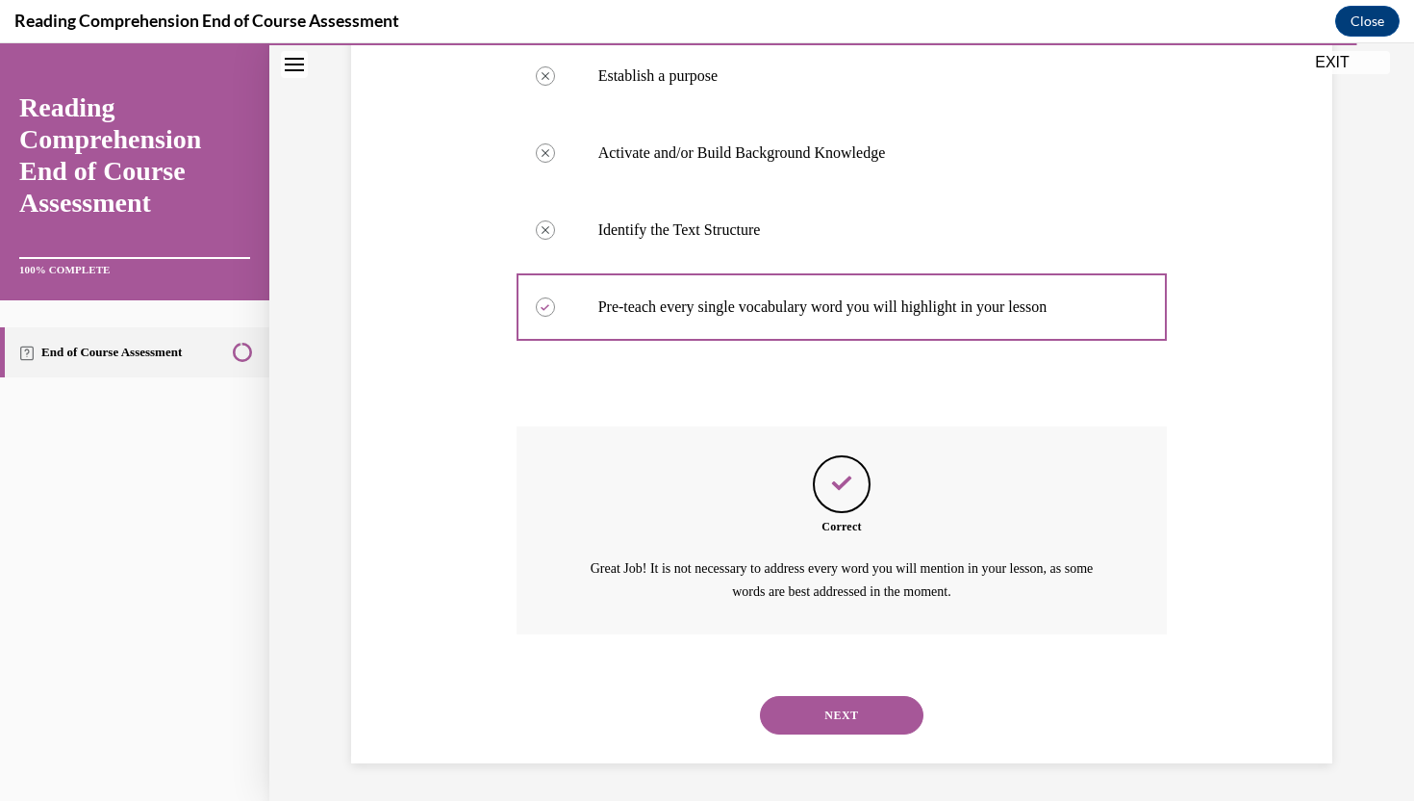
click at [852, 718] on button "NEXT" at bounding box center [842, 715] width 164 height 38
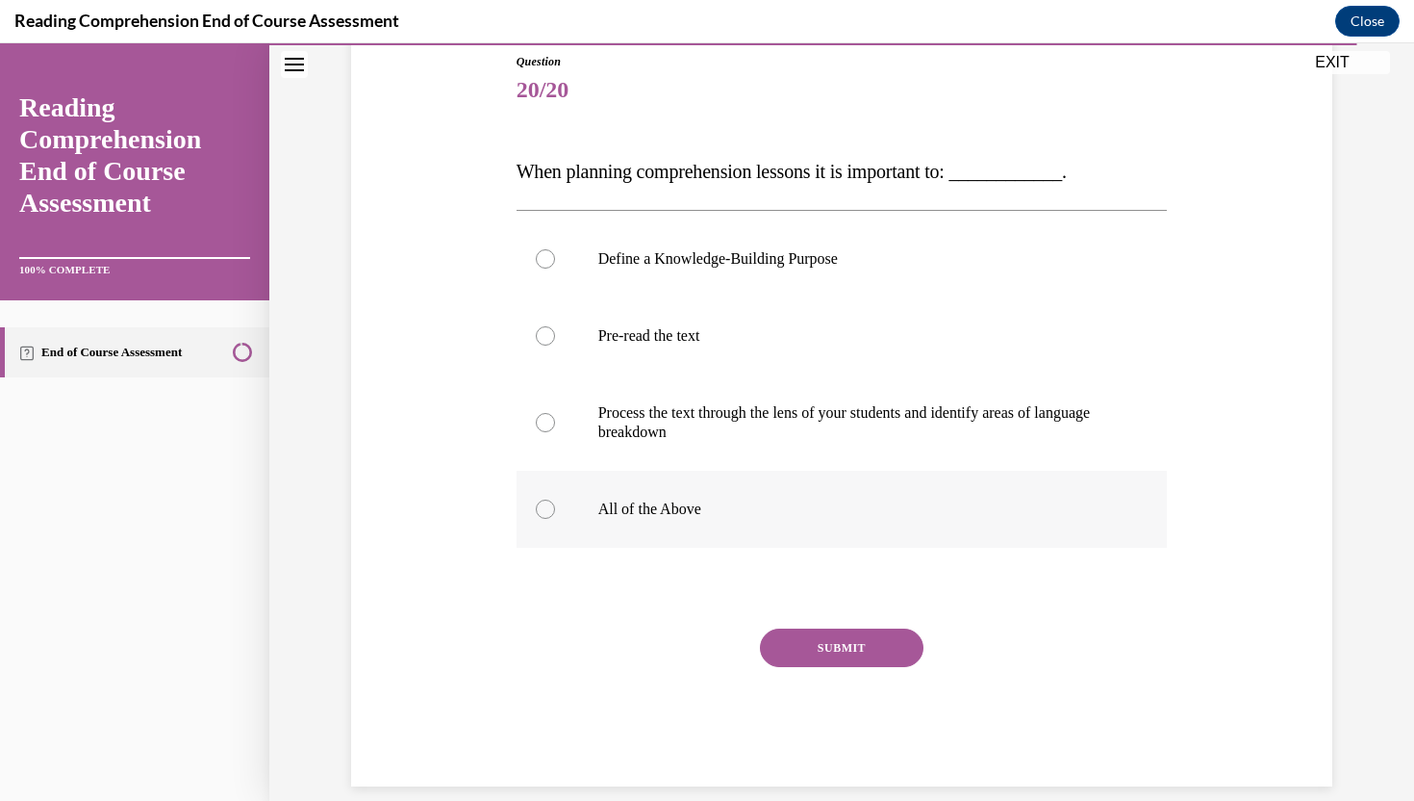
click at [873, 505] on p "All of the Above" at bounding box center [859, 508] width 522 height 19
click at [555, 505] on input "All of the Above" at bounding box center [545, 508] width 19 height 19
radio input "true"
click at [855, 654] on button "SUBMIT" at bounding box center [842, 647] width 164 height 38
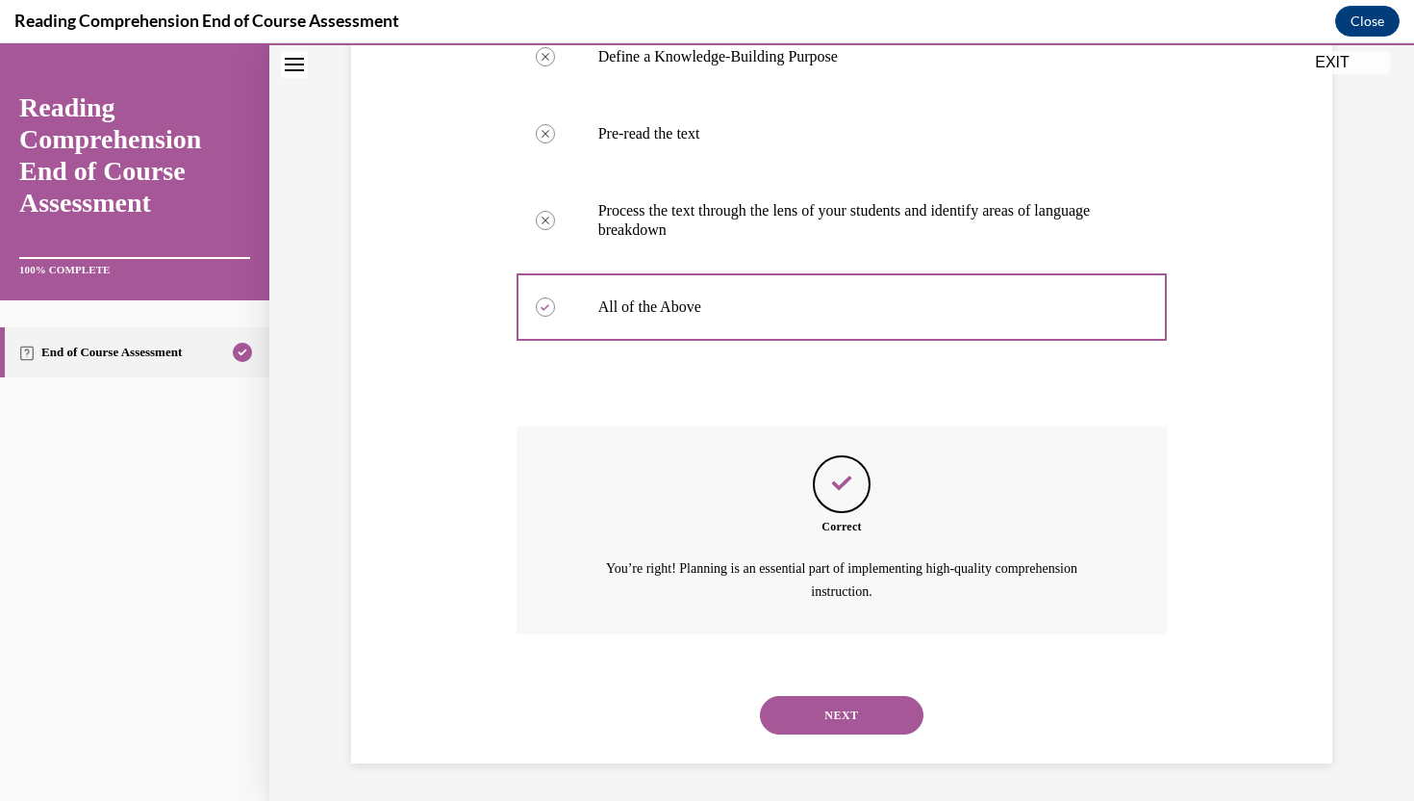
click at [864, 705] on button "NEXT" at bounding box center [842, 715] width 164 height 38
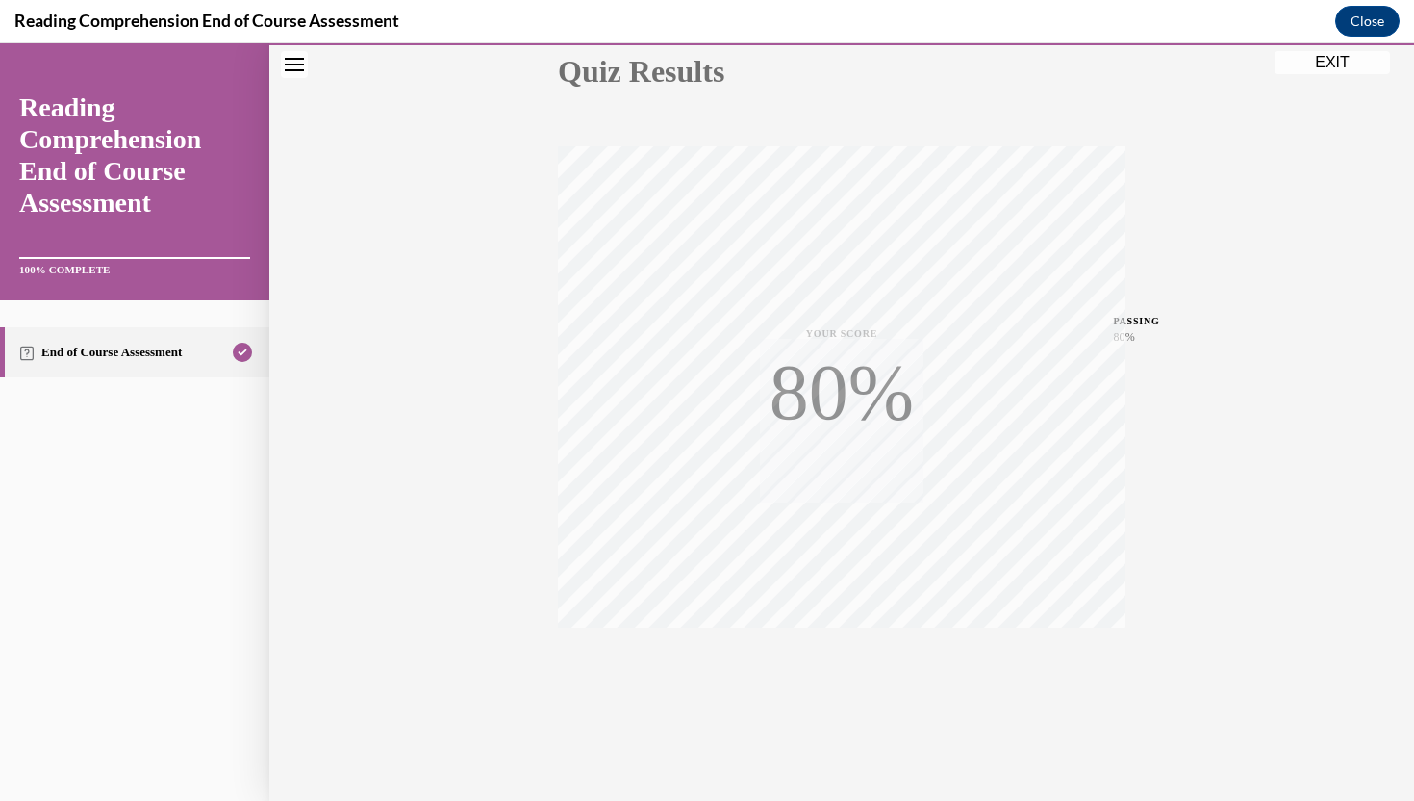
scroll to position [229, 0]
